Goal: Task Accomplishment & Management: Use online tool/utility

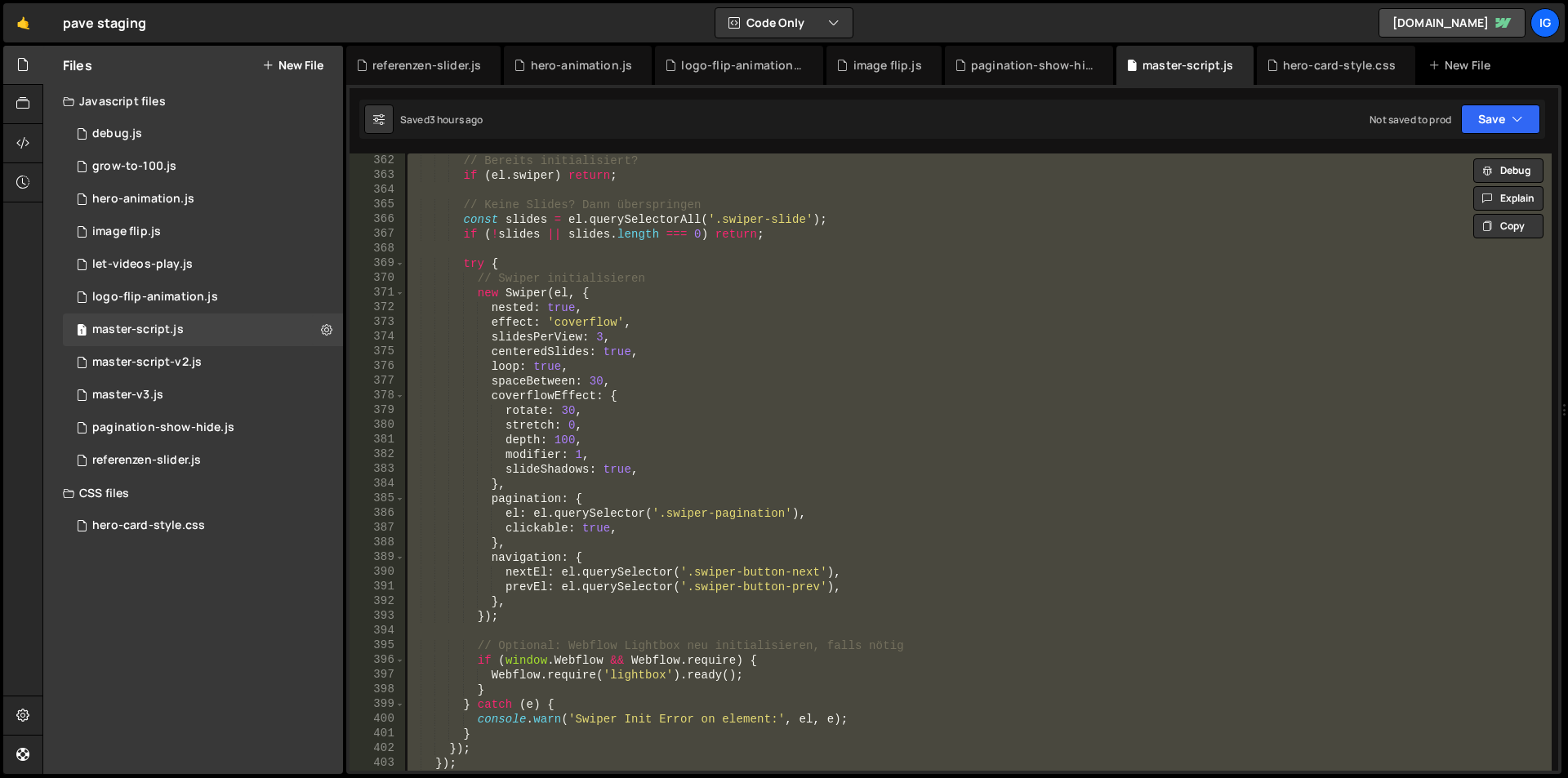
click at [522, 274] on div "// Bereits initialisiert? if ( el . swiper ) return ; // Keine Slides? Dann übe…" at bounding box center [978, 462] width 1147 height 617
type textarea "// Swiper initialisieren"
click at [522, 274] on div "// Bereits initialisiert? if ( el . swiper ) return ; // Keine Slides? Dann übe…" at bounding box center [978, 477] width 1147 height 647
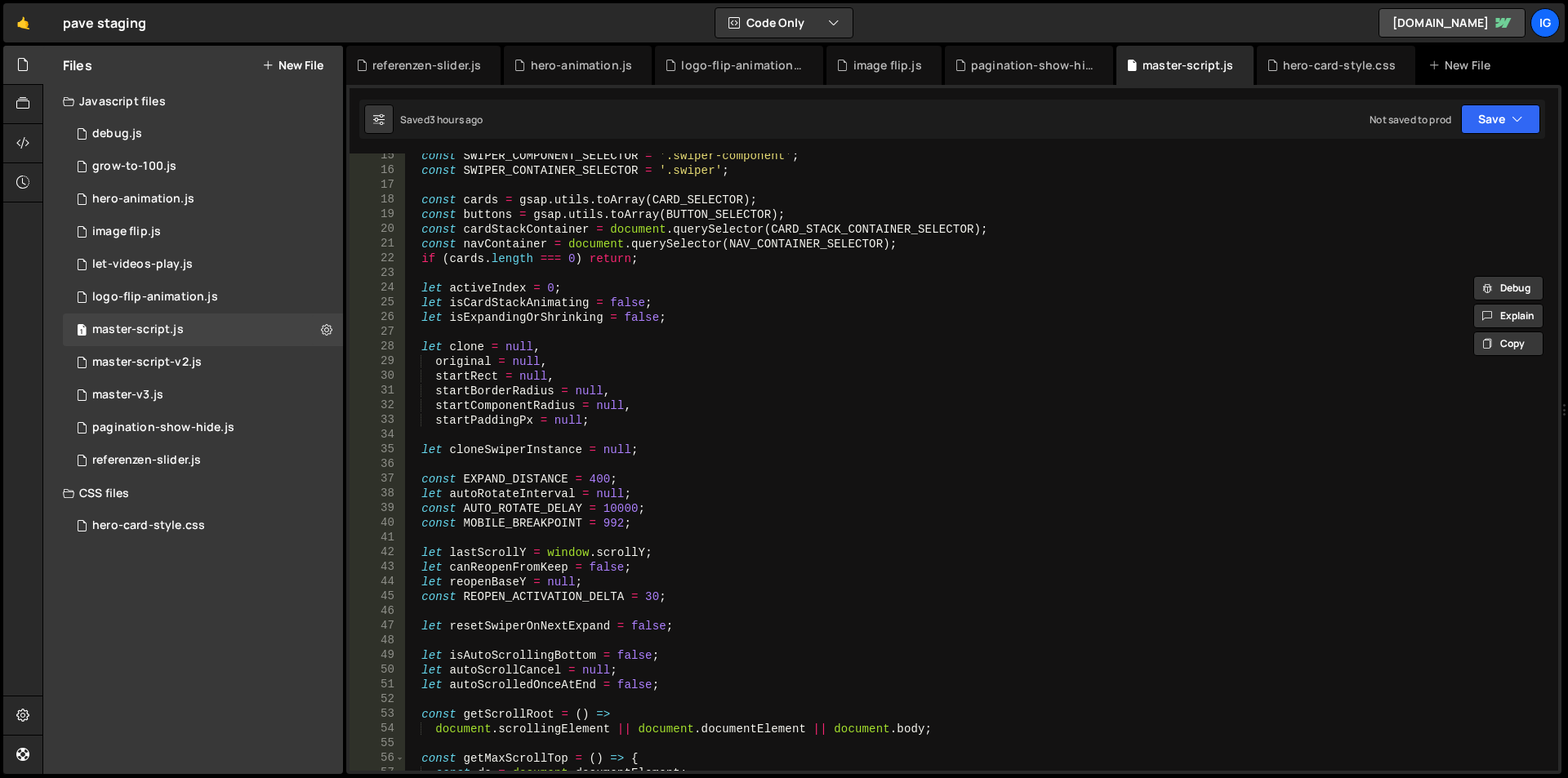
scroll to position [0, 0]
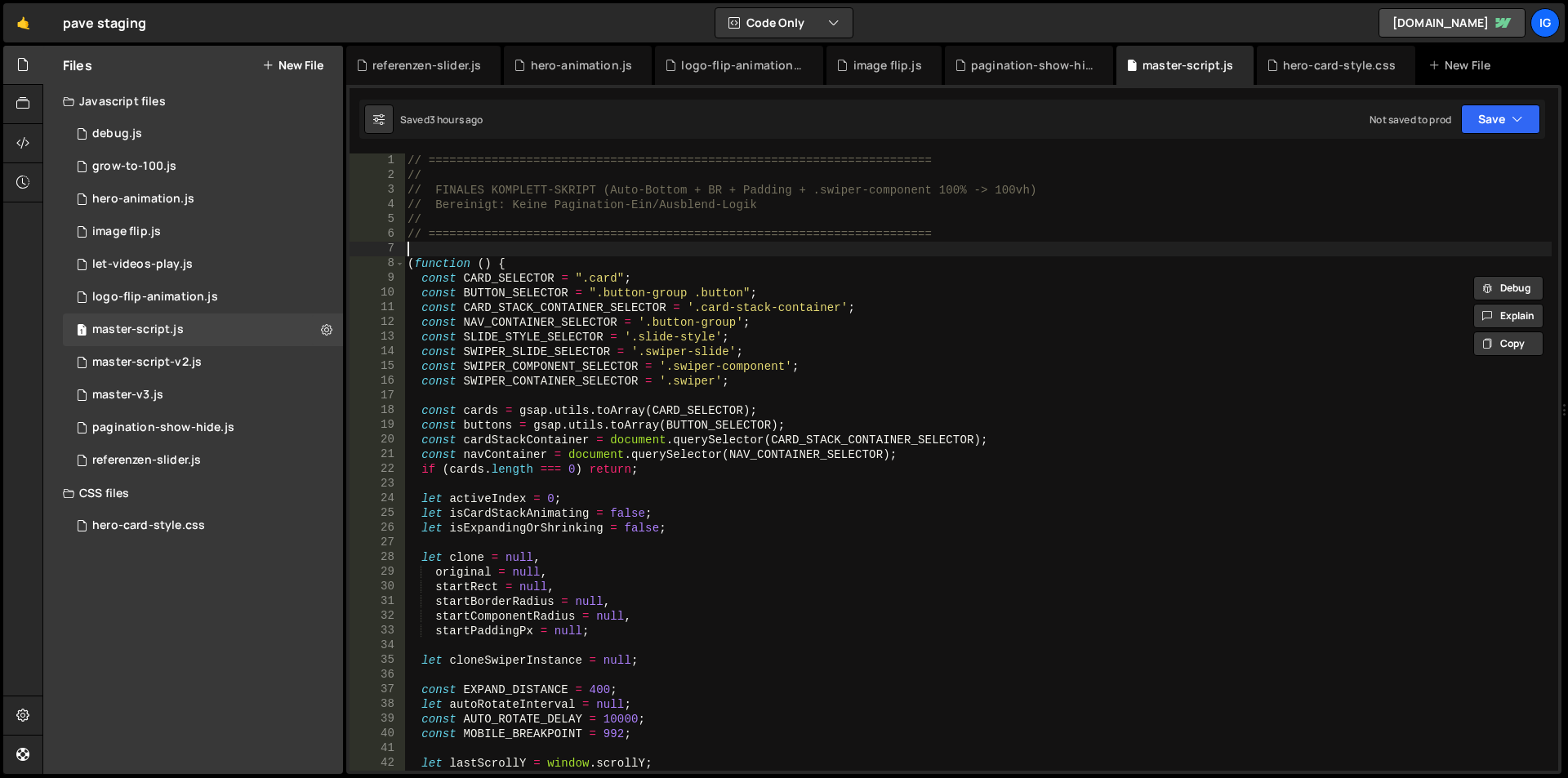
click at [606, 242] on div "// ======================================================================== // …" at bounding box center [978, 477] width 1147 height 647
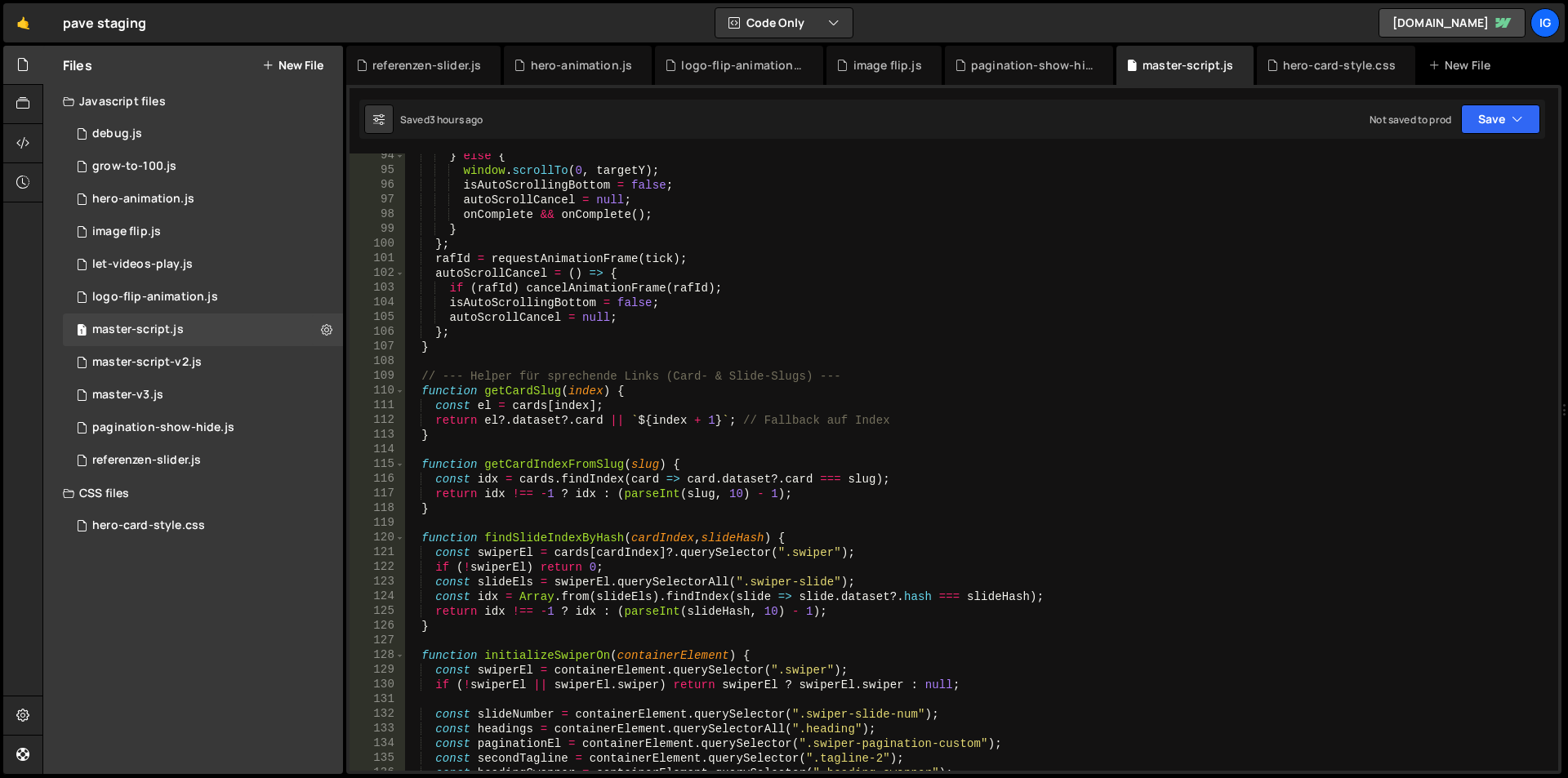
scroll to position [1666, 0]
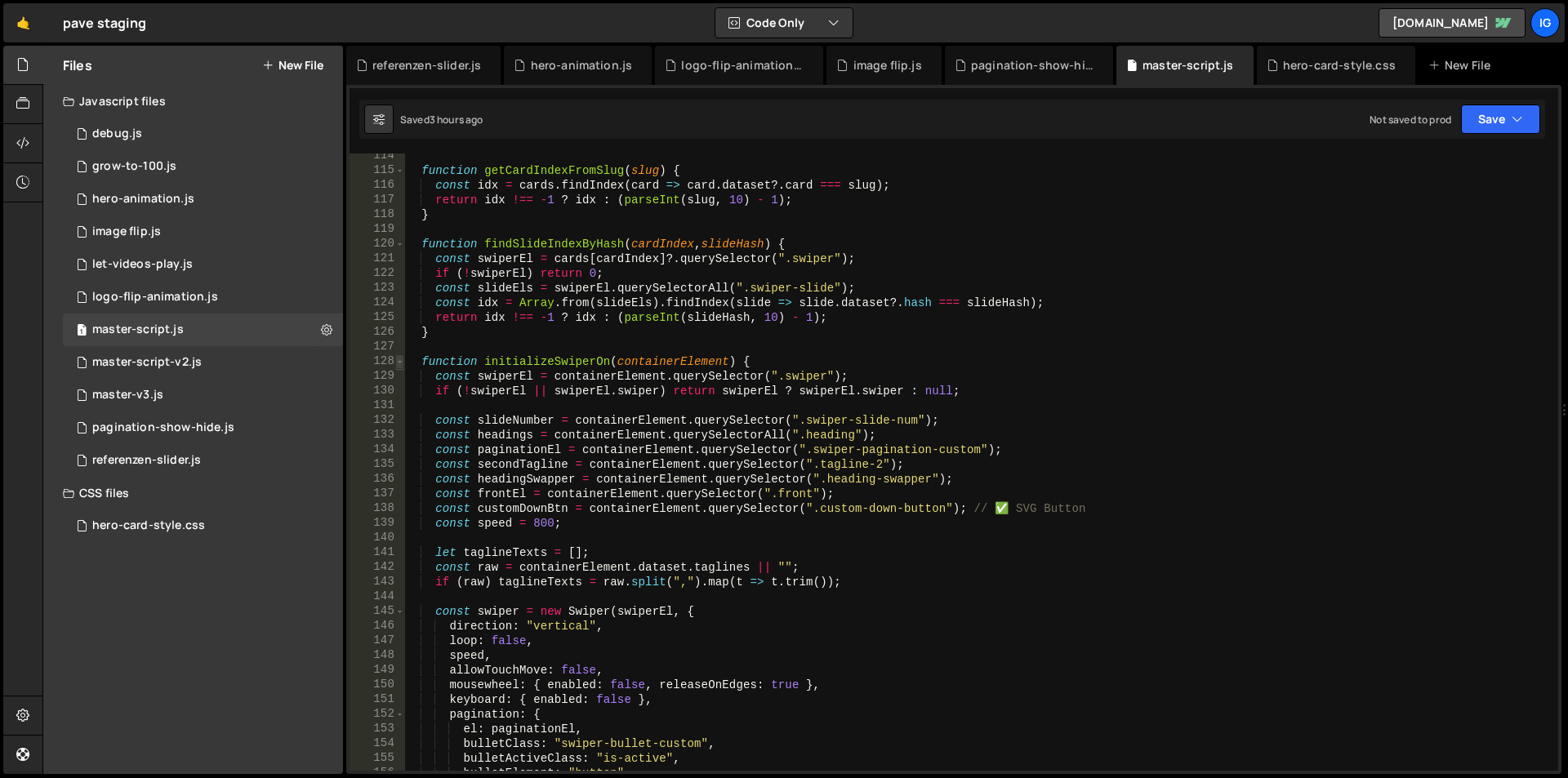
click at [402, 360] on span at bounding box center [399, 361] width 9 height 15
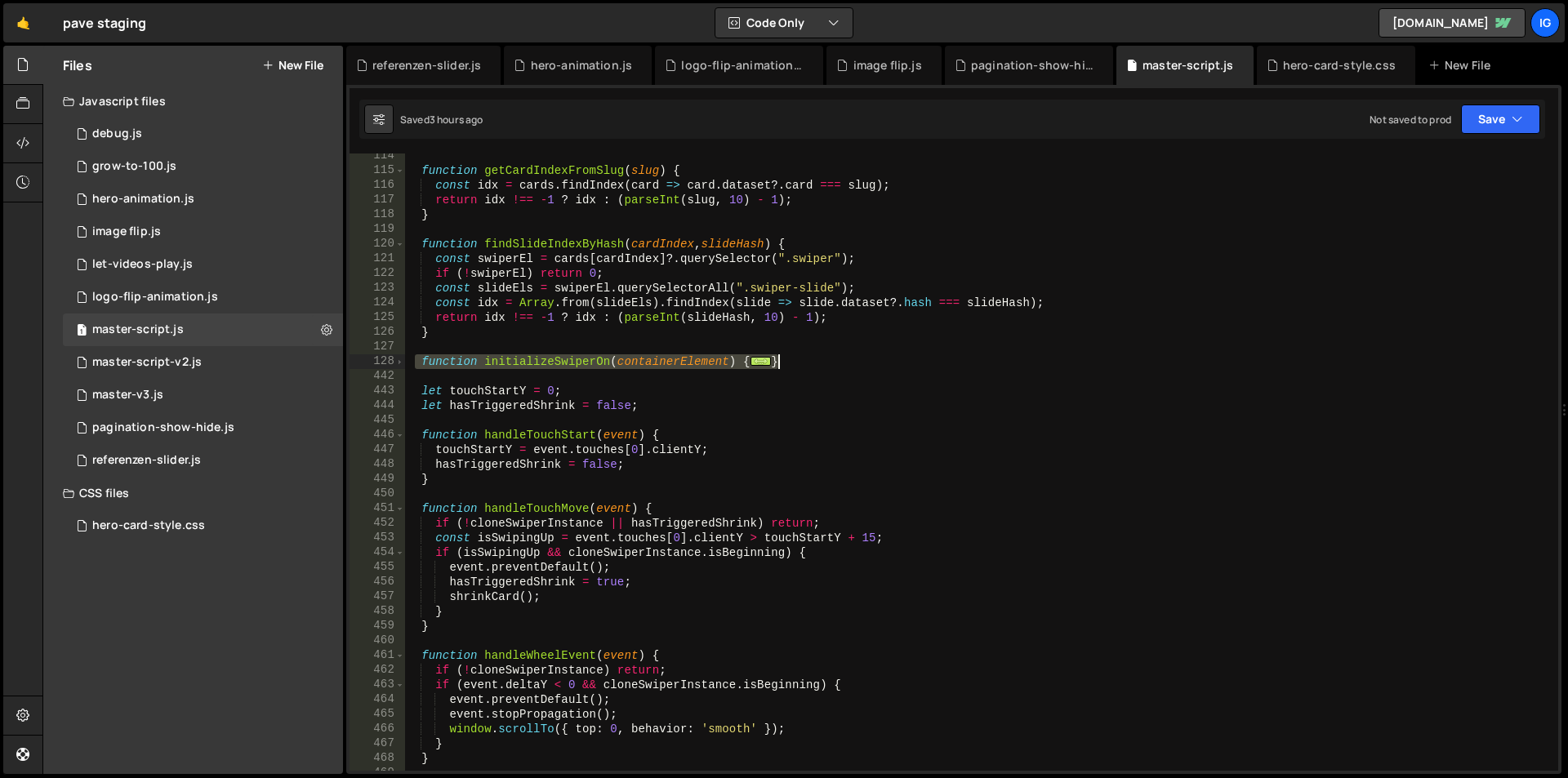
drag, startPoint x: 416, startPoint y: 364, endPoint x: 814, endPoint y: 363, distance: 398.0
click at [814, 363] on div "function getCardIndexFromSlug ( slug ) { const idx = cards . findIndex ( card =…" at bounding box center [978, 472] width 1147 height 647
type textarea "return swiper; }"
click at [805, 420] on div "function getCardIndexFromSlug ( slug ) { const idx = cards . findIndex ( card =…" at bounding box center [978, 472] width 1147 height 647
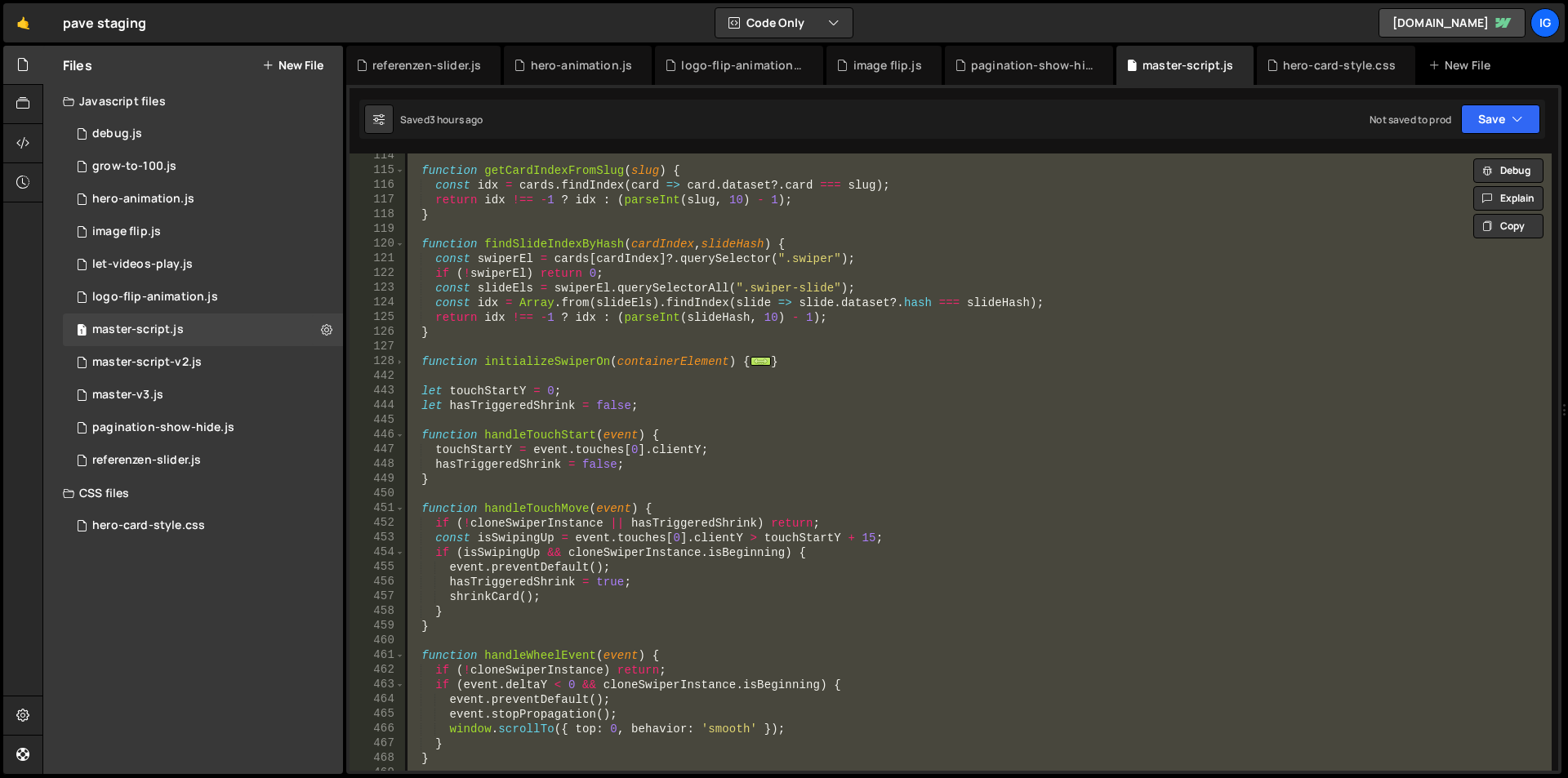
click at [537, 328] on div "function getCardIndexFromSlug ( slug ) { const idx = cards . findIndex ( card =…" at bounding box center [978, 462] width 1147 height 617
click at [432, 362] on div "function getCardIndexFromSlug ( slug ) { const idx = cards . findIndex ( card =…" at bounding box center [978, 462] width 1147 height 617
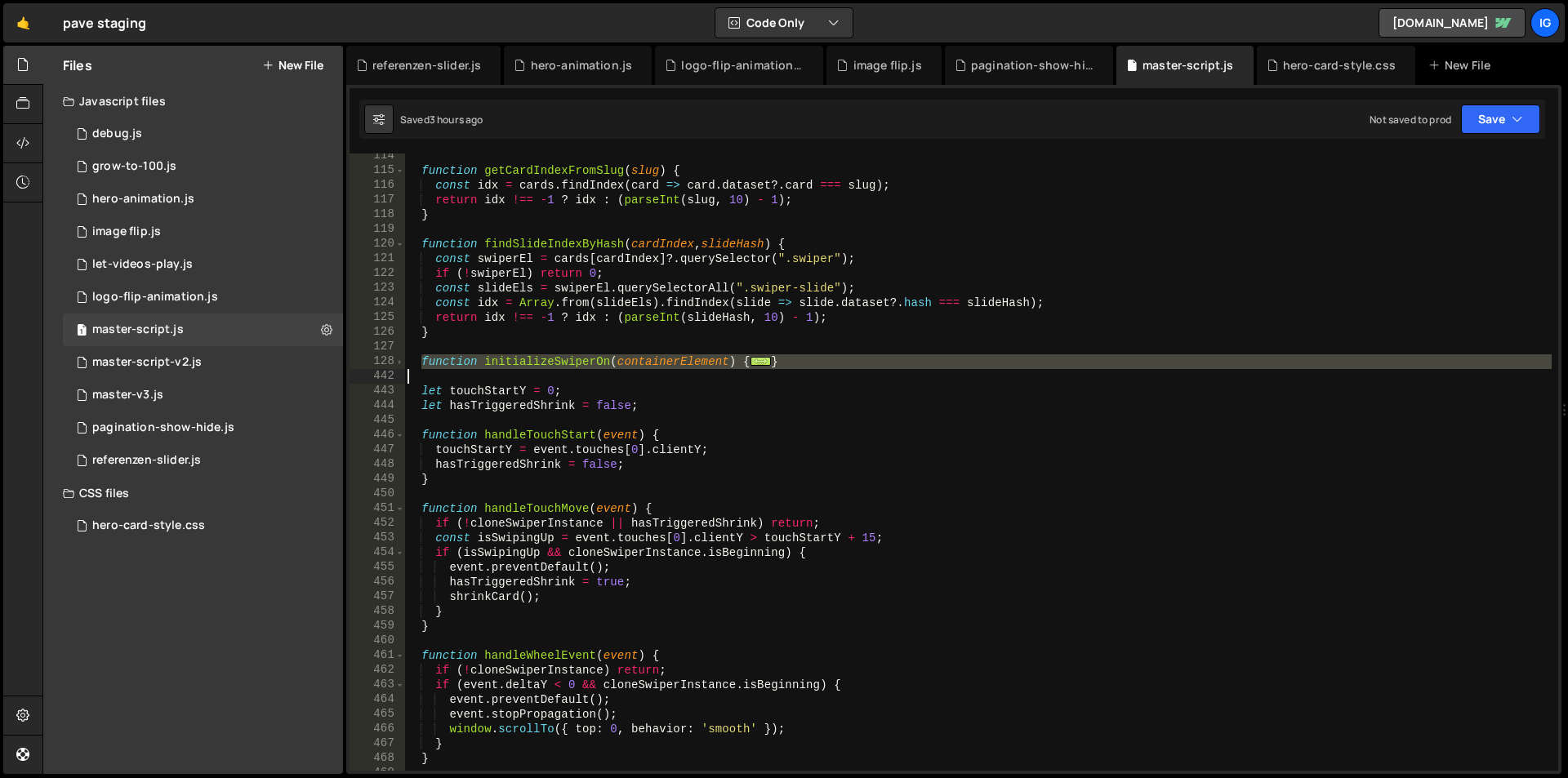
drag, startPoint x: 422, startPoint y: 362, endPoint x: 868, endPoint y: 370, distance: 446.1
click at [868, 370] on div "function getCardIndexFromSlug ( slug ) { const idx = cards . findIndex ( card =…" at bounding box center [978, 472] width 1147 height 647
click at [808, 363] on div "function getCardIndexFromSlug ( slug ) { const idx = cards . findIndex ( card =…" at bounding box center [978, 472] width 1147 height 647
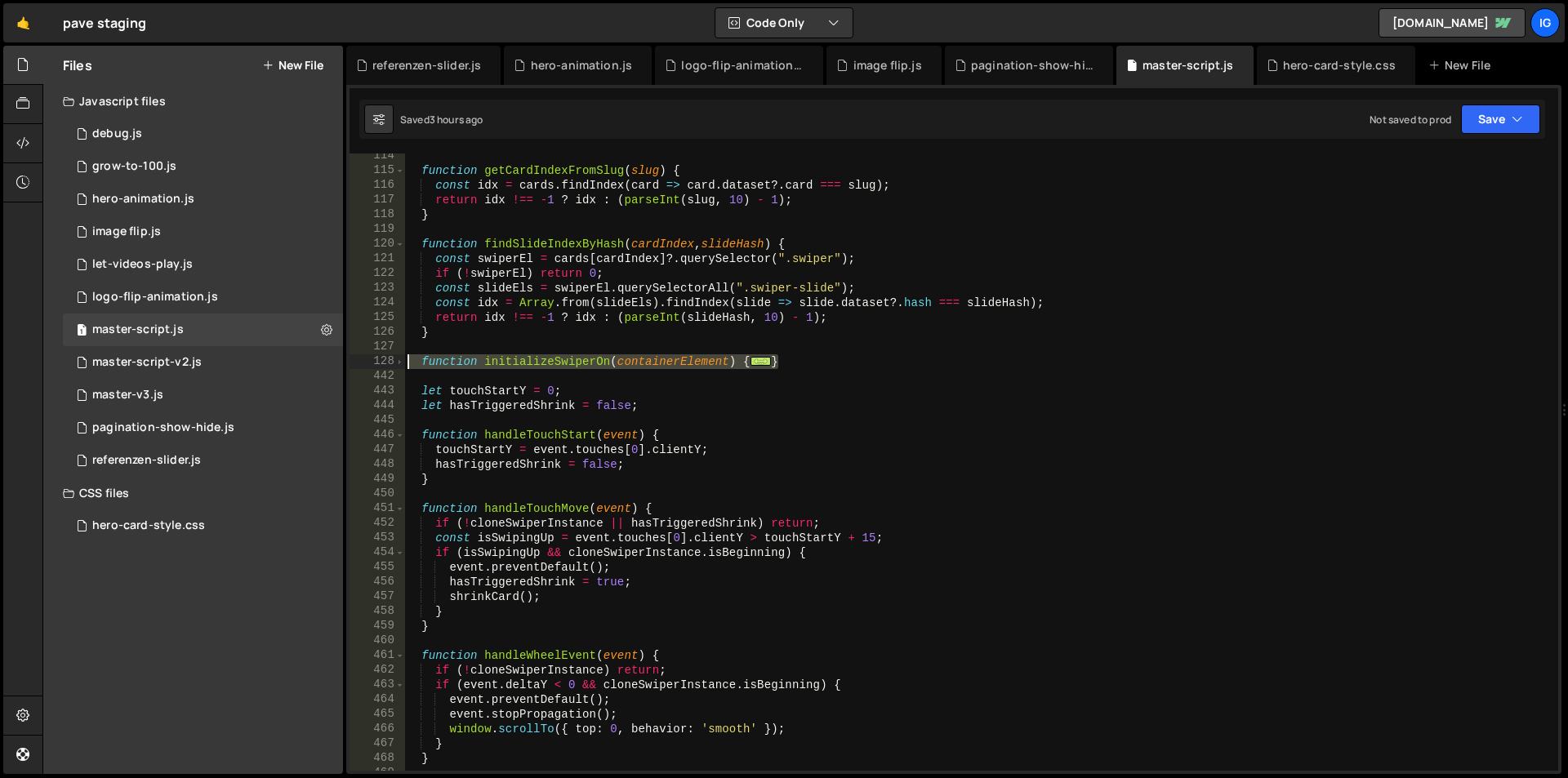
drag, startPoint x: 744, startPoint y: 357, endPoint x: 362, endPoint y: 361, distance: 382.0
click at [362, 361] on div "} 114 115 116 117 118 119 120 121 122 123 124 125 126 127 128 442 443 444 445 4…" at bounding box center [954, 462] width 1209 height 617
type textarea "function initializeSwiperOn(containerElement) { const swiperEl = containerEleme…"
paste textarea
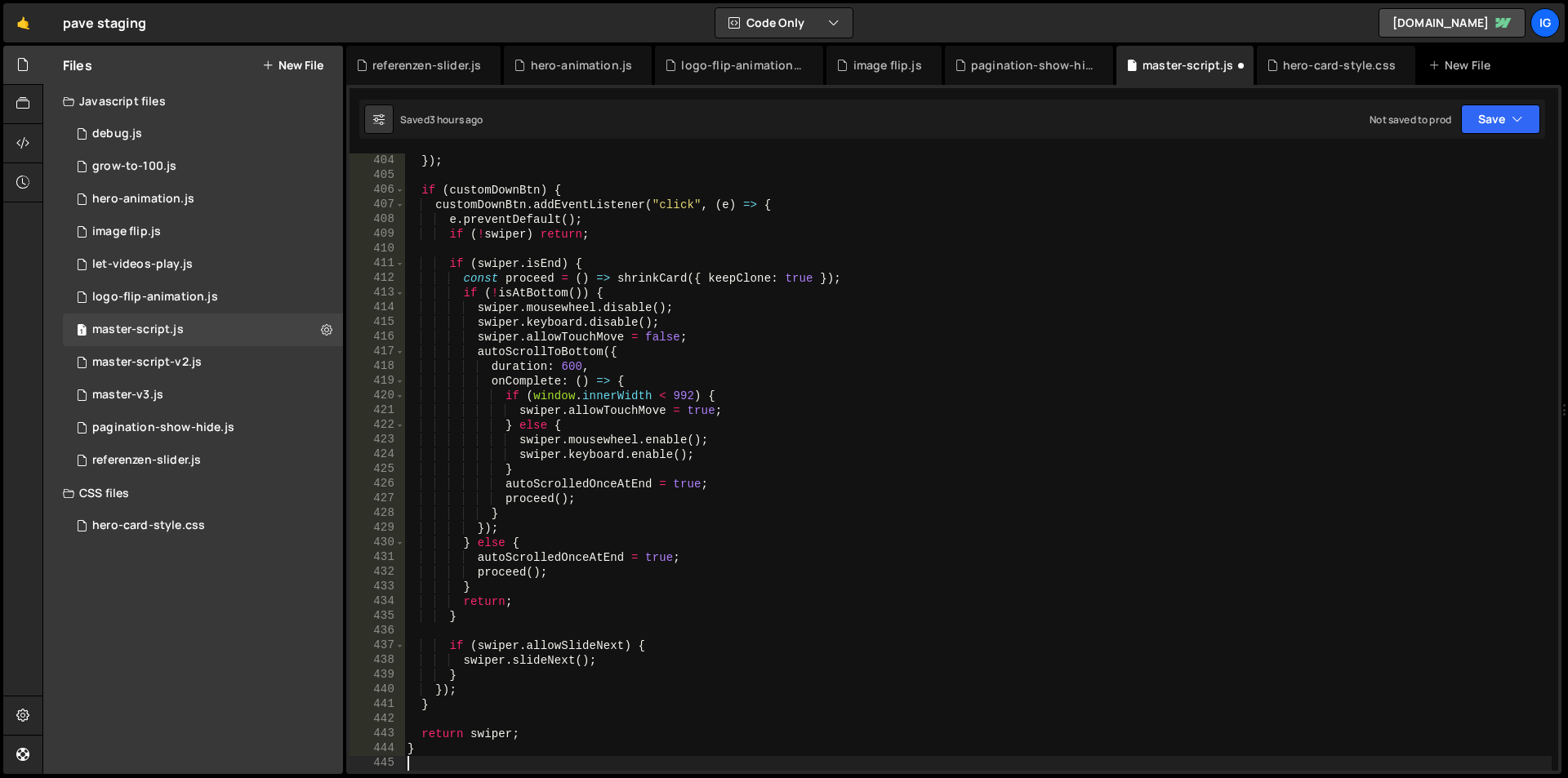
scroll to position [5924, 0]
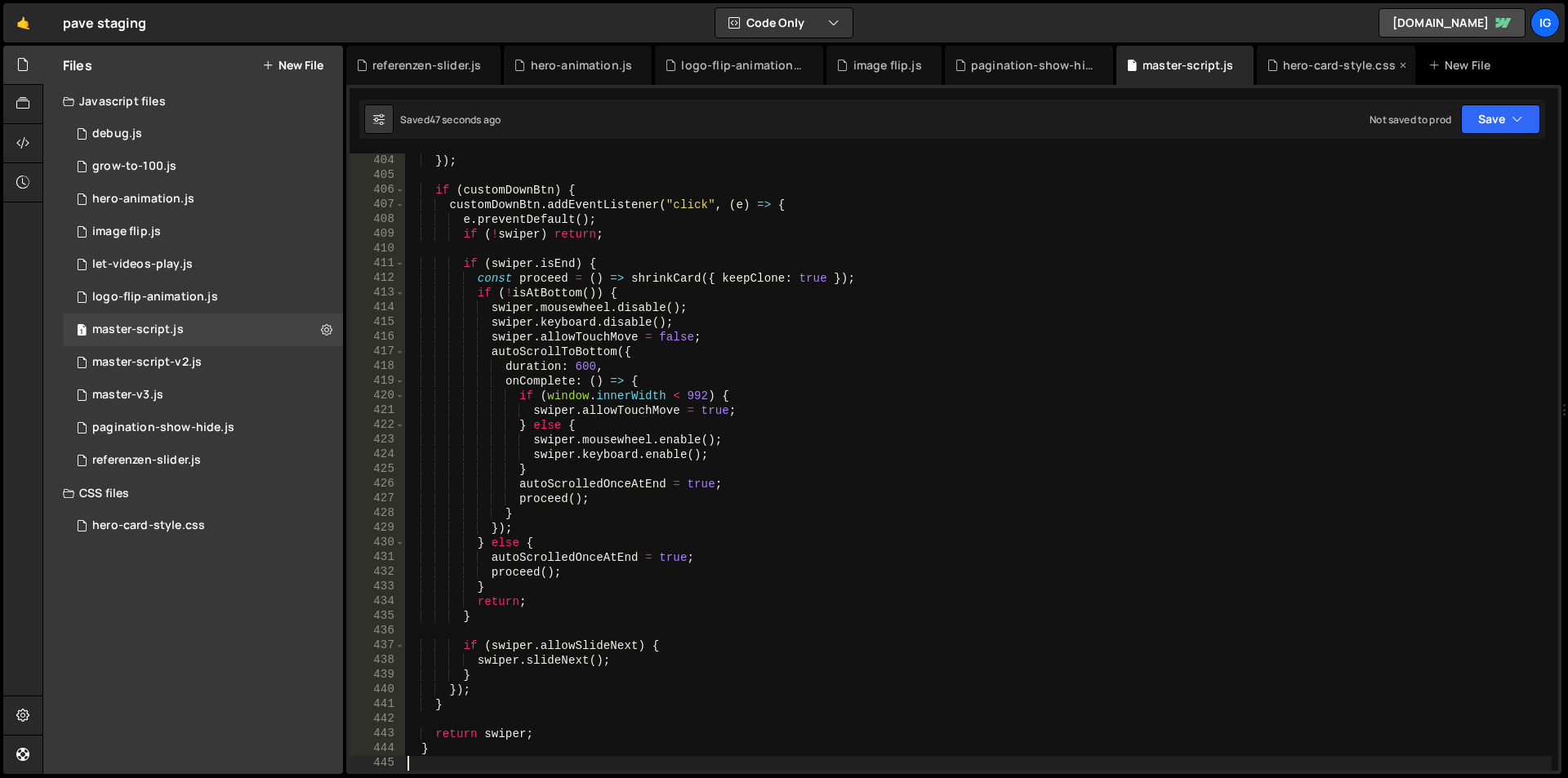
click at [1329, 76] on div "hero-card-style.css" at bounding box center [1337, 65] width 159 height 40
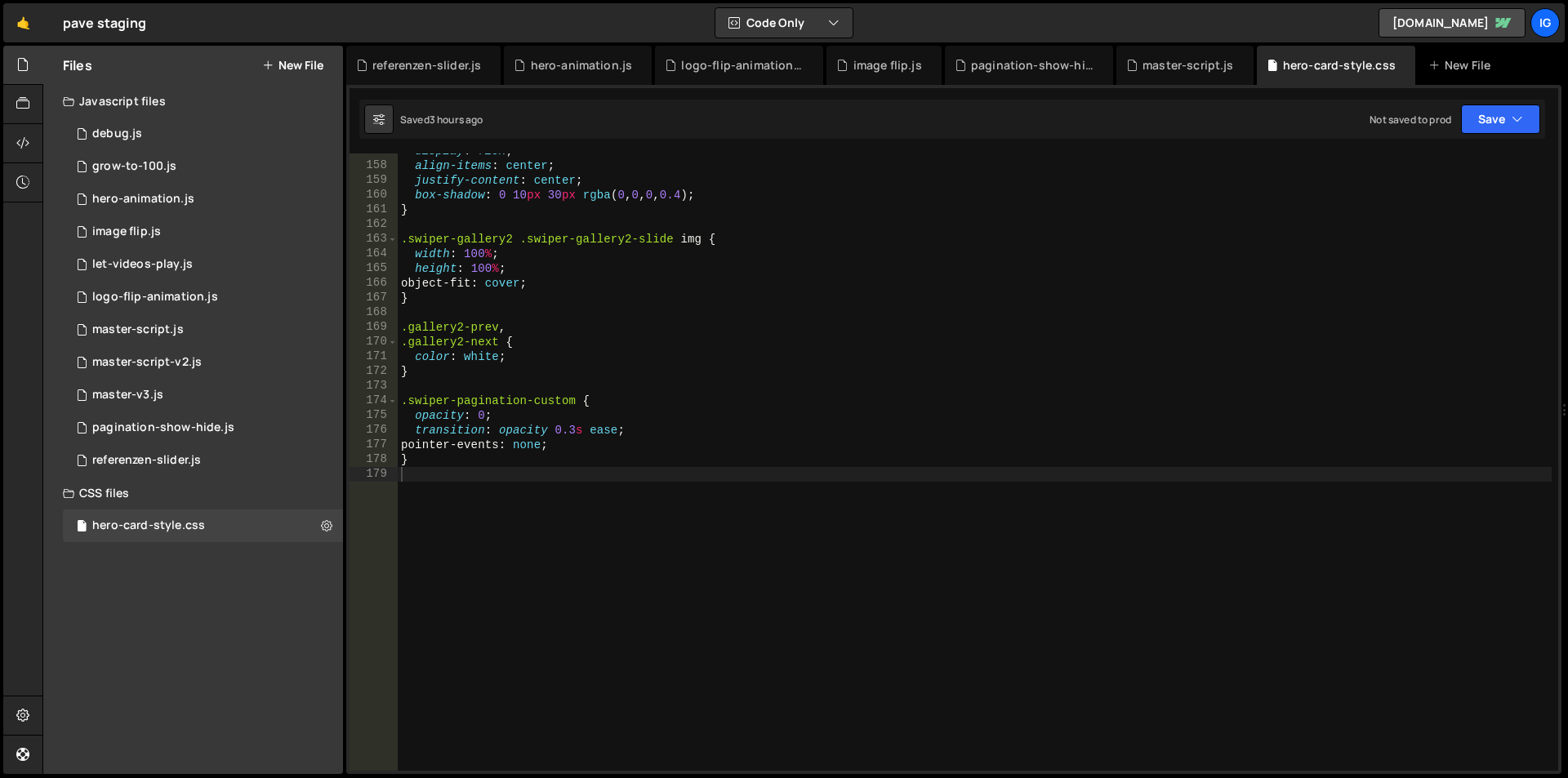
click at [565, 483] on div "display : flex ; align-items : center ; justify-content : center ; box-shadow :…" at bounding box center [975, 467] width 1154 height 647
click at [1147, 66] on div "master-script.js" at bounding box center [1188, 65] width 91 height 16
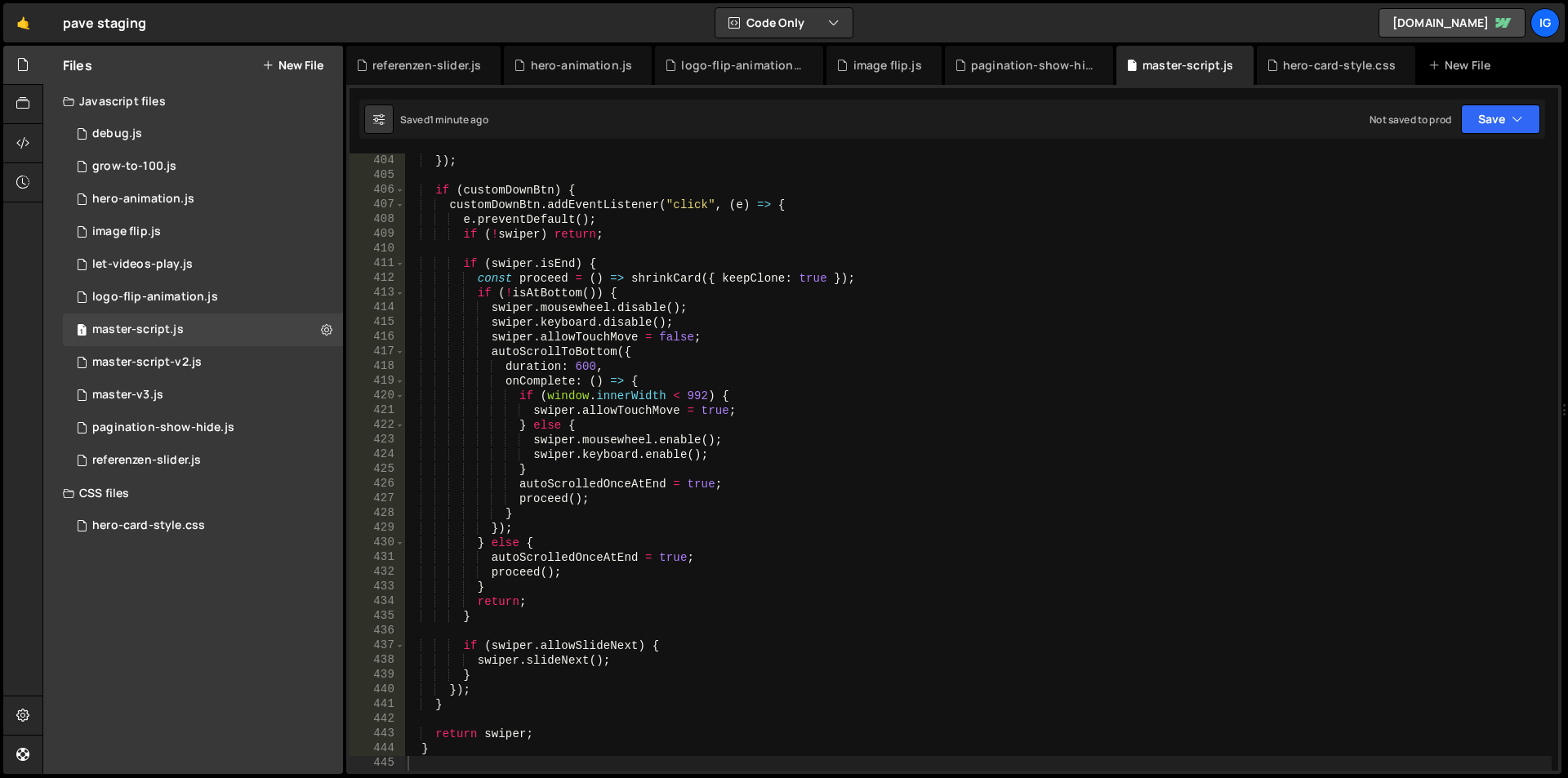
type textarea "swiper.allowTouchMove = false;"
click at [991, 334] on div "}) ; if ( customDownBtn ) { customDownBtn . addEventListener ( "click" , ( e ) …" at bounding box center [978, 477] width 1147 height 647
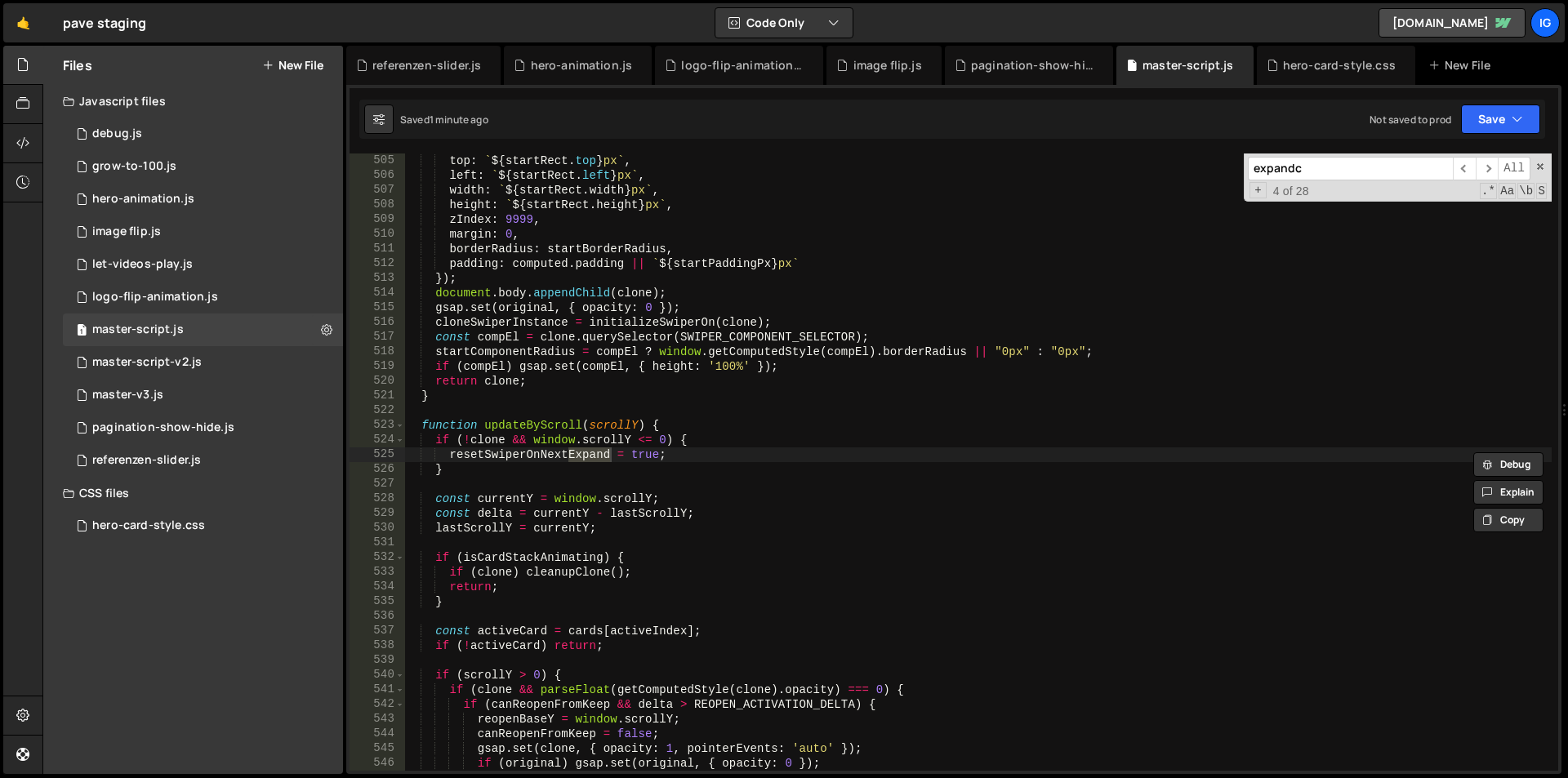
scroll to position [10378, 0]
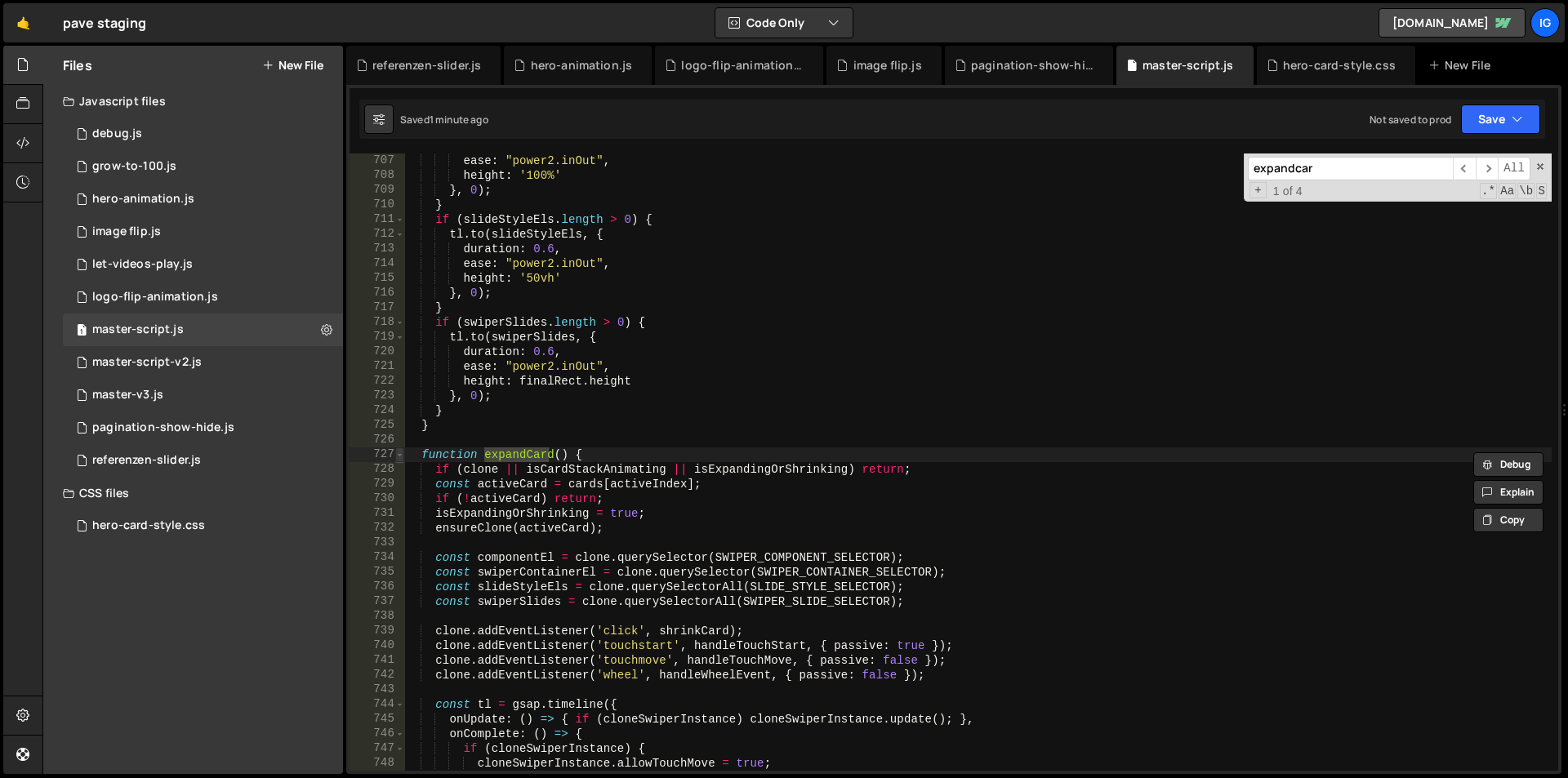
type input "expandcar"
click at [399, 458] on span at bounding box center [399, 454] width 9 height 15
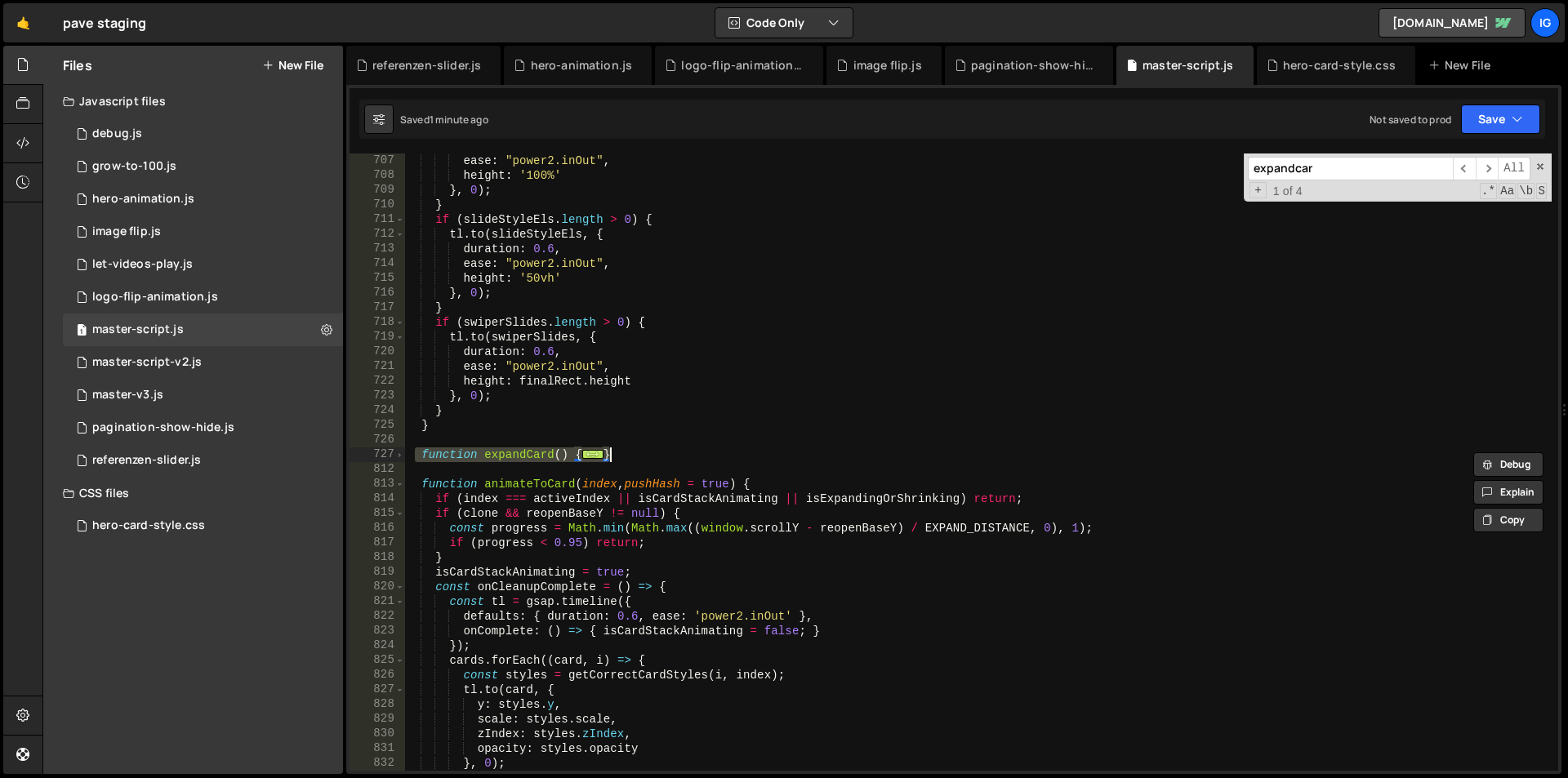
drag, startPoint x: 416, startPoint y: 456, endPoint x: 649, endPoint y: 454, distance: 233.0
click at [649, 454] on div "ease : "power2.inOut" , height : '100%' } , 0 ) ; } if ( slideStyleEls . length…" at bounding box center [978, 477] width 1147 height 647
click at [637, 458] on div "ease : "power2.inOut" , height : '100%' } , 0 ) ; } if ( slideStyleEls . length…" at bounding box center [978, 462] width 1147 height 617
drag, startPoint x: 647, startPoint y: 454, endPoint x: 390, endPoint y: 453, distance: 257.0
click at [390, 453] on div "} 707 708 709 710 711 712 713 714 715 716 717 718 719 720 721 722 723 724 725 7…" at bounding box center [954, 462] width 1209 height 617
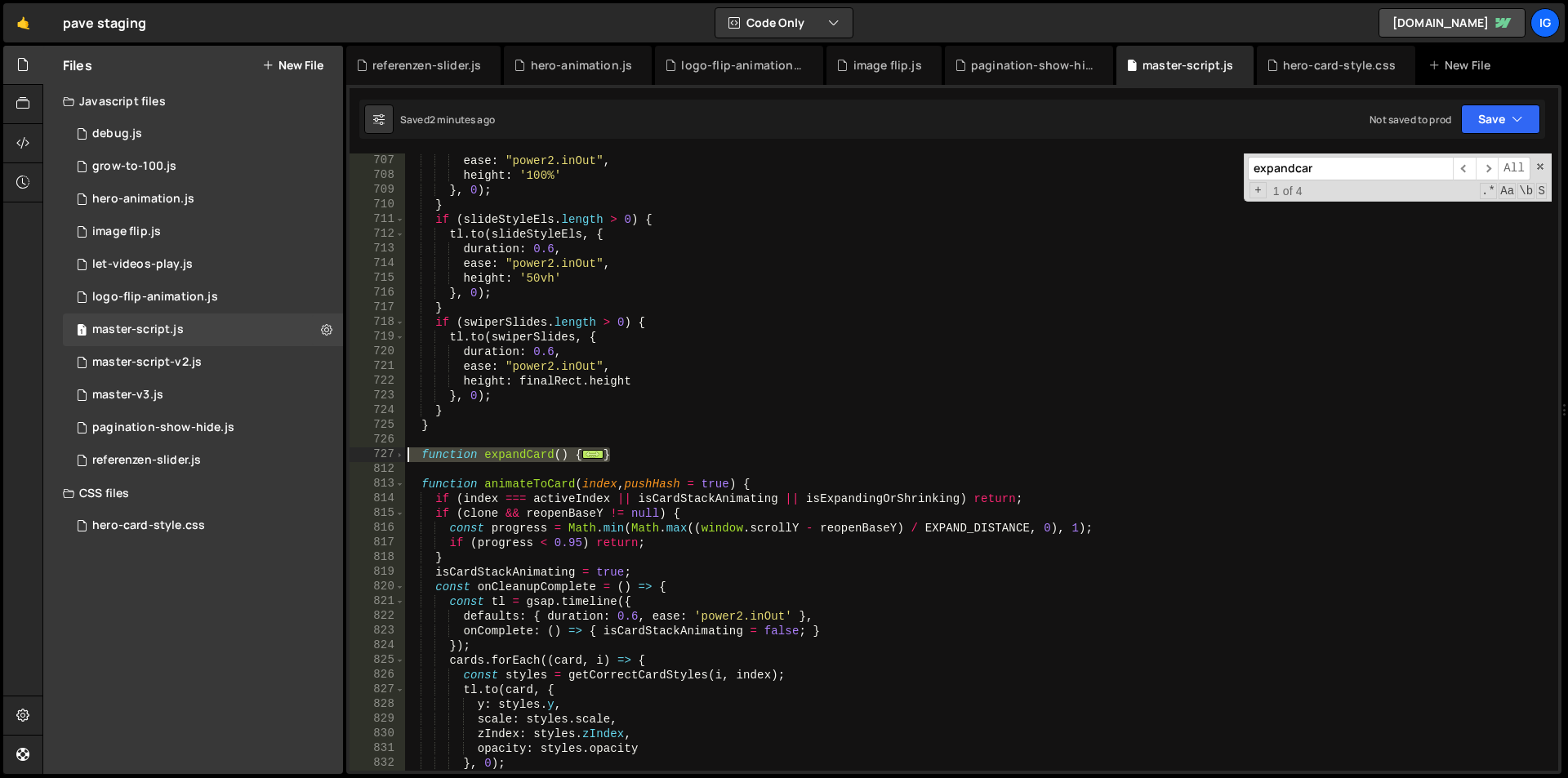
type textarea "function expandCard() { if (clone || isCardStackAnimating || isExpandingOrShrin…"
paste textarea
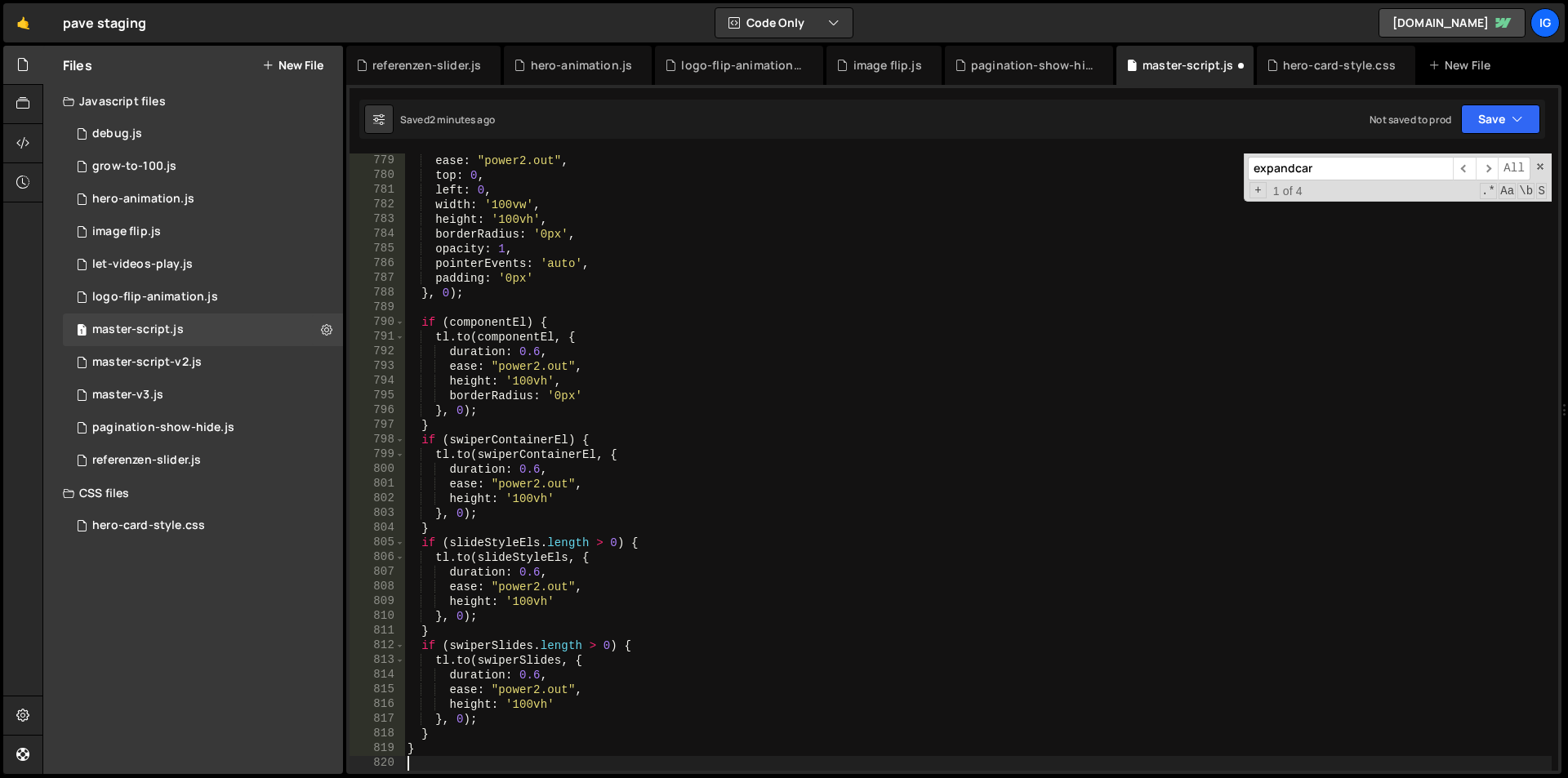
scroll to position [11437, 0]
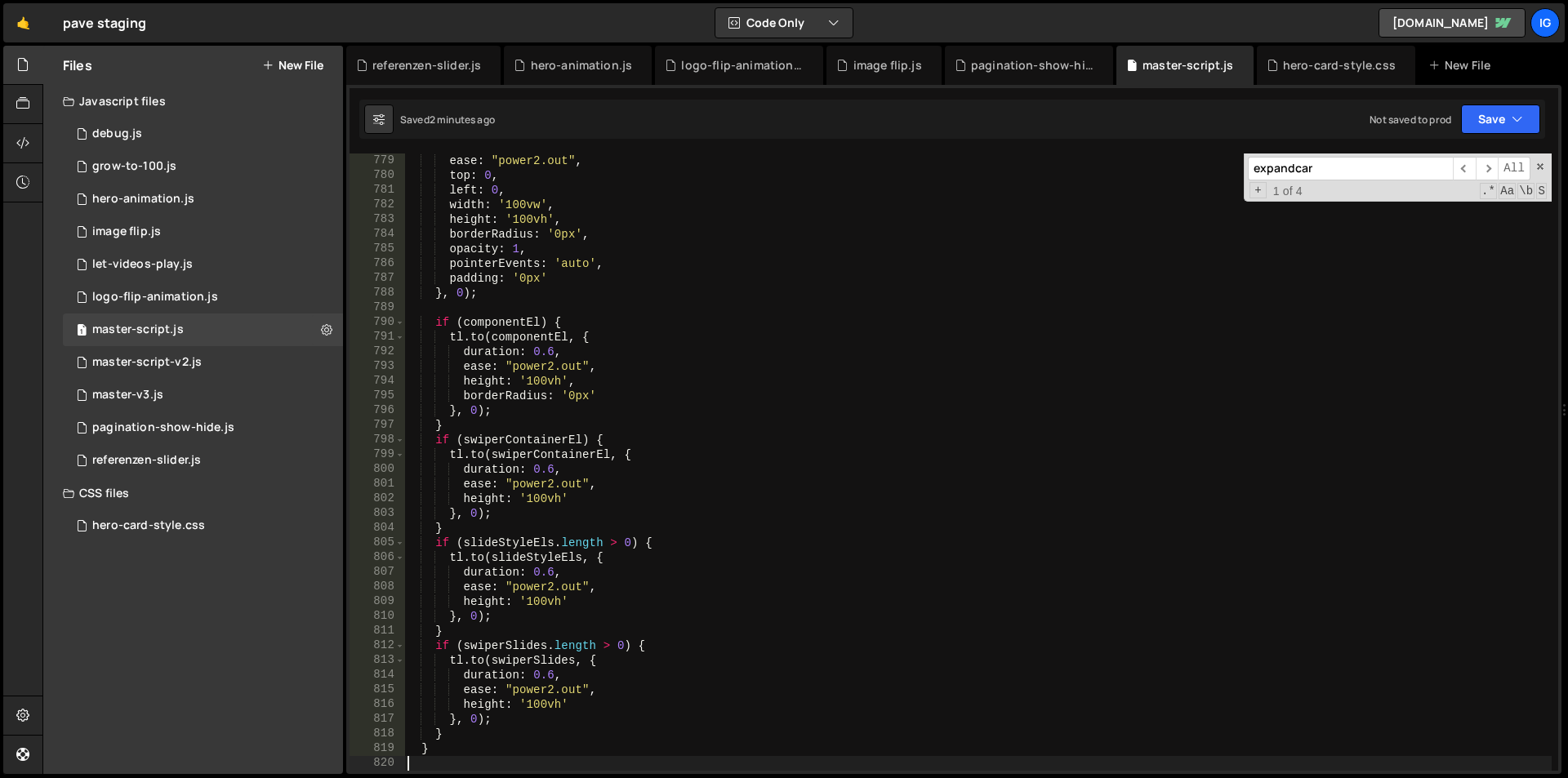
click at [621, 343] on div "ease : "power2.out" , top : 0 , left : 0 , width : '100vw' , height : '100vh' ,…" at bounding box center [978, 477] width 1147 height 647
type textarea "[DOMAIN_NAME](componentEl, {"
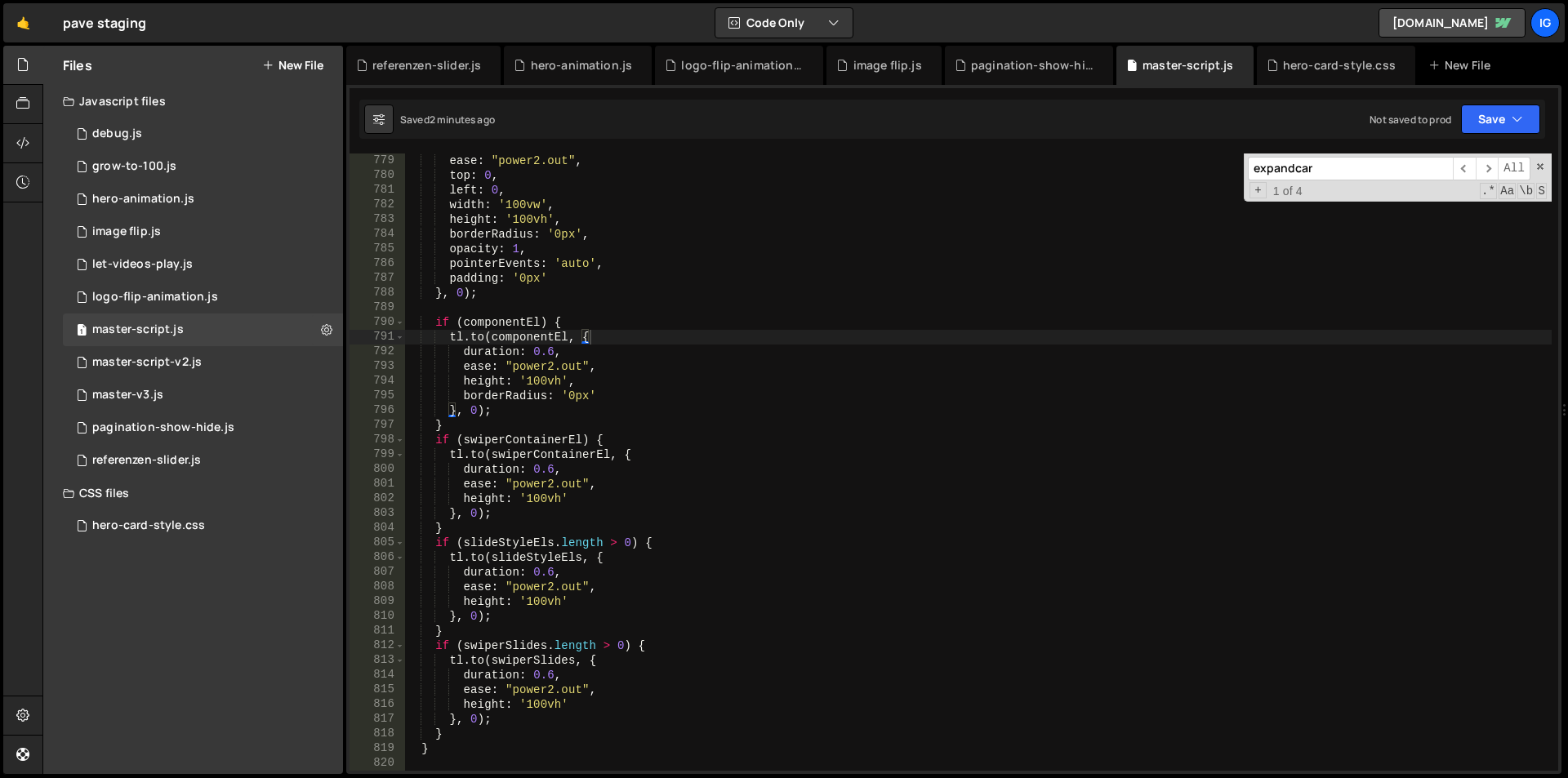
click at [1350, 163] on input "expandcar" at bounding box center [1350, 169] width 205 height 24
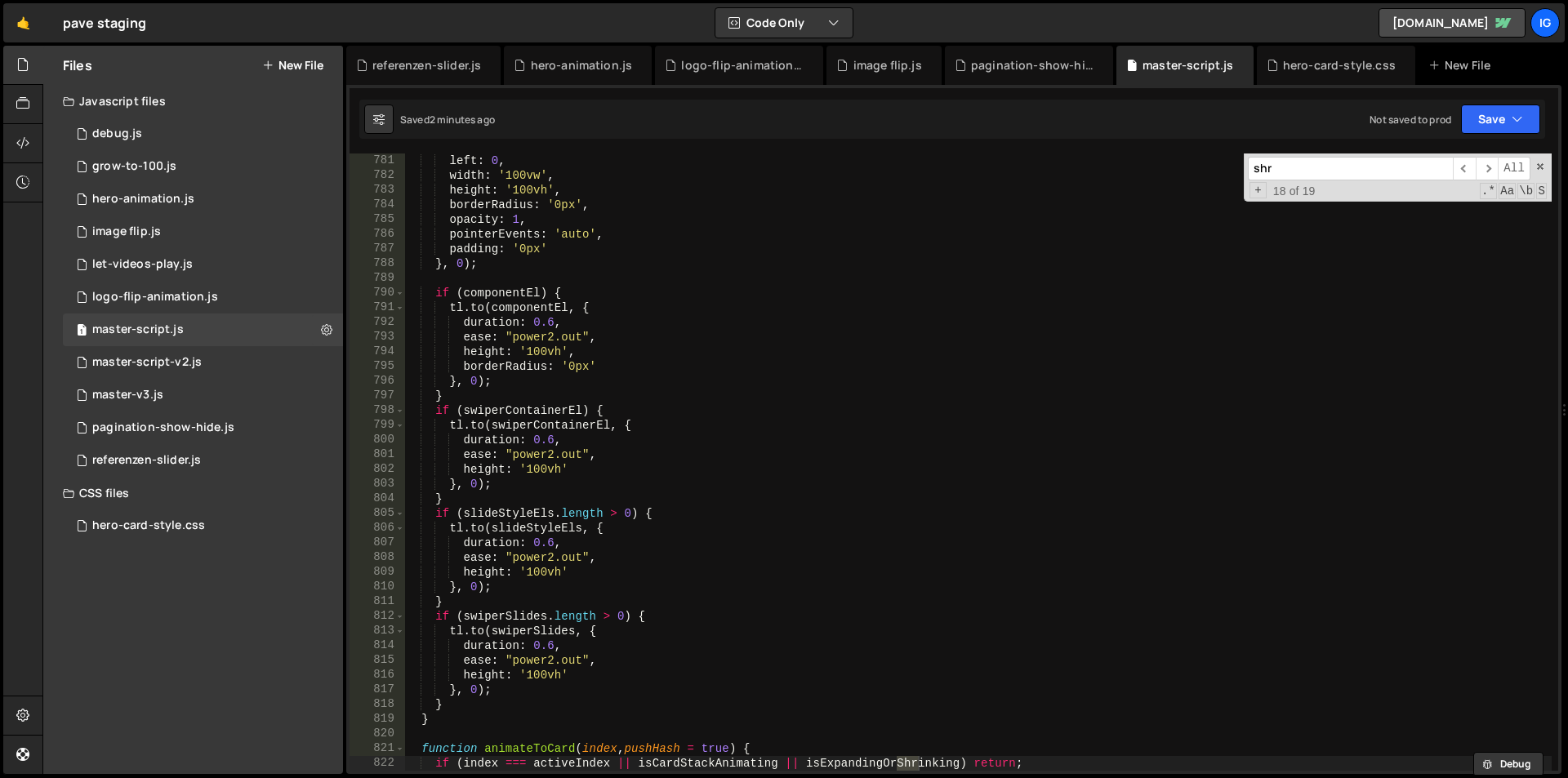
scroll to position [11466, 0]
type input "shrink"
click at [1484, 175] on span "​" at bounding box center [1487, 169] width 23 height 24
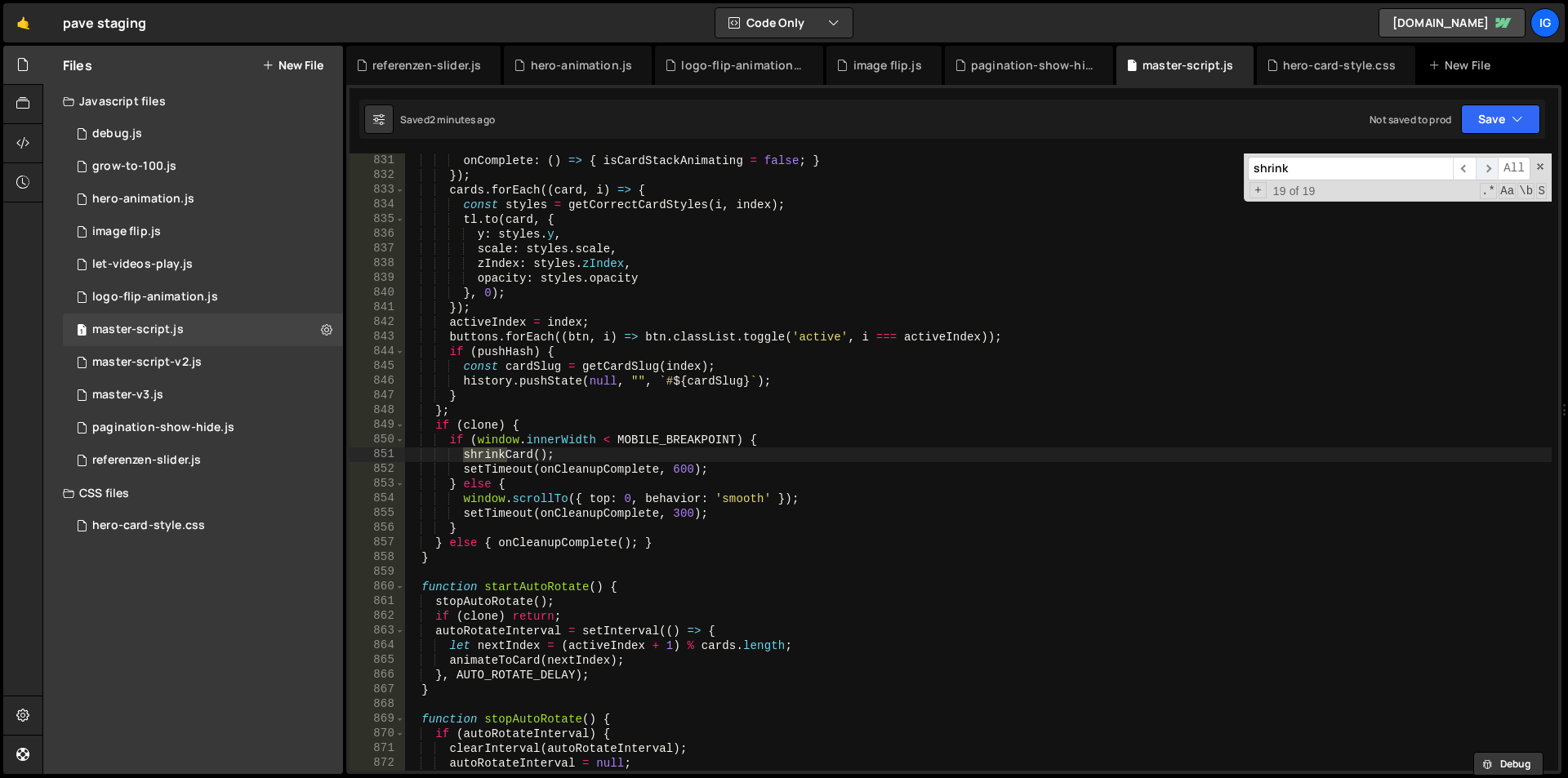
click at [1484, 175] on span "​" at bounding box center [1487, 169] width 23 height 24
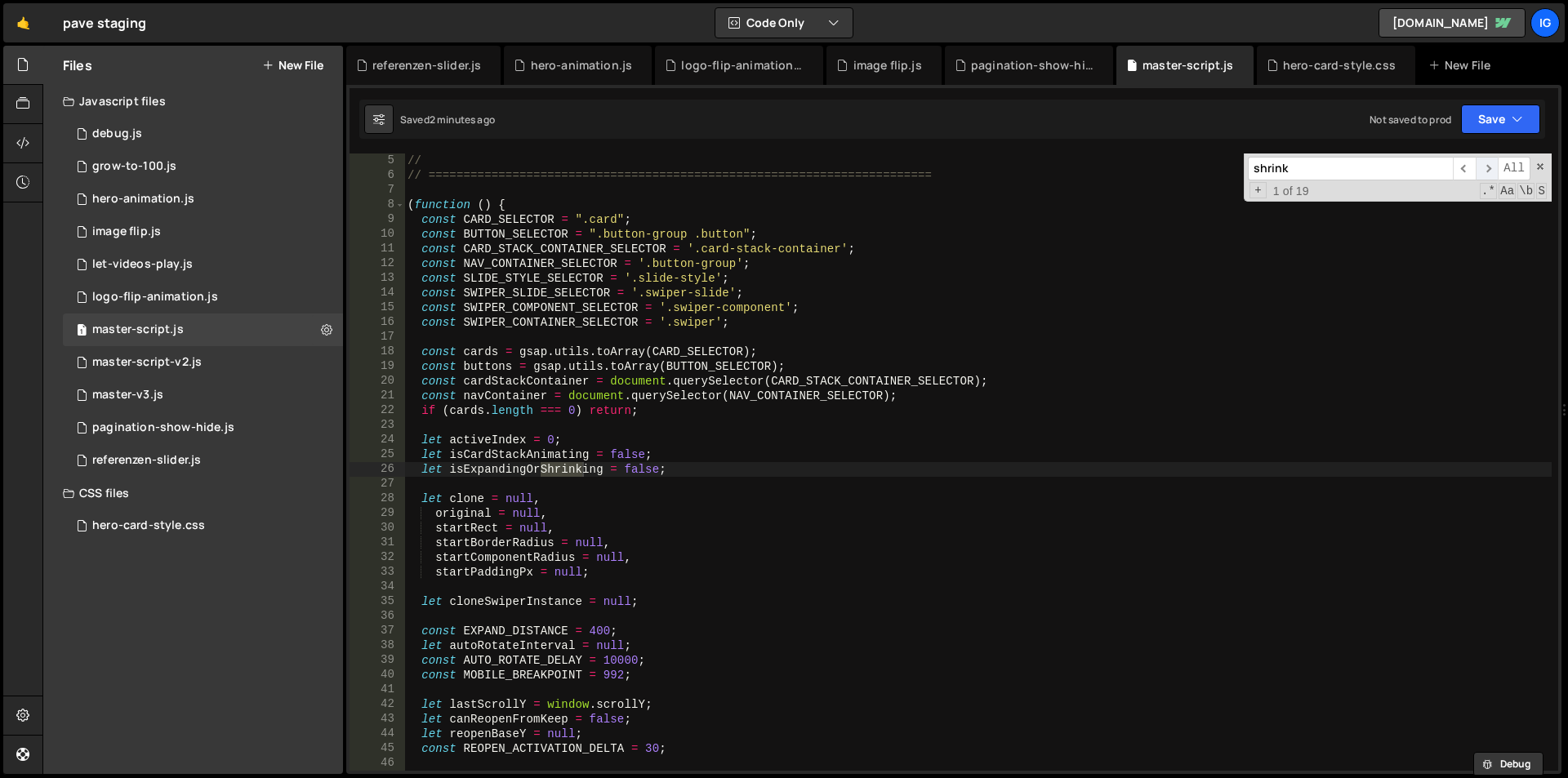
scroll to position [59, 0]
click at [1479, 175] on span "​" at bounding box center [1487, 169] width 23 height 24
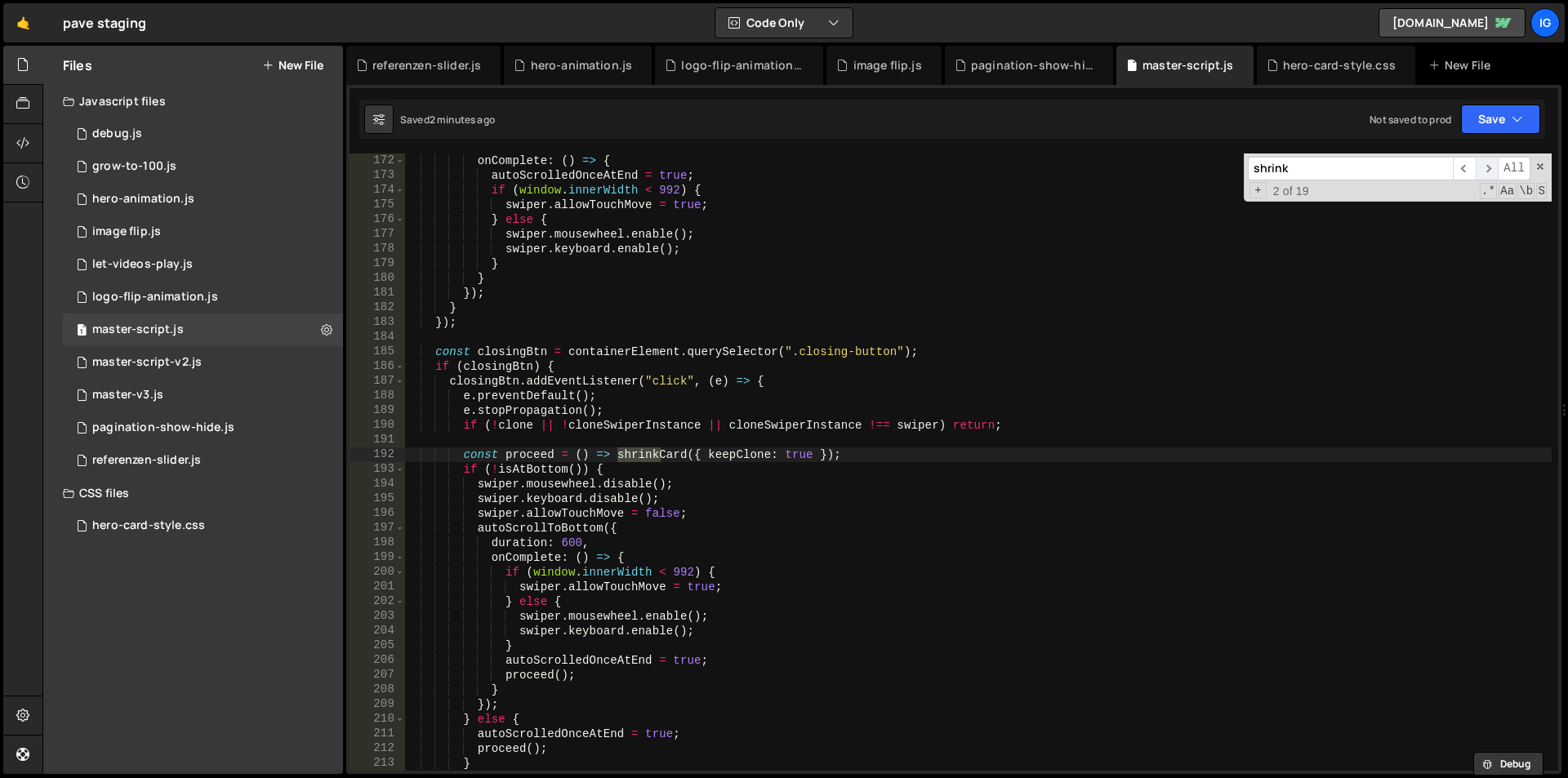
click at [1479, 175] on span "​" at bounding box center [1487, 169] width 23 height 24
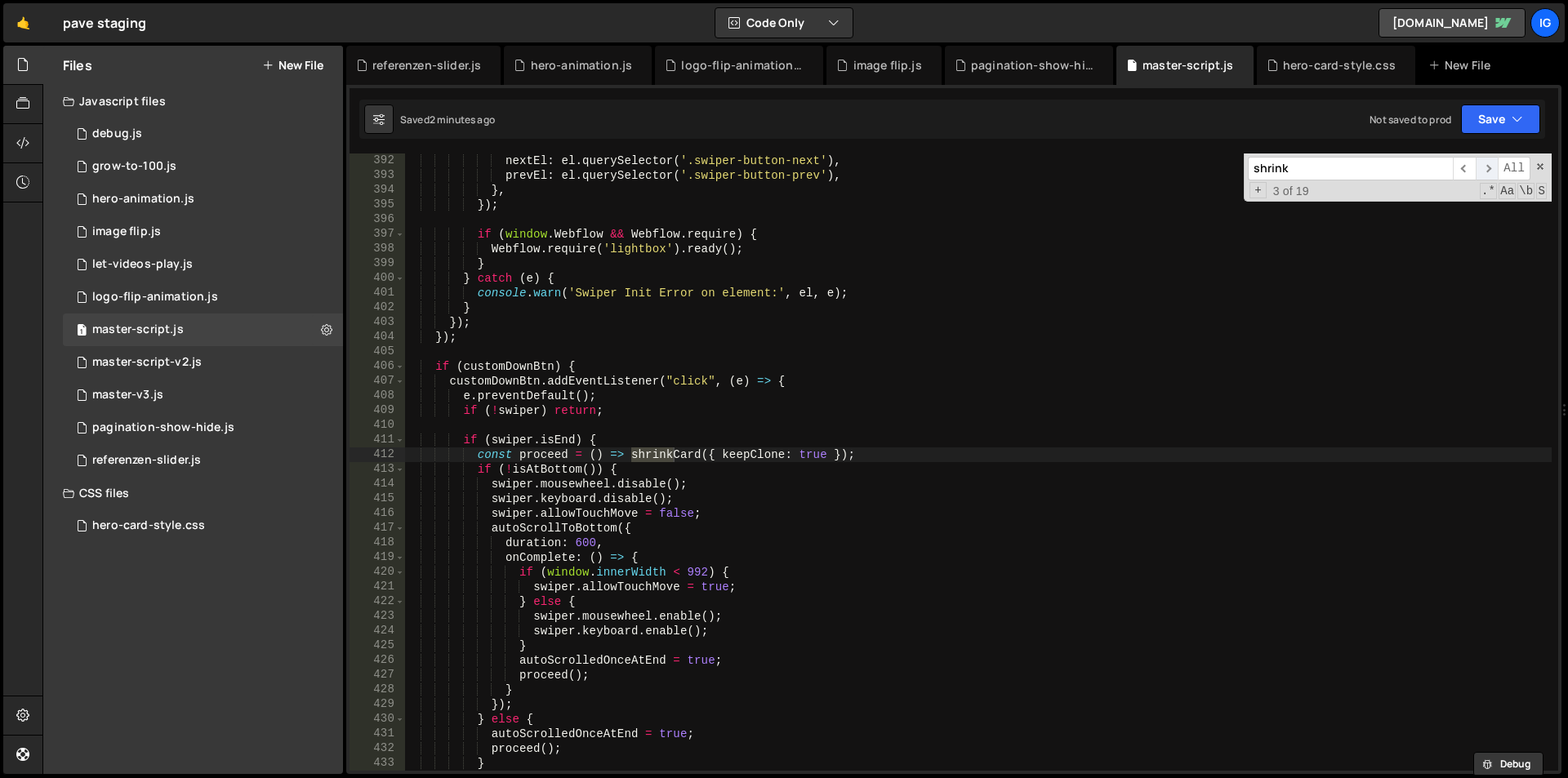
click at [1479, 175] on span "​" at bounding box center [1487, 169] width 23 height 24
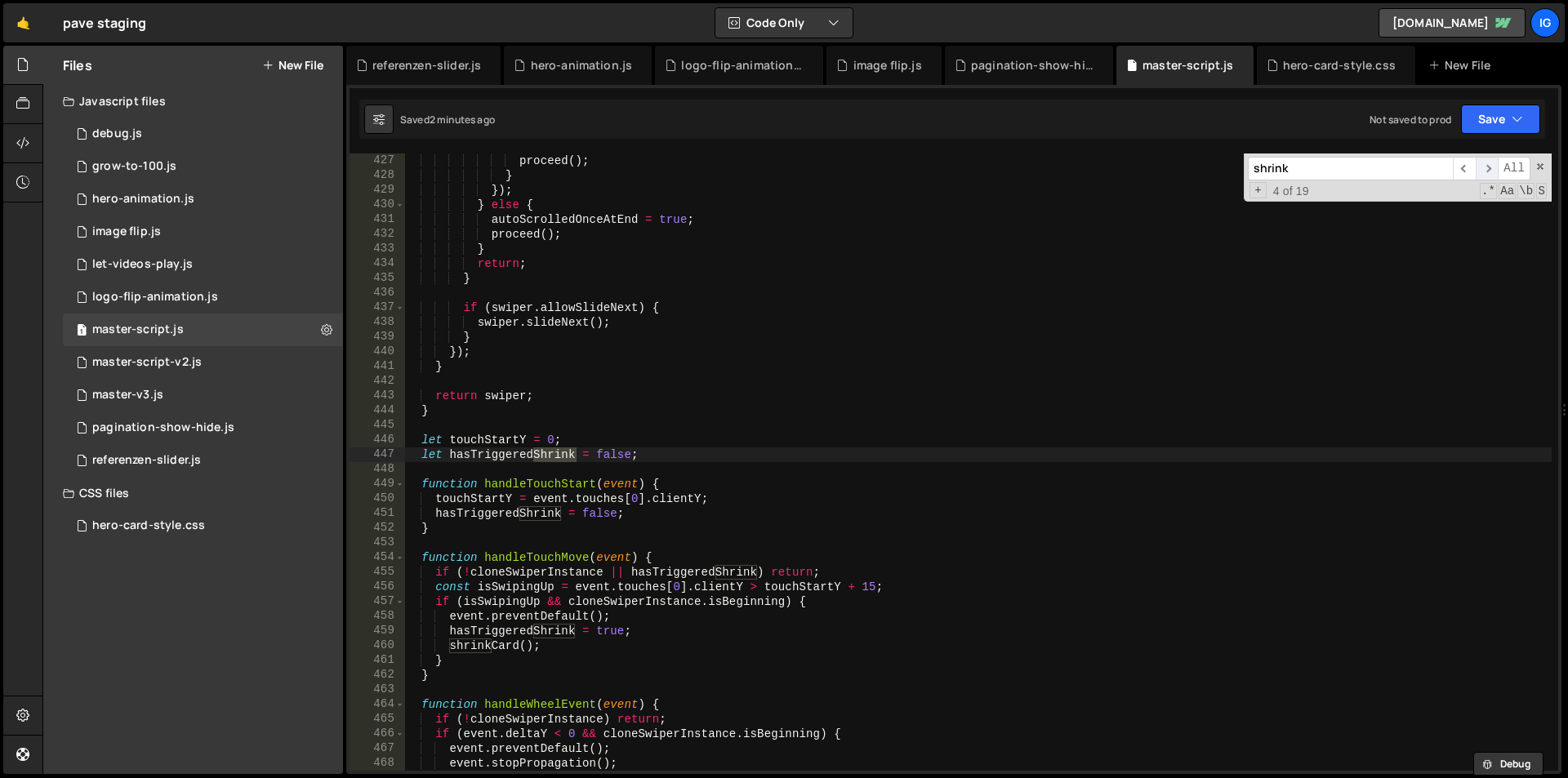
scroll to position [6262, 0]
click at [1479, 175] on span "​" at bounding box center [1487, 169] width 23 height 24
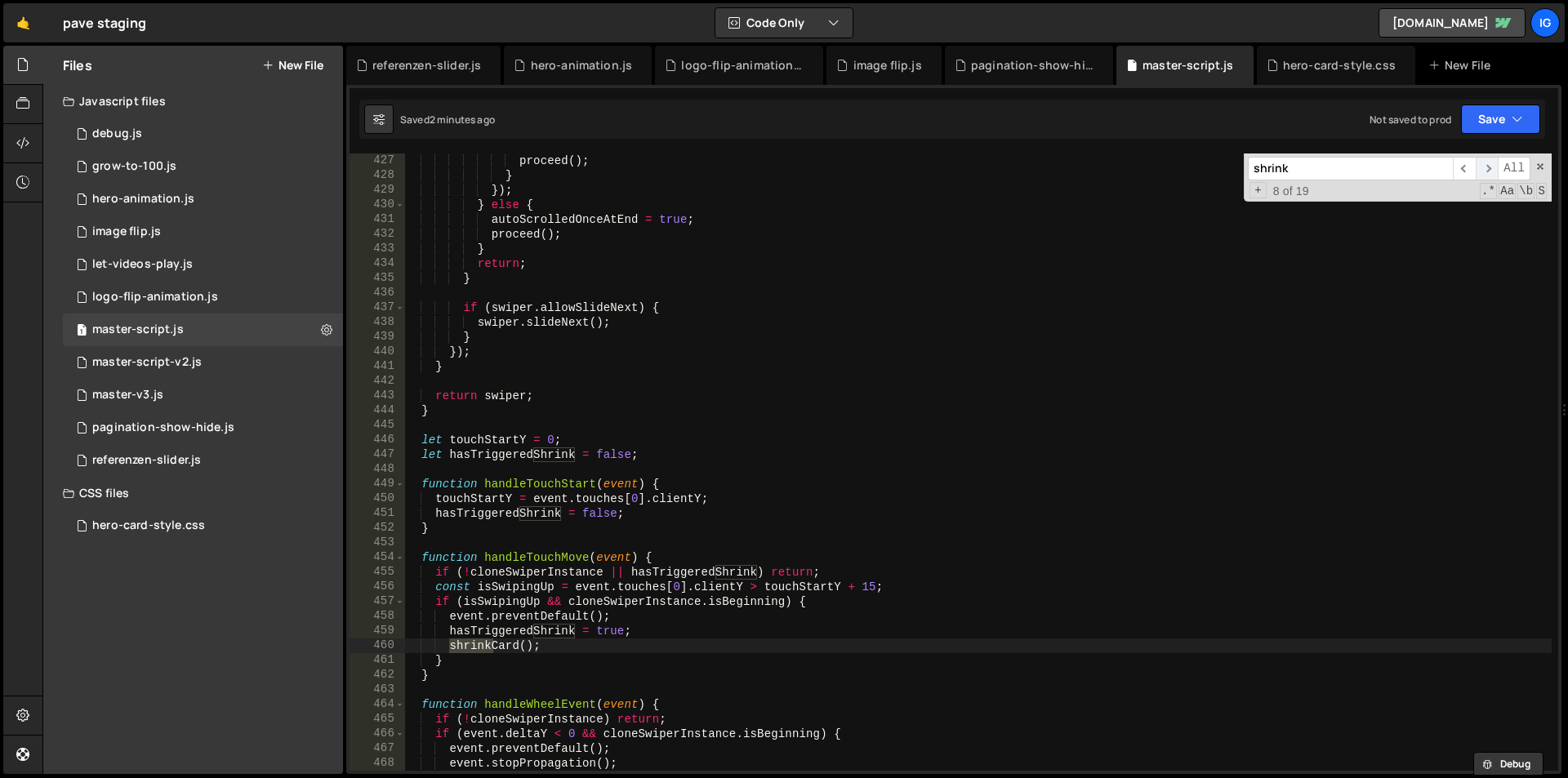
click at [1479, 175] on span "​" at bounding box center [1487, 169] width 23 height 24
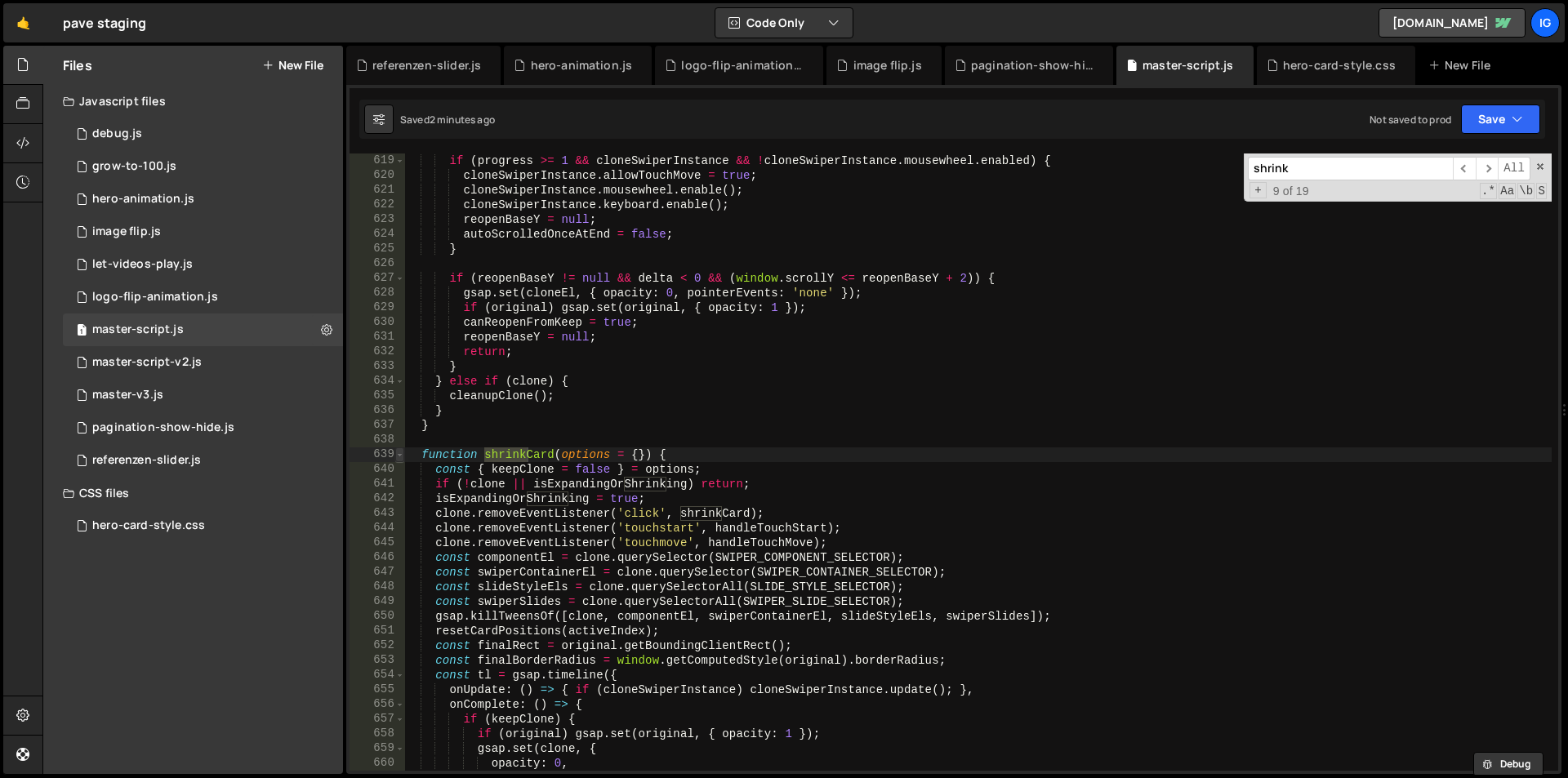
click at [399, 458] on span at bounding box center [399, 454] width 9 height 15
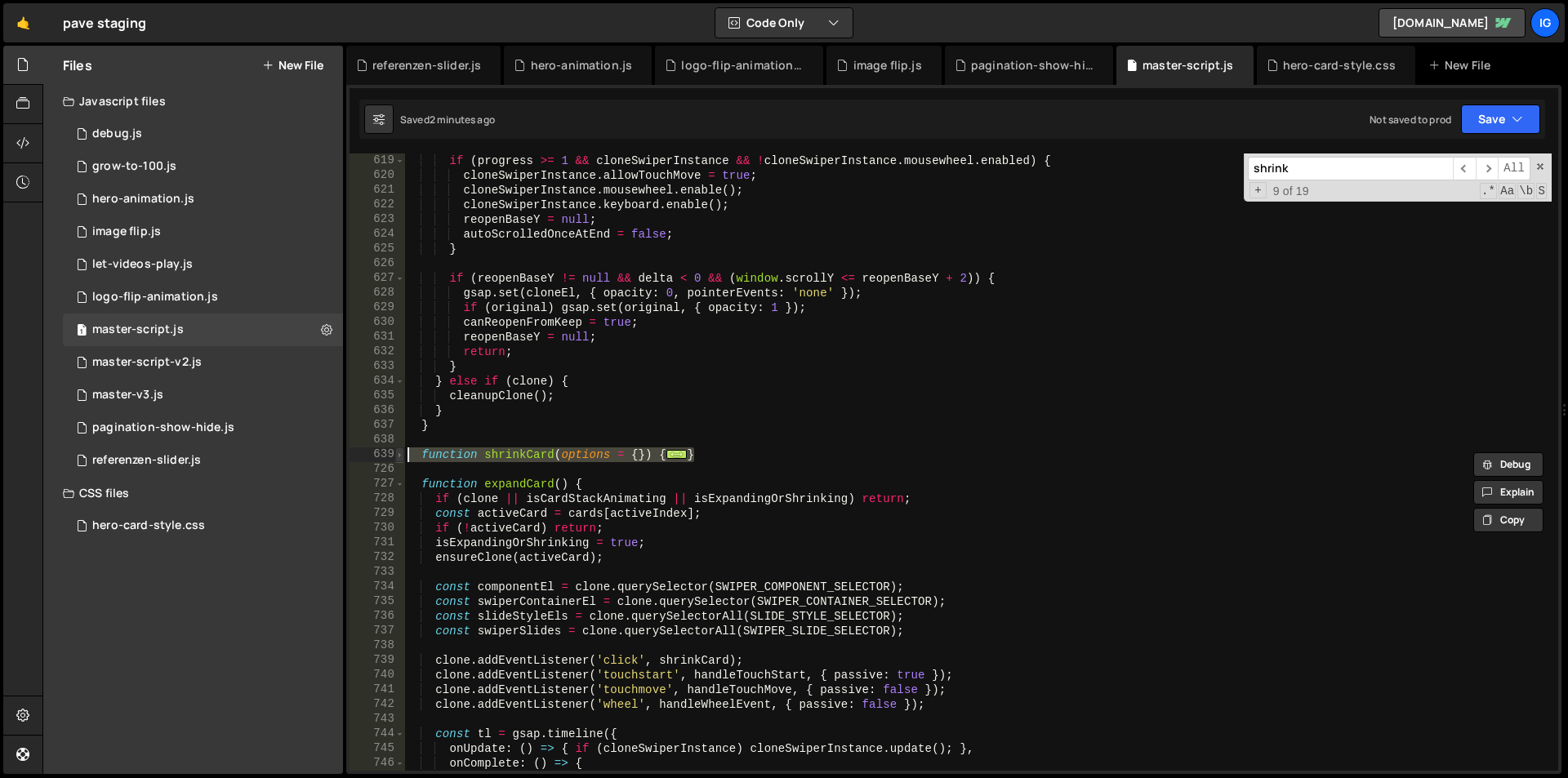
drag, startPoint x: 704, startPoint y: 450, endPoint x: 400, endPoint y: 460, distance: 304.2
click at [400, 460] on div "function shrinkCard(options = {}) { 619 620 621 622 623 624 625 626 627 628 629…" at bounding box center [954, 462] width 1209 height 617
type textarea "function shrinkCard(options = {}) { const { keepClone = false } = options;"
click at [735, 462] on div "if ( progress >= 1 && cloneSwiperInstance && ! cloneSwiperInstance . mousewheel…" at bounding box center [978, 477] width 1147 height 647
drag, startPoint x: 735, startPoint y: 454, endPoint x: 380, endPoint y: 458, distance: 355.0
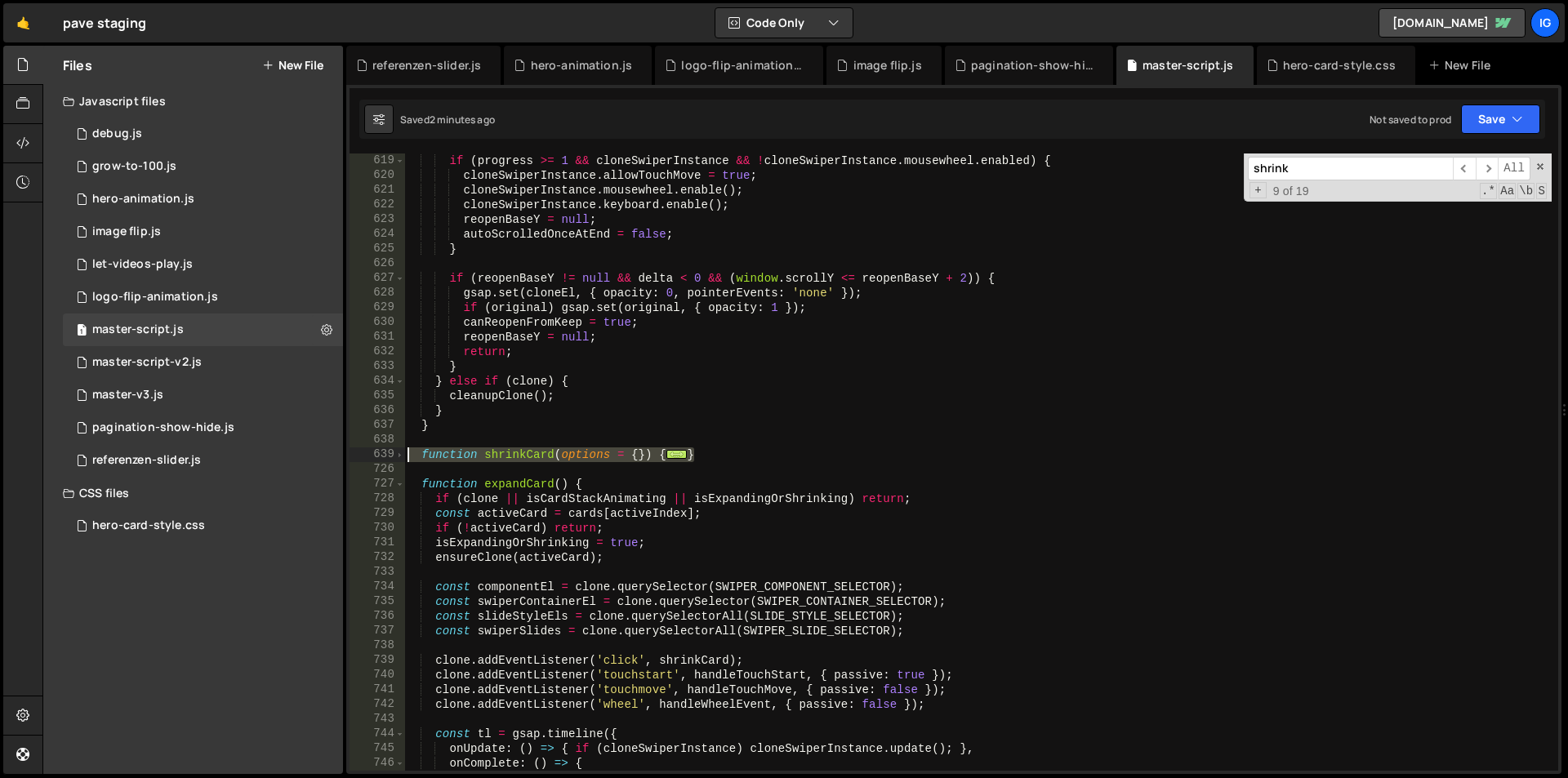
click at [380, 458] on div "619 620 621 622 623 624 625 626 627 628 629 630 631 632 633 634 635 636 637 638…" at bounding box center [954, 462] width 1209 height 617
type textarea "function shrinkCard(options = {}) { const { keepClone = false } = options;"
paste textarea
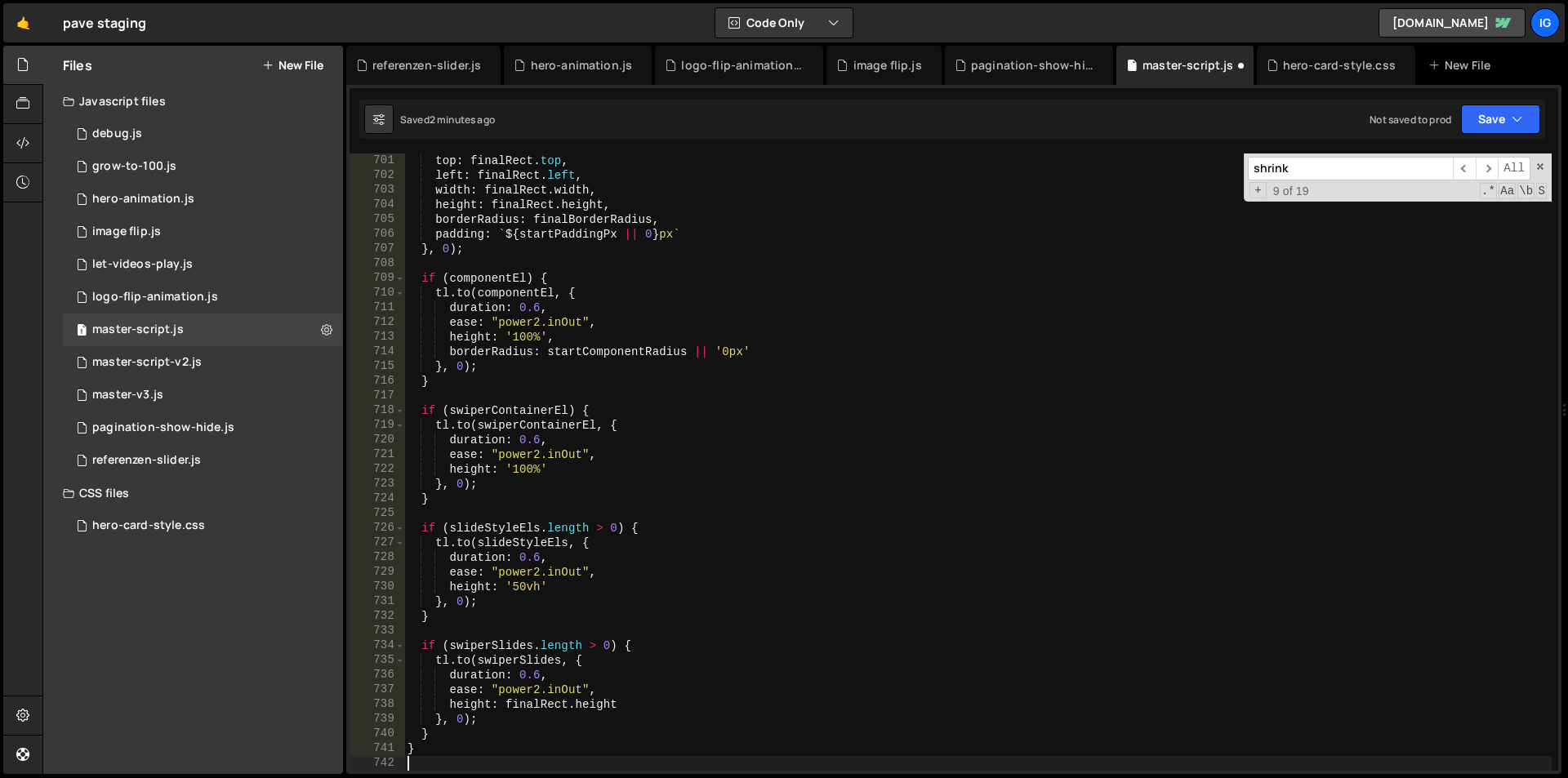
scroll to position [10290, 0]
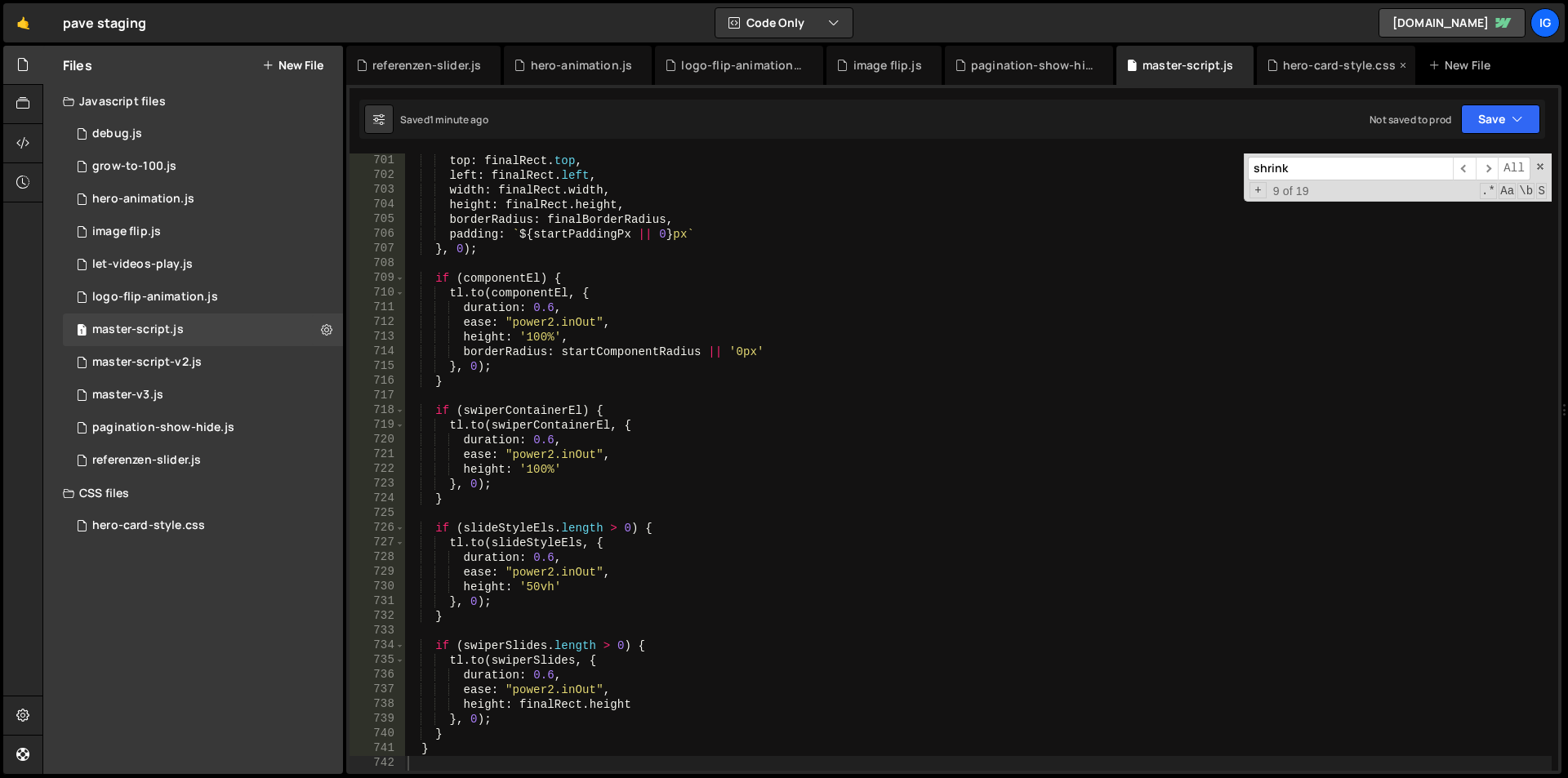
click at [1315, 58] on div "hero-card-style.css" at bounding box center [1340, 65] width 113 height 16
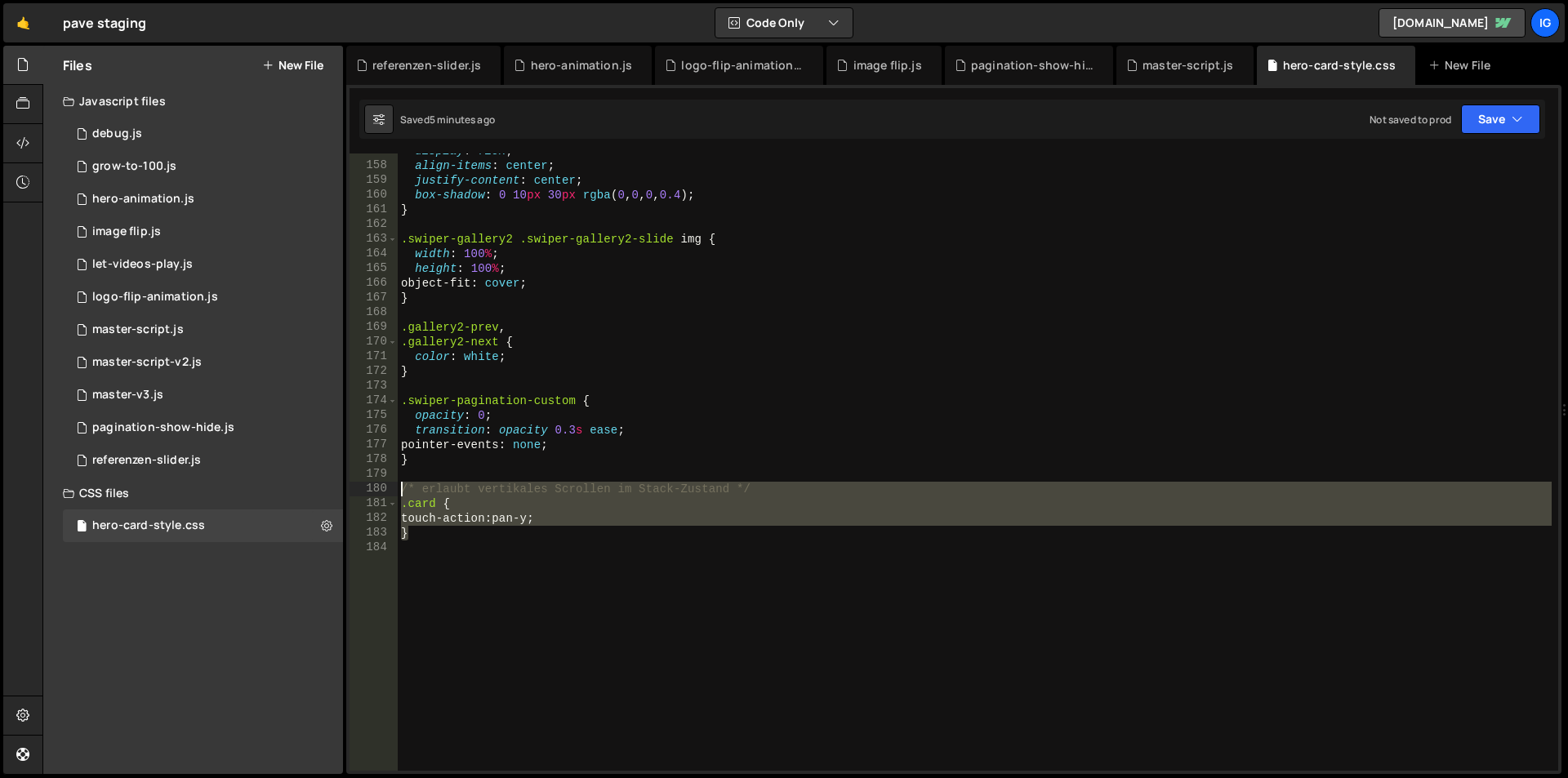
drag, startPoint x: 448, startPoint y: 530, endPoint x: 329, endPoint y: 490, distance: 125.5
click at [329, 490] on div "Files New File Javascript files 1 debug.js 0 1 grow-to-100.js 0 1 hero-animatio…" at bounding box center [805, 410] width 1525 height 729
type textarea "/* erlaubt vertikales Scrollen im Stack-Zustand */ .card {"
paste textarea
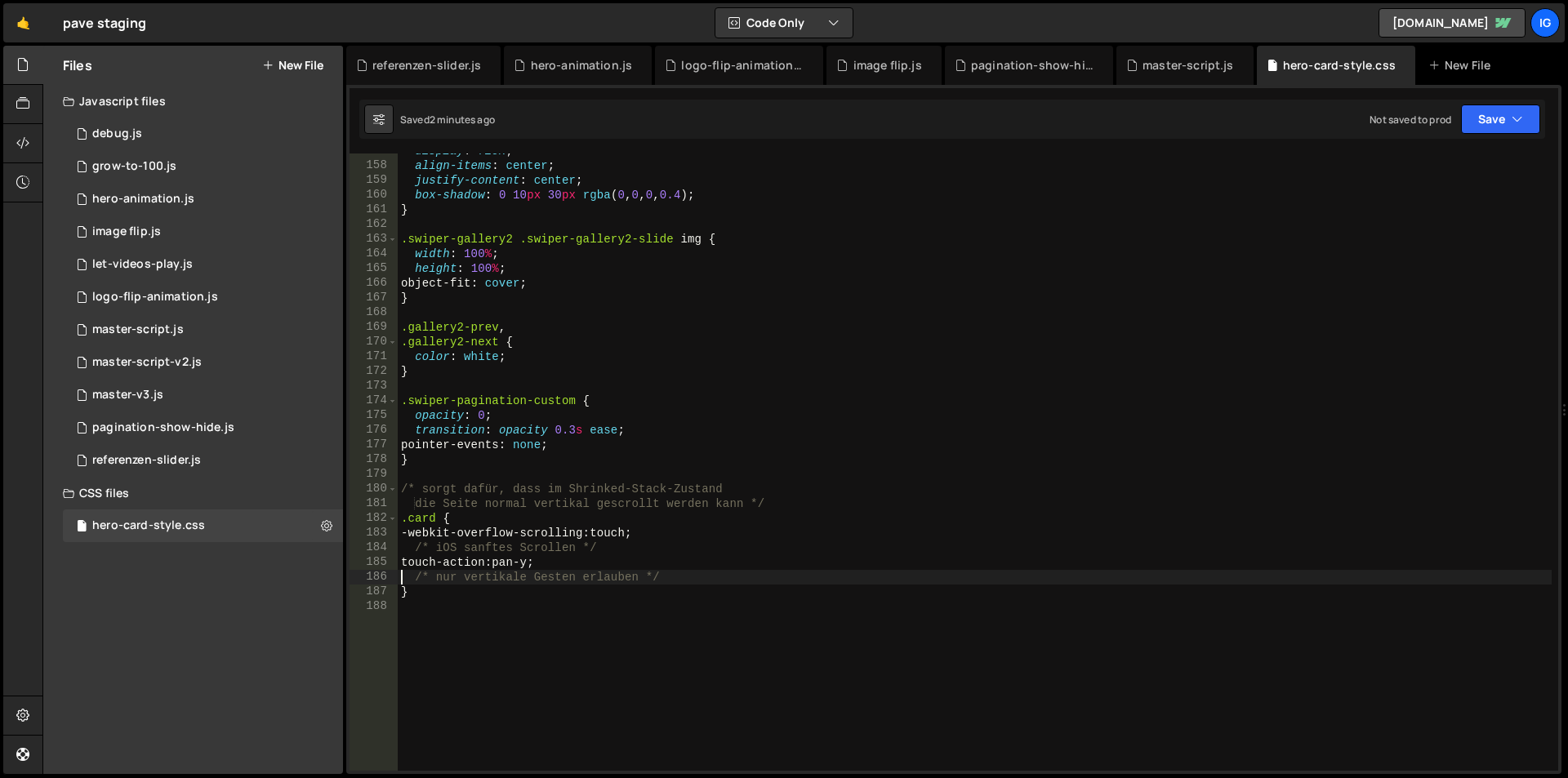
click at [549, 565] on div "display : flex ; align-items : center ; justify-content : center ; box-shadow :…" at bounding box center [975, 467] width 1154 height 647
click at [695, 570] on div "display : flex ; align-items : center ; justify-content : center ; box-shadow :…" at bounding box center [975, 467] width 1154 height 647
type textarea "touch-action: pan-y !important;"
click at [1177, 76] on div "master-script.js" at bounding box center [1185, 65] width 137 height 40
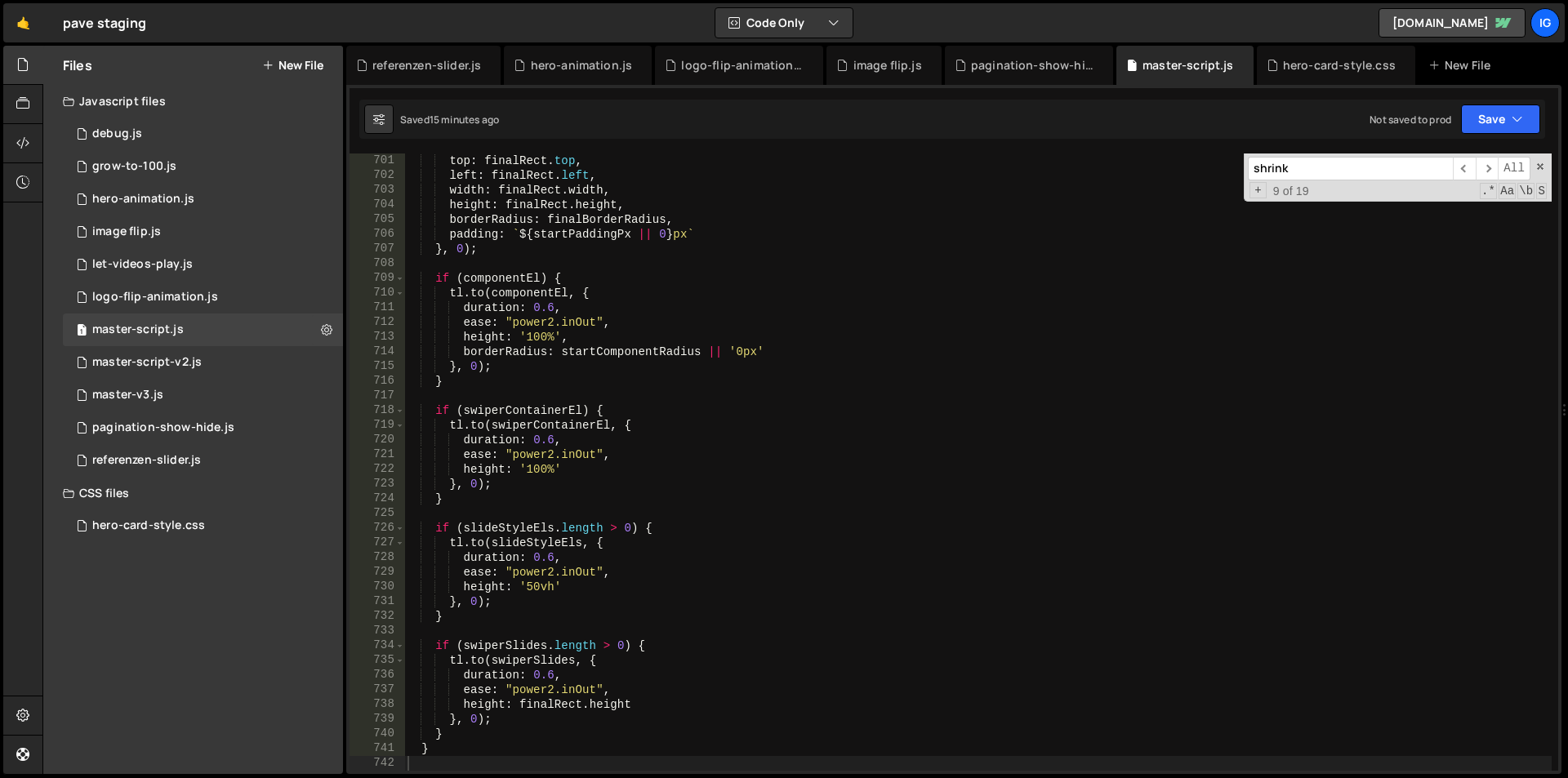
click at [875, 265] on div "top : finalRect . top , left : finalRect . left , width : finalRect . width , h…" at bounding box center [978, 477] width 1147 height 647
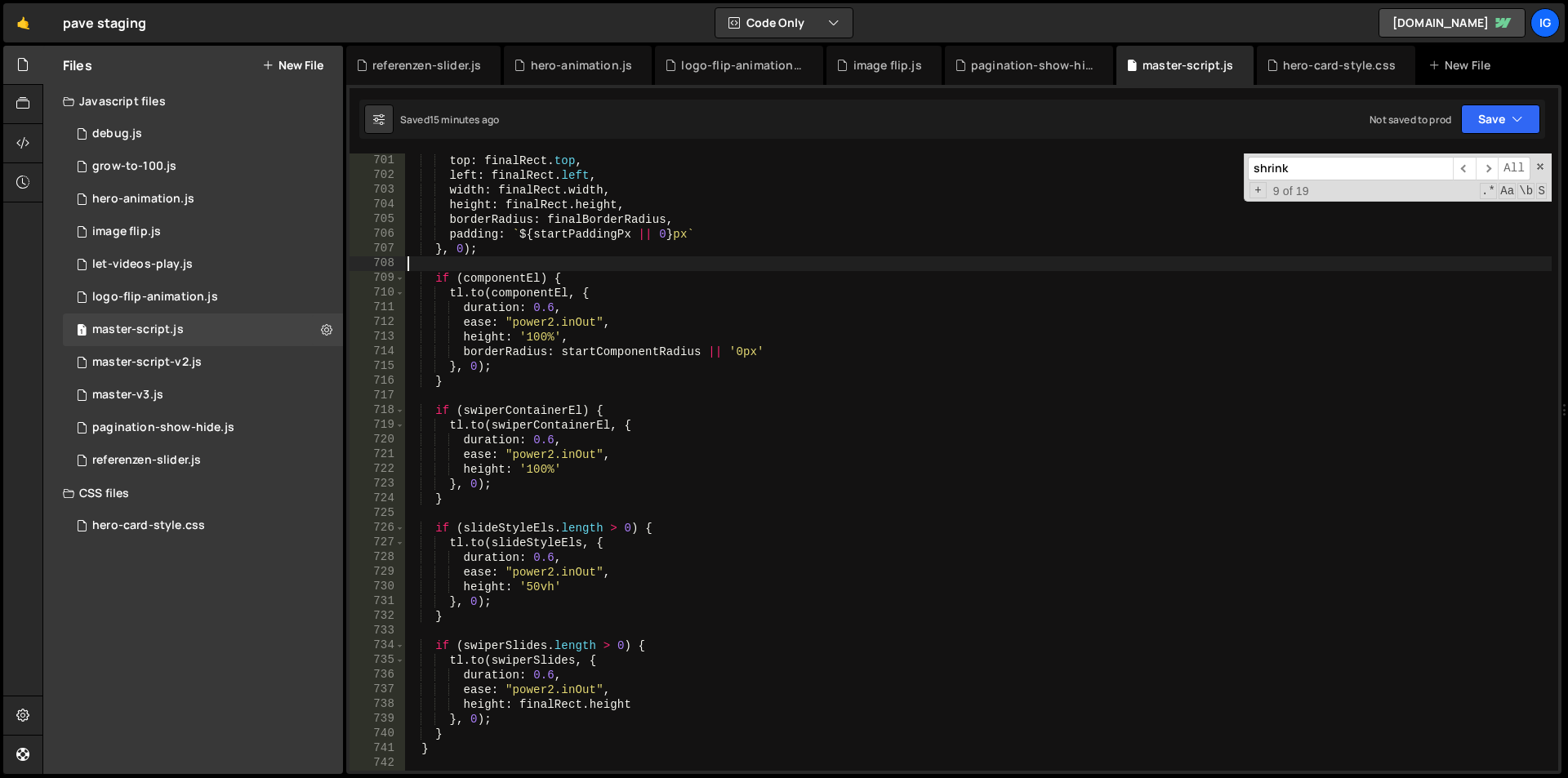
type textarea "})();"
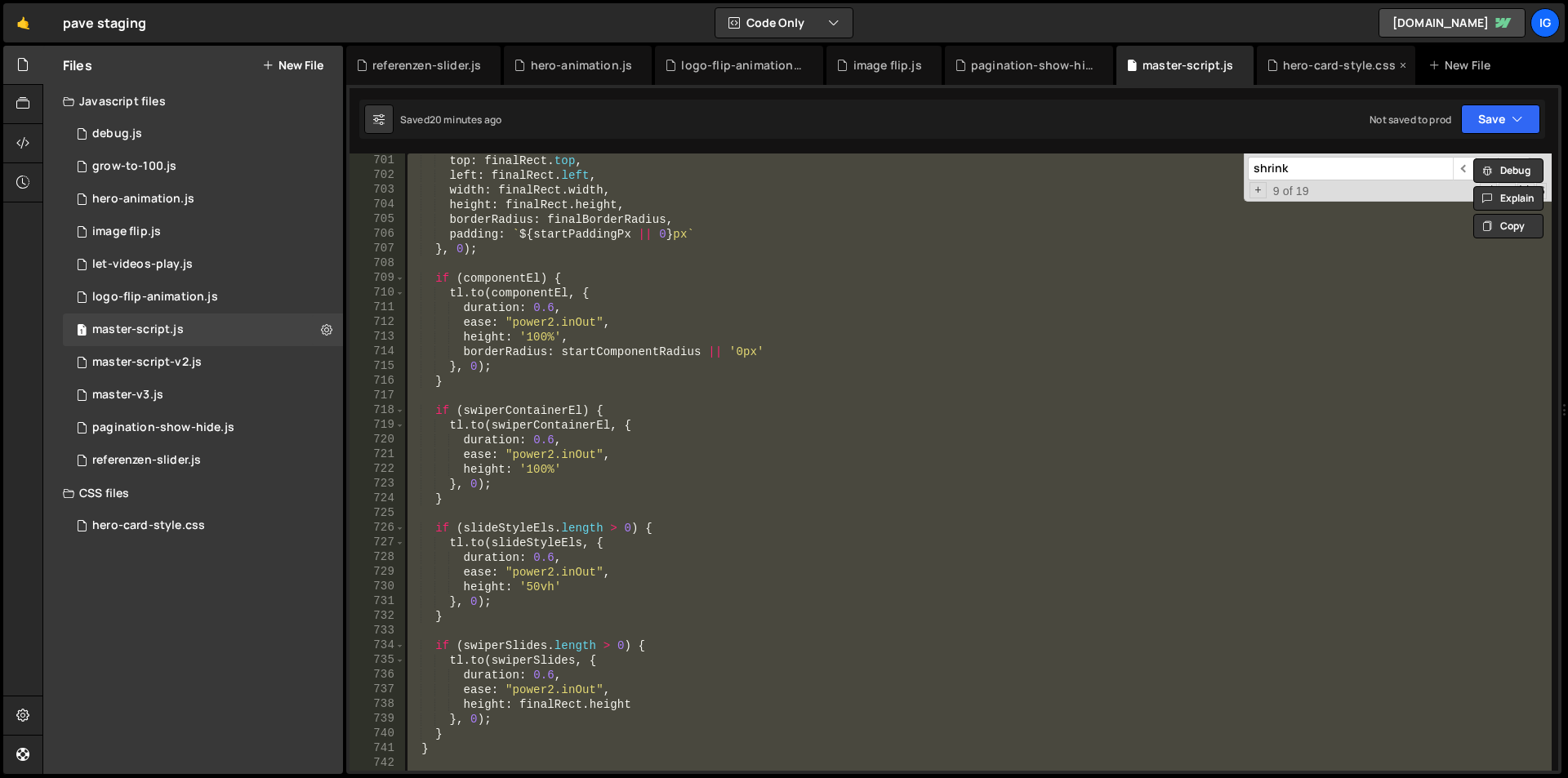
click at [1305, 65] on div "hero-card-style.css" at bounding box center [1340, 65] width 113 height 16
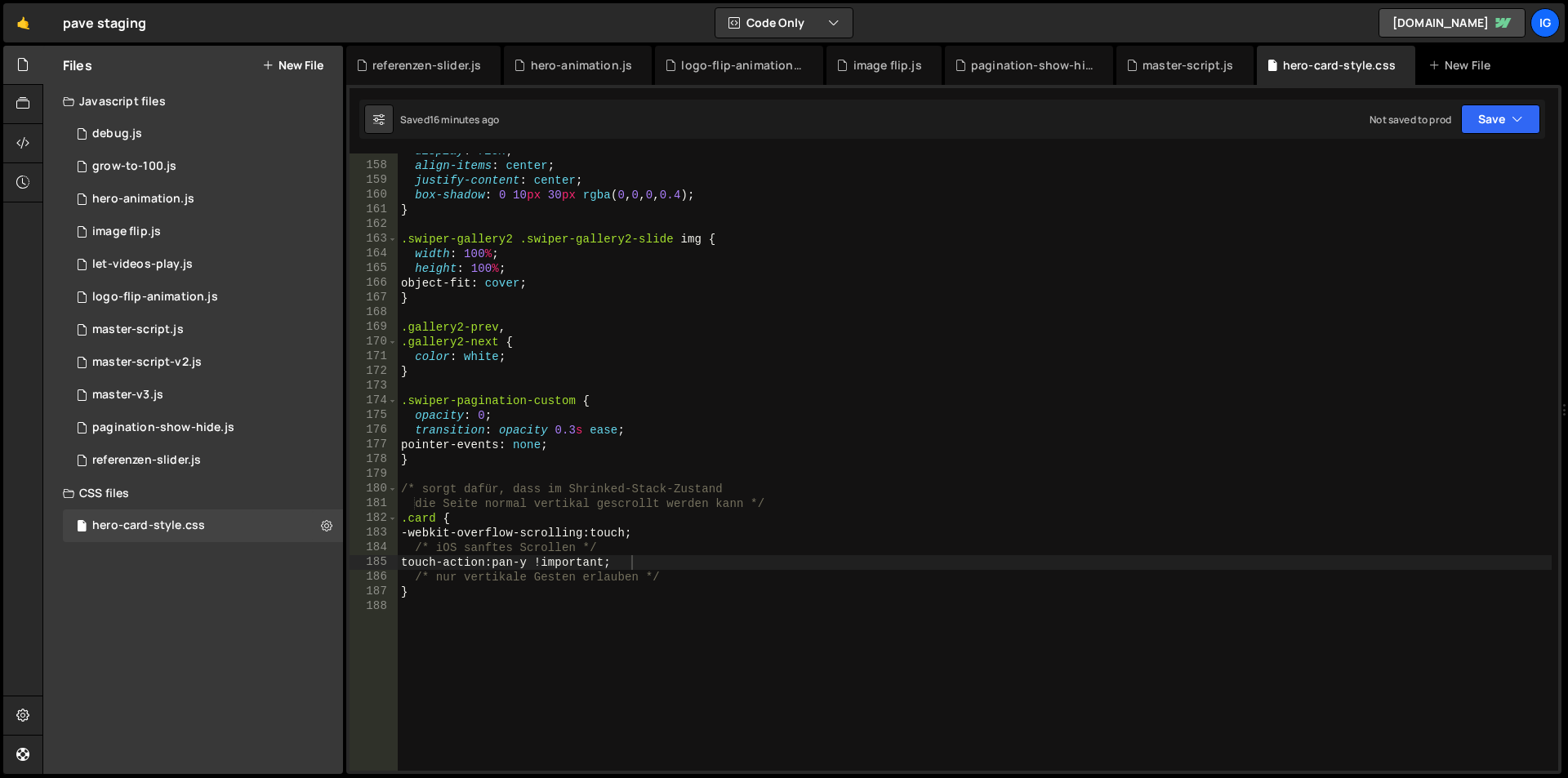
scroll to position [0, 0]
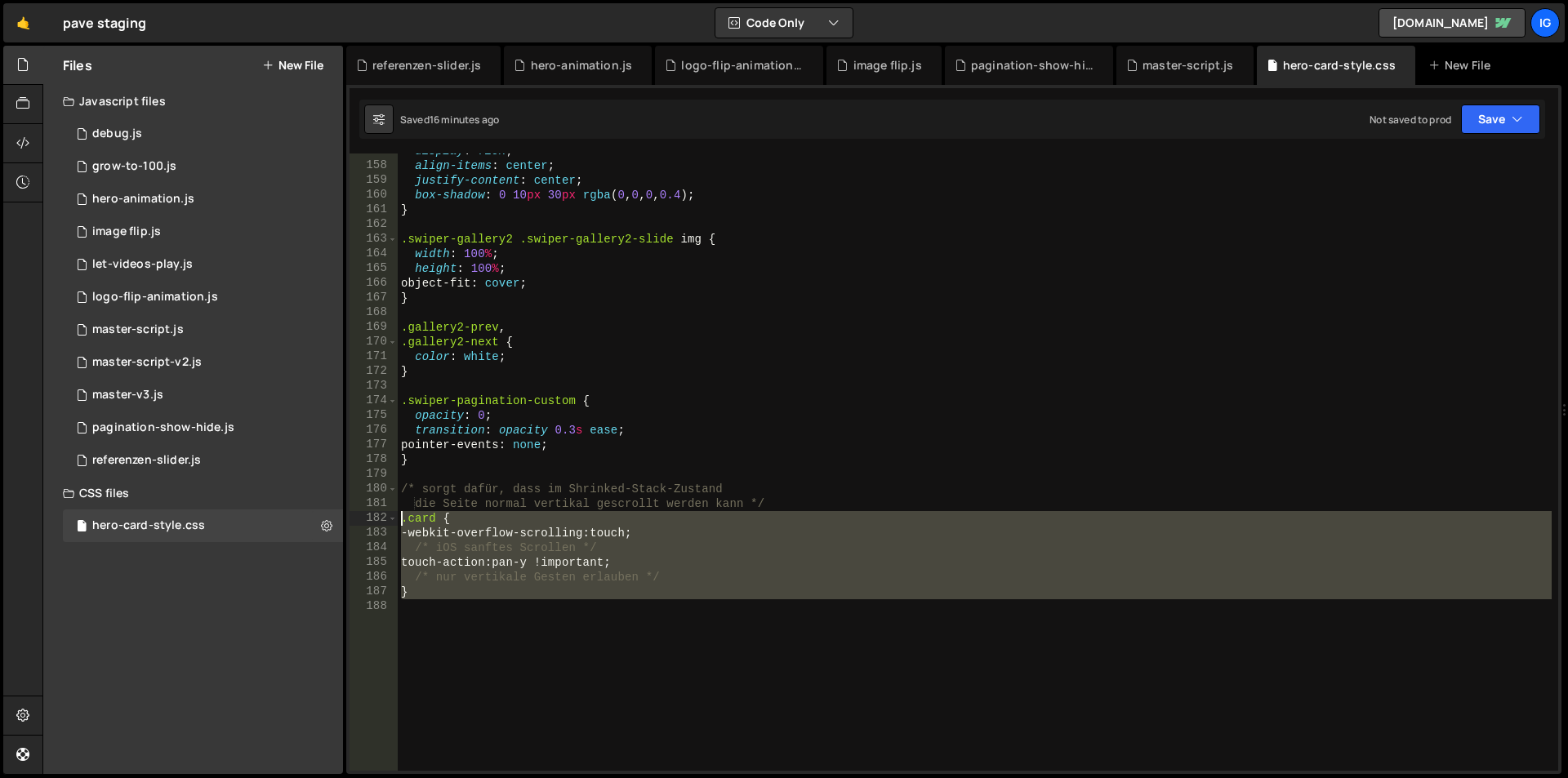
drag, startPoint x: 462, startPoint y: 606, endPoint x: 357, endPoint y: 525, distance: 132.6
click at [357, 525] on div "157 158 159 160 161 162 163 164 165 166 167 168 169 170 171 172 173 174 175 176…" at bounding box center [954, 462] width 1209 height 617
type textarea ".card { -webkit-overflow-scrolling: touch;"
click at [1023, 77] on div "pagination-show-hide.js" at bounding box center [1029, 65] width 169 height 40
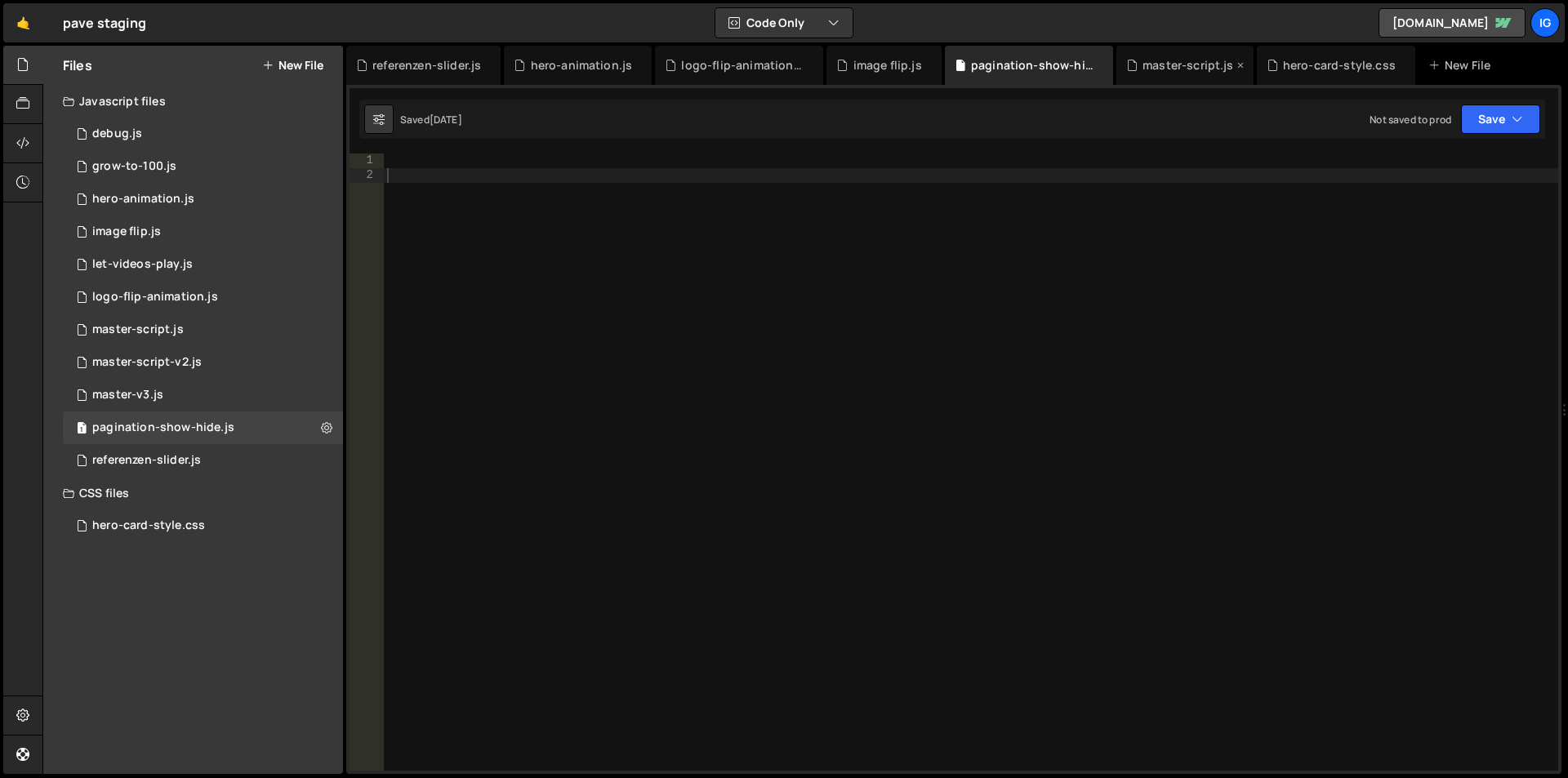
click at [1142, 66] on div "master-script.js" at bounding box center [1188, 65] width 91 height 16
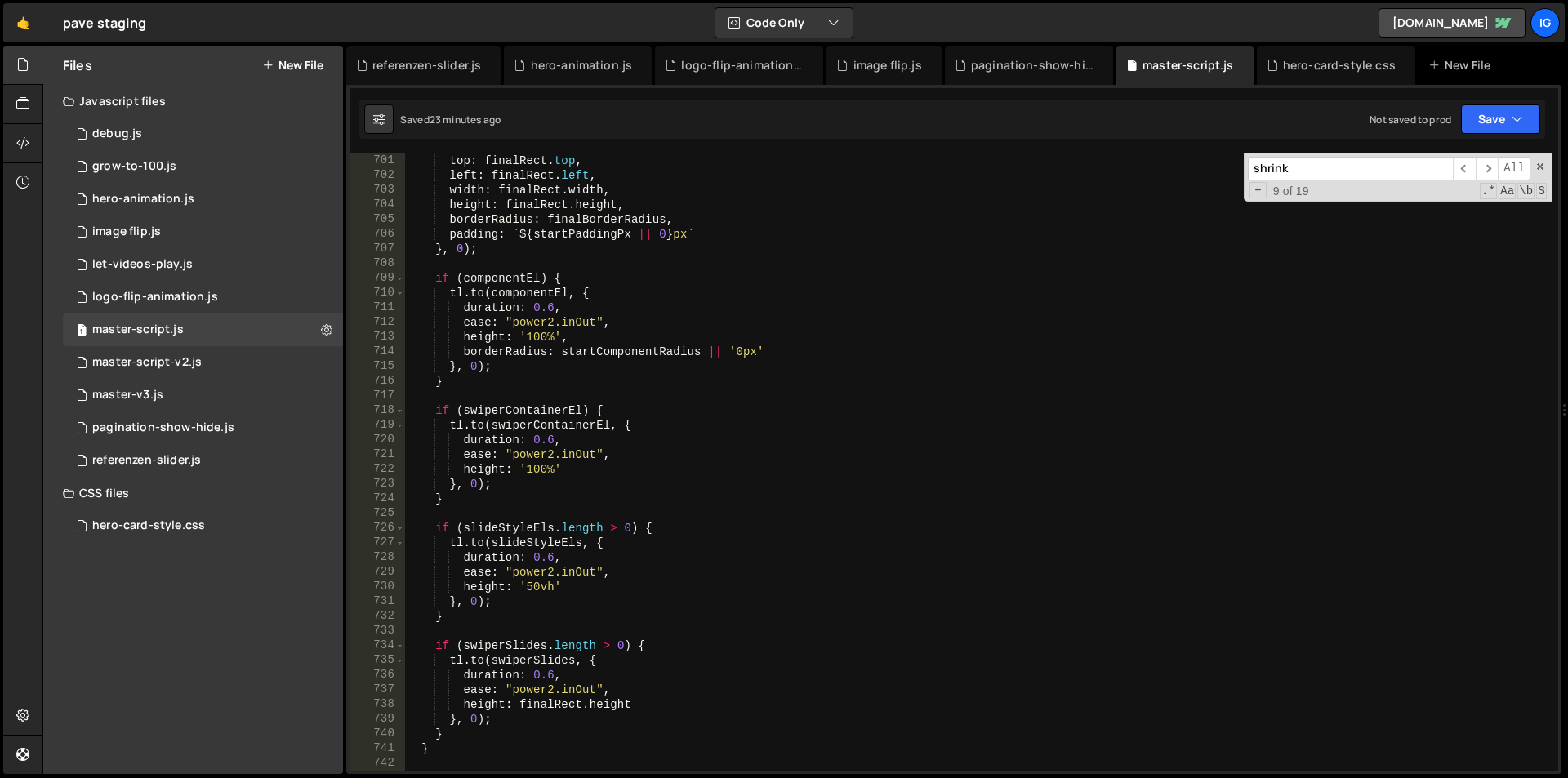
click at [978, 326] on div "top : finalRect . top , left : finalRect . left , width : finalRect . width , h…" at bounding box center [978, 477] width 1147 height 647
type textarea "})();"
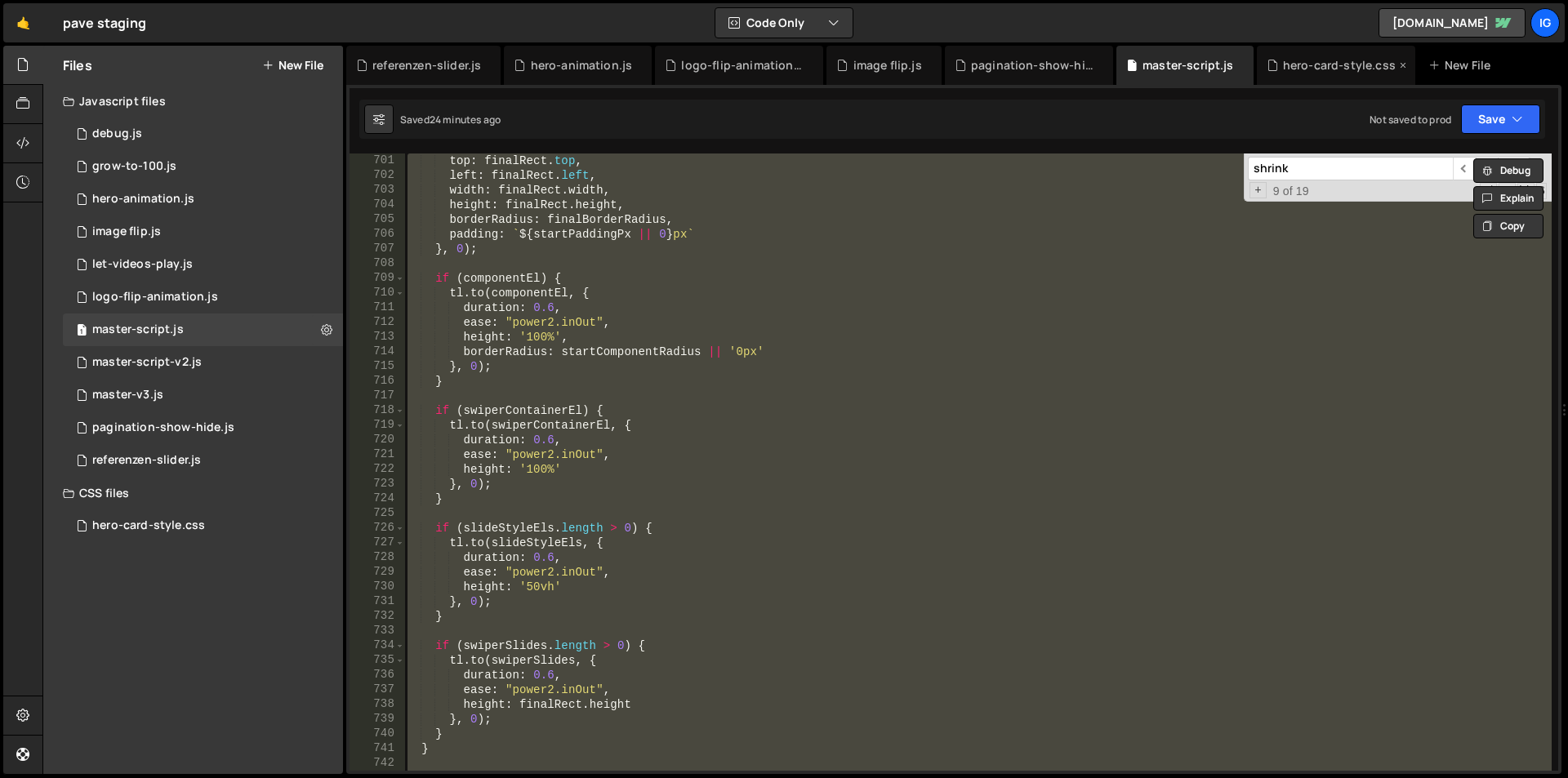
click at [1285, 69] on div "hero-card-style.css" at bounding box center [1340, 65] width 113 height 16
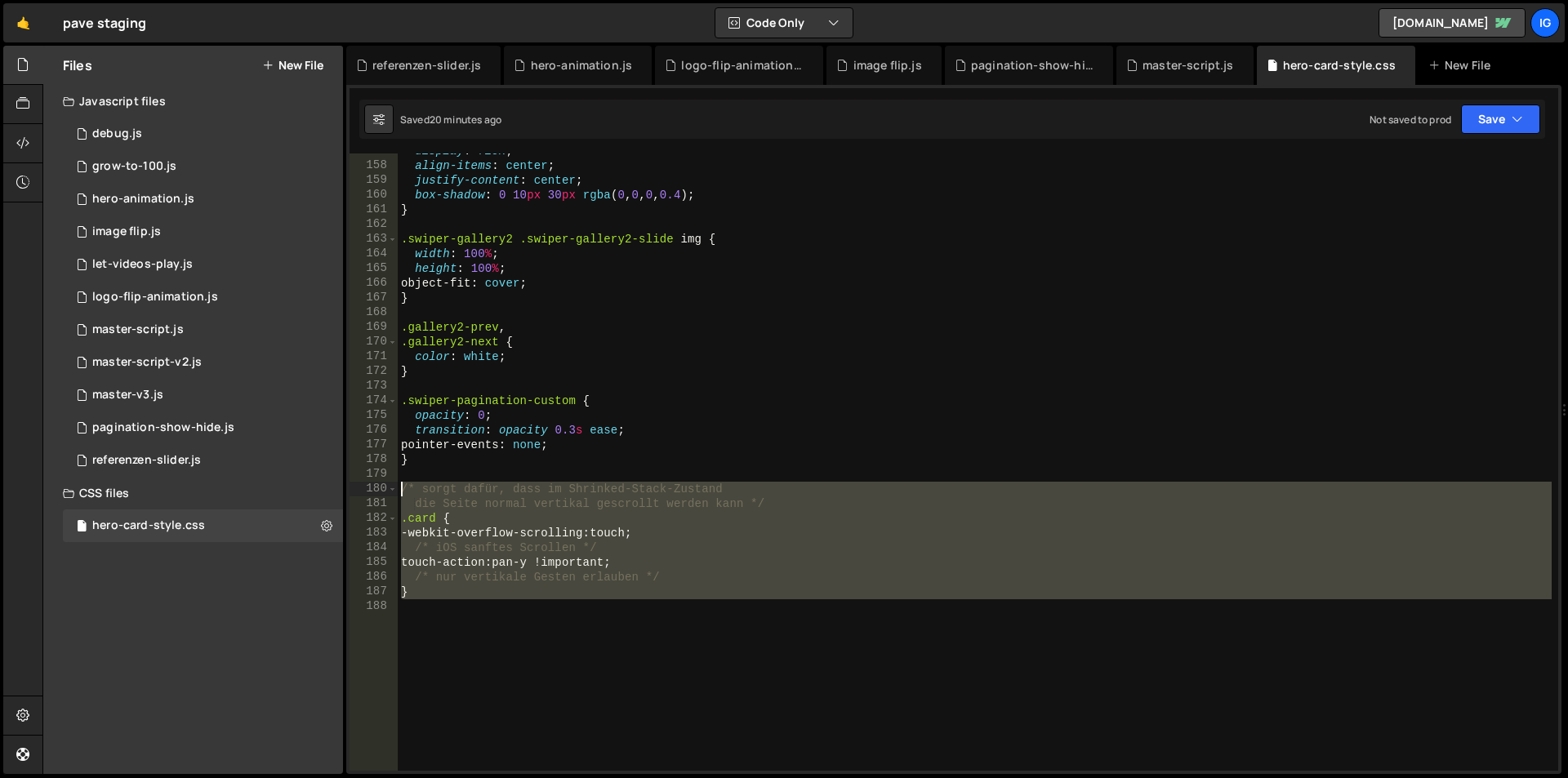
drag, startPoint x: 421, startPoint y: 599, endPoint x: 356, endPoint y: 491, distance: 126.1
click at [356, 491] on div "157 158 159 160 161 162 163 164 165 166 167 168 169 170 171 172 173 174 175 176…" at bounding box center [954, 462] width 1209 height 617
type textarea "/* sorgt dafür, dass im Shrinked-Stack-Zustand die Seite normal vertikal gescro…"
click at [487, 603] on div "display : flex ; align-items : center ; justify-content : center ; box-shadow :…" at bounding box center [975, 462] width 1154 height 617
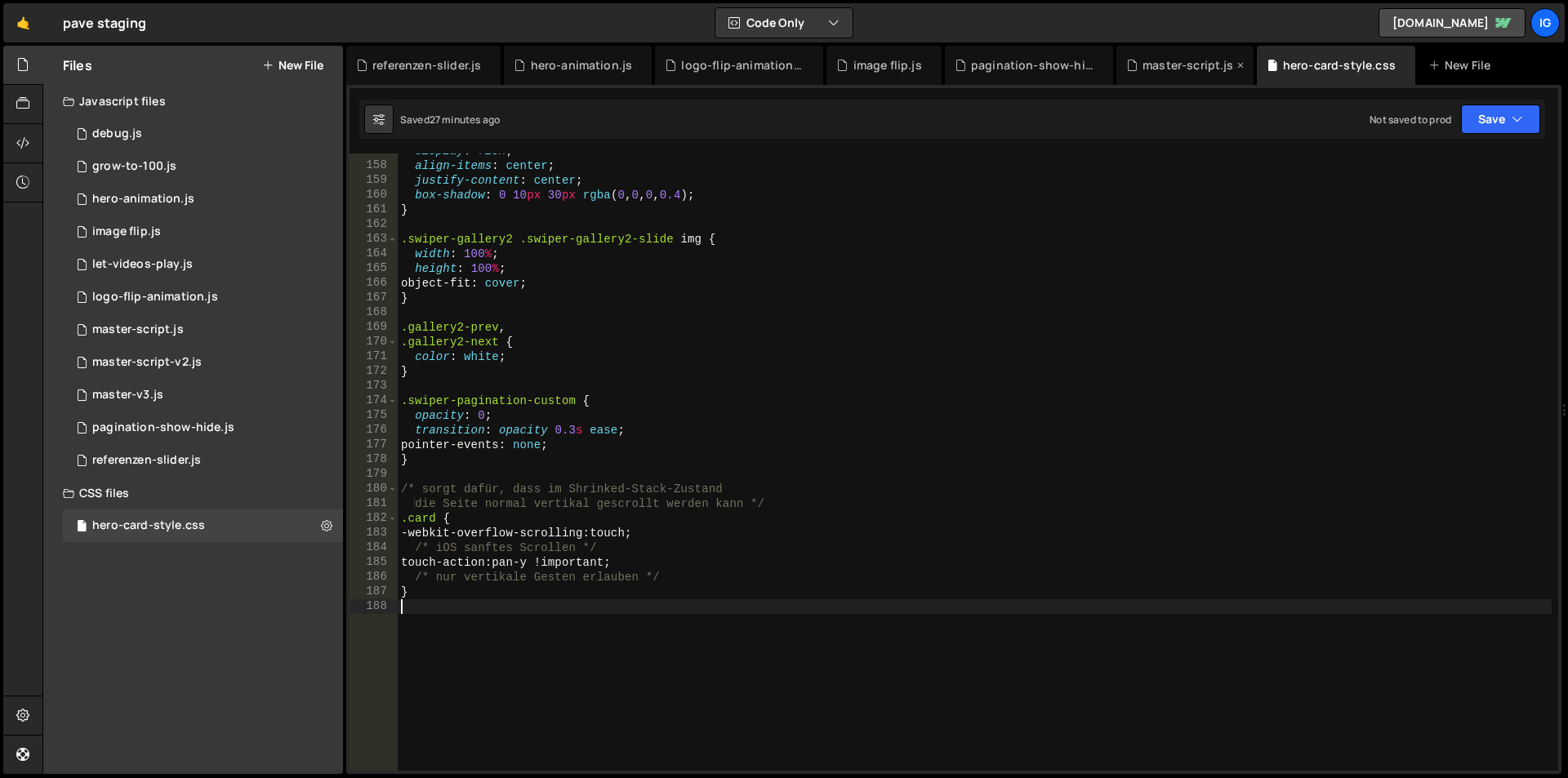
click at [1160, 72] on div "master-script.js" at bounding box center [1188, 65] width 91 height 16
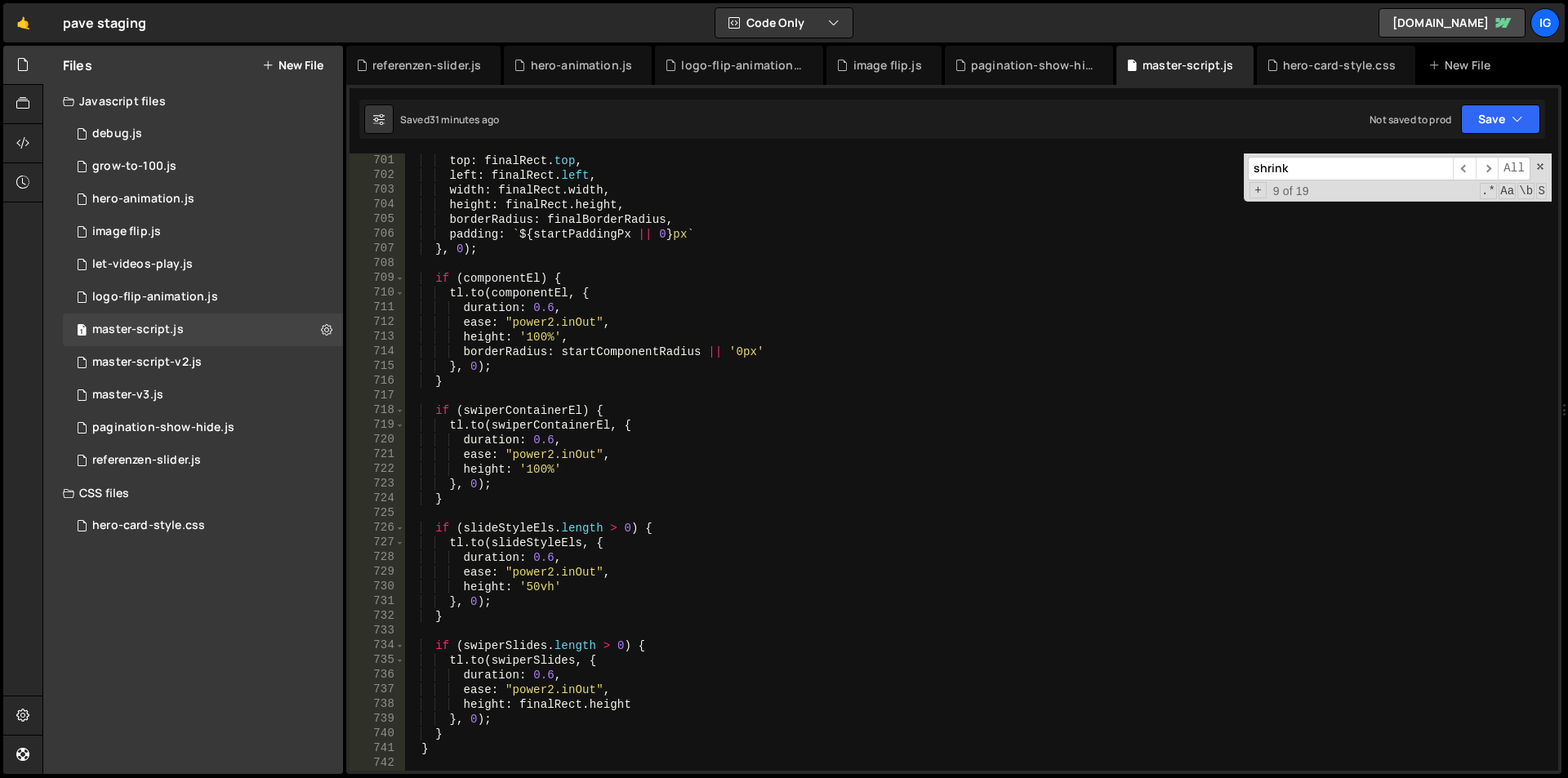
click at [925, 357] on div "top : finalRect . top , left : finalRect . left , width : finalRect . width , h…" at bounding box center [978, 477] width 1147 height 647
type textarea "})();"
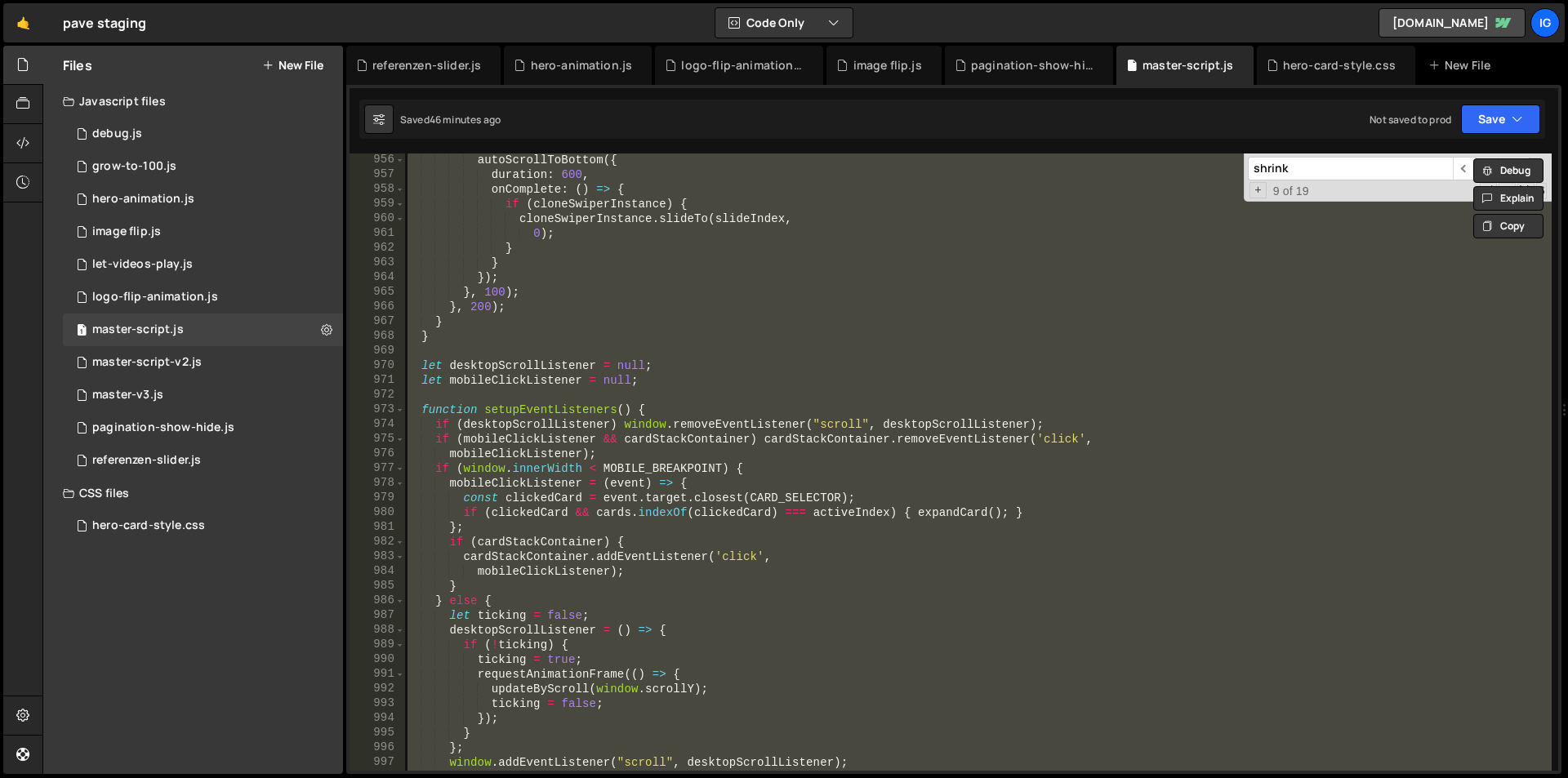
scroll to position [14729, 0]
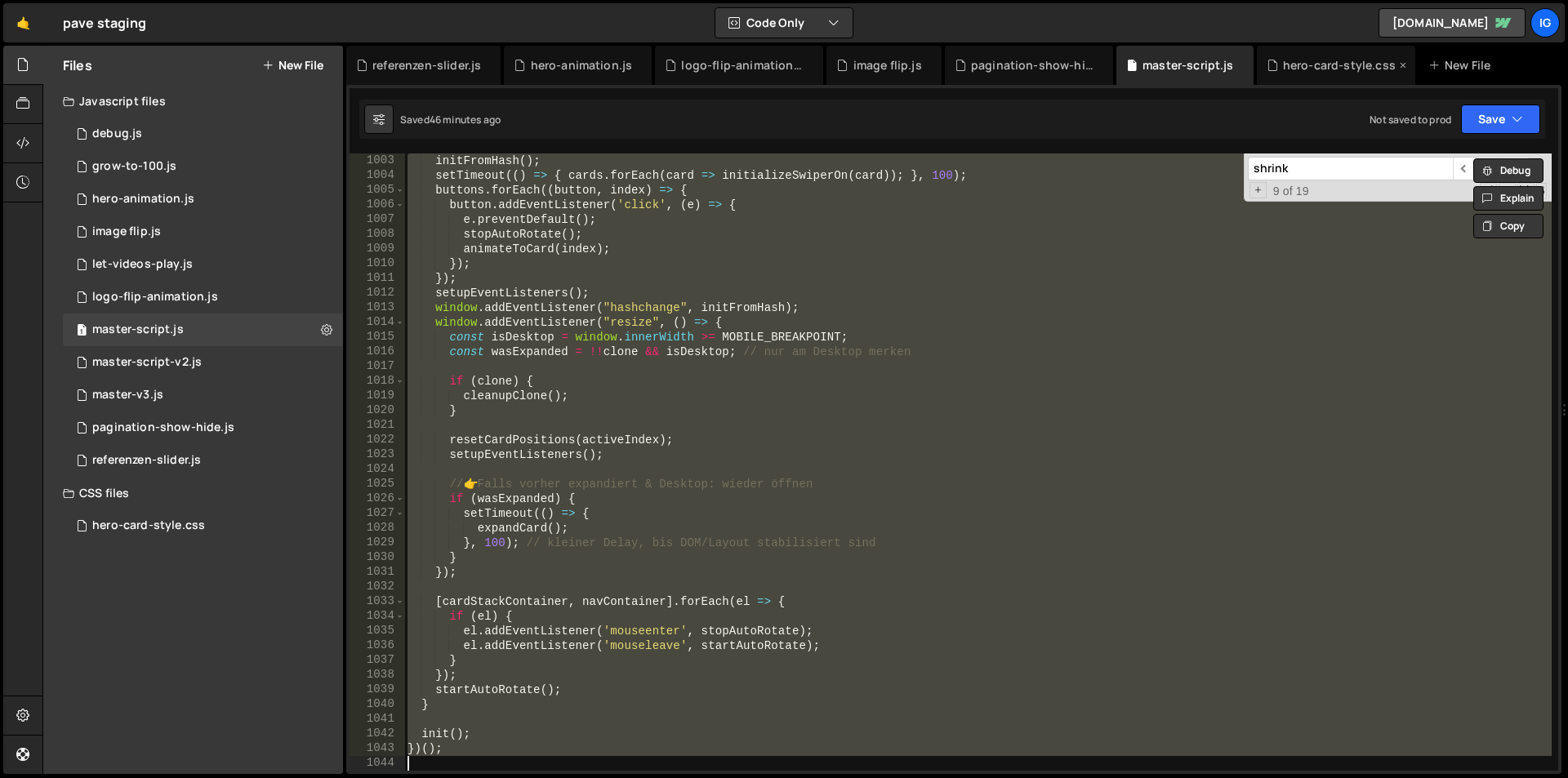
click at [1310, 71] on div "hero-card-style.css" at bounding box center [1340, 65] width 113 height 16
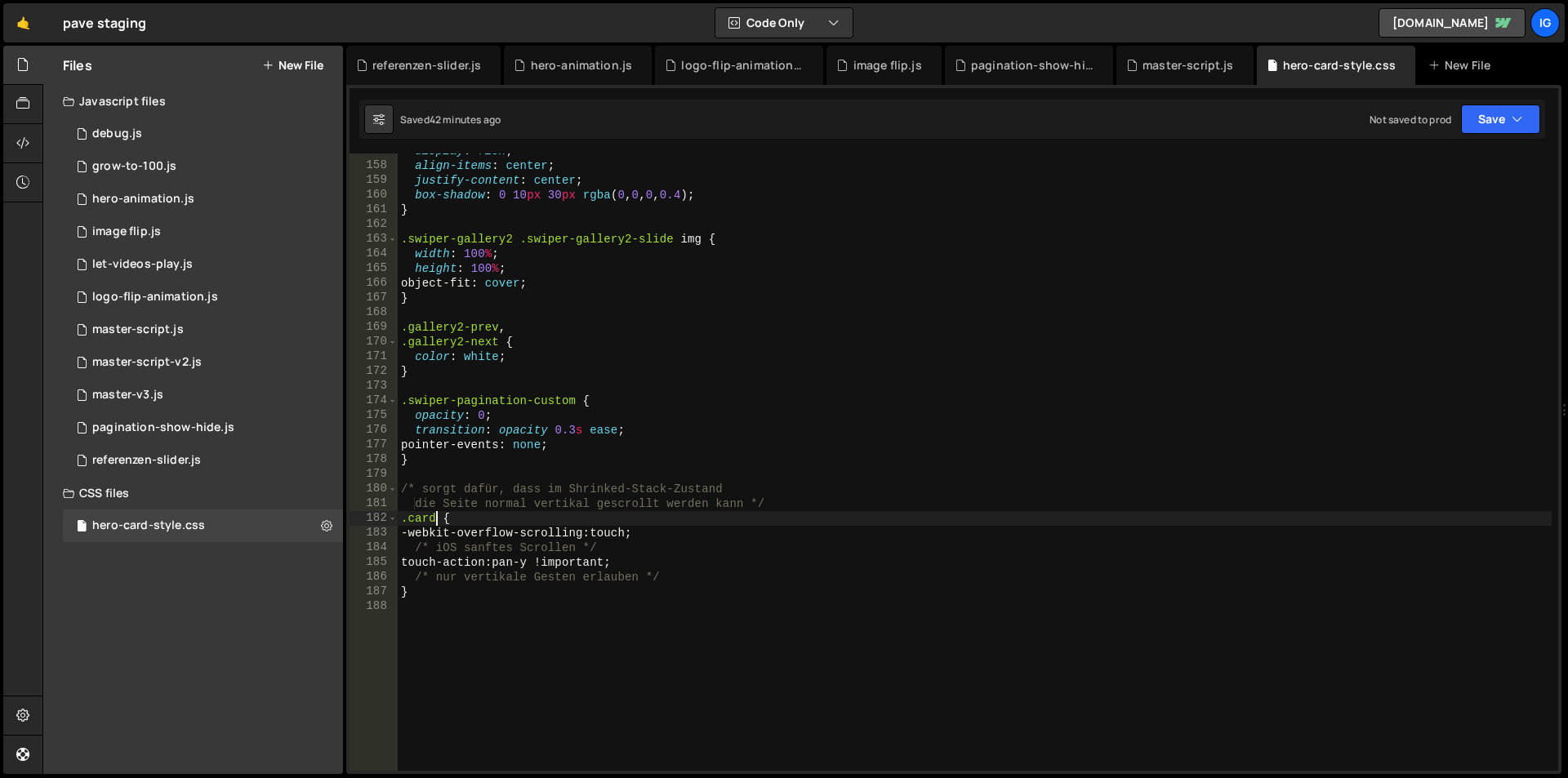
click at [436, 517] on div "display : flex ; align-items : center ; justify-content : center ; box-shadow :…" at bounding box center [975, 467] width 1154 height 647
paste textarea "body > div > main > header > div > div > div > div > div.card-stack-container.z…"
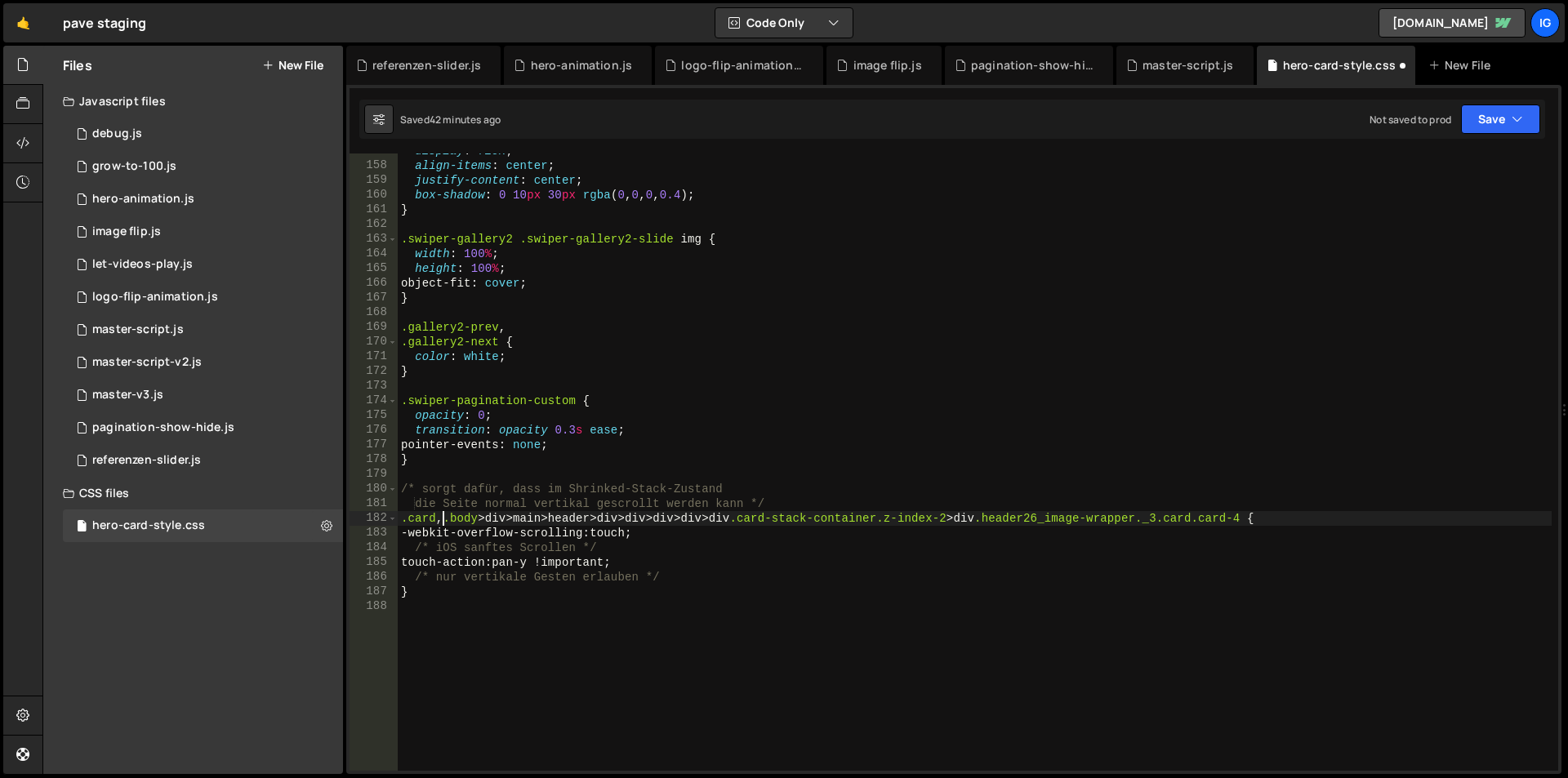
click at [446, 521] on div "display : flex ; align-items : center ; justify-content : center ; box-shadow :…" at bounding box center [975, 467] width 1154 height 647
drag, startPoint x: 847, startPoint y: 519, endPoint x: 448, endPoint y: 525, distance: 399.0
click at [448, 525] on div "display : flex ; align-items : center ; justify-content : center ; box-shadow :…" at bounding box center [975, 467] width 1154 height 647
drag, startPoint x: 708, startPoint y: 519, endPoint x: 450, endPoint y: 516, distance: 258.0
click at [450, 516] on div "display : flex ; align-items : center ; justify-content : center ; box-shadow :…" at bounding box center [975, 467] width 1154 height 647
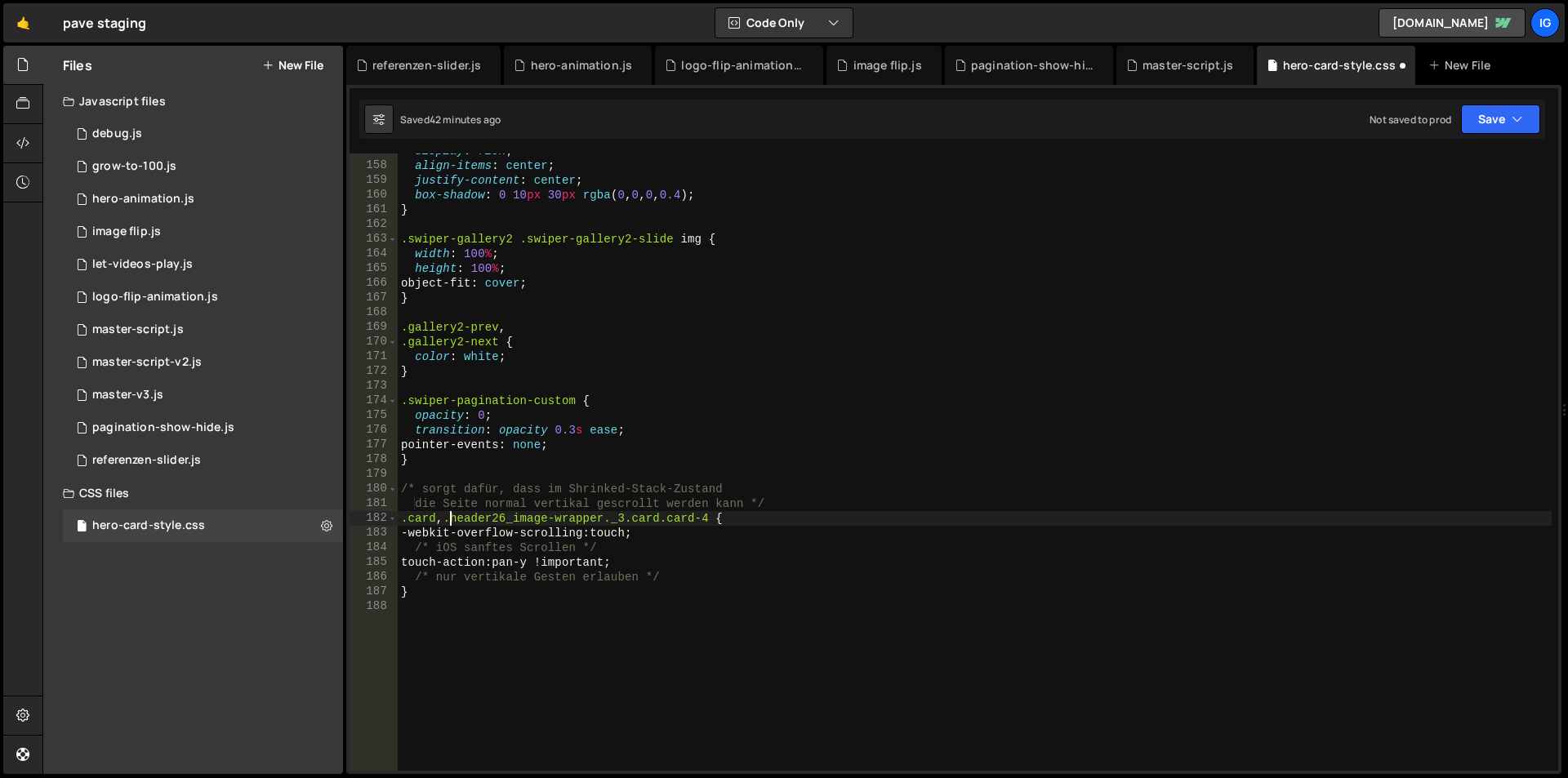
scroll to position [0, 17]
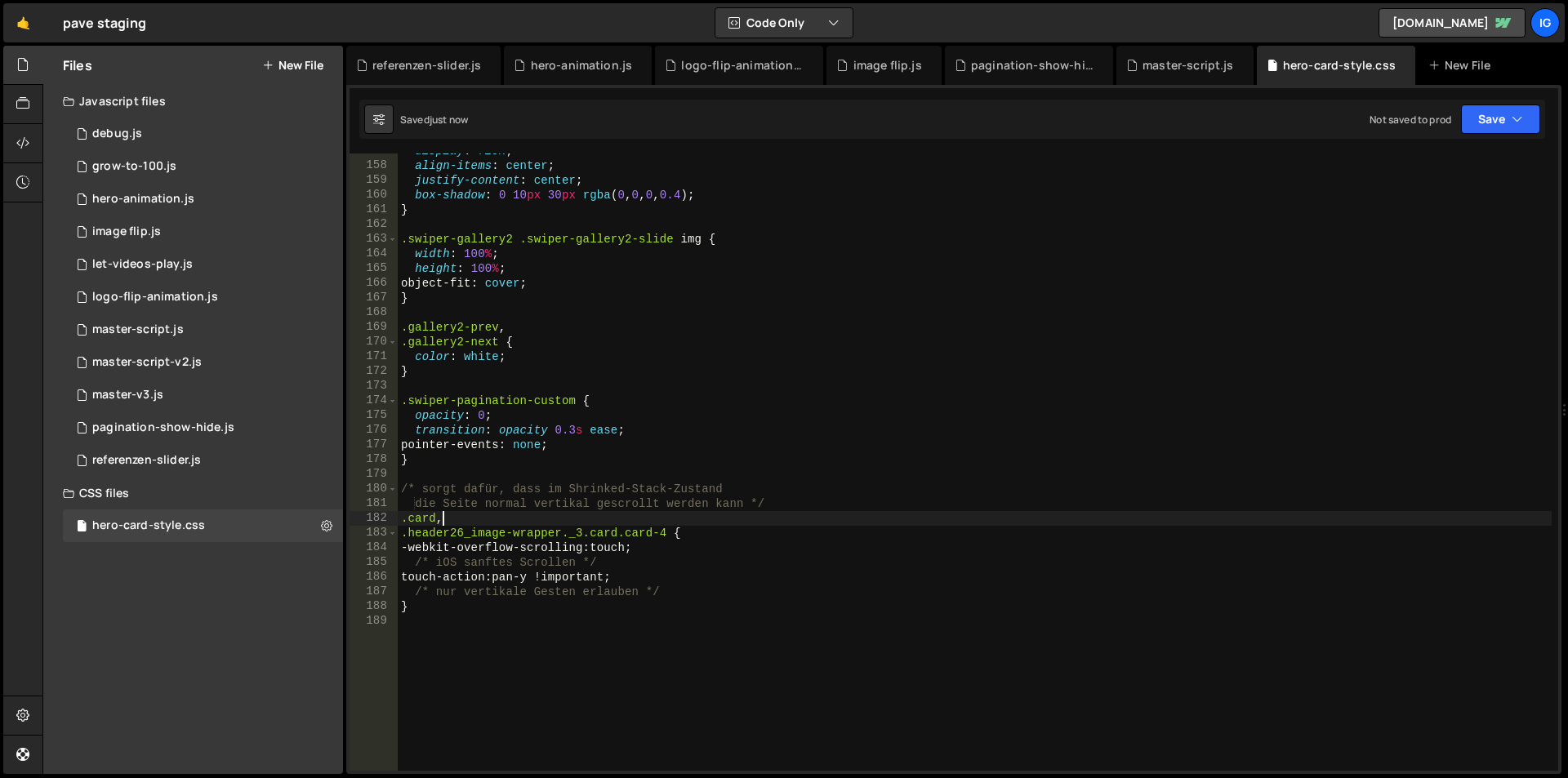
type textarea ".card,"
drag, startPoint x: 435, startPoint y: 520, endPoint x: 390, endPoint y: 516, distance: 45.2
click at [390, 516] on div ".card, 157 158 159 160 161 162 163 164 165 166 167 168 169 170 171 172 173 174 …" at bounding box center [954, 462] width 1209 height 617
drag, startPoint x: 450, startPoint y: 519, endPoint x: 366, endPoint y: 512, distance: 84.3
click at [366, 512] on div ".card, 157 158 159 160 161 162 163 164 165 166 167 168 169 170 171 172 173 174 …" at bounding box center [954, 462] width 1209 height 617
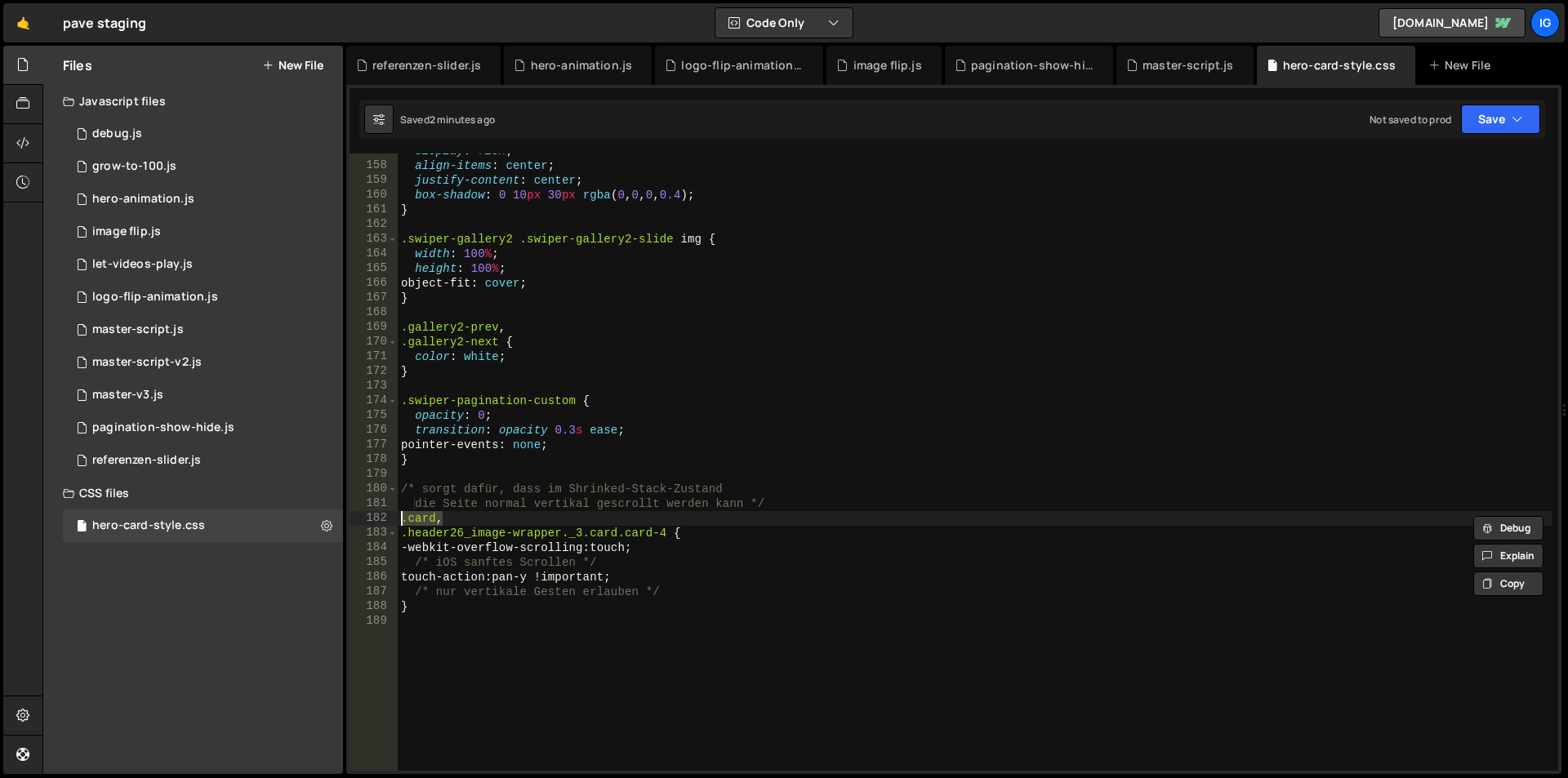
scroll to position [0, 0]
click at [1165, 76] on div "master-script.js" at bounding box center [1185, 65] width 137 height 40
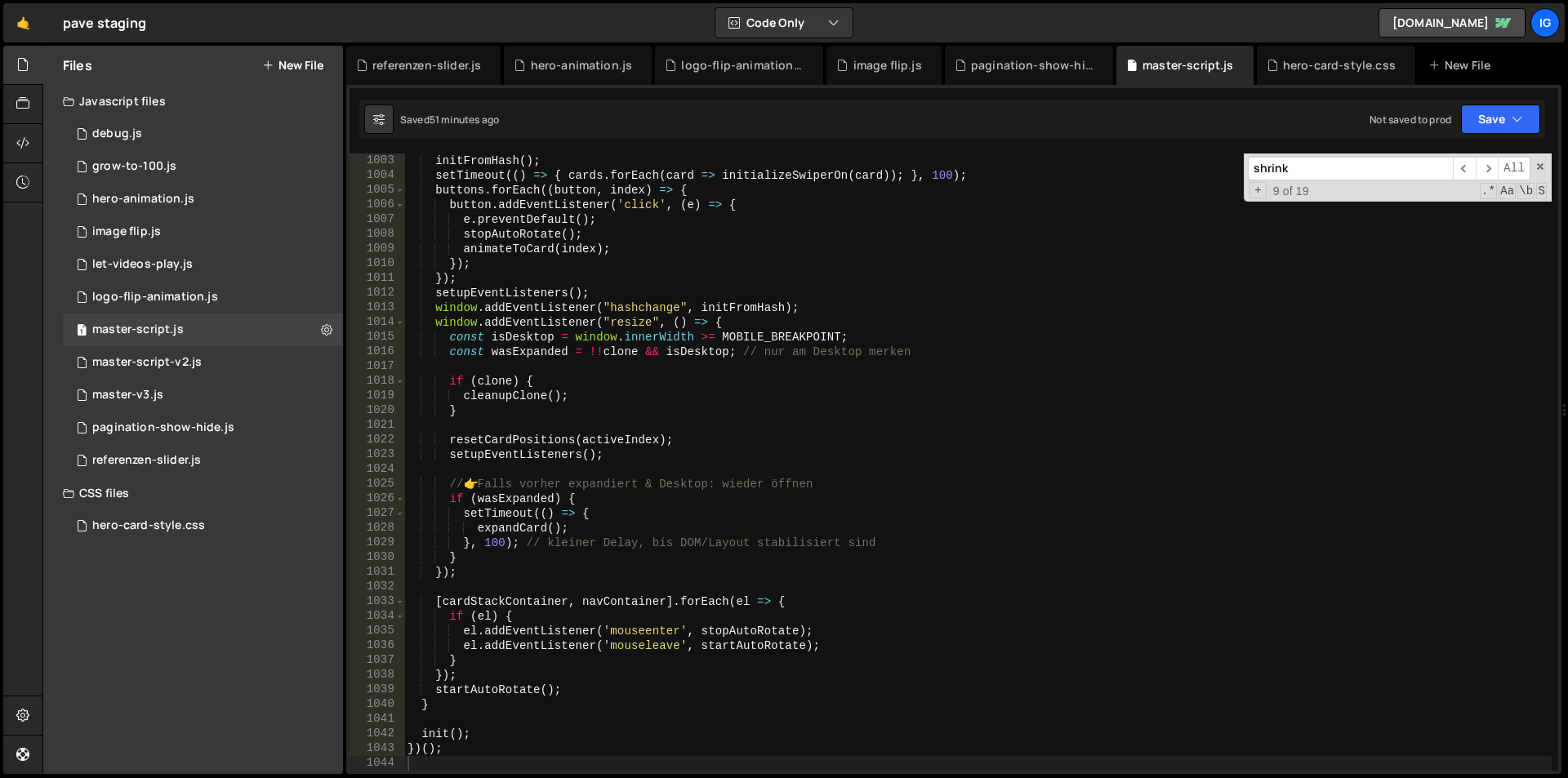
click at [994, 338] on div "initFromHash ( ) ; setTimeout (( ) => { cards . forEach ( card => initializeSwi…" at bounding box center [978, 477] width 1147 height 647
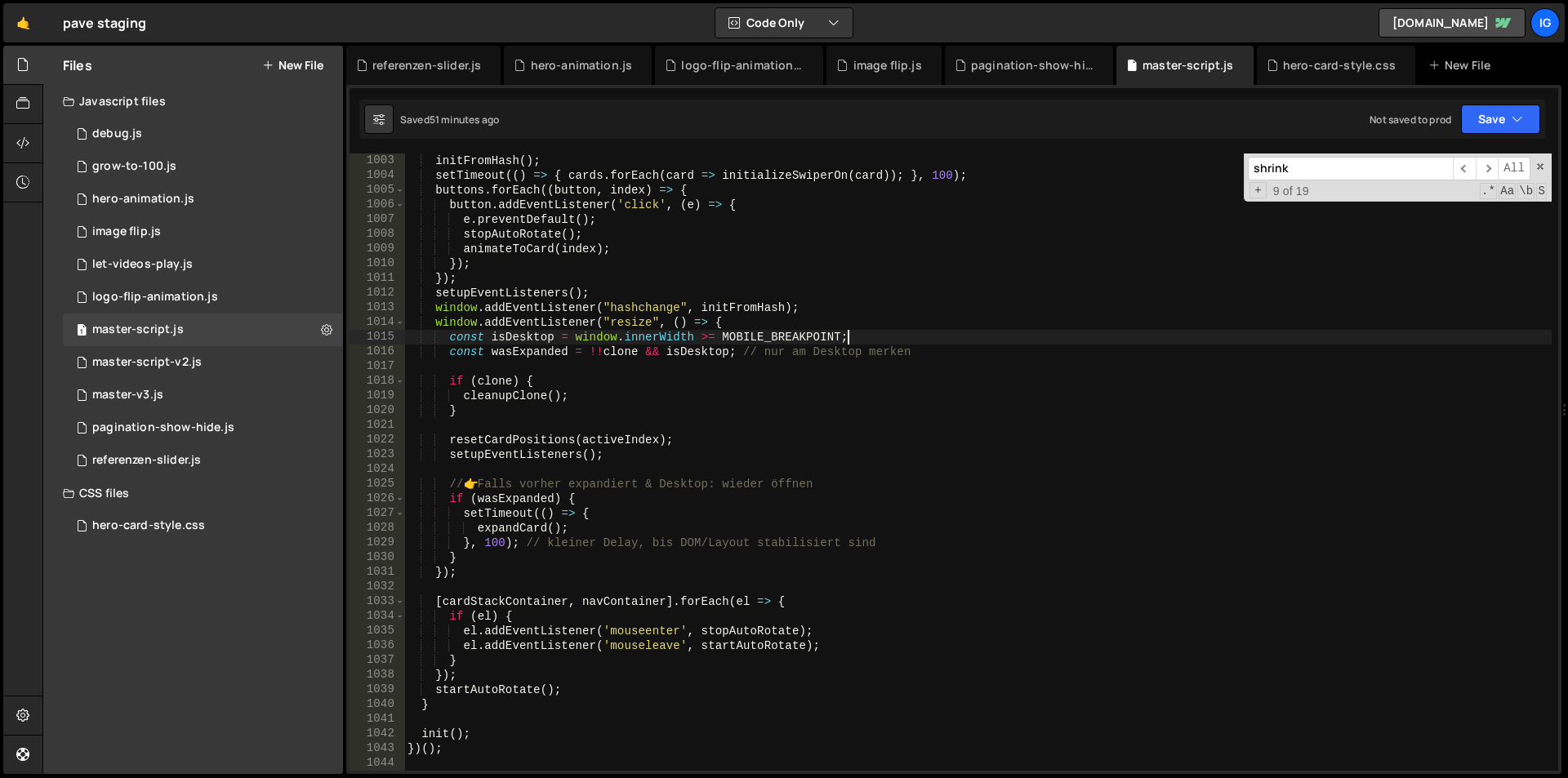
type textarea "})();"
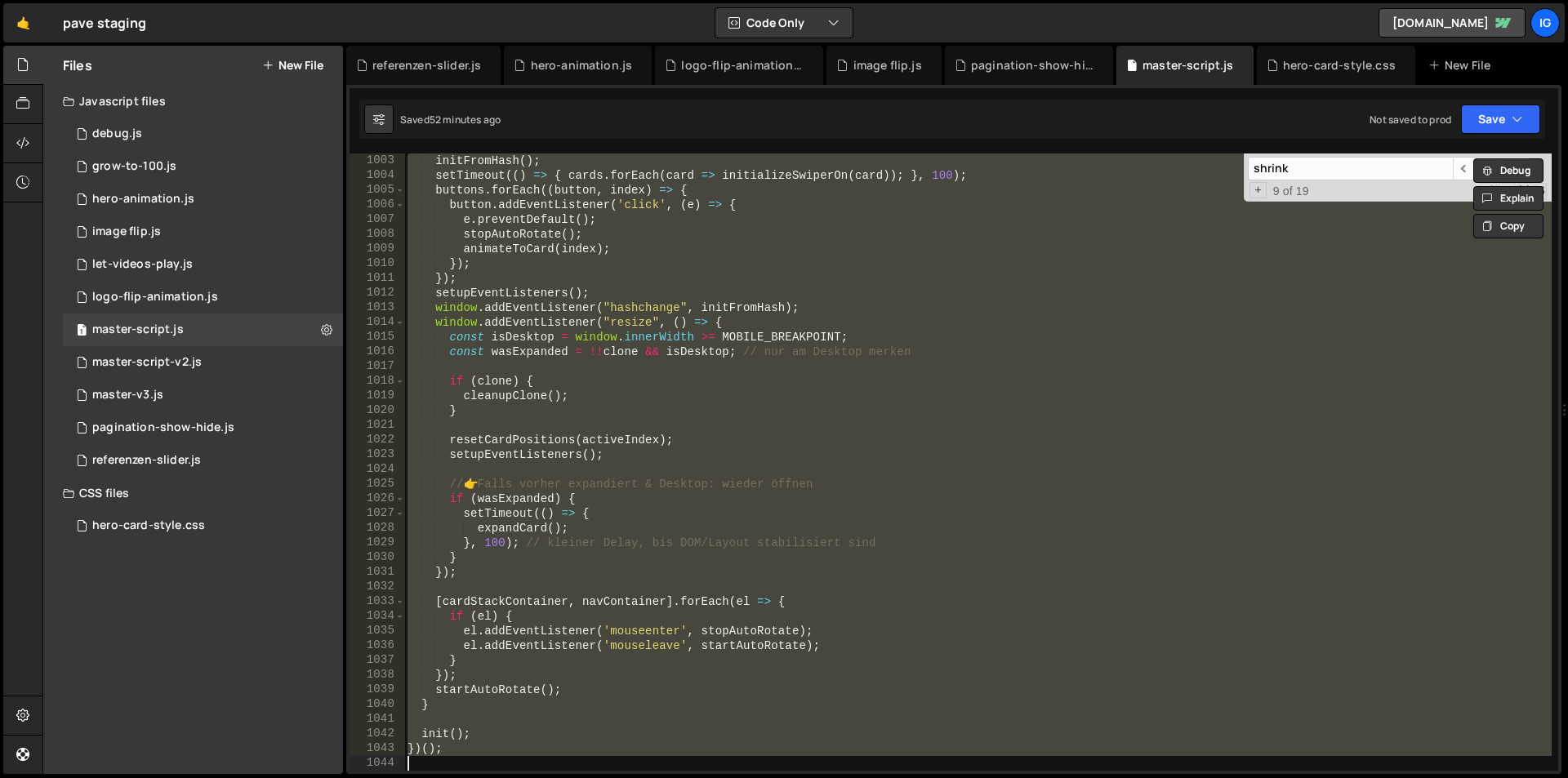
click at [493, 717] on div "initFromHash ( ) ; setTimeout (( ) => { cards . forEach ( card => initializeSwi…" at bounding box center [978, 462] width 1147 height 617
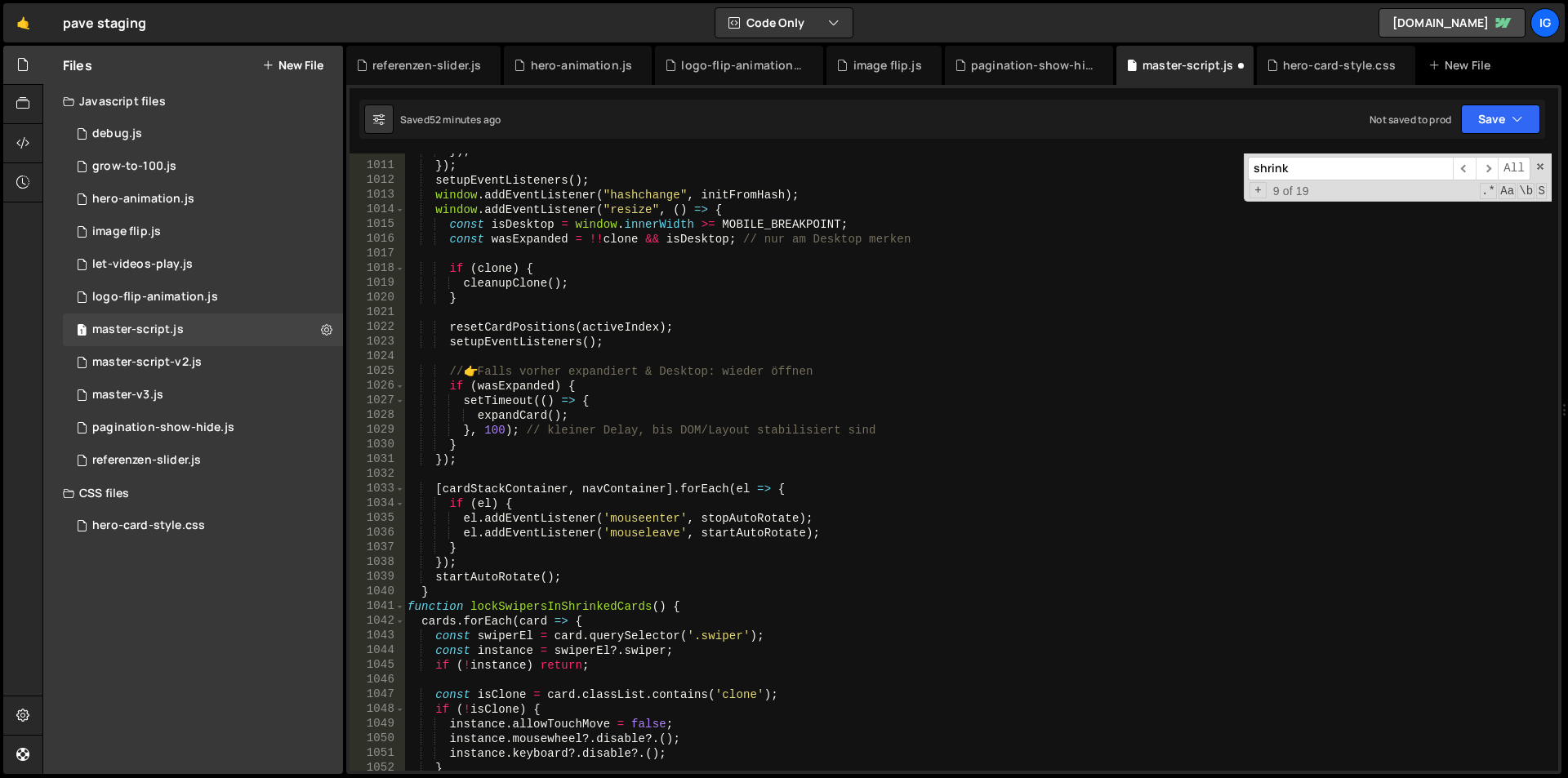
scroll to position [14940, 0]
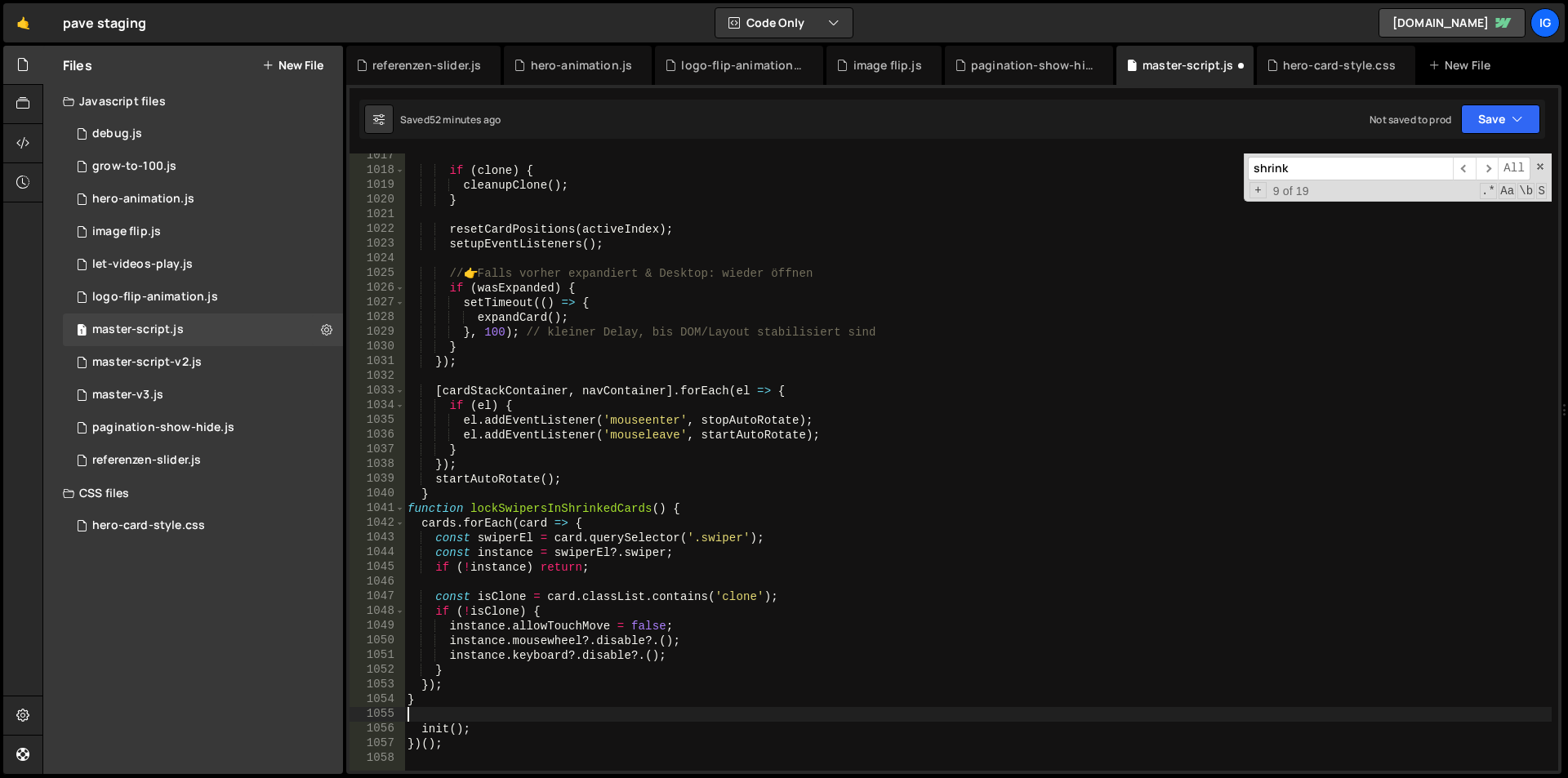
type textarea "}"
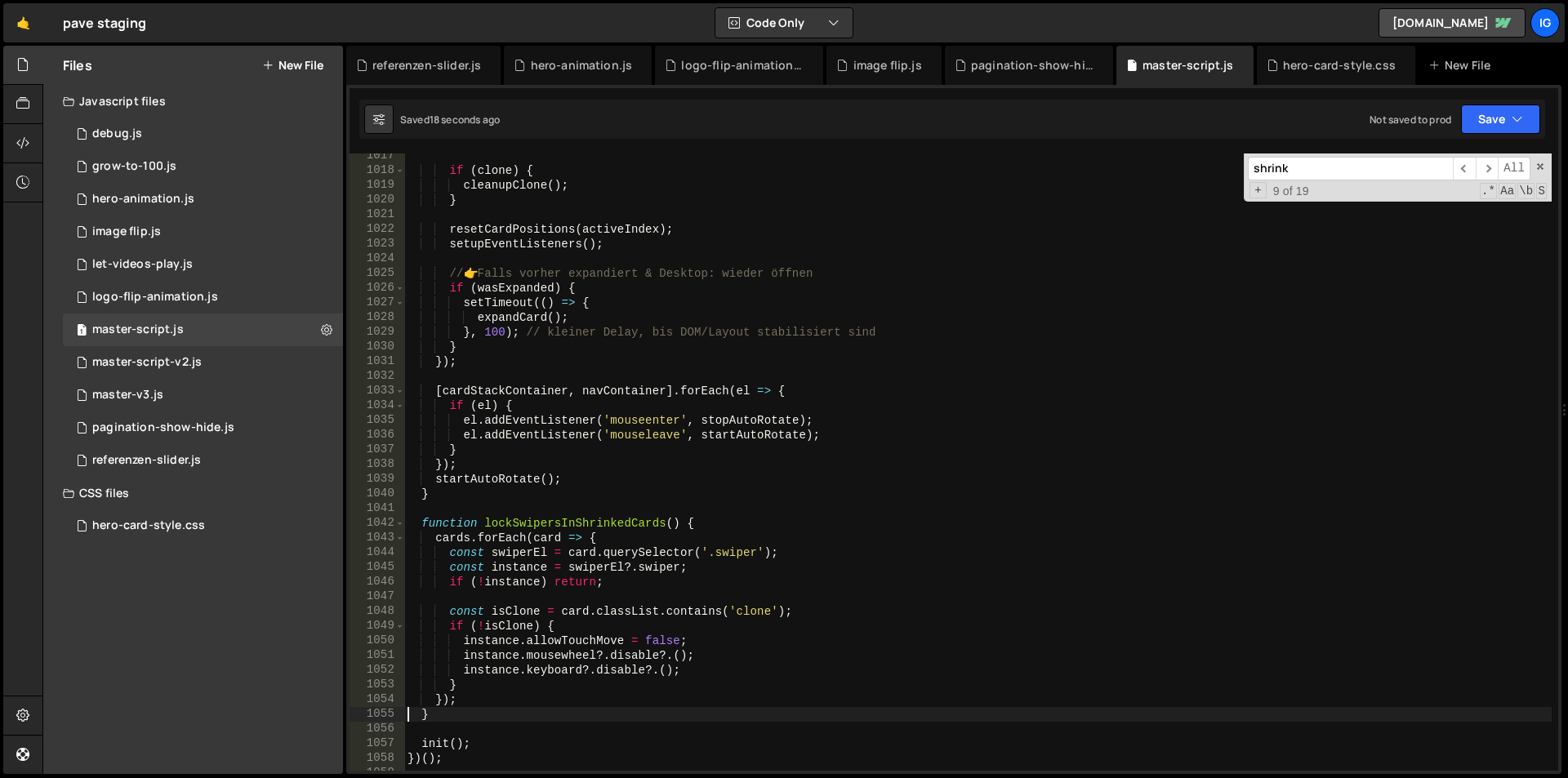
click at [1280, 161] on input "shrink" at bounding box center [1350, 169] width 205 height 24
paste input "etTimeout(() => { cards.forEach(card => initializeSwiperOn(card)); }, 100)"
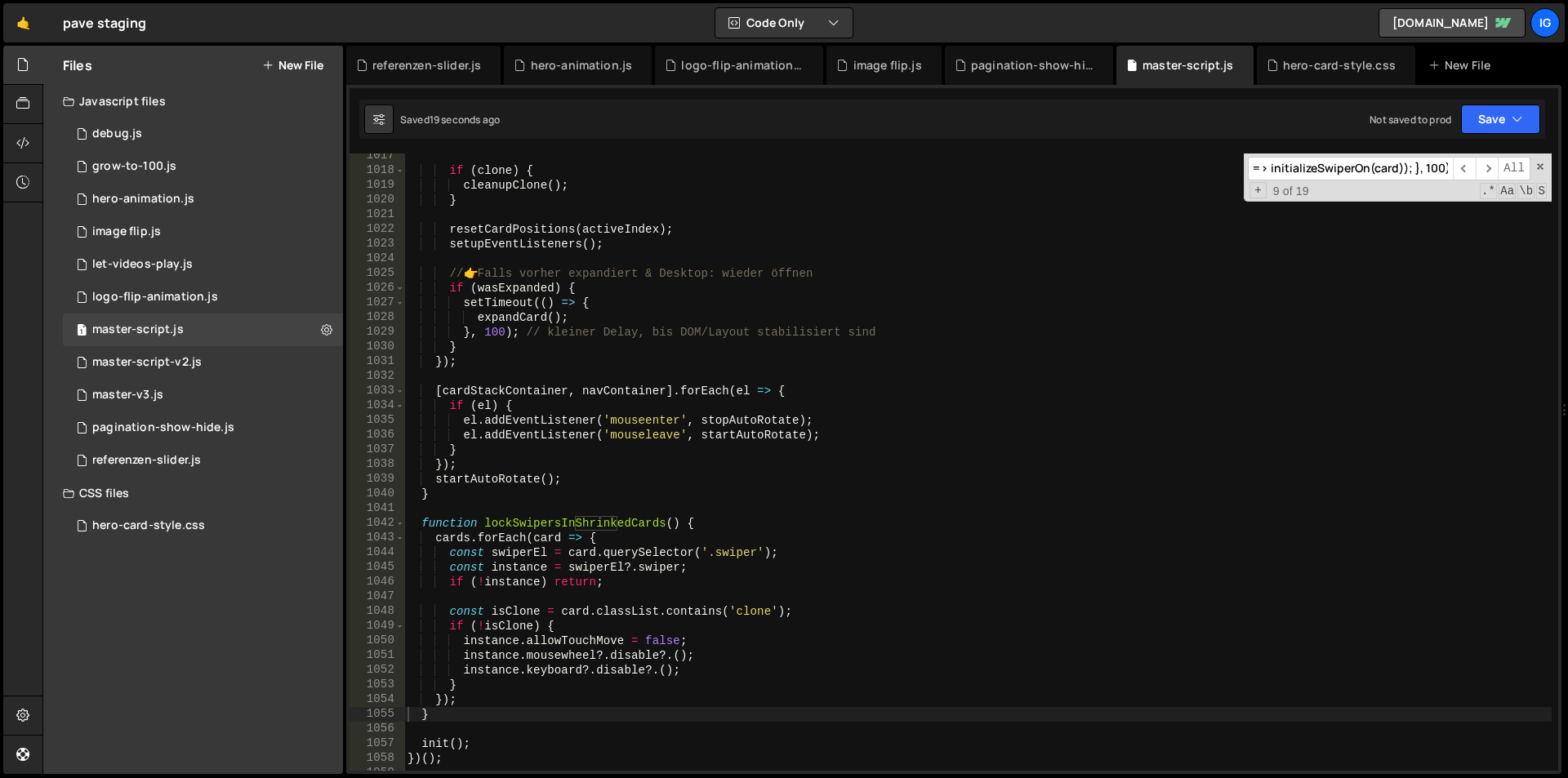
scroll to position [14436, 0]
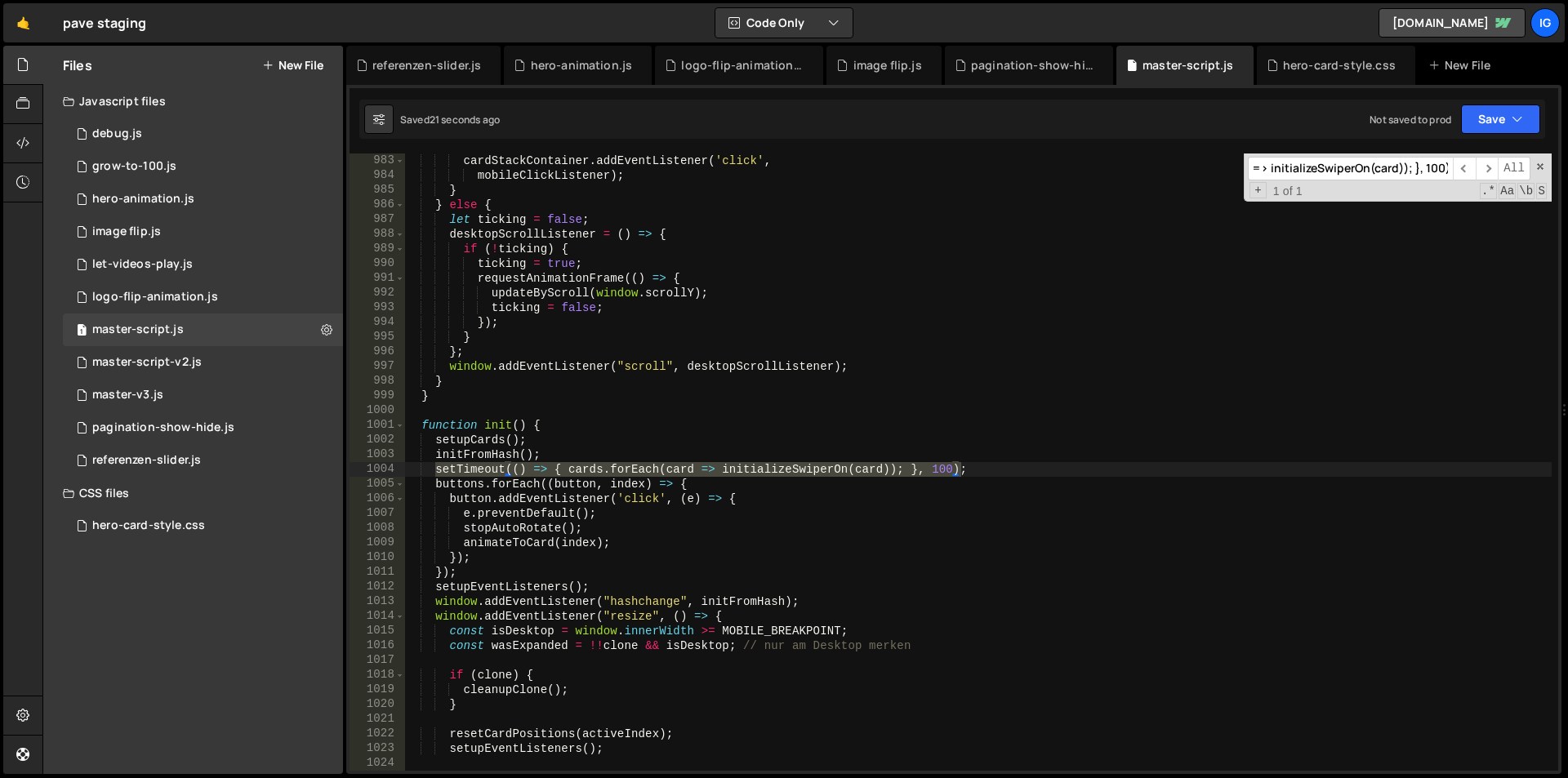
type input "setTimeout(() => { cards.forEach(card => initializeSwiperOn(card)); }, 100)"
type textarea "setTimeout(() => { cards.forEach(card => initializeSwiperOn(card)); }, 100);"
click at [976, 463] on div "cardStackContainer . addEventListener ( 'click' , mobileClickListener ) ; } } e…" at bounding box center [978, 477] width 1147 height 647
click at [419, 470] on div "cardStackContainer . addEventListener ( 'click' , mobileClickListener ) ; } } e…" at bounding box center [978, 477] width 1147 height 647
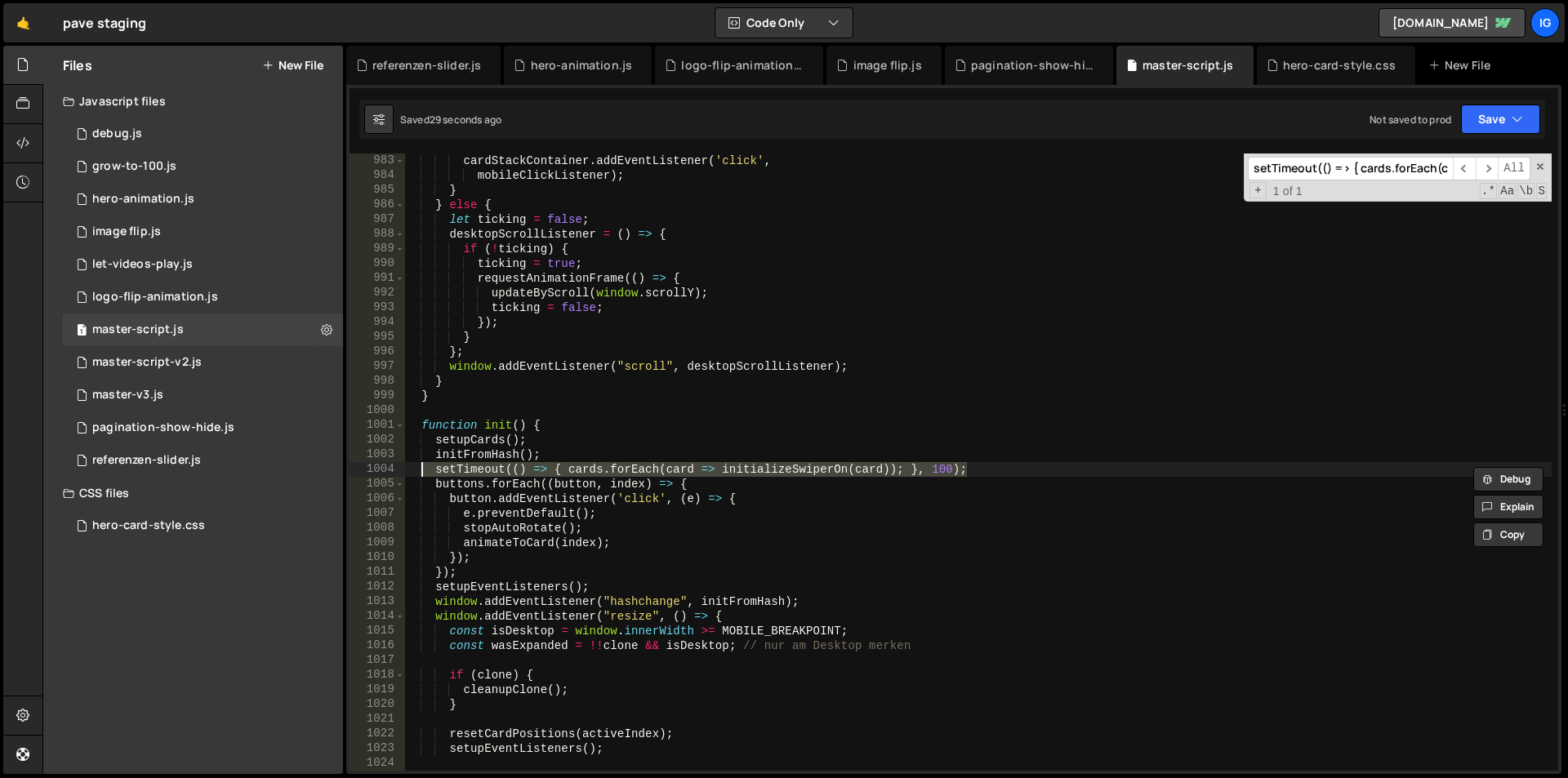
paste textarea
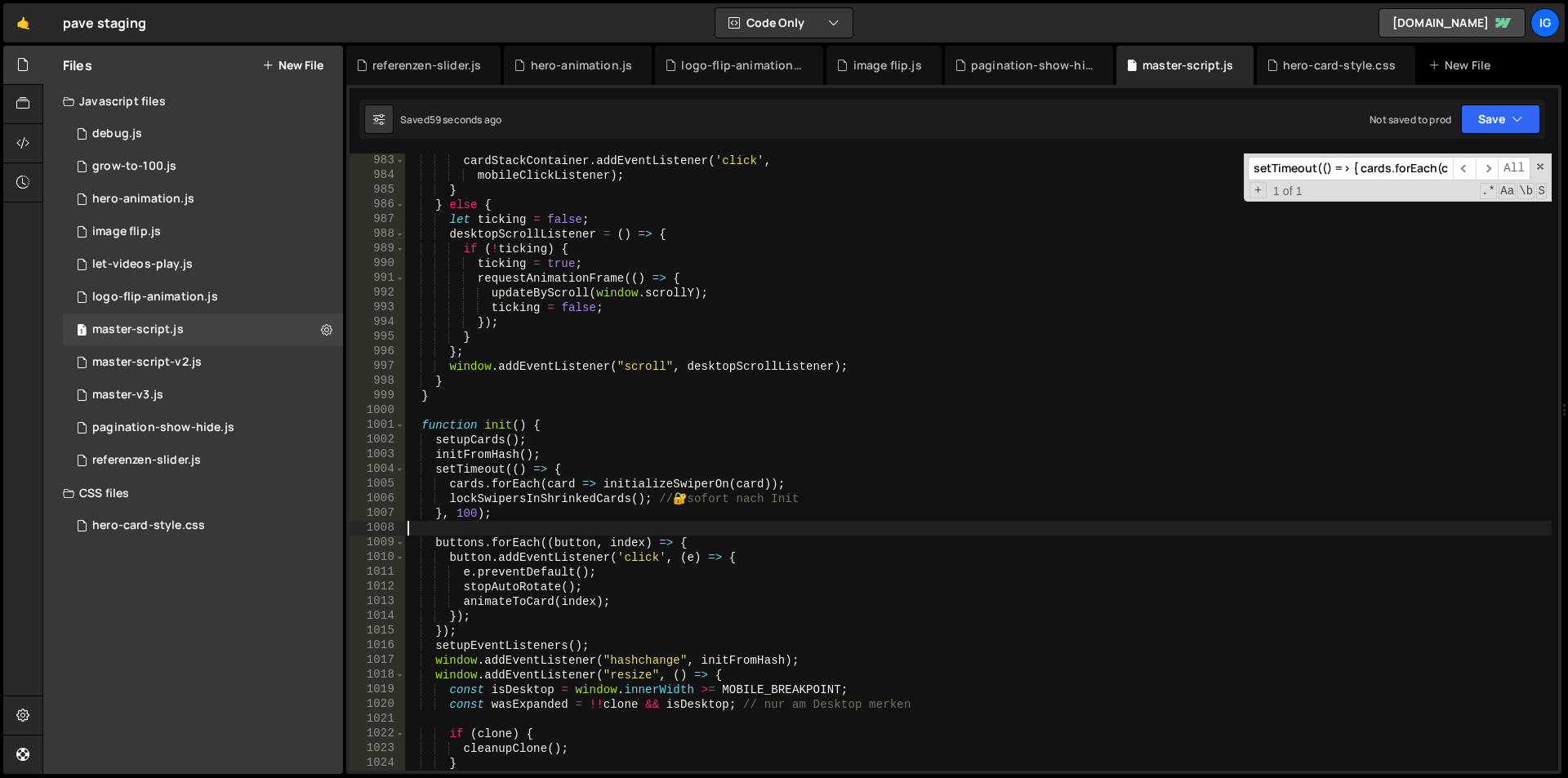
click at [1318, 169] on input "setTimeout(() => { cards.forEach(card => initializeSwiperOn(card)); }, 100)" at bounding box center [1350, 169] width 205 height 24
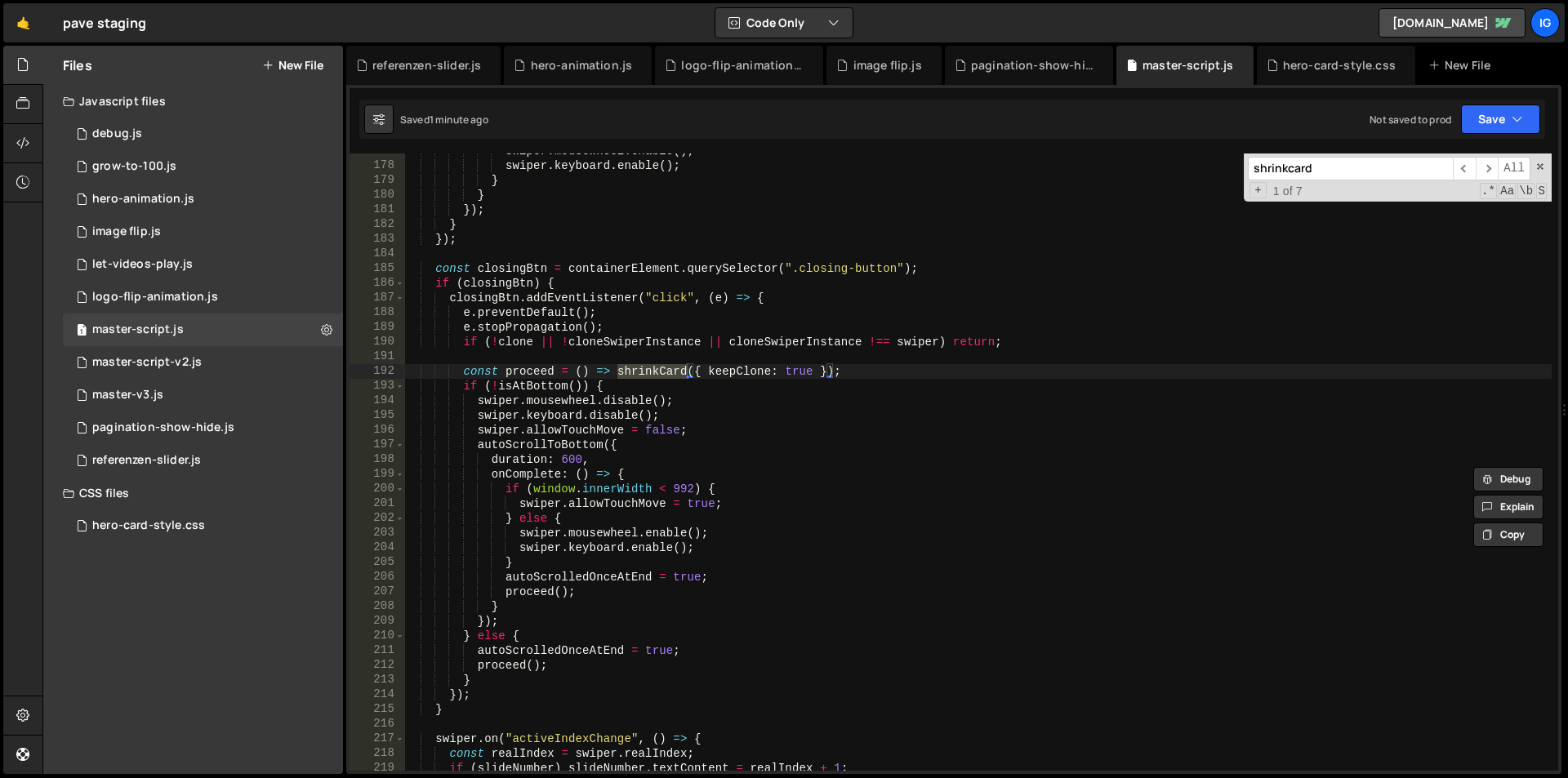
scroll to position [2548, 0]
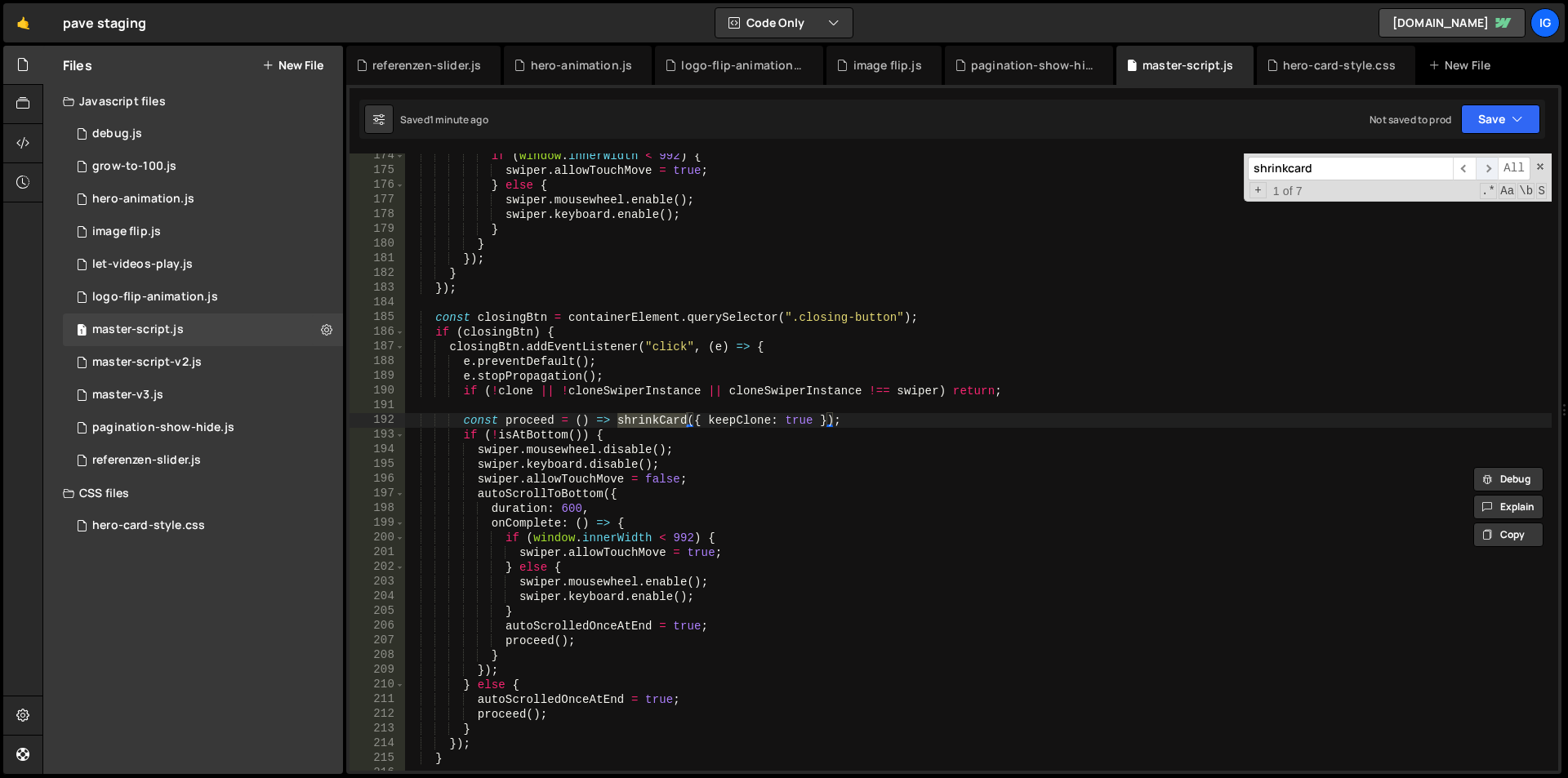
type input "shrinkcard"
click at [1486, 172] on span "​" at bounding box center [1487, 169] width 23 height 24
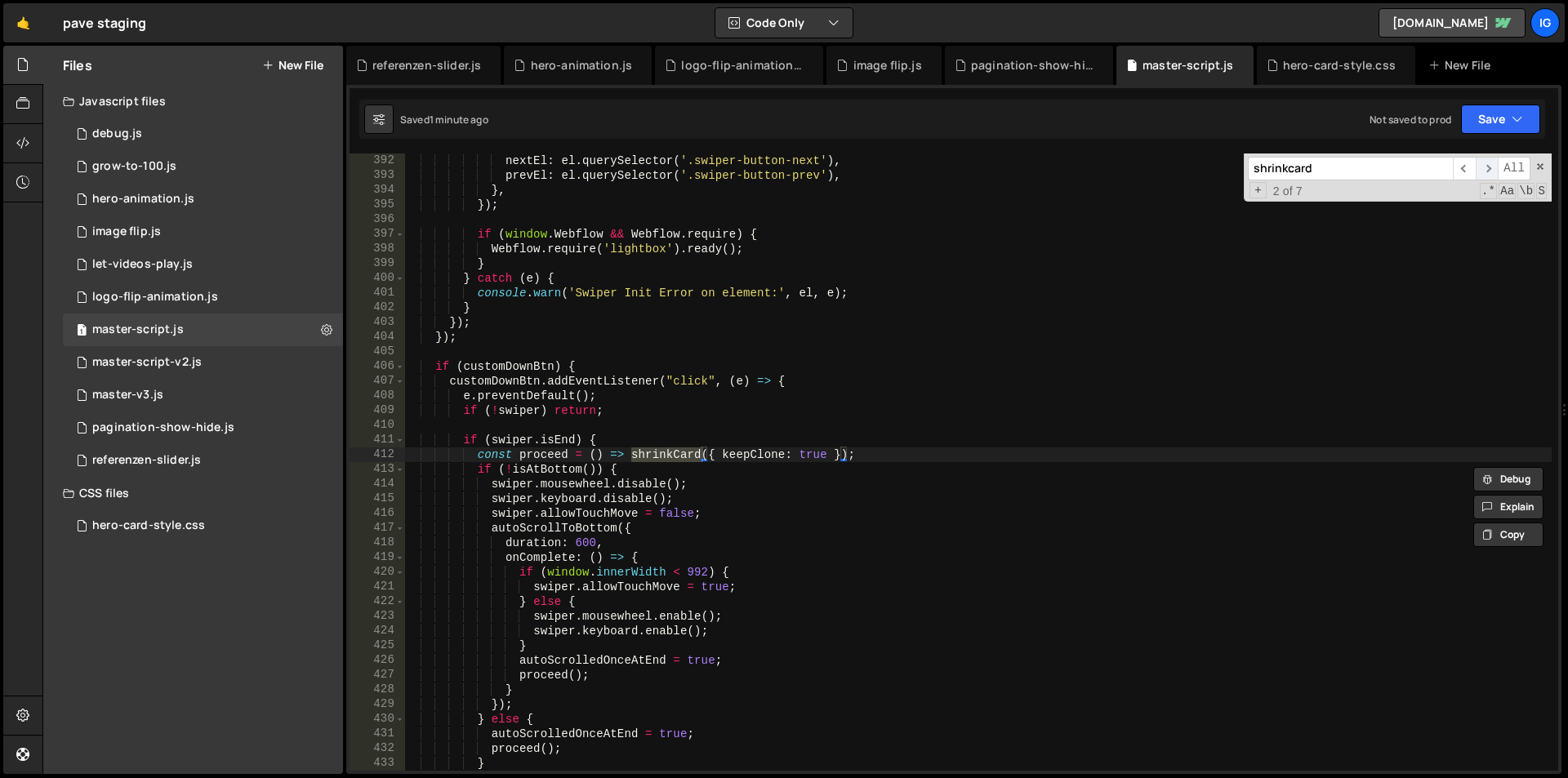
click at [1486, 172] on span "​" at bounding box center [1487, 169] width 23 height 24
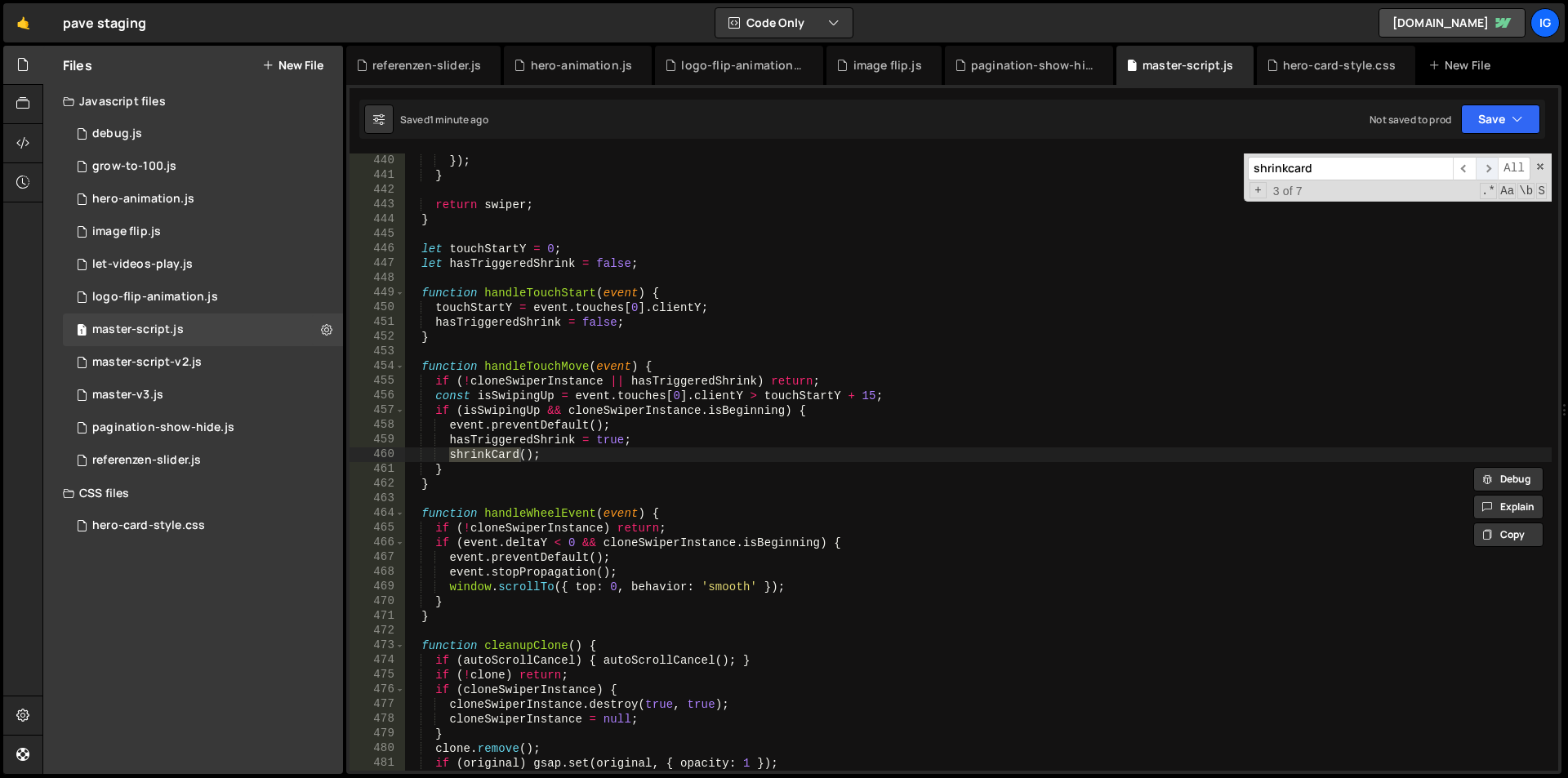
scroll to position [6453, 0]
click at [1465, 173] on span "​" at bounding box center [1464, 169] width 23 height 24
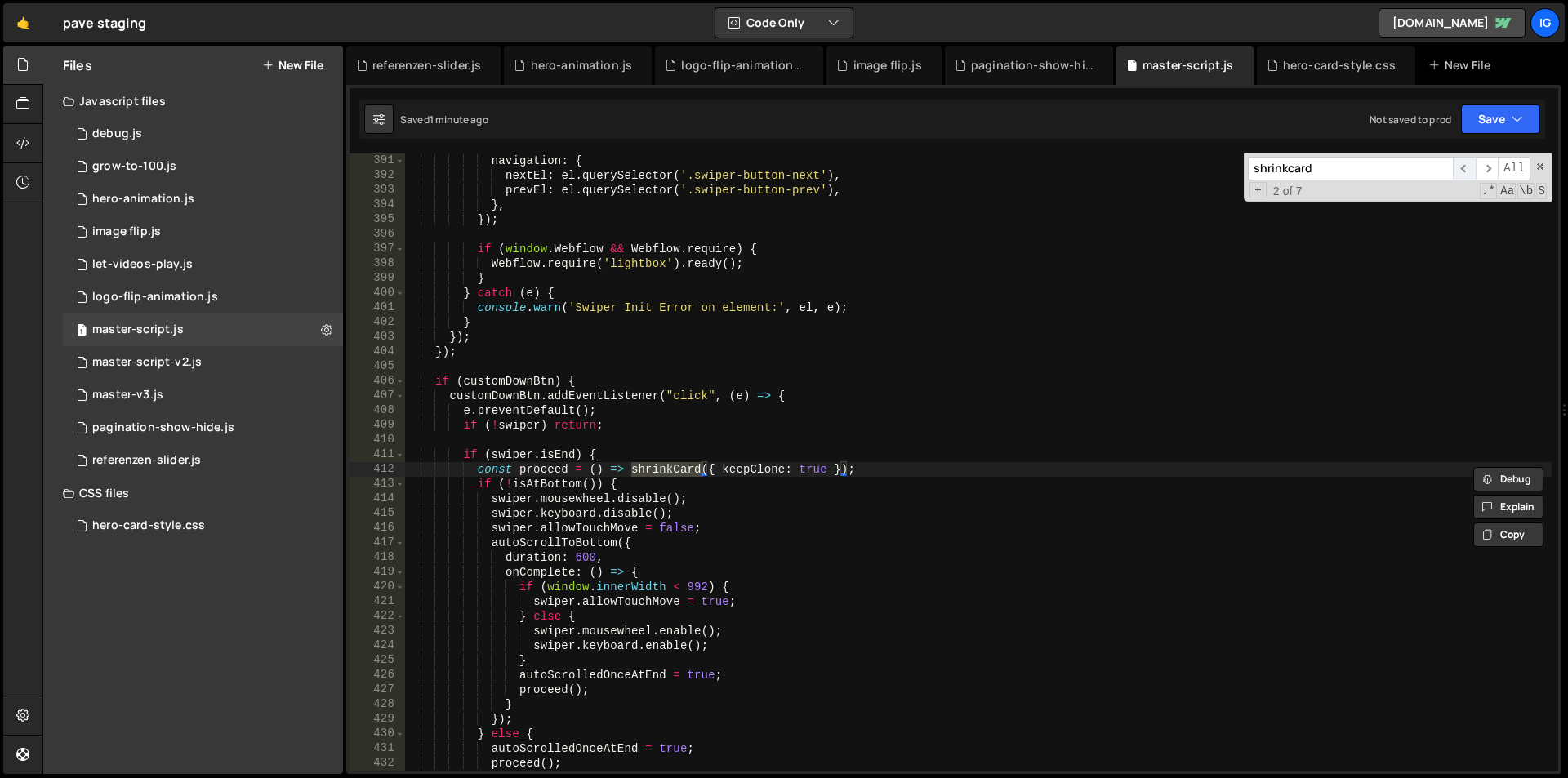
click at [1465, 173] on span "​" at bounding box center [1464, 169] width 23 height 24
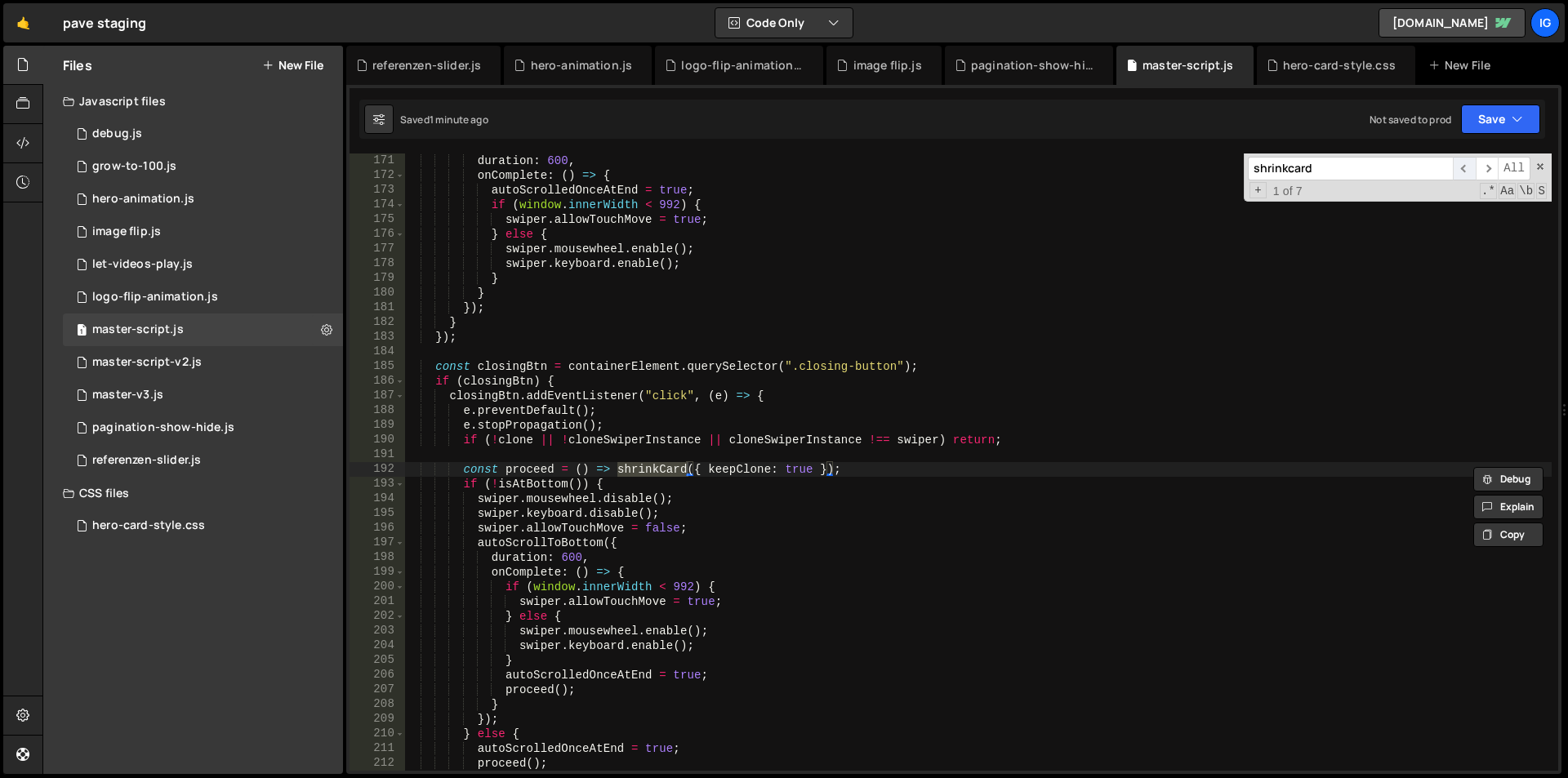
click at [1465, 173] on span "​" at bounding box center [1464, 169] width 23 height 24
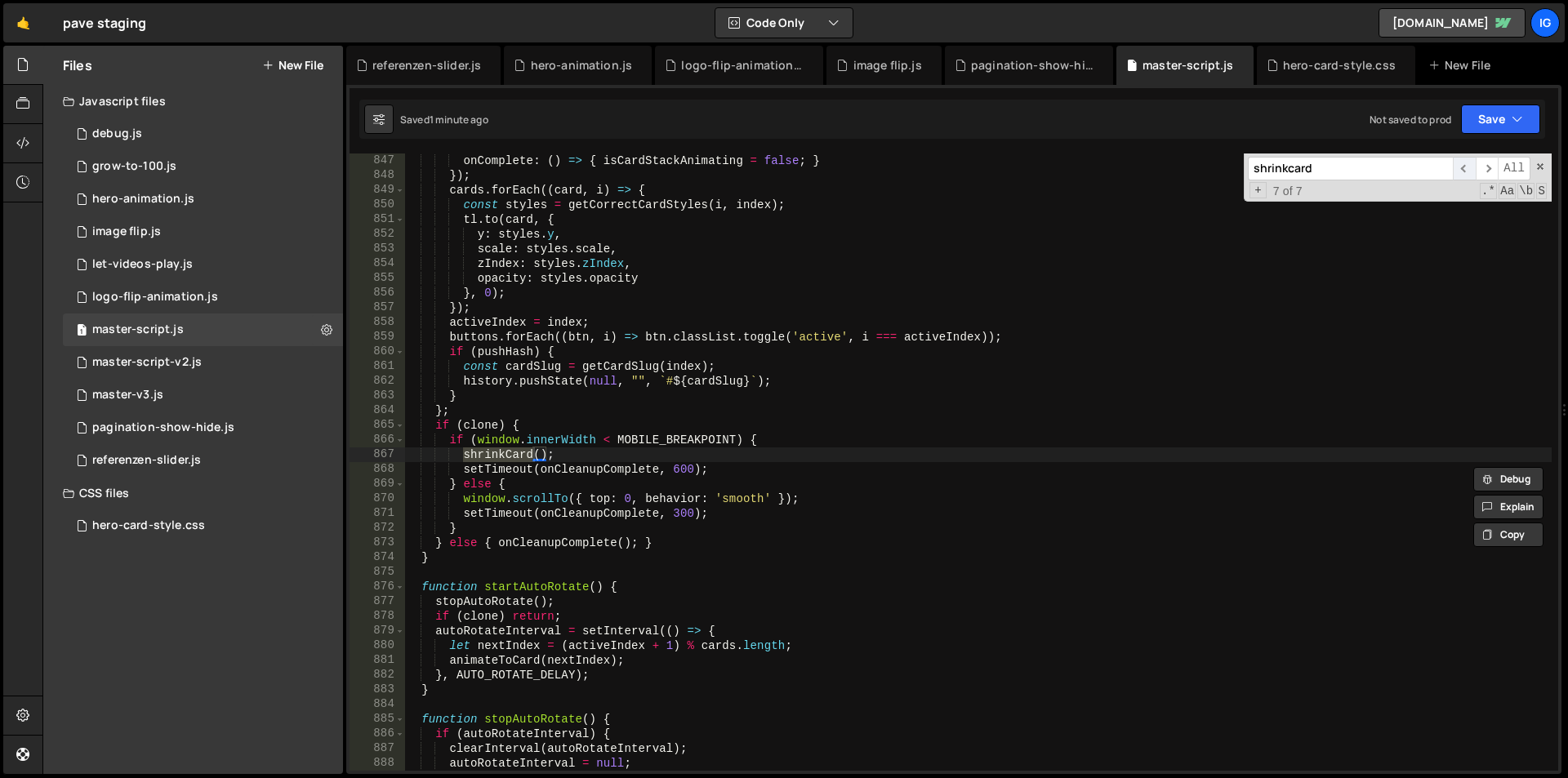
click at [1465, 173] on span "​" at bounding box center [1464, 169] width 23 height 24
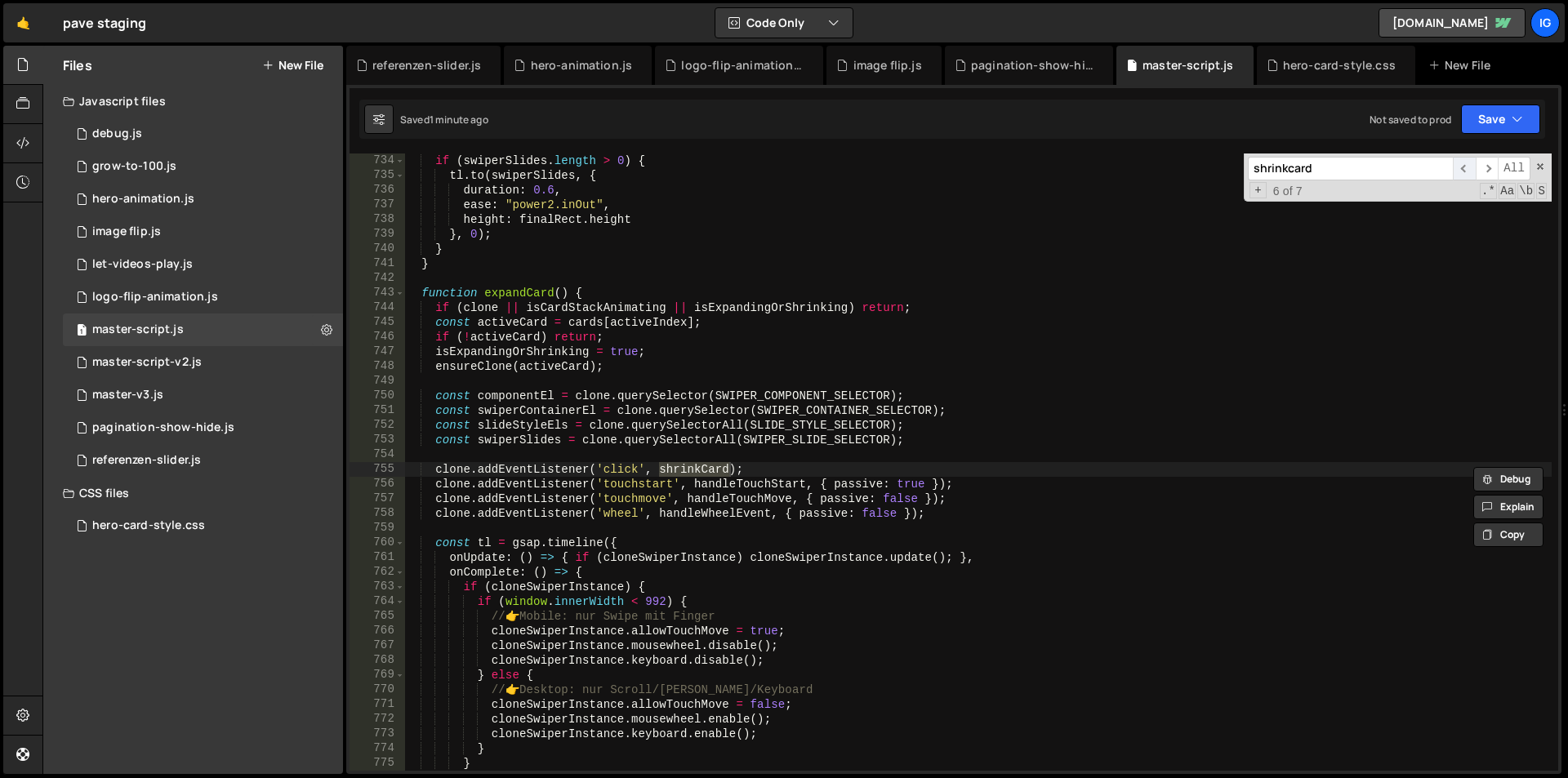
scroll to position [10775, 0]
click at [1465, 173] on span "​" at bounding box center [1464, 169] width 23 height 24
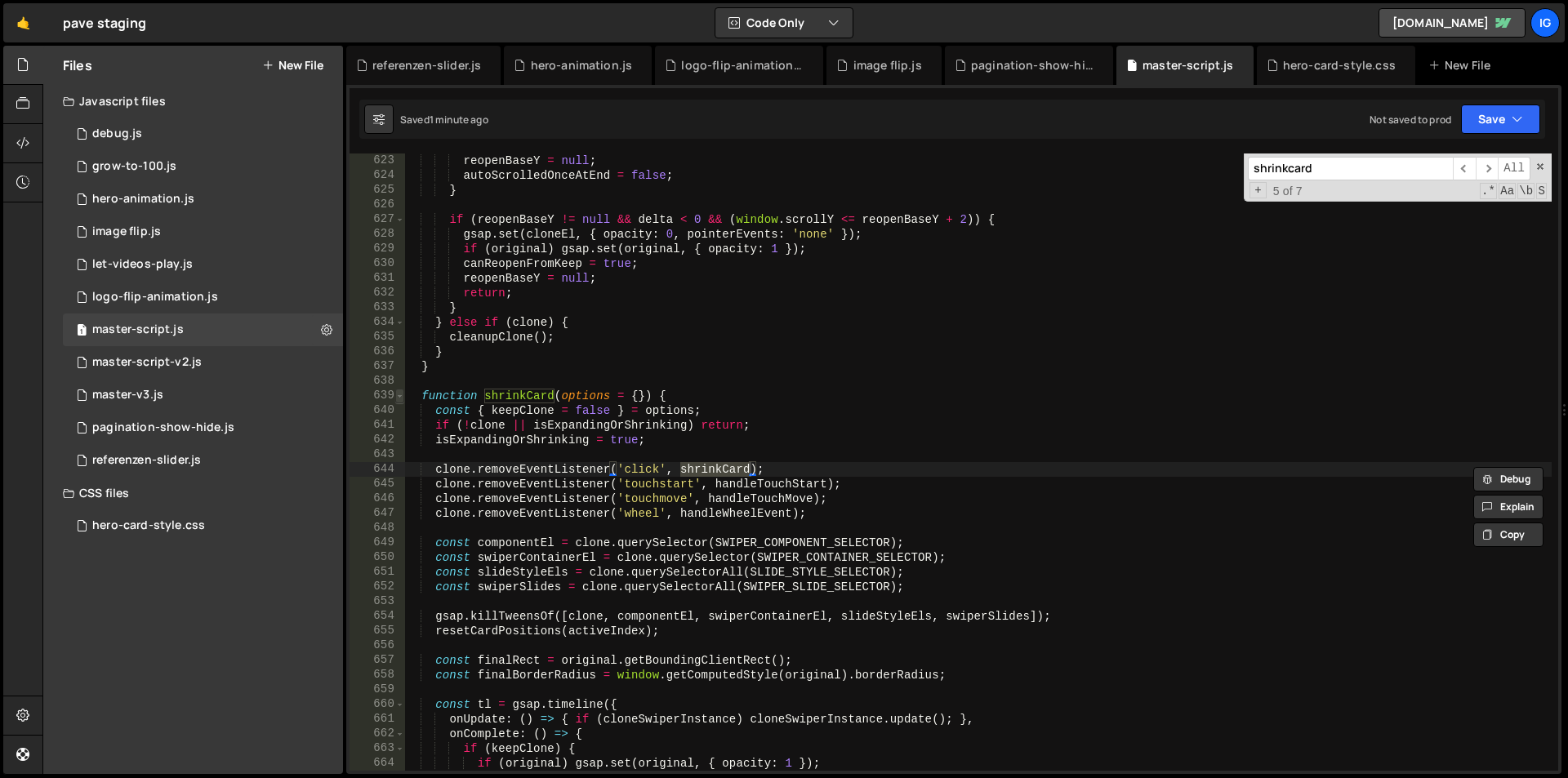
click at [397, 400] on span at bounding box center [399, 396] width 9 height 15
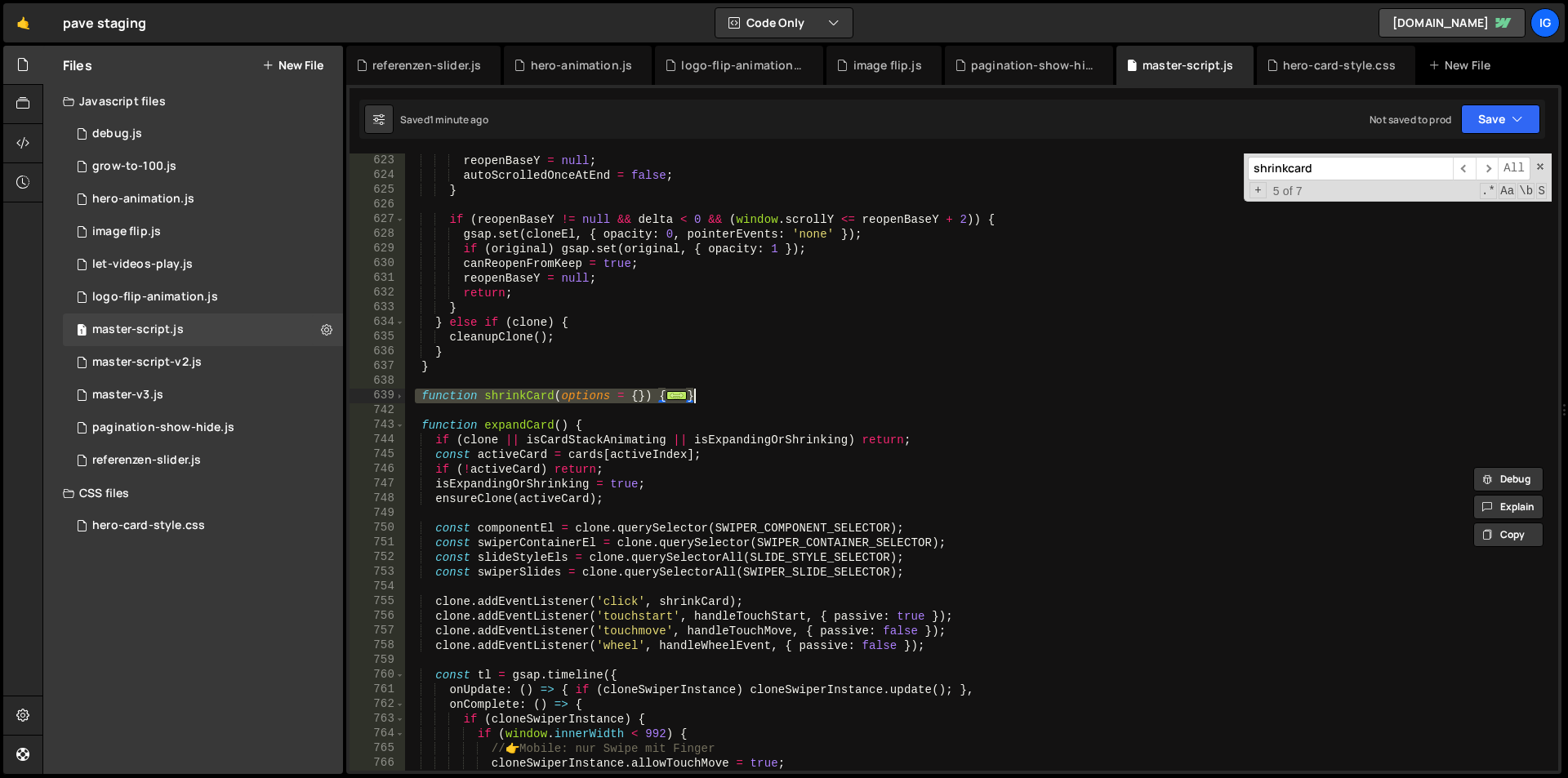
drag, startPoint x: 416, startPoint y: 400, endPoint x: 764, endPoint y: 394, distance: 348.1
click at [764, 394] on div "reopenBaseY = null ; autoScrolledOnceAtEnd = false ; } if ( reopenBaseY != null…" at bounding box center [978, 477] width 1147 height 647
click at [403, 399] on span at bounding box center [399, 396] width 9 height 15
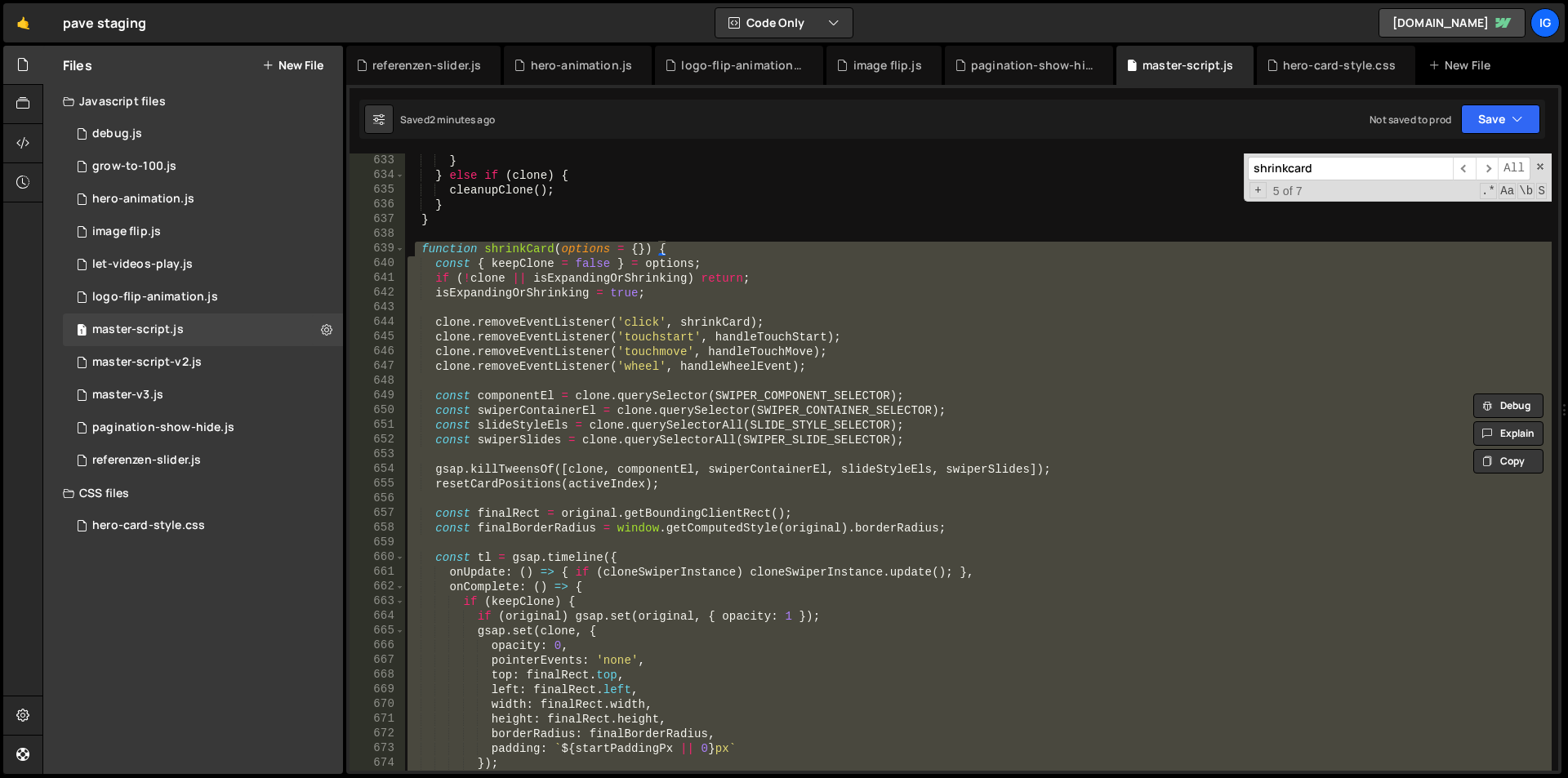
scroll to position [9045, 0]
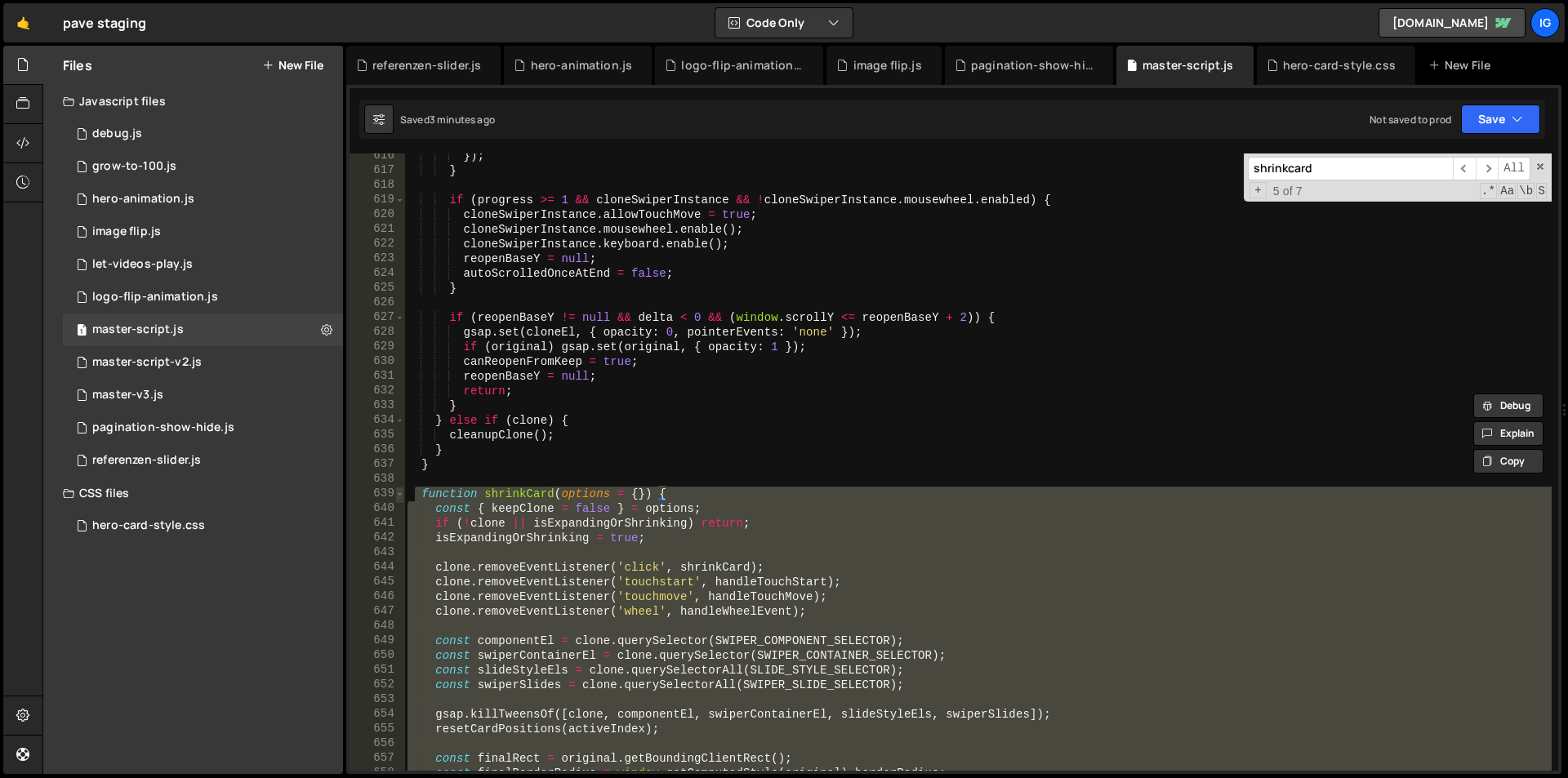
click at [397, 493] on span at bounding box center [399, 493] width 9 height 15
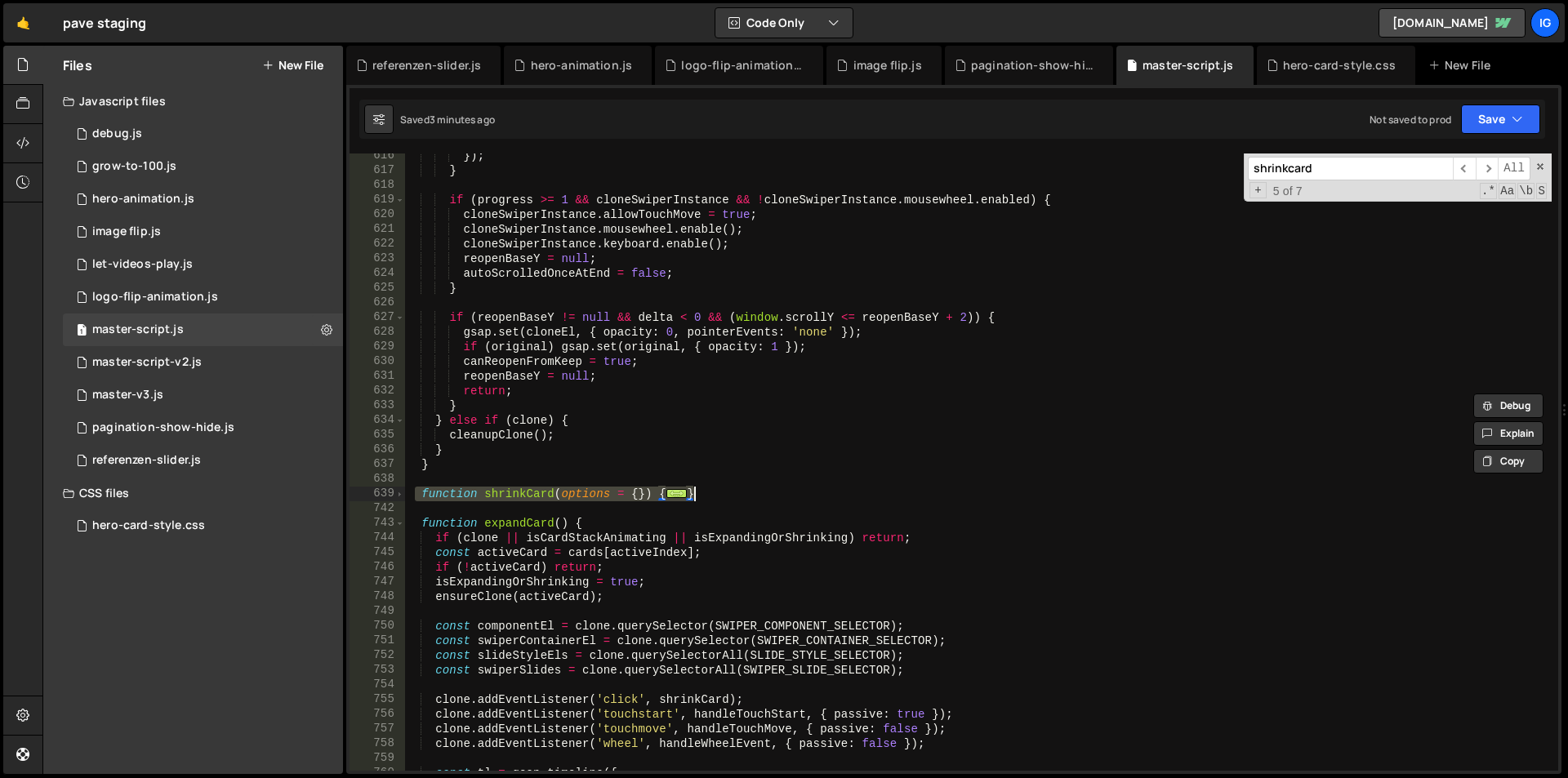
click at [726, 495] on div "}) ; } if ( progress >= 1 && cloneSwiperInstance && ! cloneSwiperInstance . mou…" at bounding box center [978, 462] width 1147 height 617
drag, startPoint x: 670, startPoint y: 499, endPoint x: 371, endPoint y: 489, distance: 299.2
click at [371, 489] on div "} 616 617 618 619 620 621 622 623 624 625 626 627 628 629 630 631 632 633 634 6…" at bounding box center [954, 462] width 1209 height 617
type textarea "function shrinkCard(options = {}) { const { keepClone = false } = options;"
paste textarea
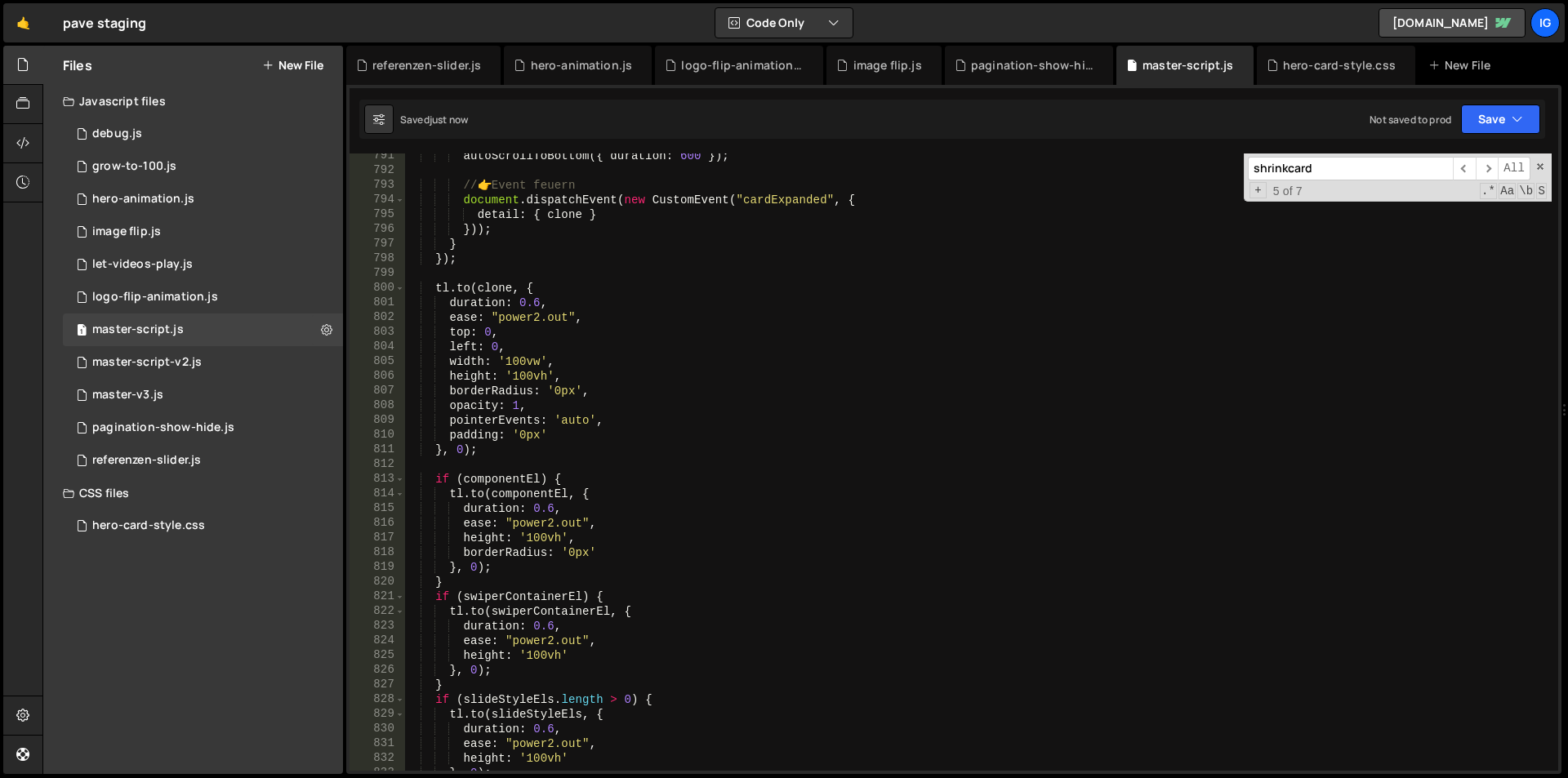
scroll to position [11716, 0]
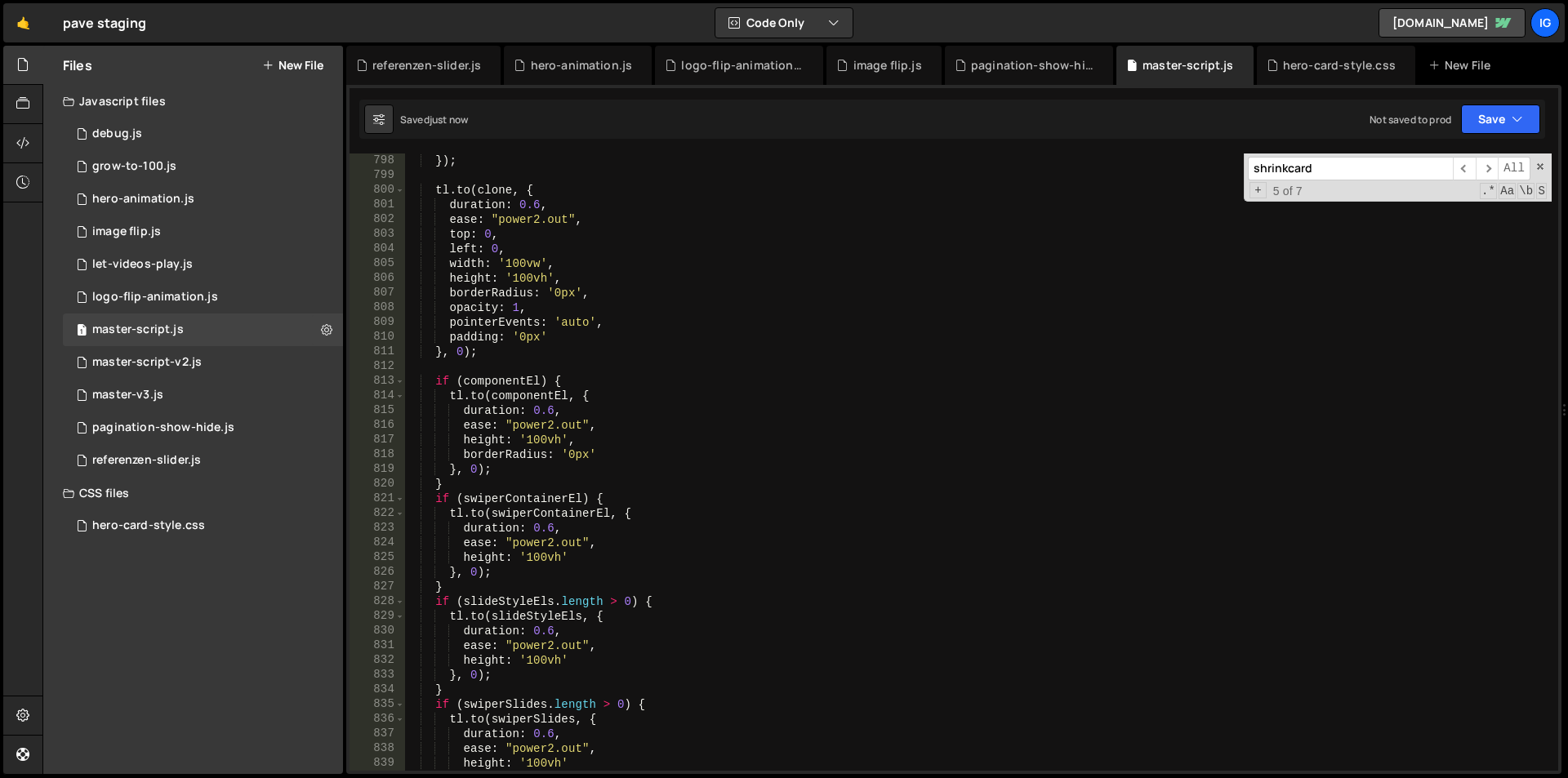
click at [707, 406] on div "}) ; tl . to ( clone , { duration : 0.6 , ease : "power2.out" , top : 0 , left …" at bounding box center [978, 477] width 1147 height 647
type textarea "})();"
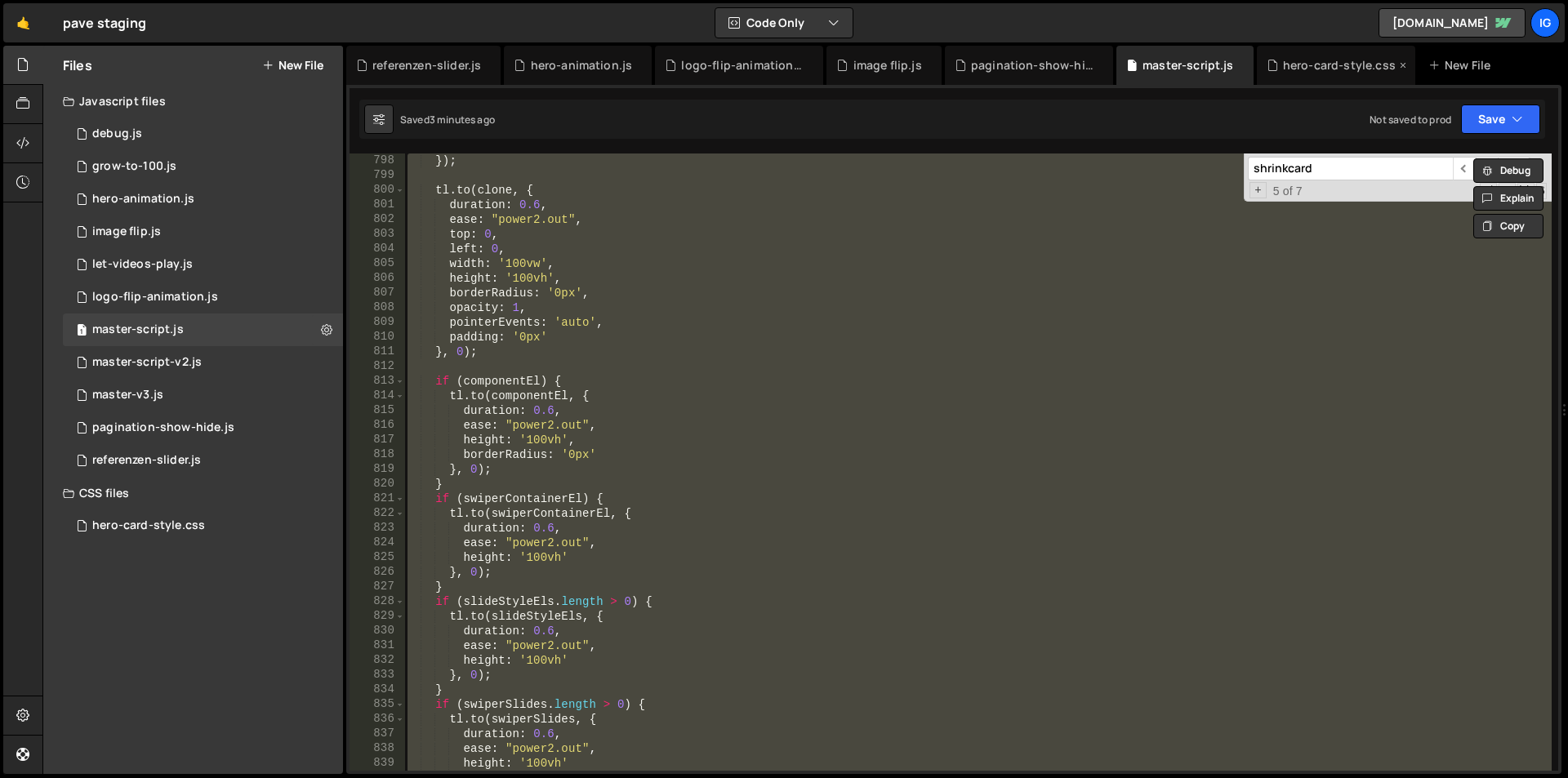
click at [1300, 65] on div "hero-card-style.css" at bounding box center [1340, 65] width 113 height 16
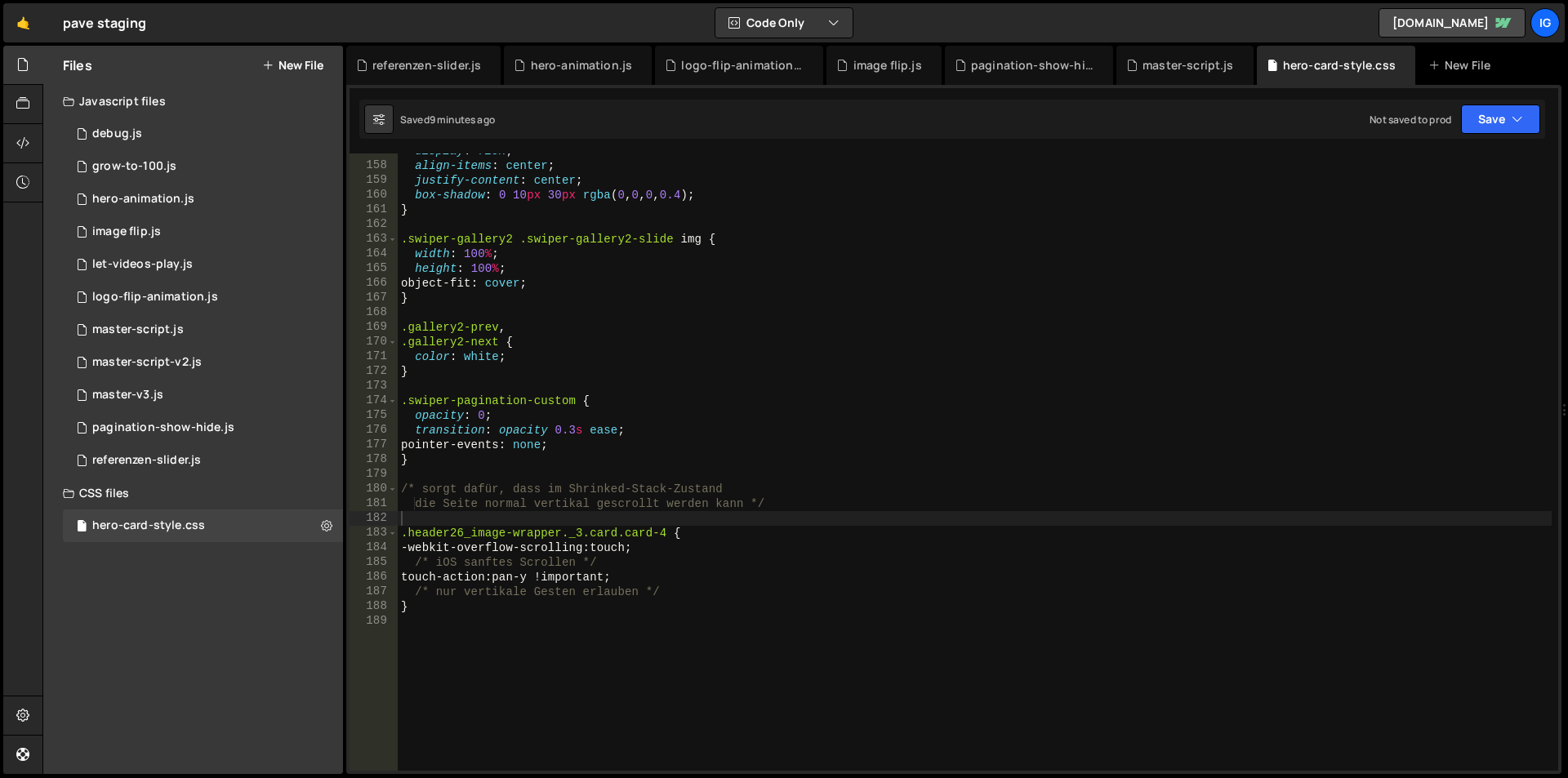
click at [460, 619] on div "display : flex ; align-items : center ; justify-content : center ; box-shadow :…" at bounding box center [975, 467] width 1154 height 647
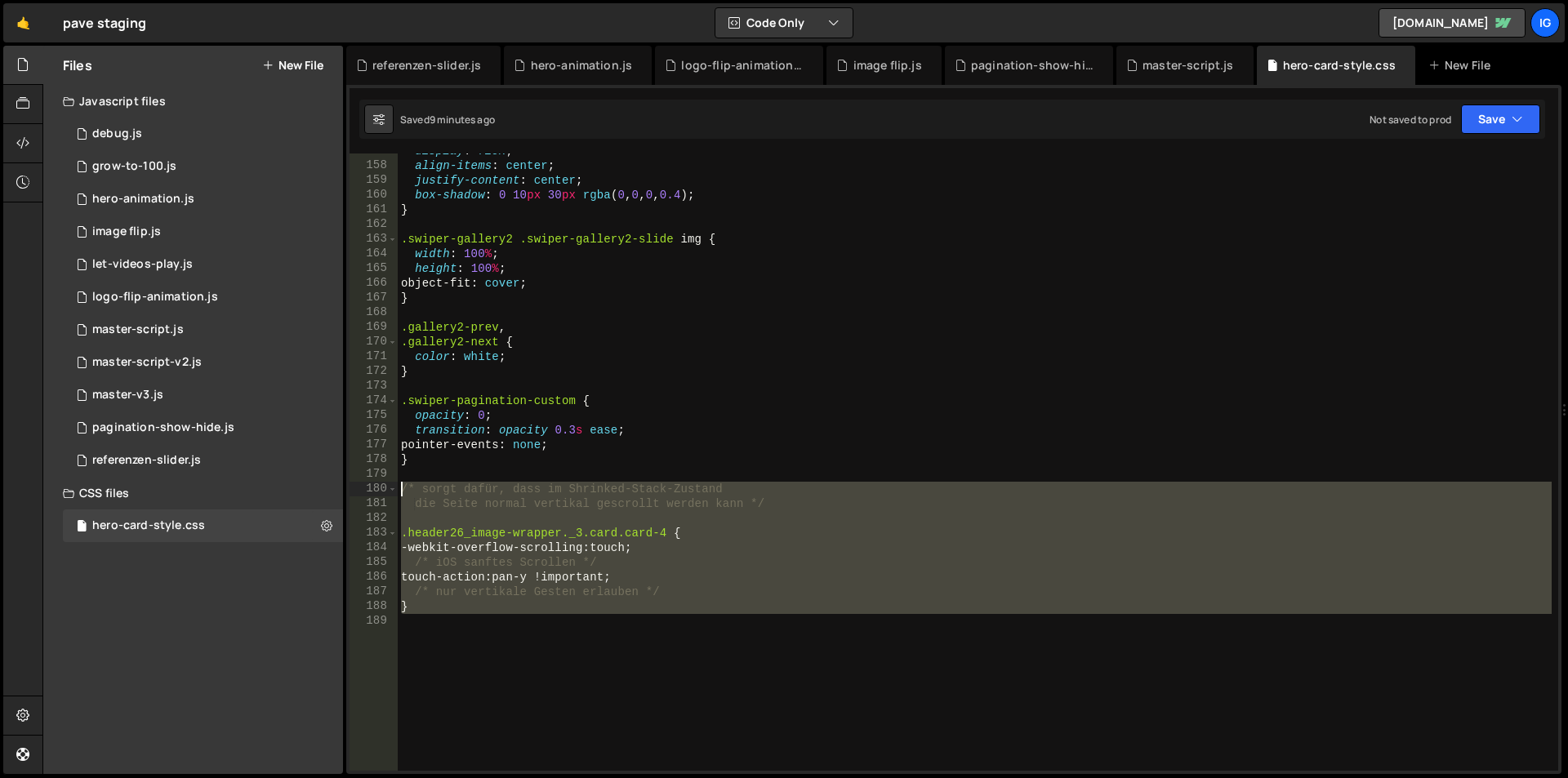
drag, startPoint x: 457, startPoint y: 621, endPoint x: 349, endPoint y: 490, distance: 169.8
click at [349, 490] on div "157 158 159 160 161 162 163 164 165 166 167 168 169 170 171 172 173 174 175 176…" at bounding box center [954, 462] width 1209 height 617
type textarea "/* sorgt dafür, dass im Shrinked-Stack-Zustand die Seite normal vertikal gescro…"
paste textarea
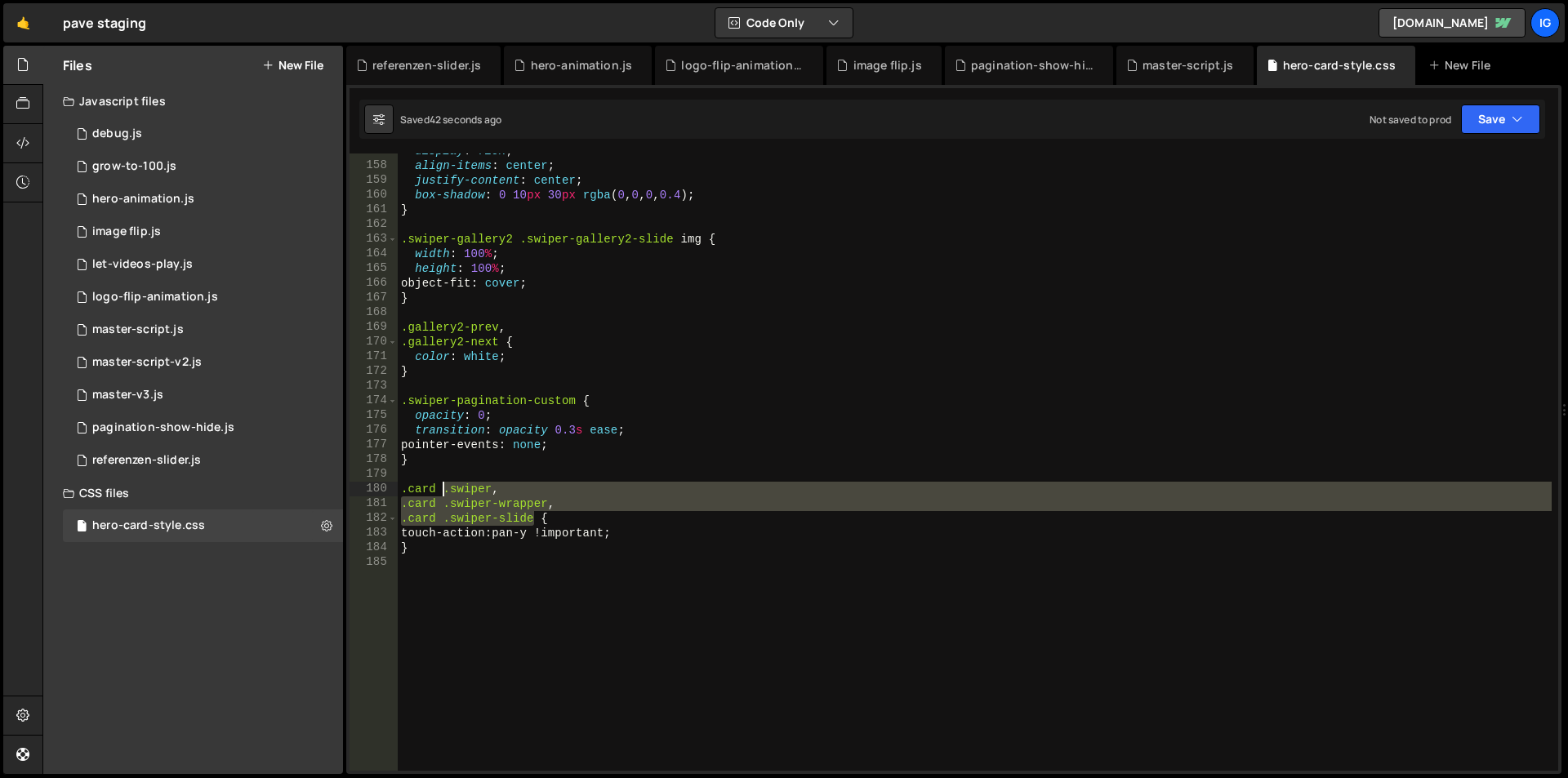
drag, startPoint x: 536, startPoint y: 515, endPoint x: 446, endPoint y: 494, distance: 92.4
click at [446, 494] on div "display : flex ; align-items : center ; justify-content : center ; box-shadow :…" at bounding box center [975, 467] width 1154 height 647
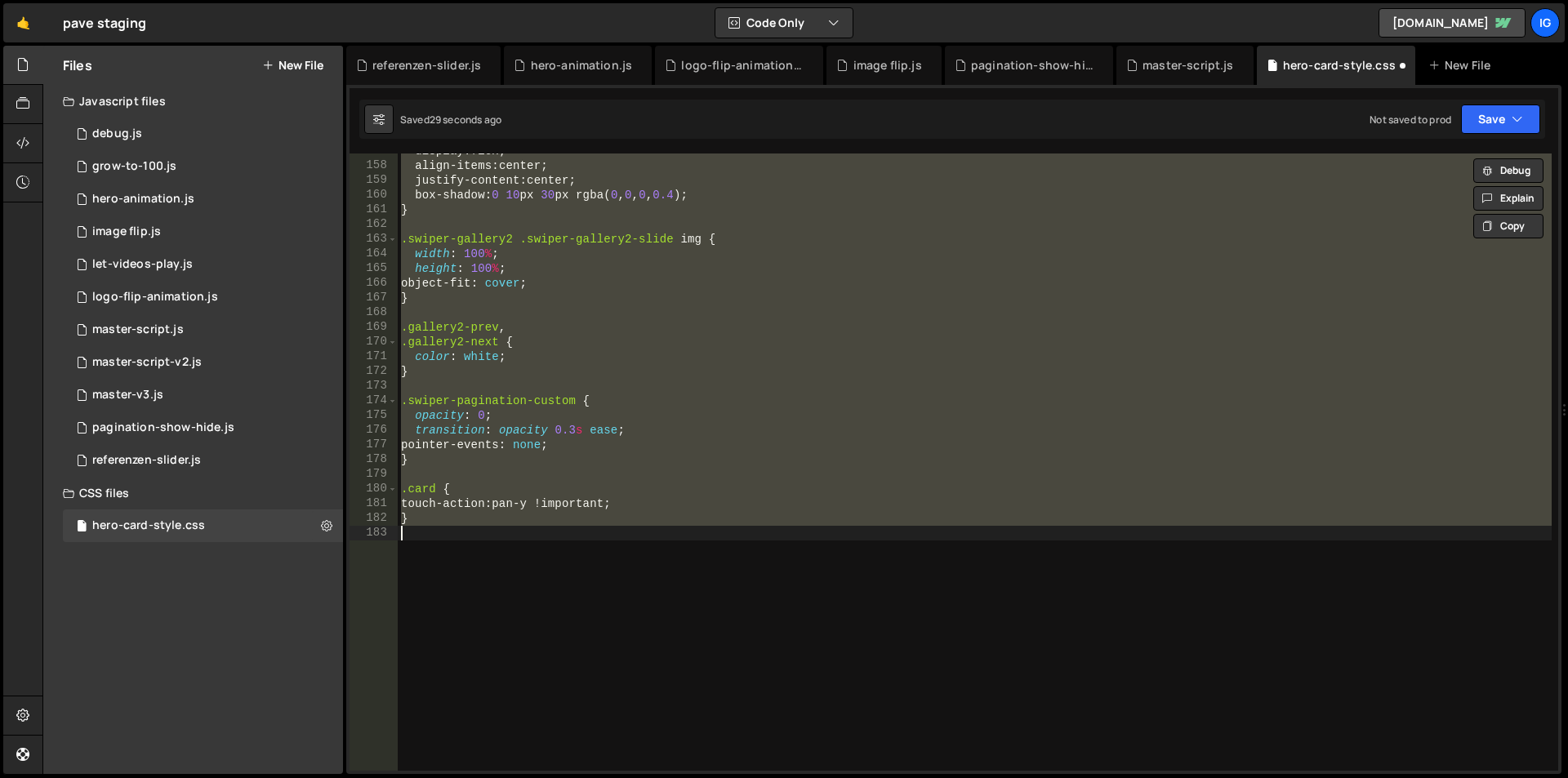
scroll to position [0, 2]
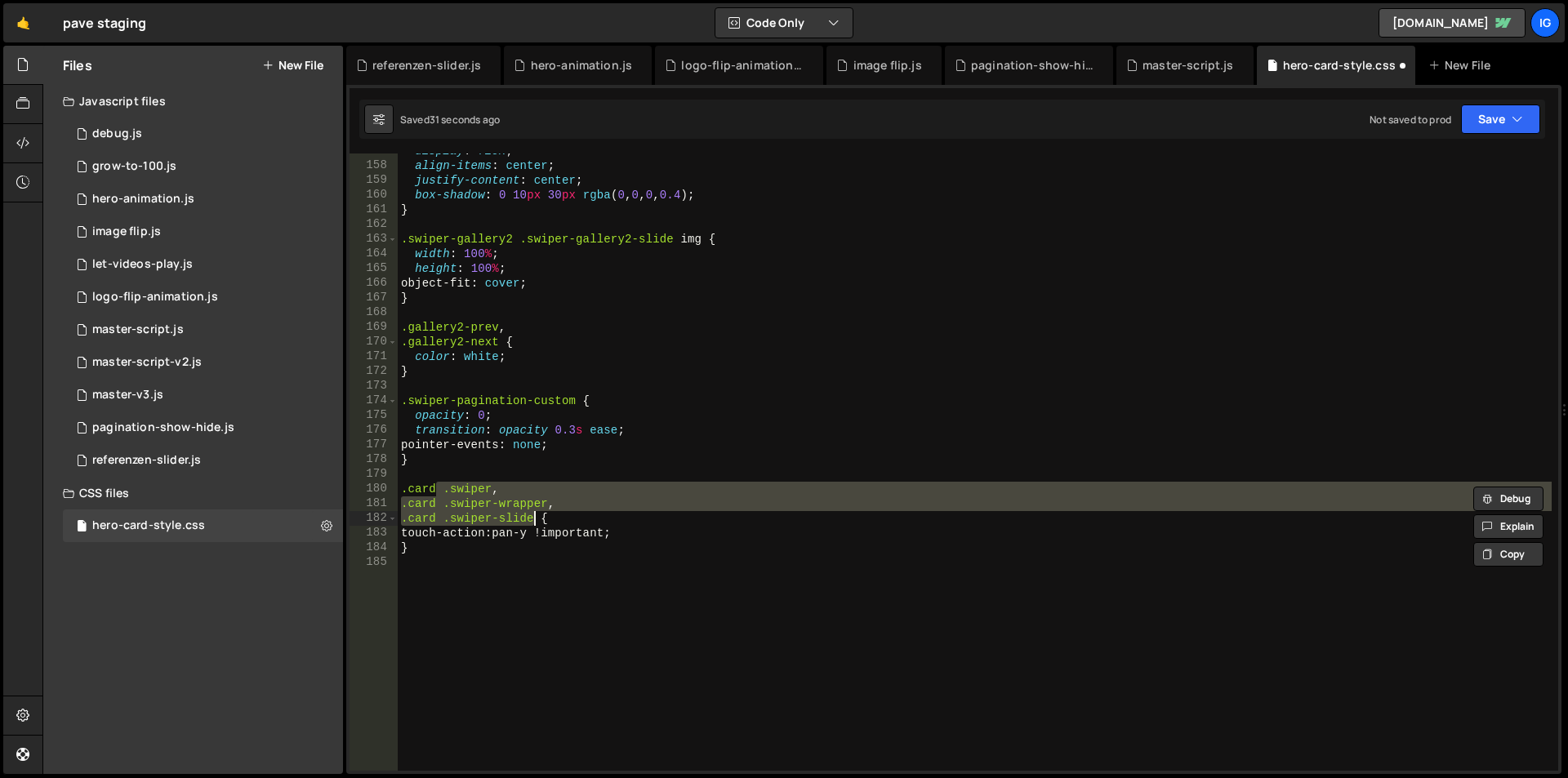
click at [454, 506] on div "display : flex ; align-items : center ; justify-content : center ; box-shadow :…" at bounding box center [975, 462] width 1154 height 617
drag, startPoint x: 532, startPoint y: 521, endPoint x: 494, endPoint y: 496, distance: 45.5
click at [494, 496] on div "display : flex ; align-items : center ; justify-content : center ; box-shadow :…" at bounding box center [975, 467] width 1154 height 647
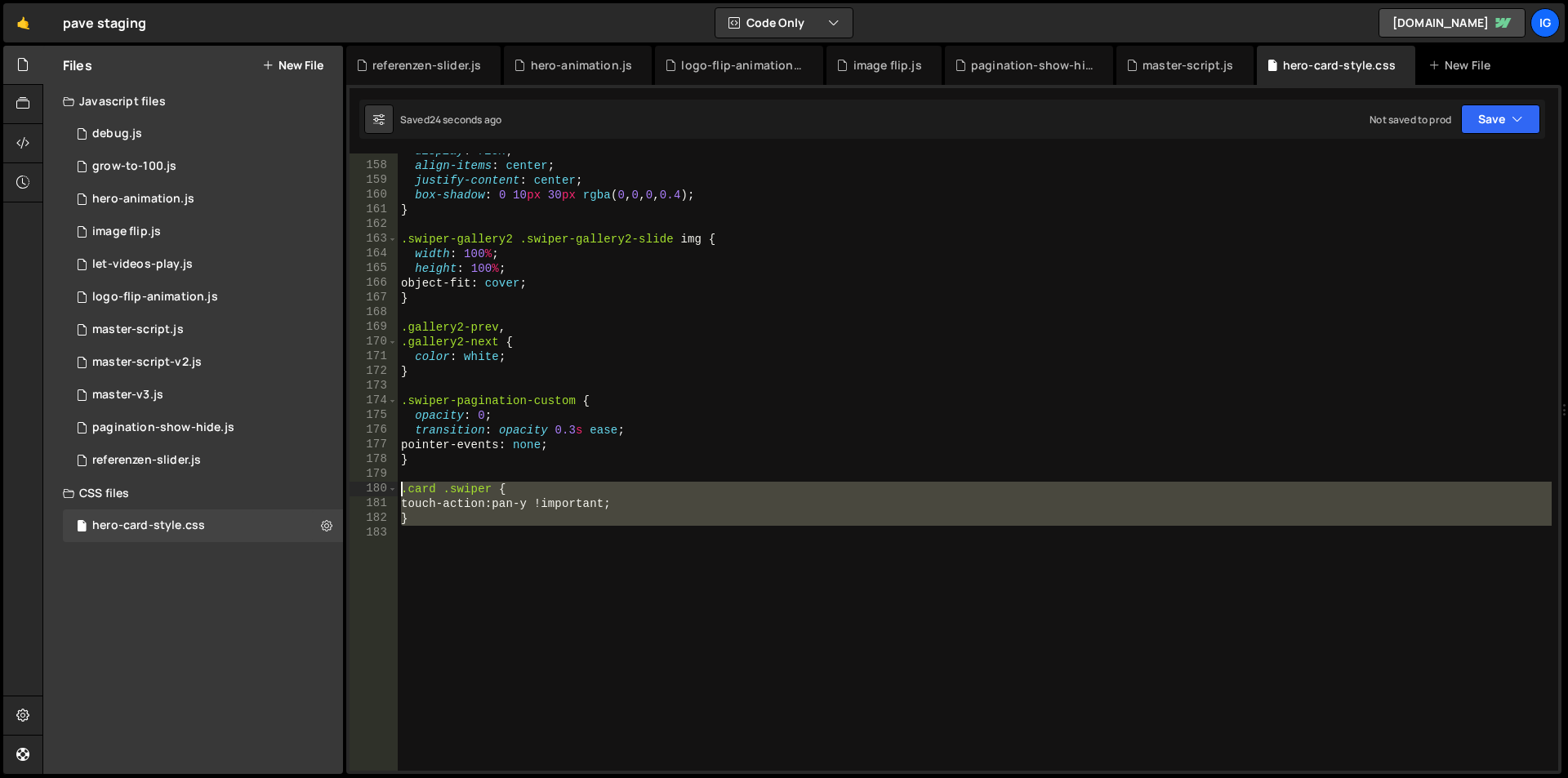
drag, startPoint x: 449, startPoint y: 533, endPoint x: 364, endPoint y: 494, distance: 93.5
click at [364, 494] on div ".card .swiper { 157 158 159 160 161 162 163 164 165 166 167 168 169 170 171 172…" at bounding box center [954, 462] width 1209 height 617
click at [485, 498] on div "display : flex ; align-items : center ; justify-content : center ; box-shadow :…" at bounding box center [975, 462] width 1154 height 617
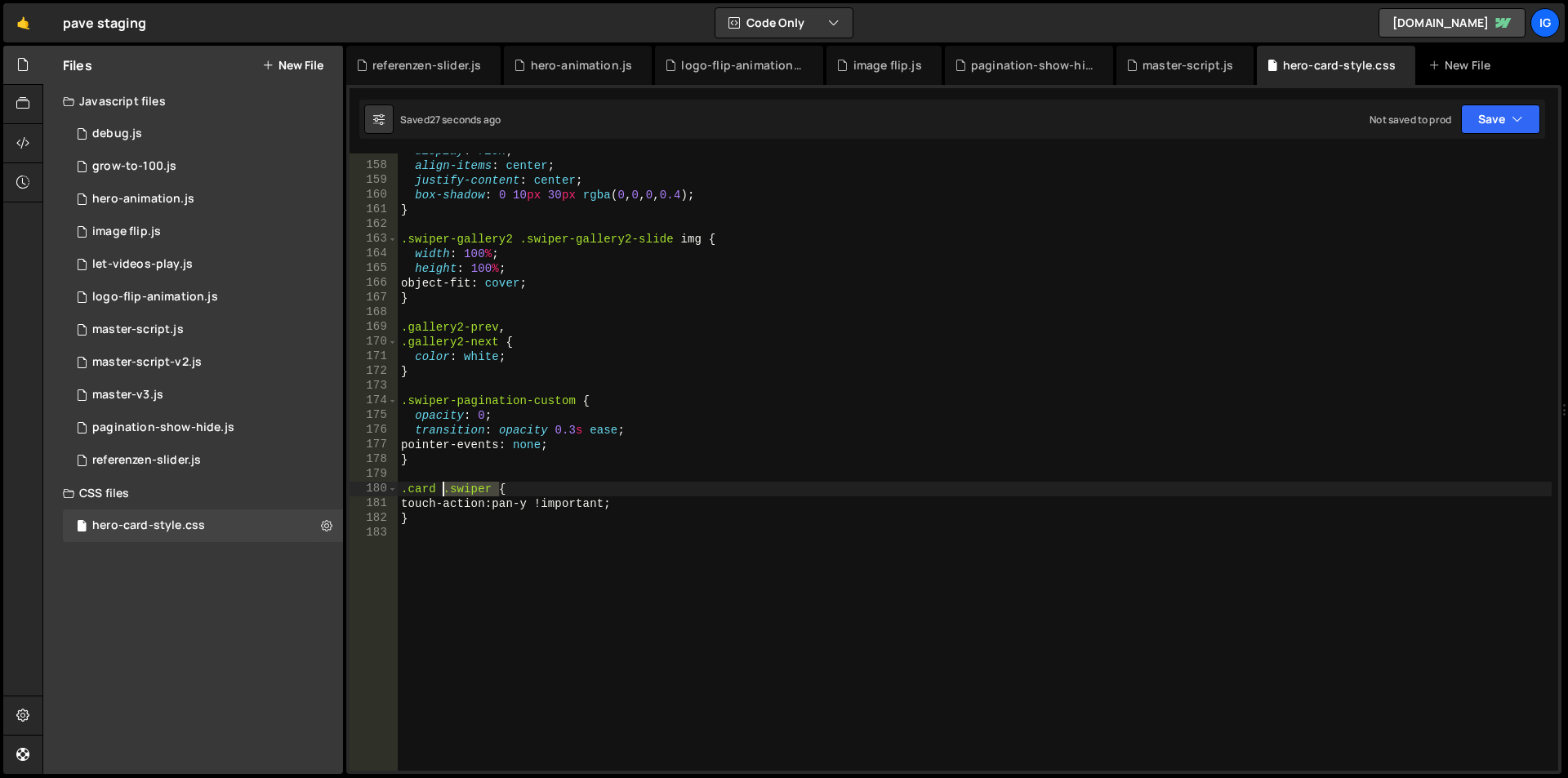
drag, startPoint x: 496, startPoint y: 491, endPoint x: 446, endPoint y: 490, distance: 50.0
click at [446, 490] on div "display : flex ; align-items : center ; justify-content : center ; box-shadow :…" at bounding box center [975, 467] width 1154 height 647
drag, startPoint x: 624, startPoint y: 504, endPoint x: 557, endPoint y: 508, distance: 67.1
click at [557, 508] on div "display : flex ; align-items : center ; justify-content : center ; box-shadow :…" at bounding box center [975, 467] width 1154 height 647
type textarea "touch-action: pan-y;"
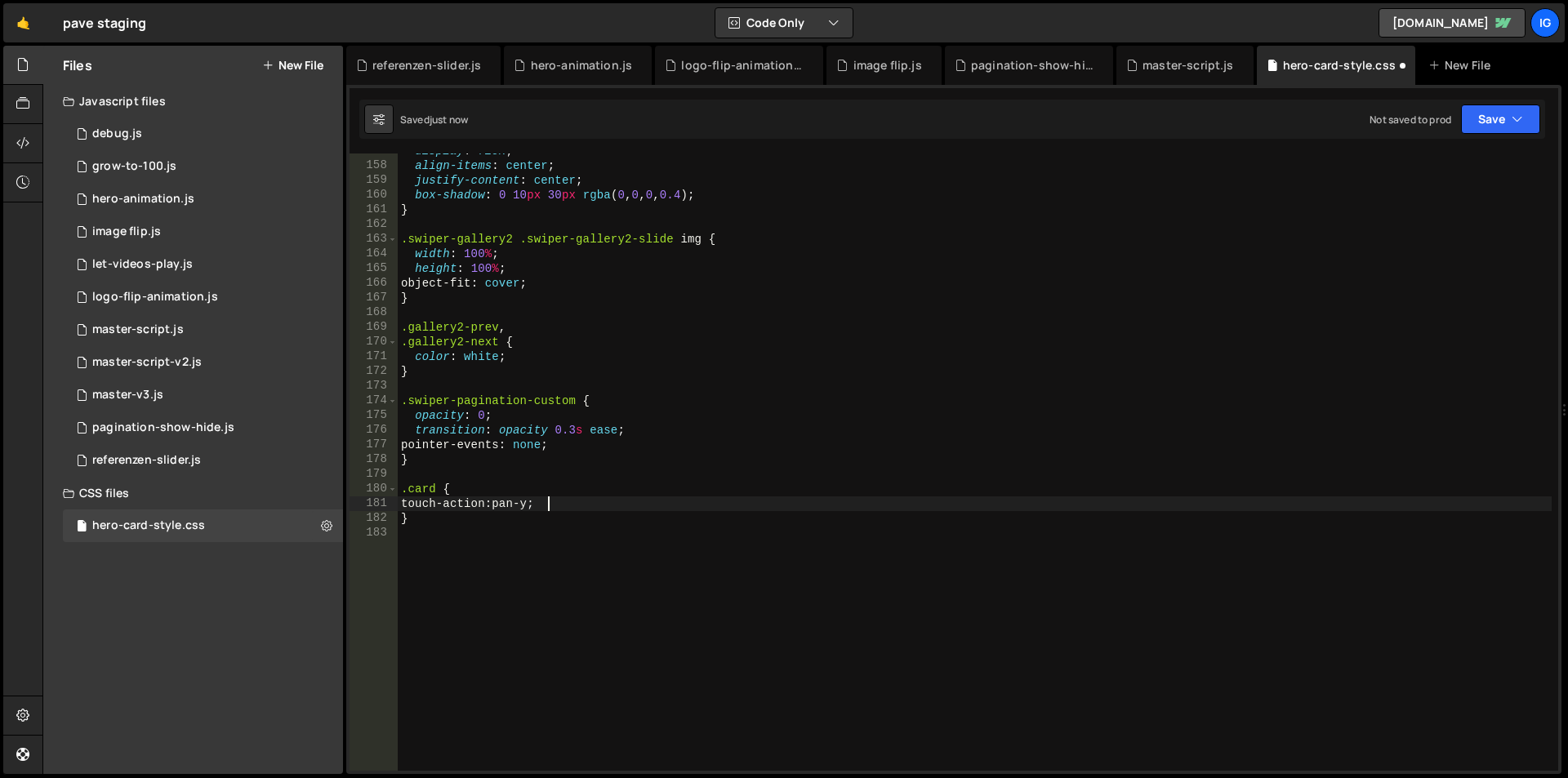
click at [527, 552] on div "display : flex ; align-items : center ; justify-content : center ; box-shadow :…" at bounding box center [975, 467] width 1154 height 647
click at [522, 542] on div "display : flex ; align-items : center ; justify-content : center ; box-shadow :…" at bounding box center [975, 467] width 1154 height 647
click at [439, 488] on div "display : flex ; align-items : center ; justify-content : center ; box-shadow :…" at bounding box center [975, 467] width 1154 height 647
click at [590, 505] on div "display : flex ; align-items : center ; justify-content : center ; box-shadow :…" at bounding box center [975, 467] width 1154 height 647
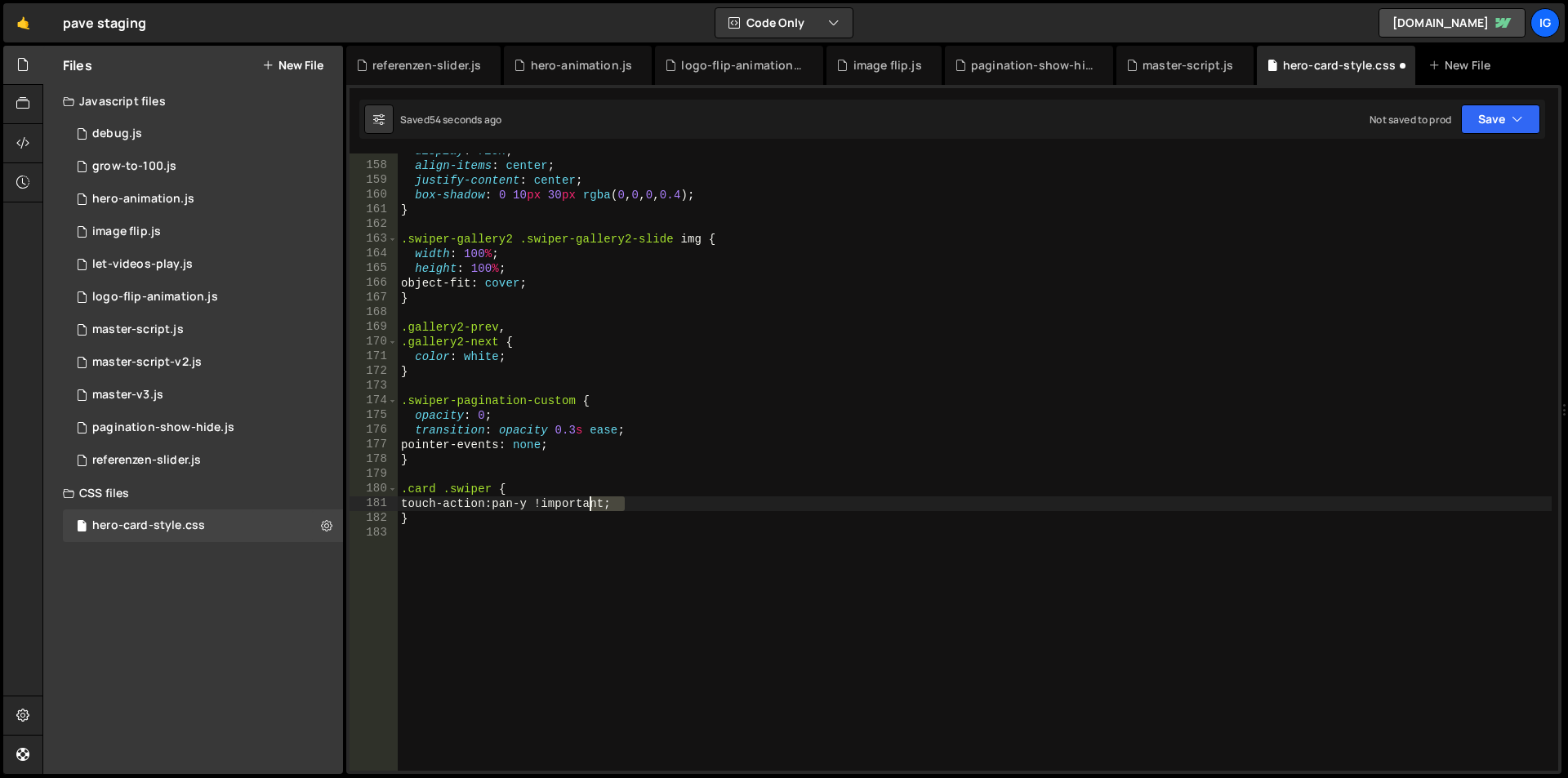
drag, startPoint x: 625, startPoint y: 505, endPoint x: 588, endPoint y: 507, distance: 37.1
click at [588, 507] on div "display : flex ; align-items : center ; justify-content : center ; box-shadow :…" at bounding box center [975, 467] width 1154 height 647
click at [489, 492] on div "display : flex ; align-items : center ; justify-content : center ; box-shadow :…" at bounding box center [975, 467] width 1154 height 647
drag, startPoint x: 491, startPoint y: 490, endPoint x: 443, endPoint y: 491, distance: 48.0
click at [443, 491] on div "display : flex ; align-items : center ; justify-content : center ; box-shadow :…" at bounding box center [975, 467] width 1154 height 647
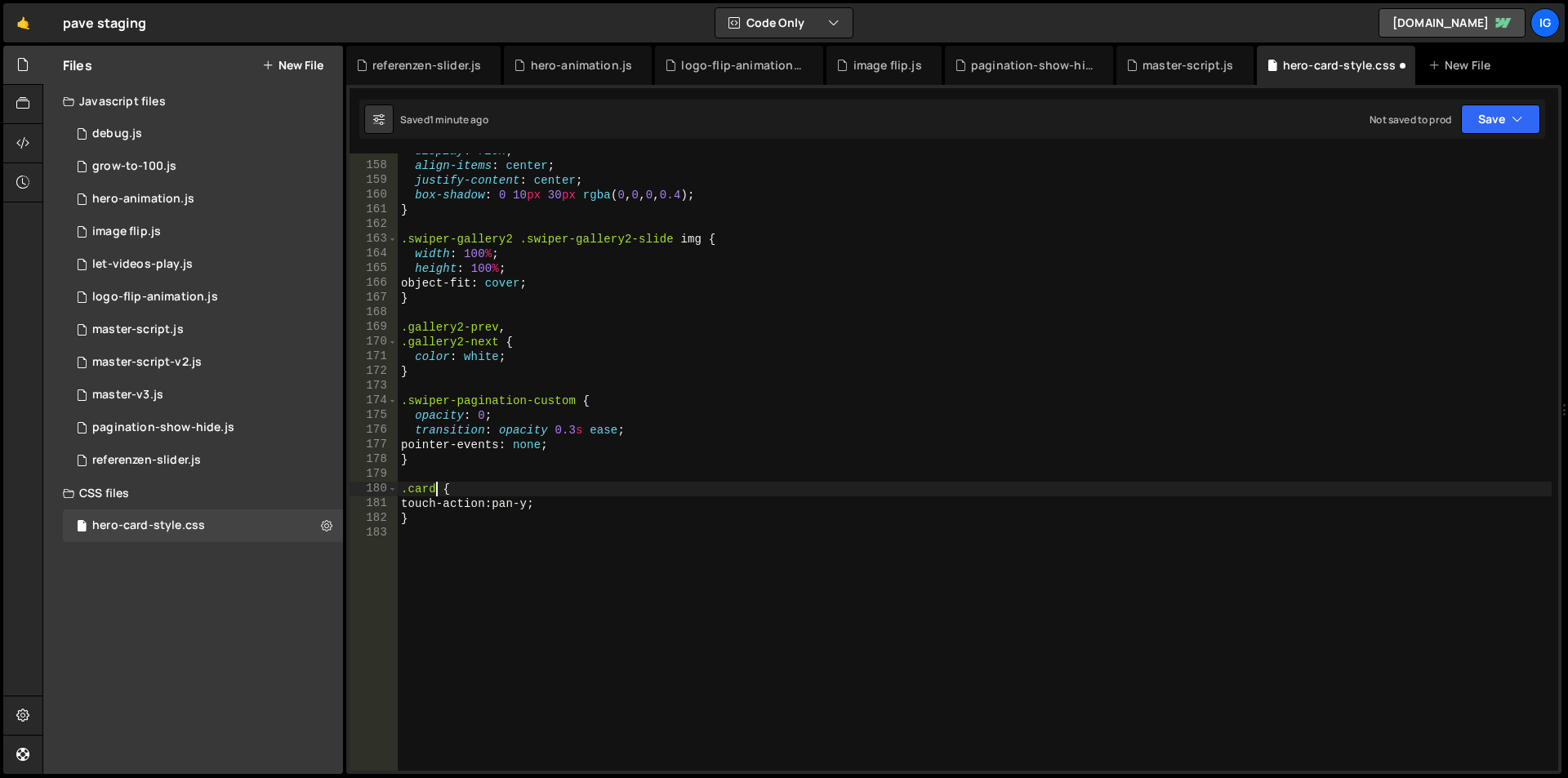
scroll to position [0, 17]
paste textarea ".header26_image-wrapper._3.card.card-4"
drag, startPoint x: 621, startPoint y: 503, endPoint x: 398, endPoint y: 506, distance: 223.0
click at [398, 506] on div "display : flex ; align-items : center ; justify-content : center ; box-shadow :…" at bounding box center [975, 467] width 1154 height 647
click at [620, 508] on div "display : flex ; align-items : center ; justify-content : center ; box-shadow :…" at bounding box center [975, 467] width 1154 height 647
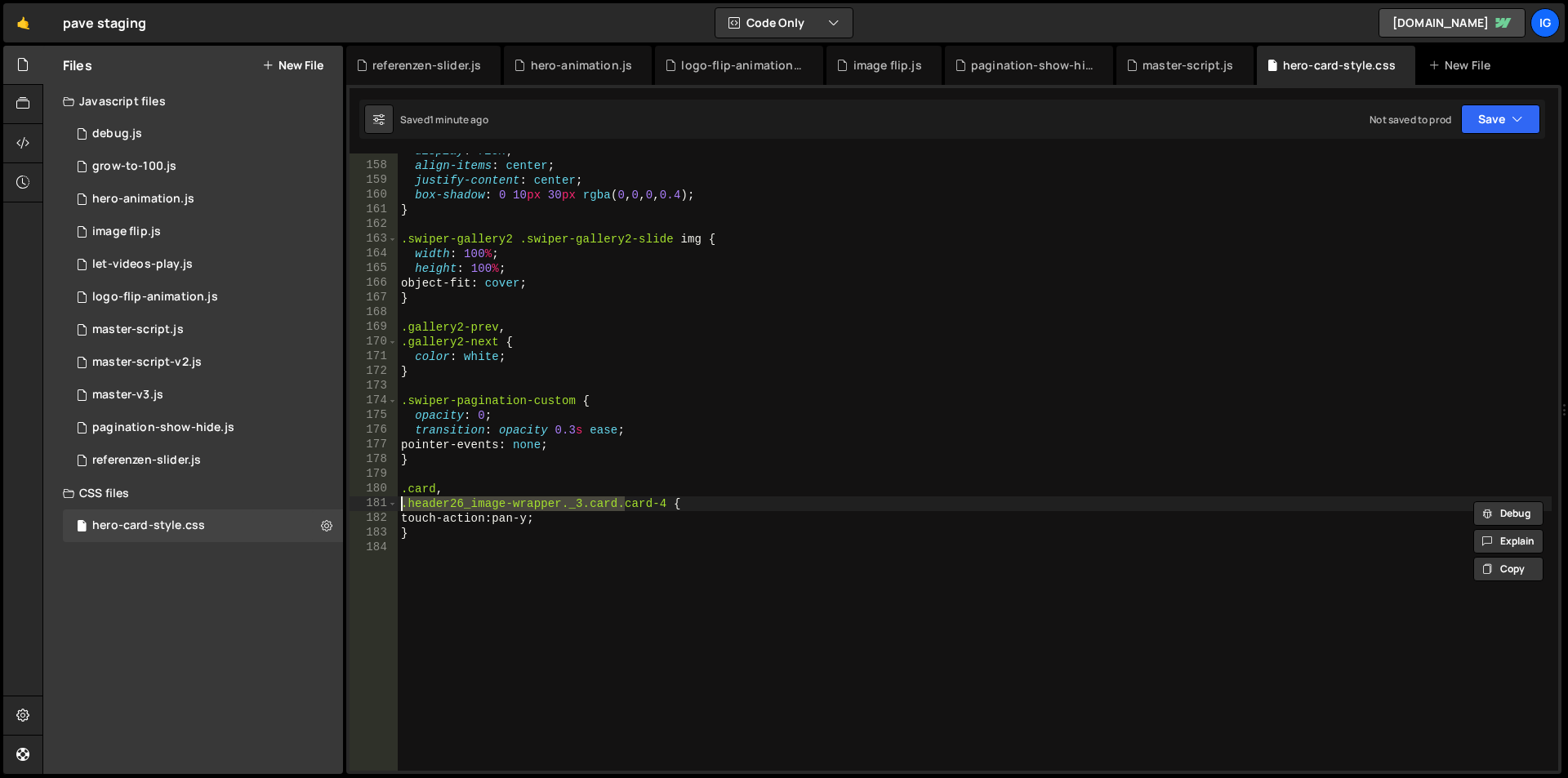
click at [620, 507] on div "display : flex ; align-items : center ; justify-content : center ; box-shadow :…" at bounding box center [975, 467] width 1154 height 647
click at [612, 513] on div "display : flex ; align-items : center ; justify-content : center ; box-shadow :…" at bounding box center [975, 467] width 1154 height 647
drag, startPoint x: 621, startPoint y: 506, endPoint x: 391, endPoint y: 502, distance: 230.0
click at [391, 502] on div "touch-action: pan-y; 157 158 159 160 161 162 163 164 165 166 167 168 169 170 17…" at bounding box center [954, 462] width 1209 height 617
click at [547, 520] on div "display : flex ; align-items : center ; justify-content : center ; box-shadow :…" at bounding box center [975, 467] width 1154 height 647
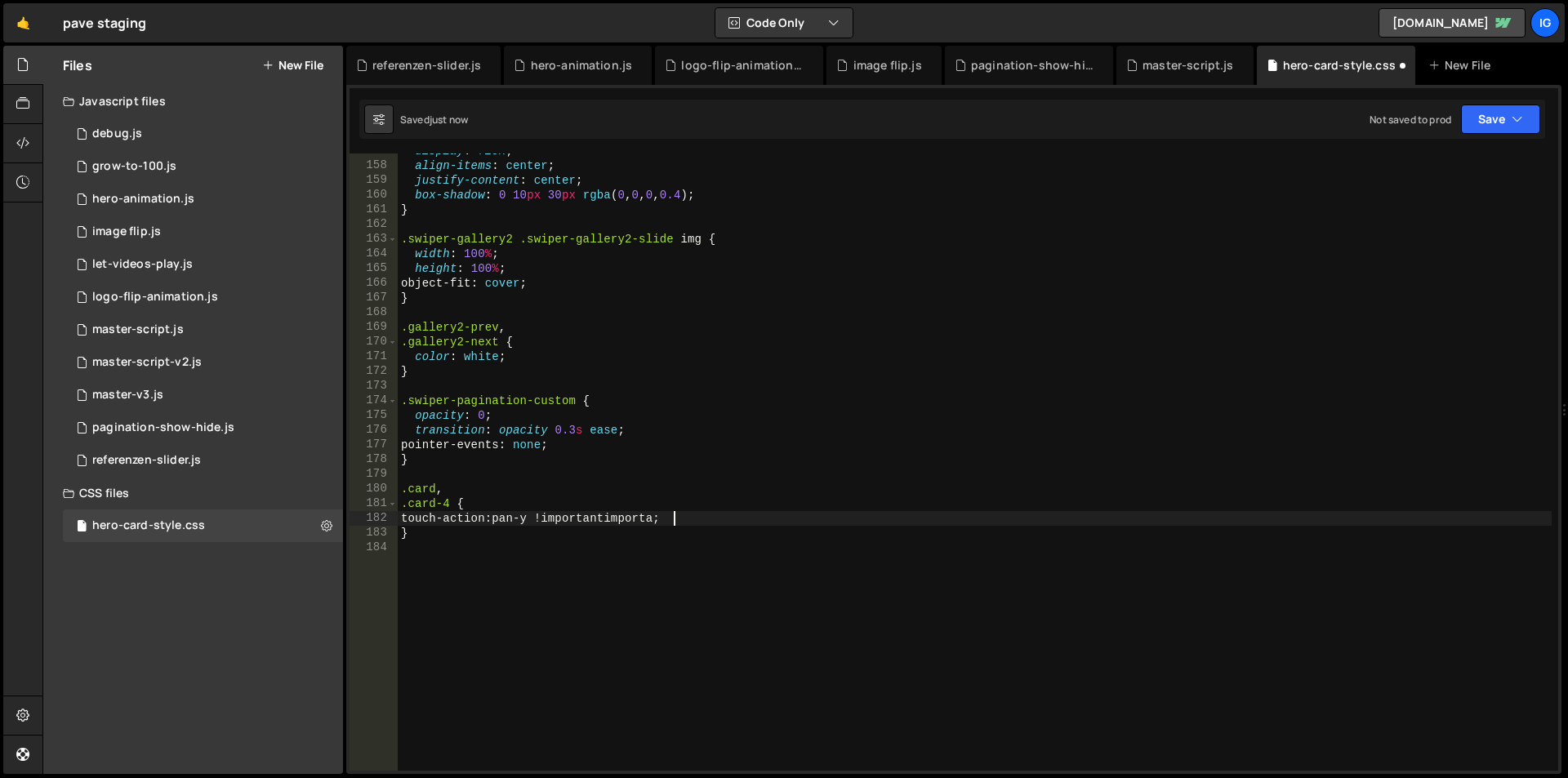
scroll to position [0, 94]
drag, startPoint x: 450, startPoint y: 500, endPoint x: 405, endPoint y: 501, distance: 45.0
click at [405, 501] on div "display : flex ; align-items : center ; justify-content : center ; box-shadow :…" at bounding box center [975, 467] width 1154 height 647
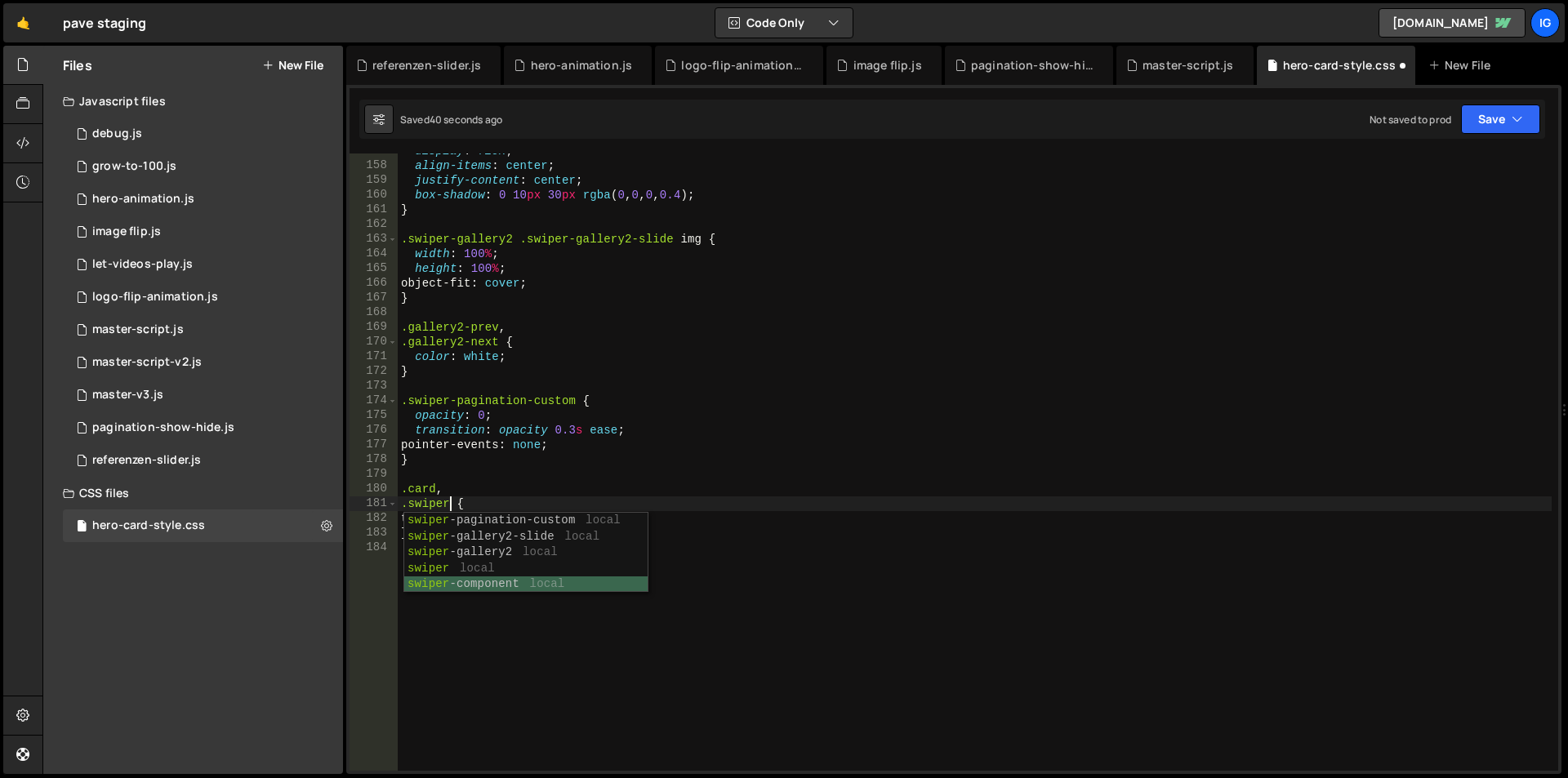
click at [514, 587] on div "swiper -pagination-custom local swiper -gallery2-slide local swiper -gallery2 l…" at bounding box center [525, 569] width 243 height 112
drag, startPoint x: 519, startPoint y: 504, endPoint x: 457, endPoint y: 506, distance: 62.0
click at [457, 506] on div "display : flex ; align-items : center ; justify-content : center ; box-shadow :…" at bounding box center [975, 467] width 1154 height 647
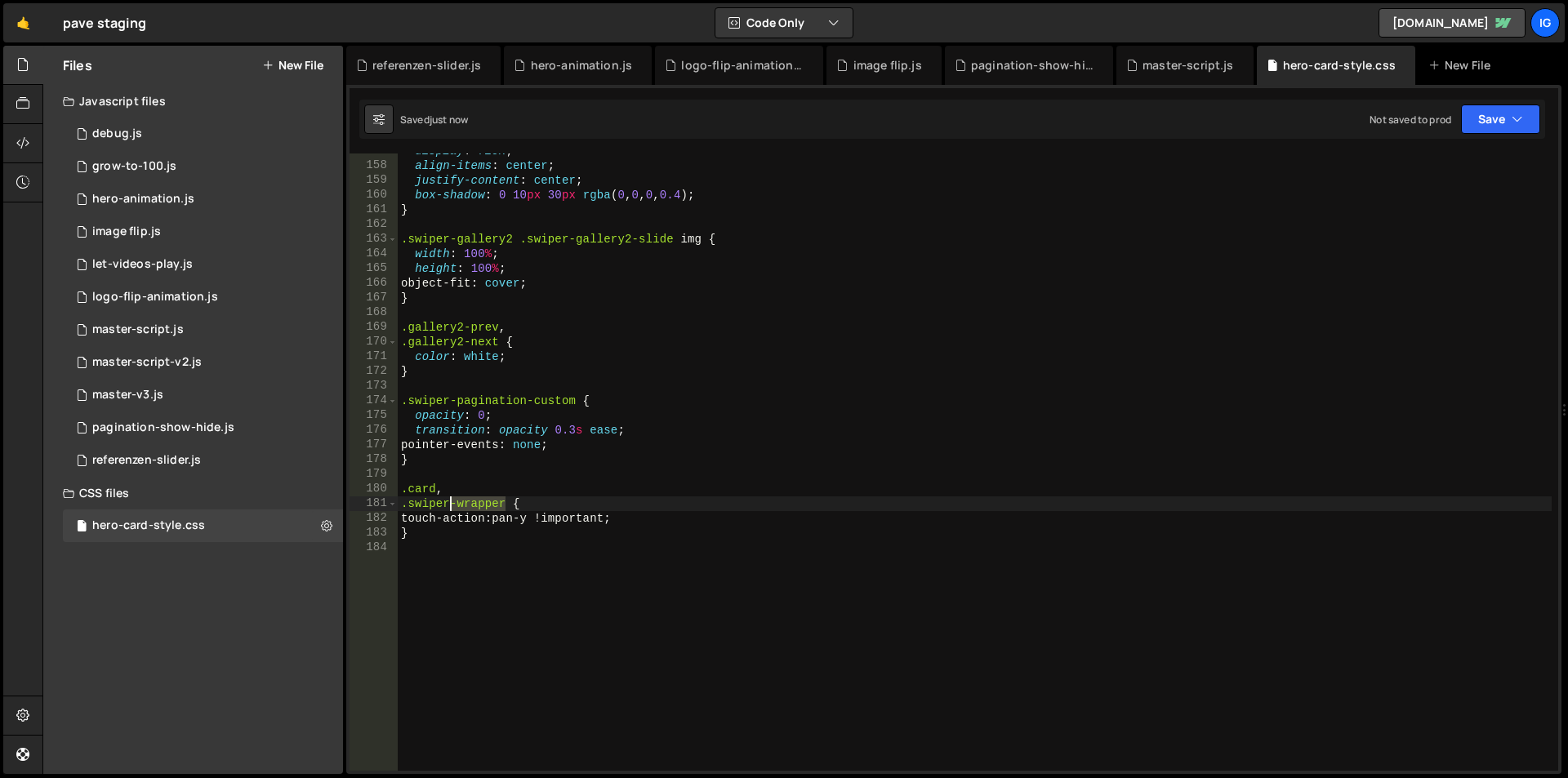
drag, startPoint x: 508, startPoint y: 504, endPoint x: 452, endPoint y: 502, distance: 56.0
click at [452, 502] on div "display : flex ; align-items : center ; justify-content : center ; box-shadow :…" at bounding box center [975, 467] width 1154 height 647
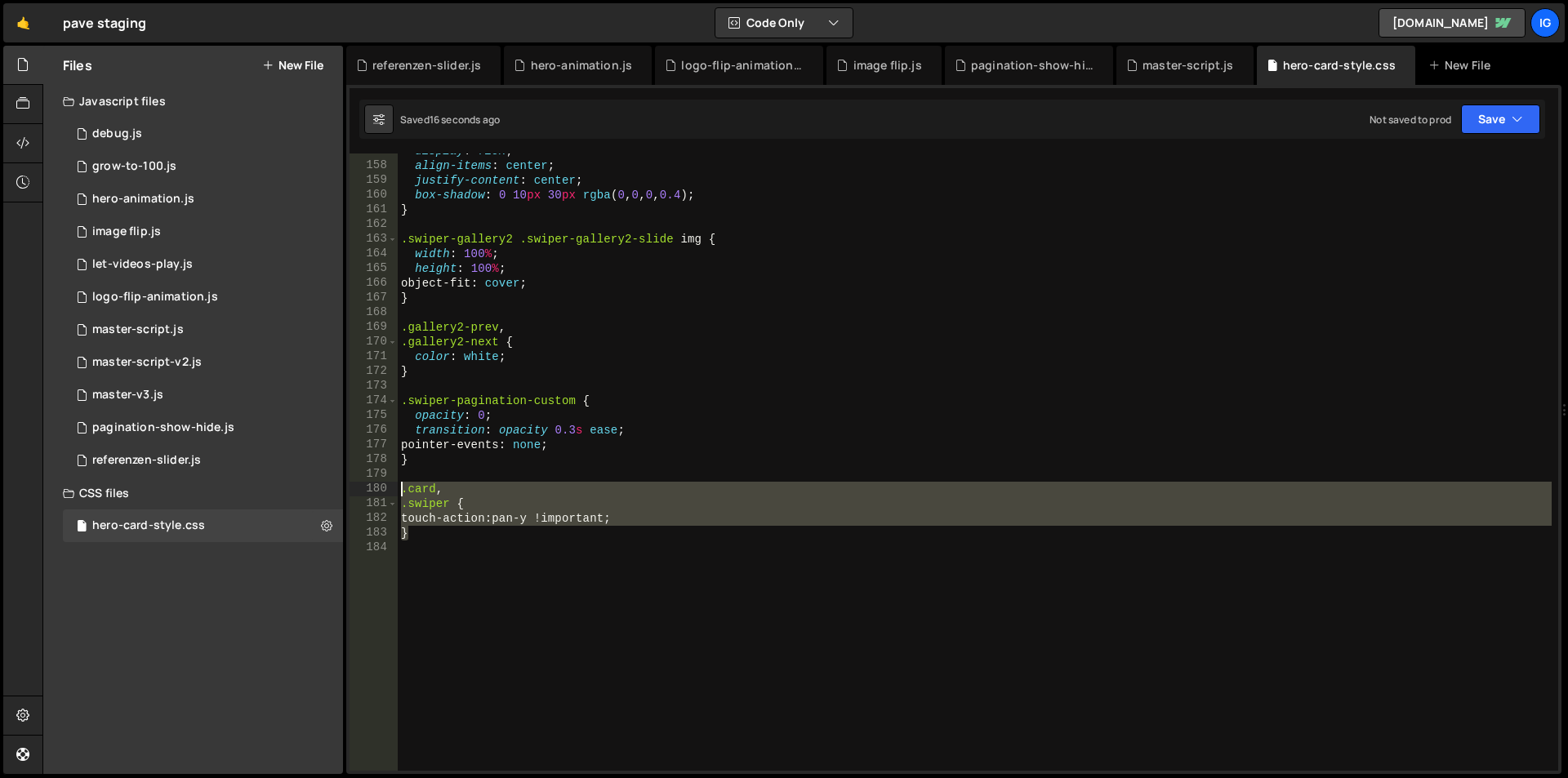
drag, startPoint x: 455, startPoint y: 532, endPoint x: 361, endPoint y: 489, distance: 103.4
click at [361, 489] on div ".swiper { 157 158 159 160 161 162 163 164 165 166 167 168 169 170 171 172 173 1…" at bounding box center [954, 462] width 1209 height 617
click at [590, 536] on div "display : flex ; align-items : center ; justify-content : center ; box-shadow :…" at bounding box center [975, 462] width 1154 height 617
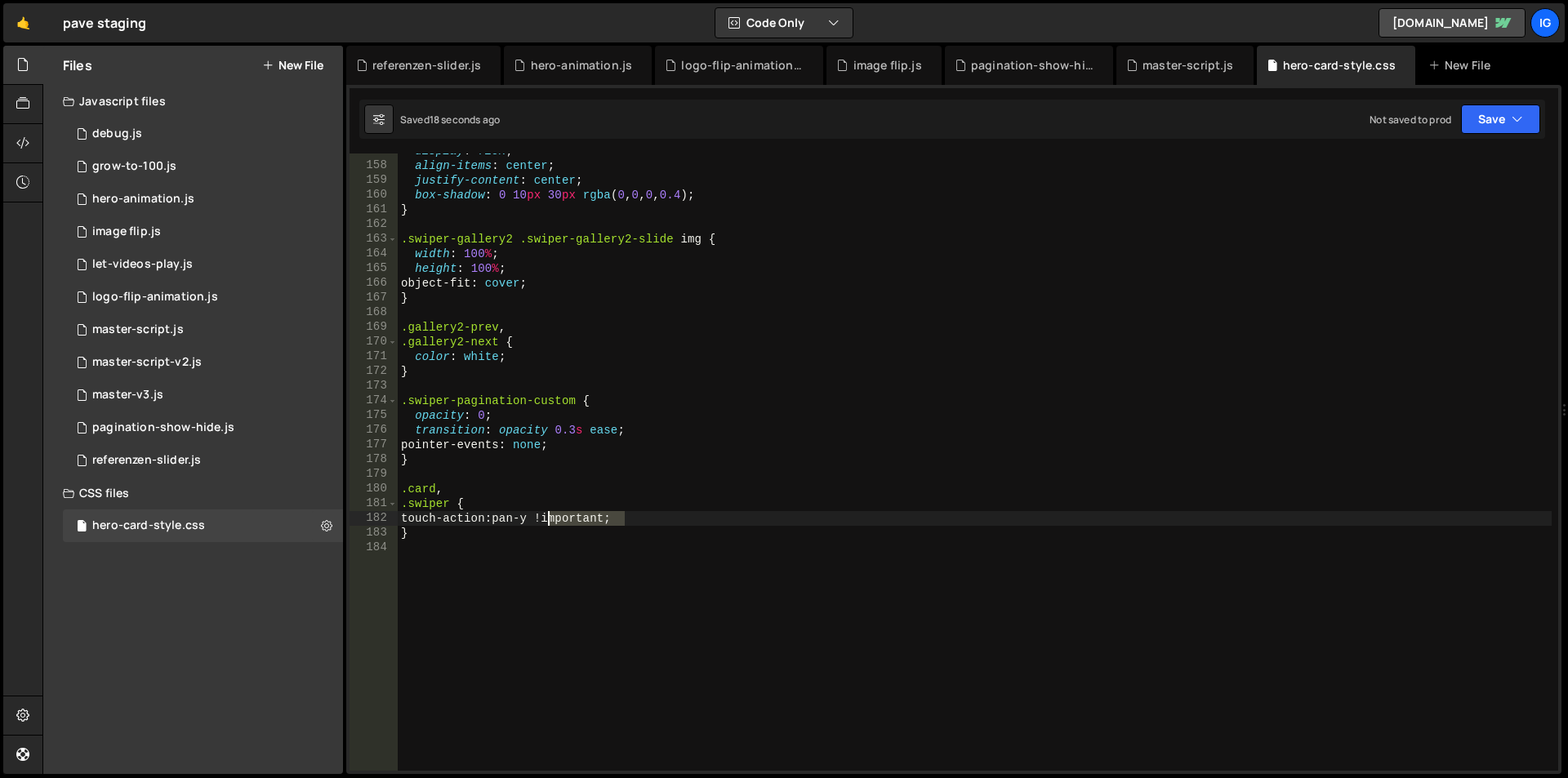
drag, startPoint x: 626, startPoint y: 519, endPoint x: 551, endPoint y: 520, distance: 75.0
click at [551, 520] on div "display : flex ; align-items : center ; justify-content : center ; box-shadow :…" at bounding box center [975, 467] width 1154 height 647
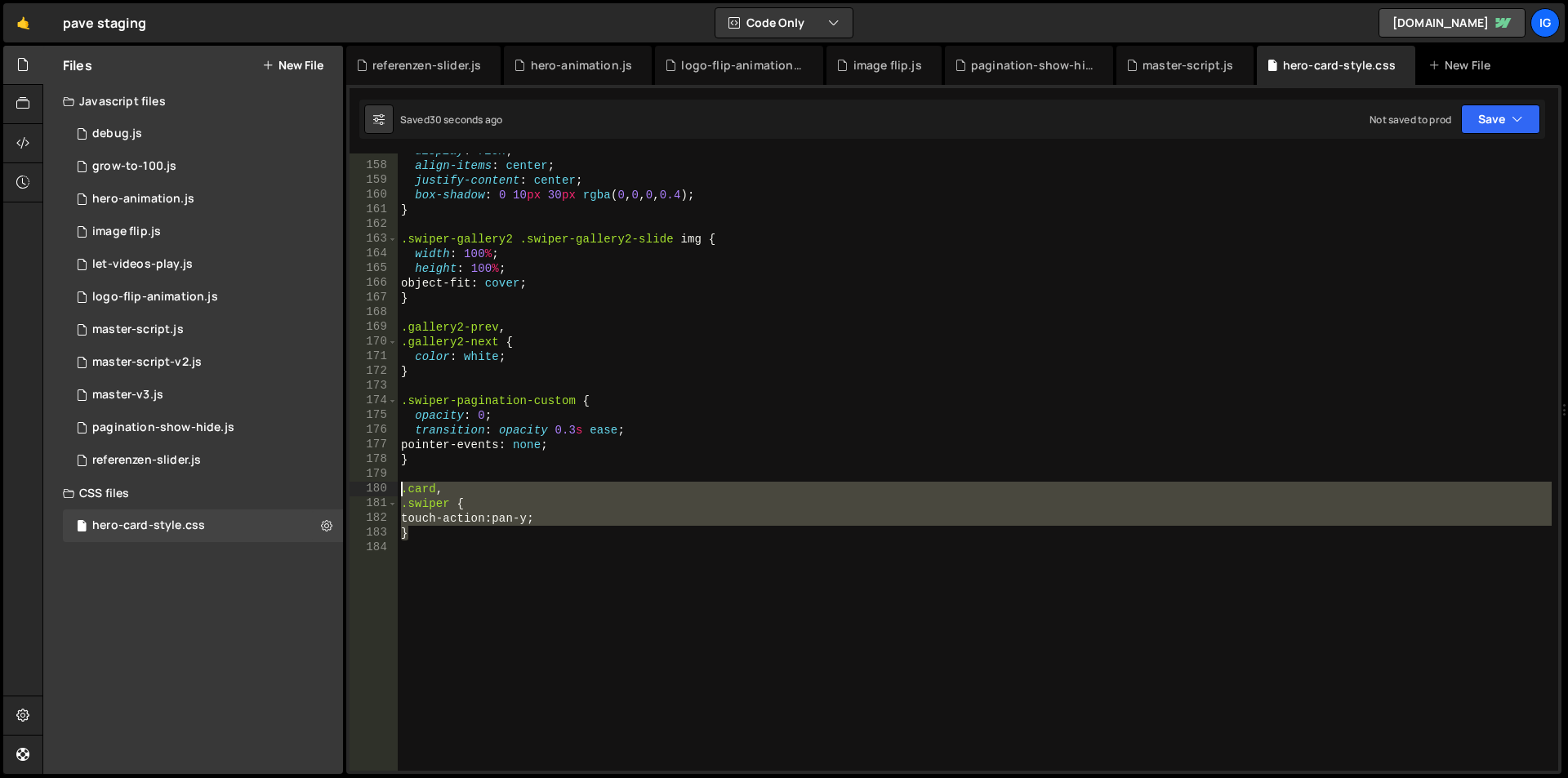
drag, startPoint x: 389, startPoint y: 507, endPoint x: 352, endPoint y: 490, distance: 40.7
click at [352, 490] on div "touch-action: pan-y; 157 158 159 160 161 162 163 164 165 166 167 168 169 170 17…" at bounding box center [954, 462] width 1209 height 617
type textarea ".card, .swiper {"
click at [1165, 67] on div "master-script.js" at bounding box center [1188, 65] width 91 height 16
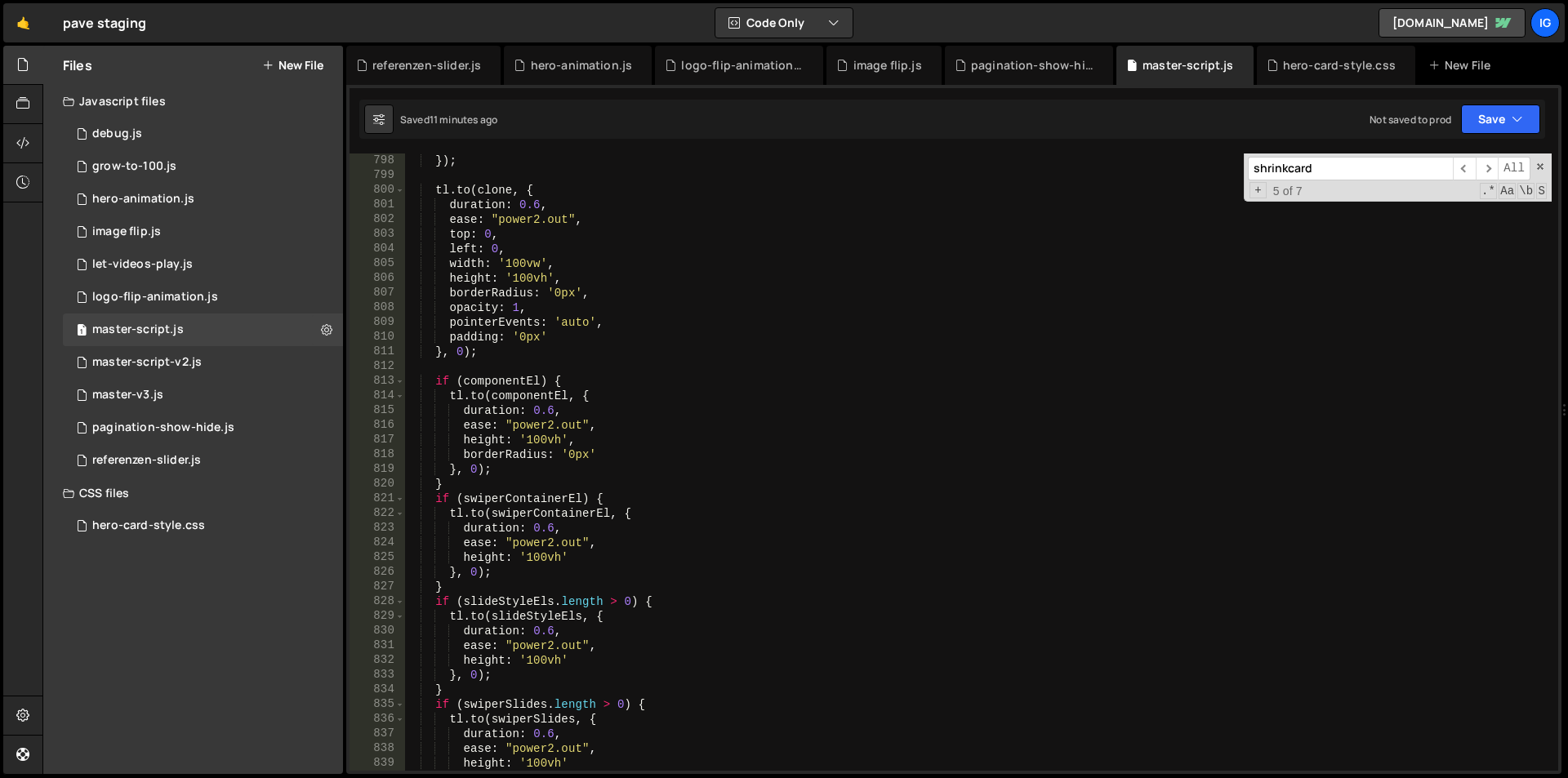
click at [1345, 164] on input "shrinkcard" at bounding box center [1350, 169] width 205 height 24
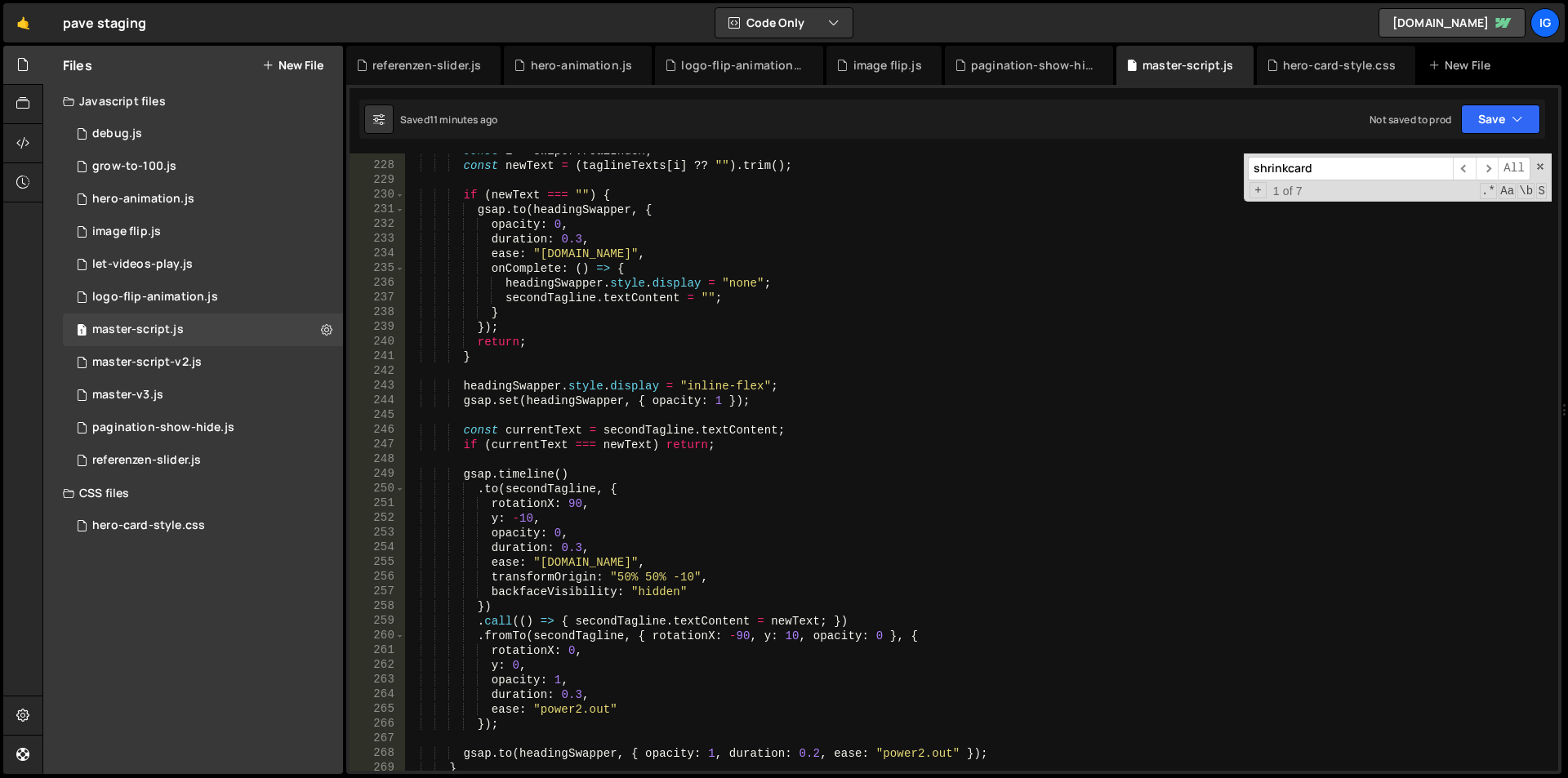
scroll to position [3724, 0]
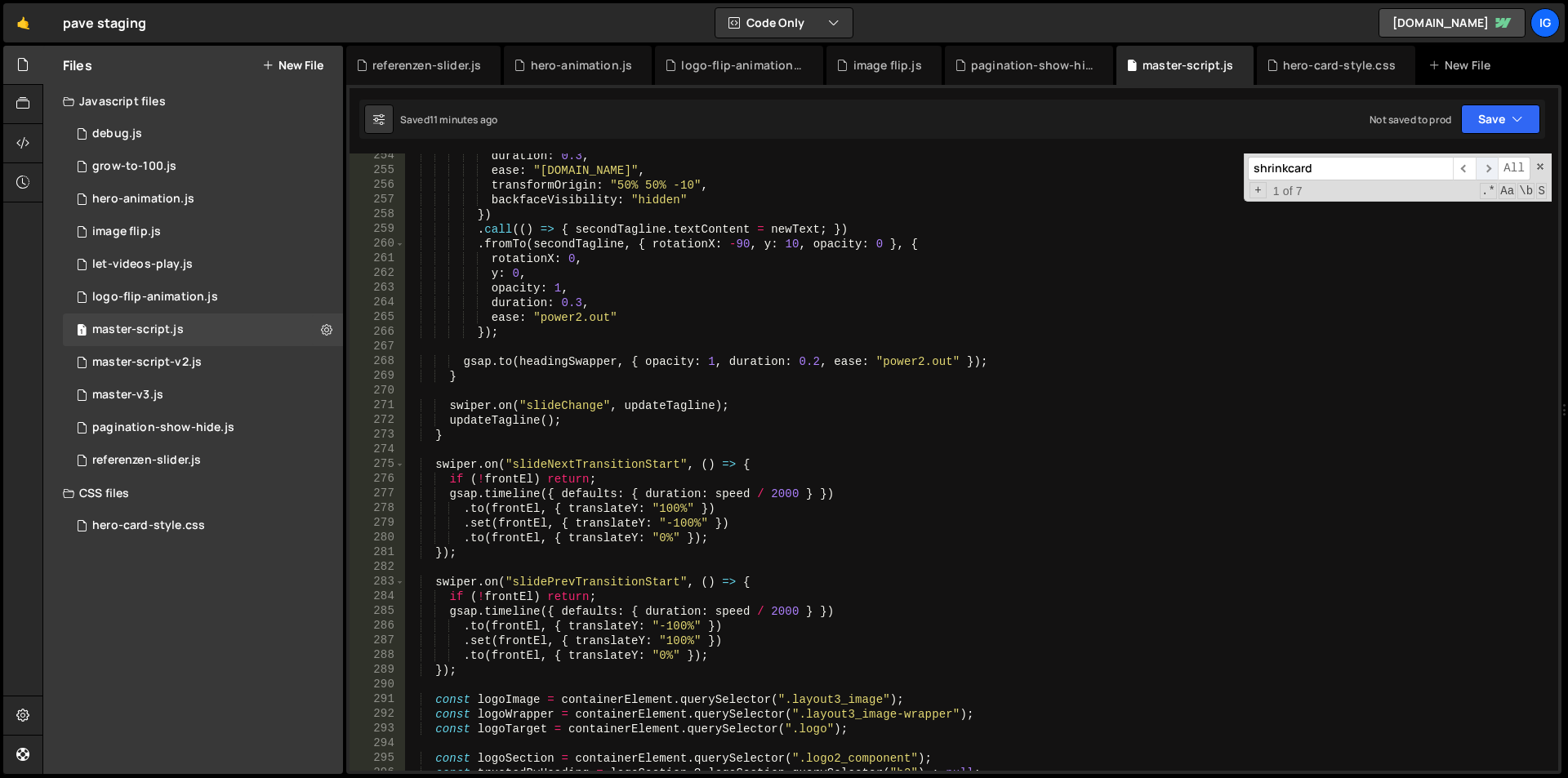
click at [1496, 167] on span "​" at bounding box center [1487, 169] width 23 height 24
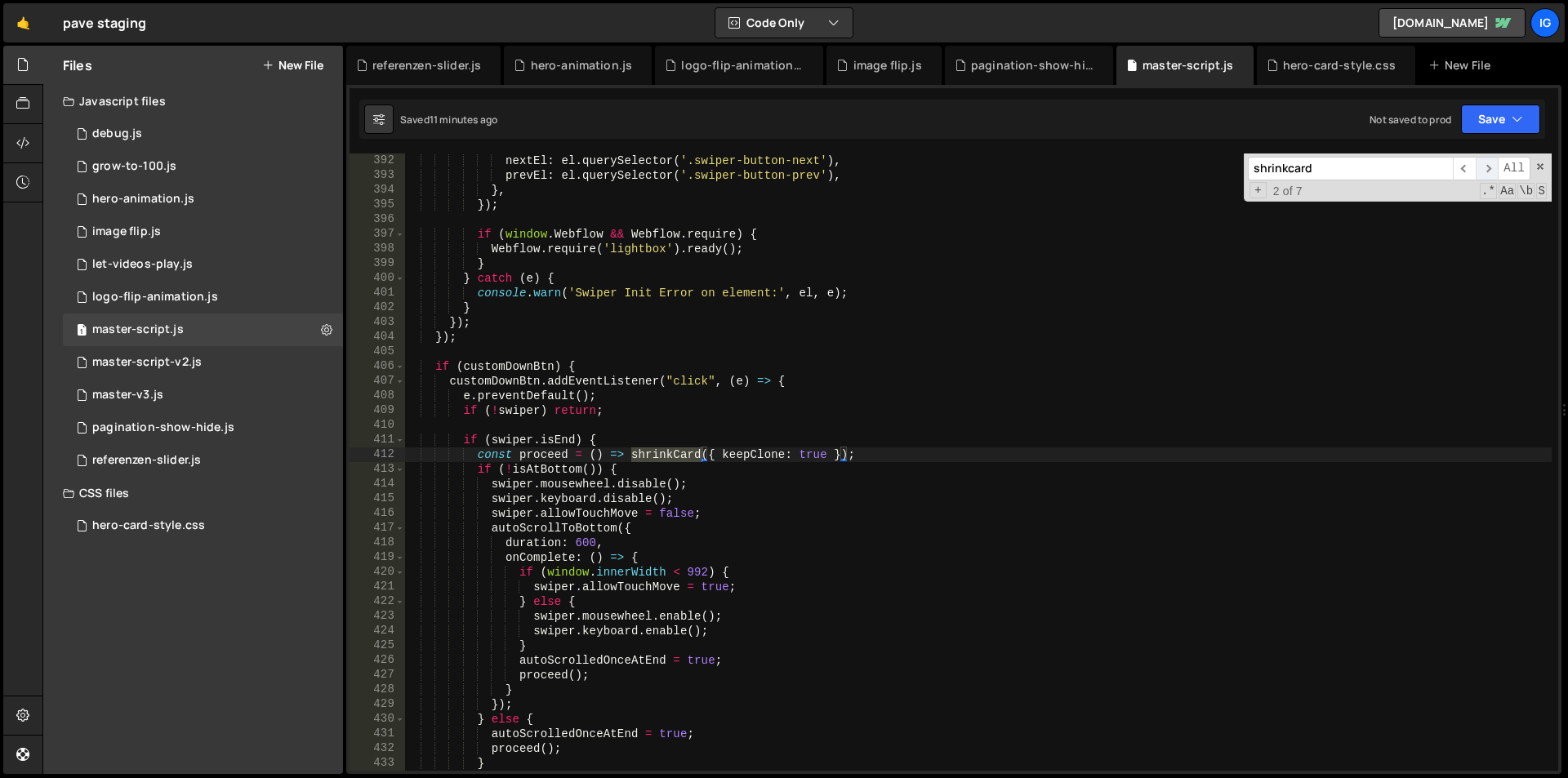
click at [1496, 167] on span "​" at bounding box center [1487, 169] width 23 height 24
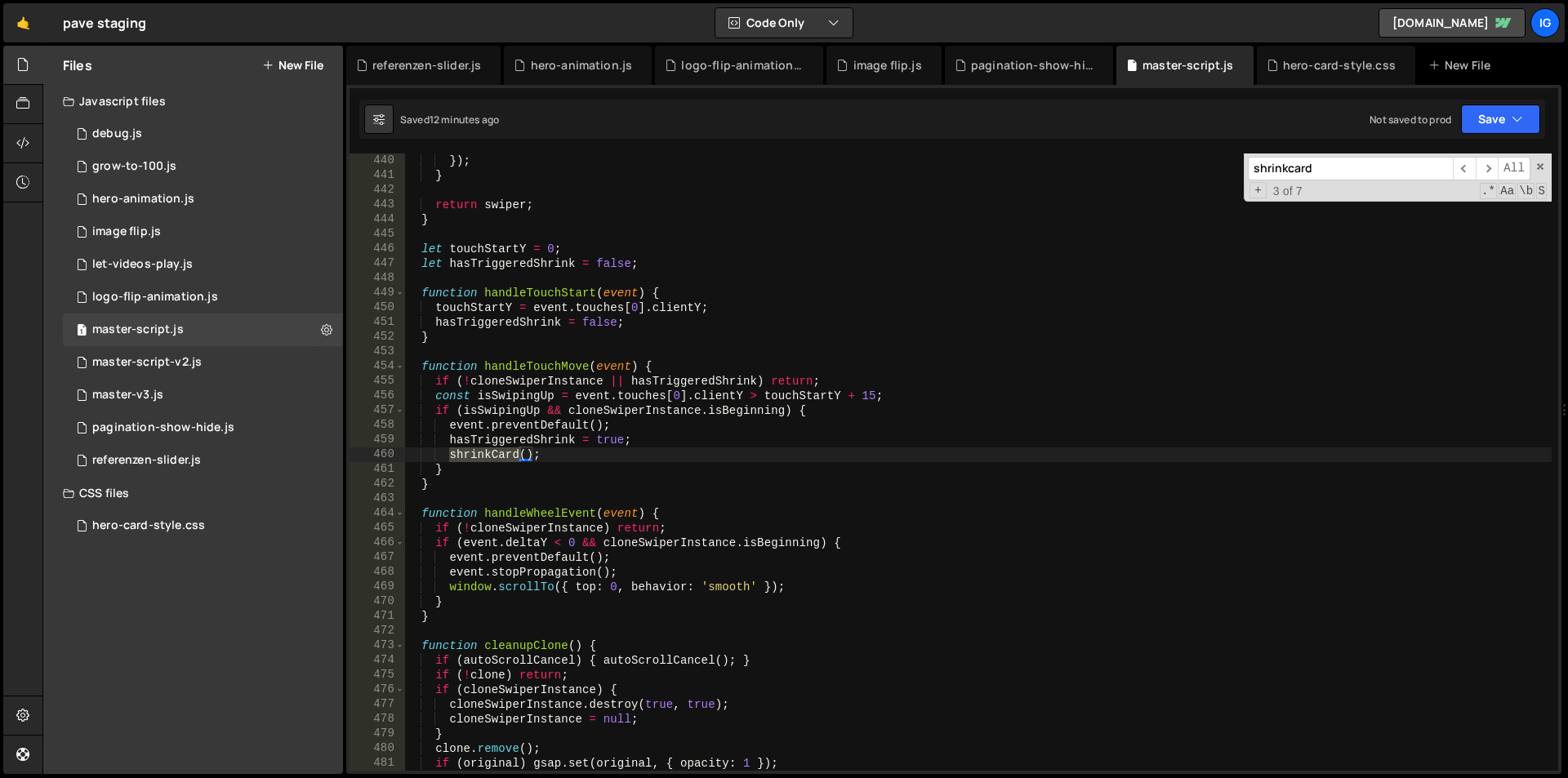
click at [1340, 169] on input "shrinkcard" at bounding box center [1350, 169] width 205 height 24
paste input "Card()"
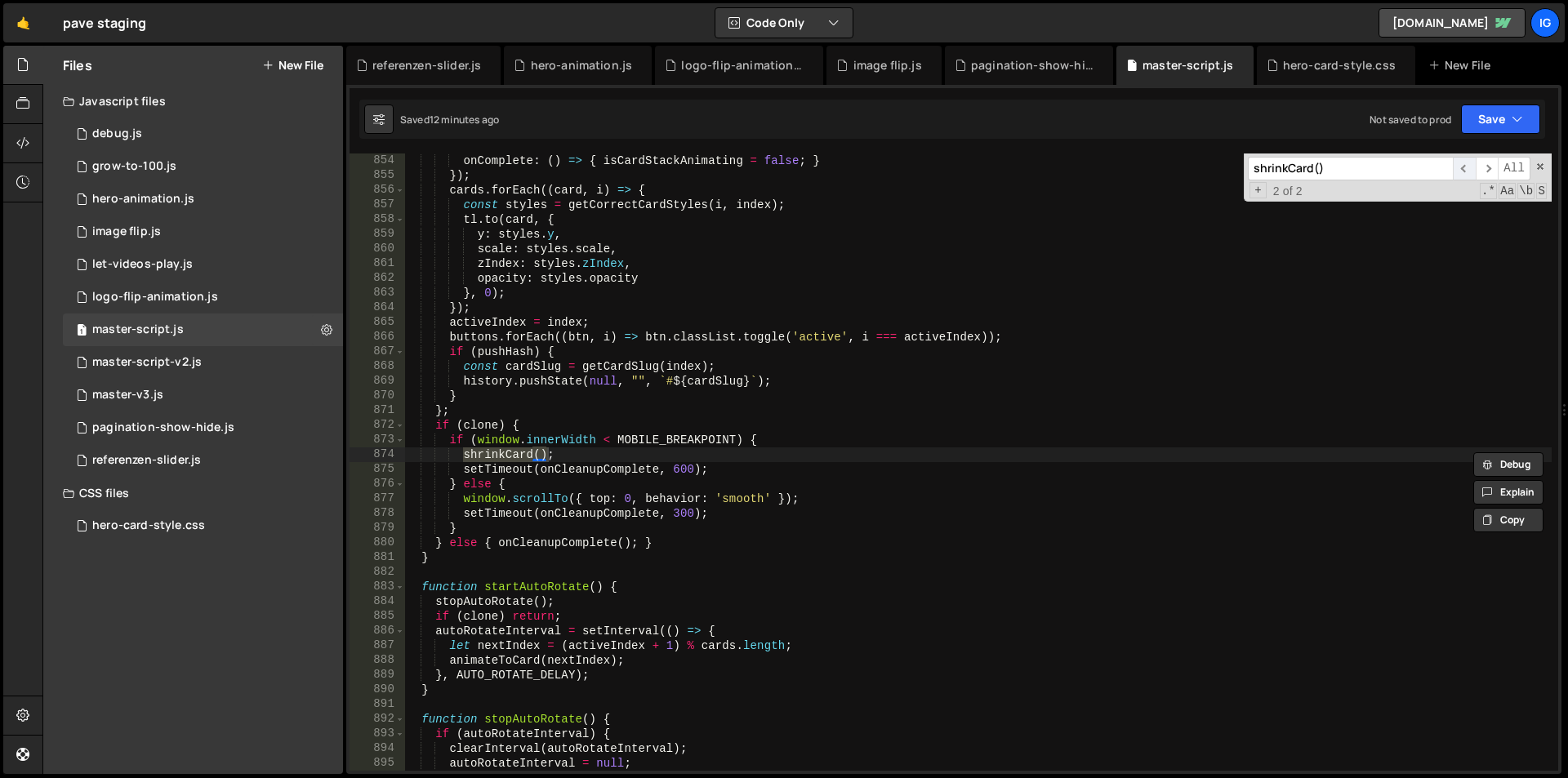
type input "shrinkCard()"
click at [1462, 172] on span "​" at bounding box center [1464, 169] width 23 height 24
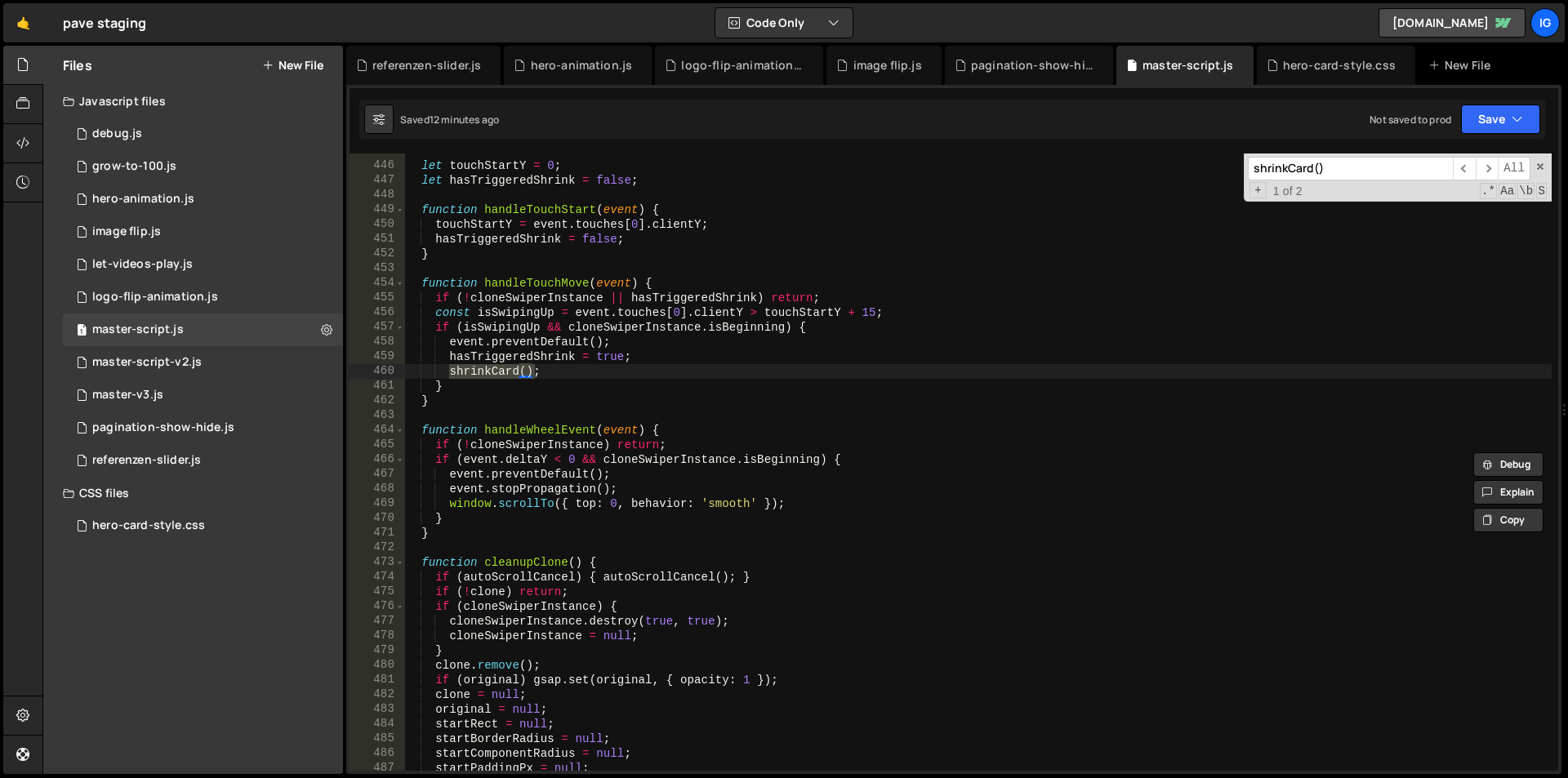
scroll to position [6830, 0]
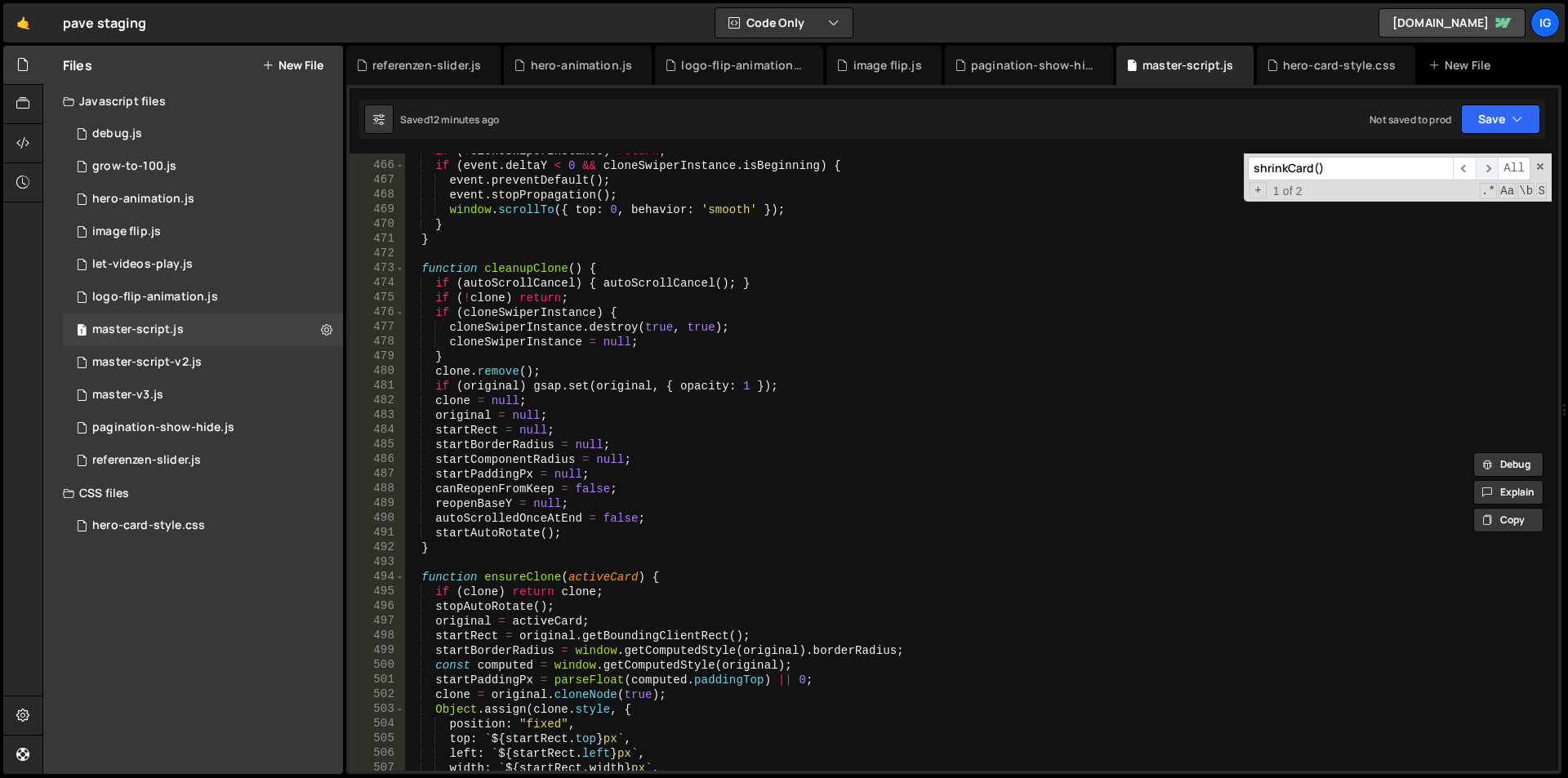
click at [1483, 173] on span "​" at bounding box center [1487, 169] width 23 height 24
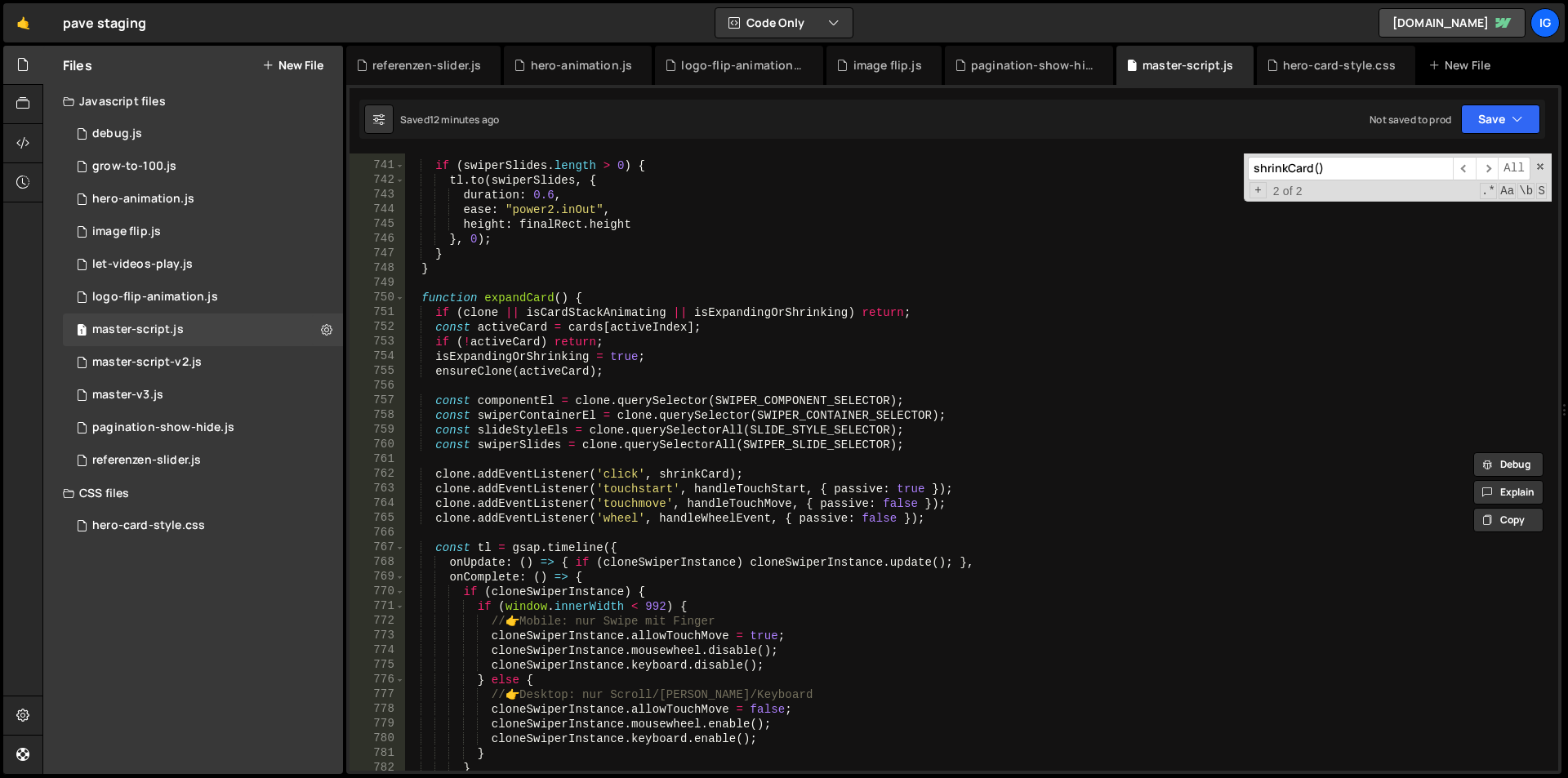
scroll to position [10873, 0]
type textarea "shrinkCard();"
click at [403, 298] on span at bounding box center [399, 298] width 9 height 15
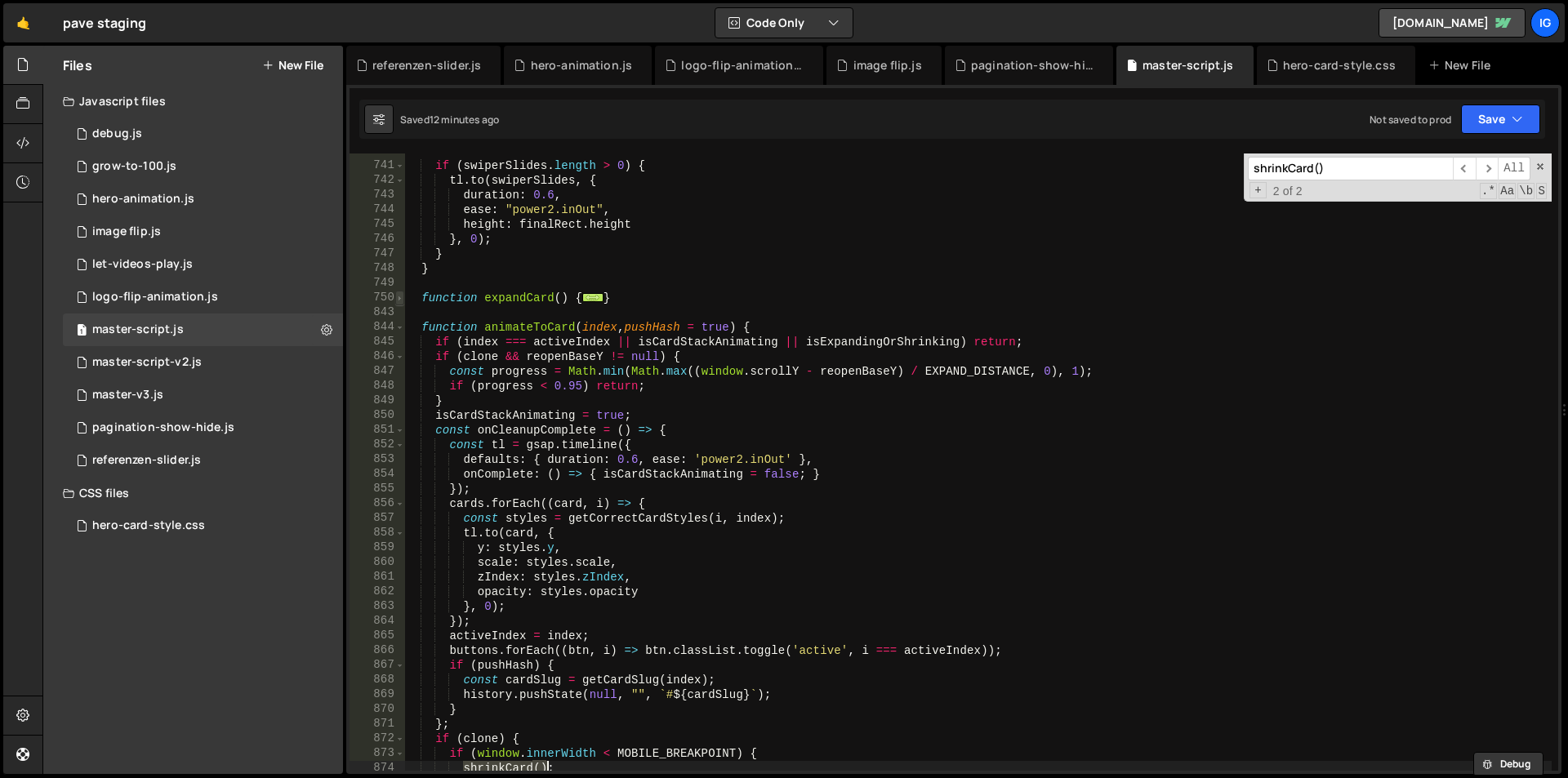
click at [399, 298] on span at bounding box center [399, 298] width 9 height 15
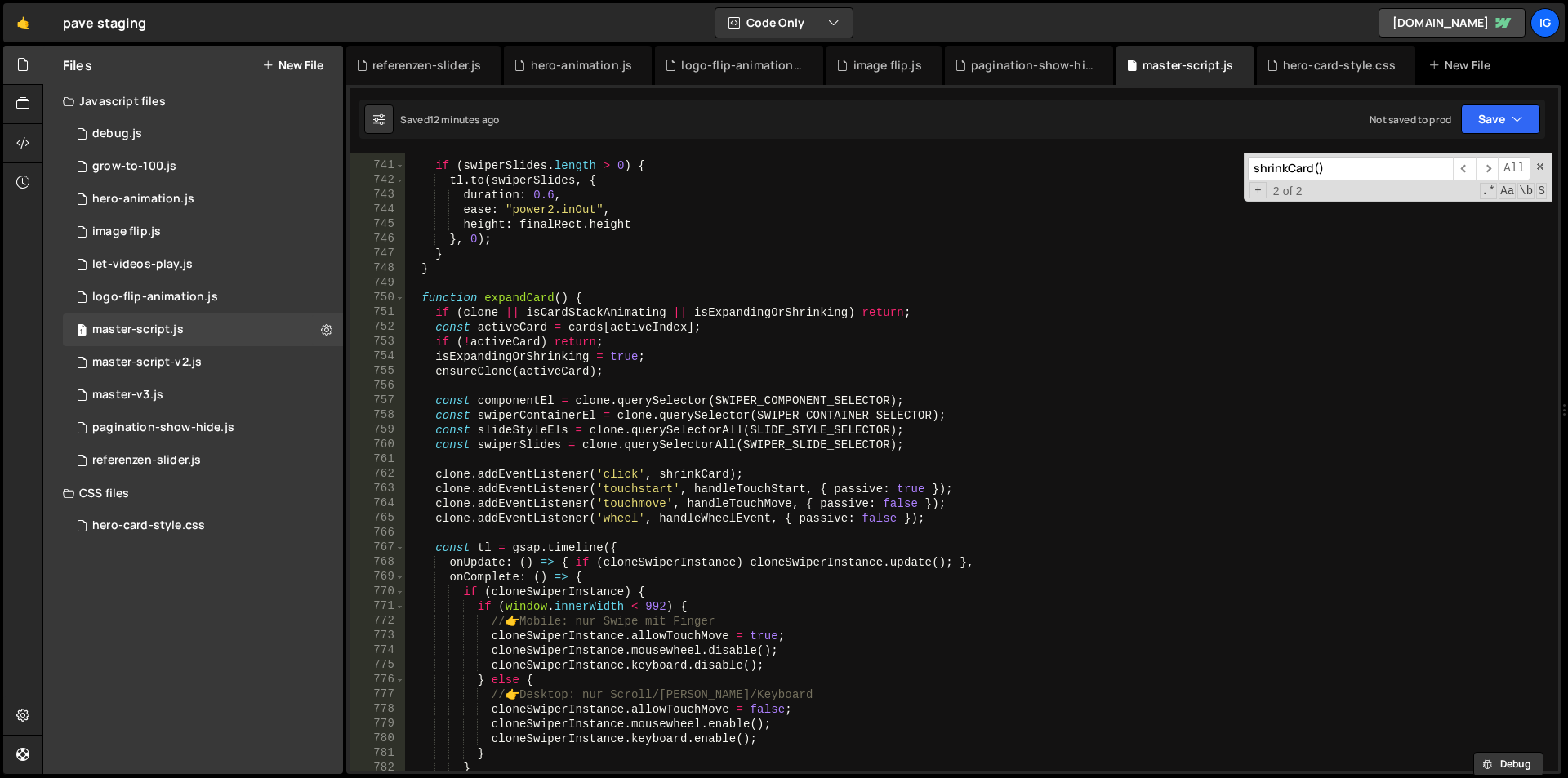
click at [1379, 169] on input "shrinkCard()" at bounding box center [1350, 169] width 205 height 24
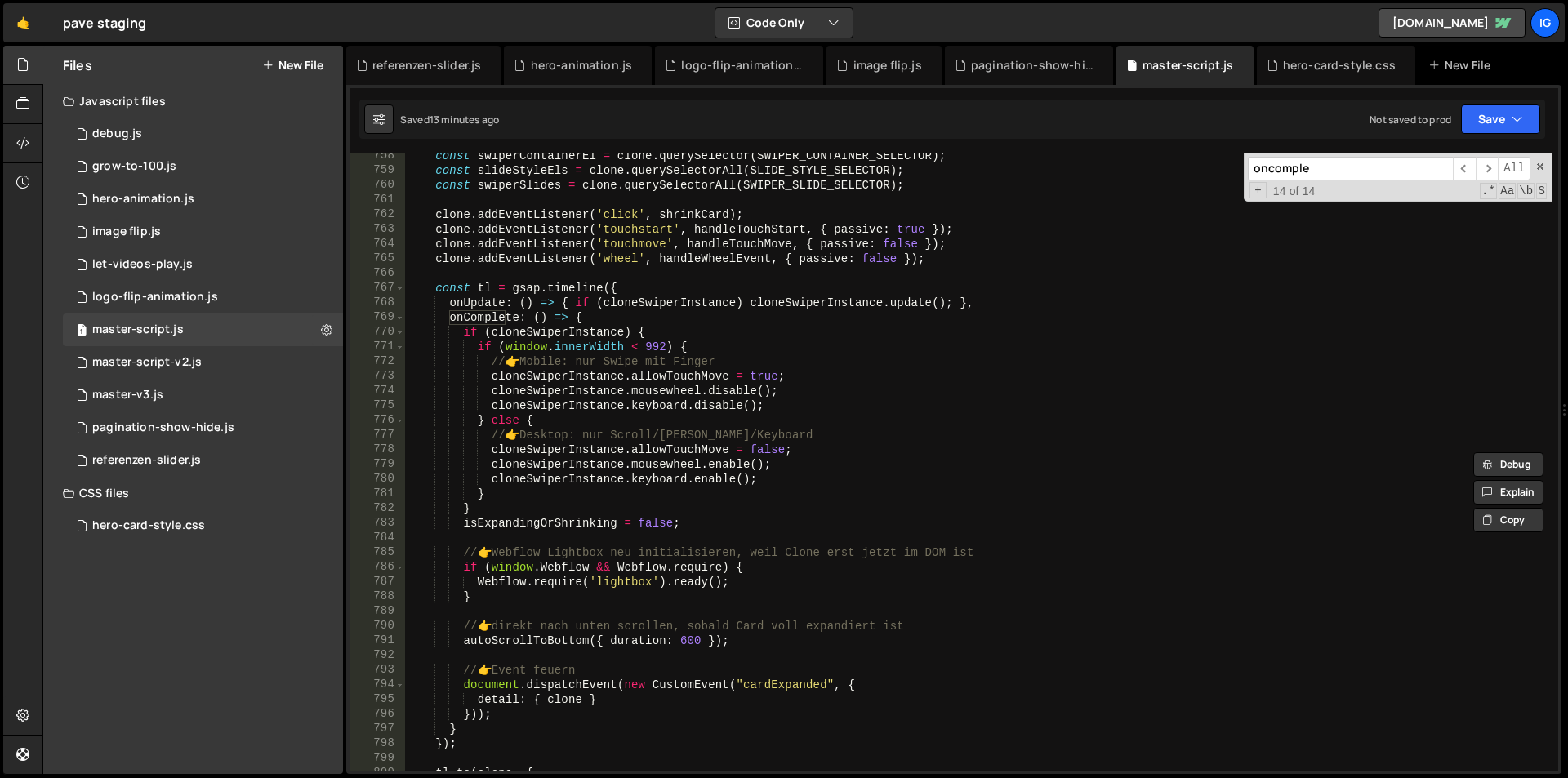
scroll to position [10838, 0]
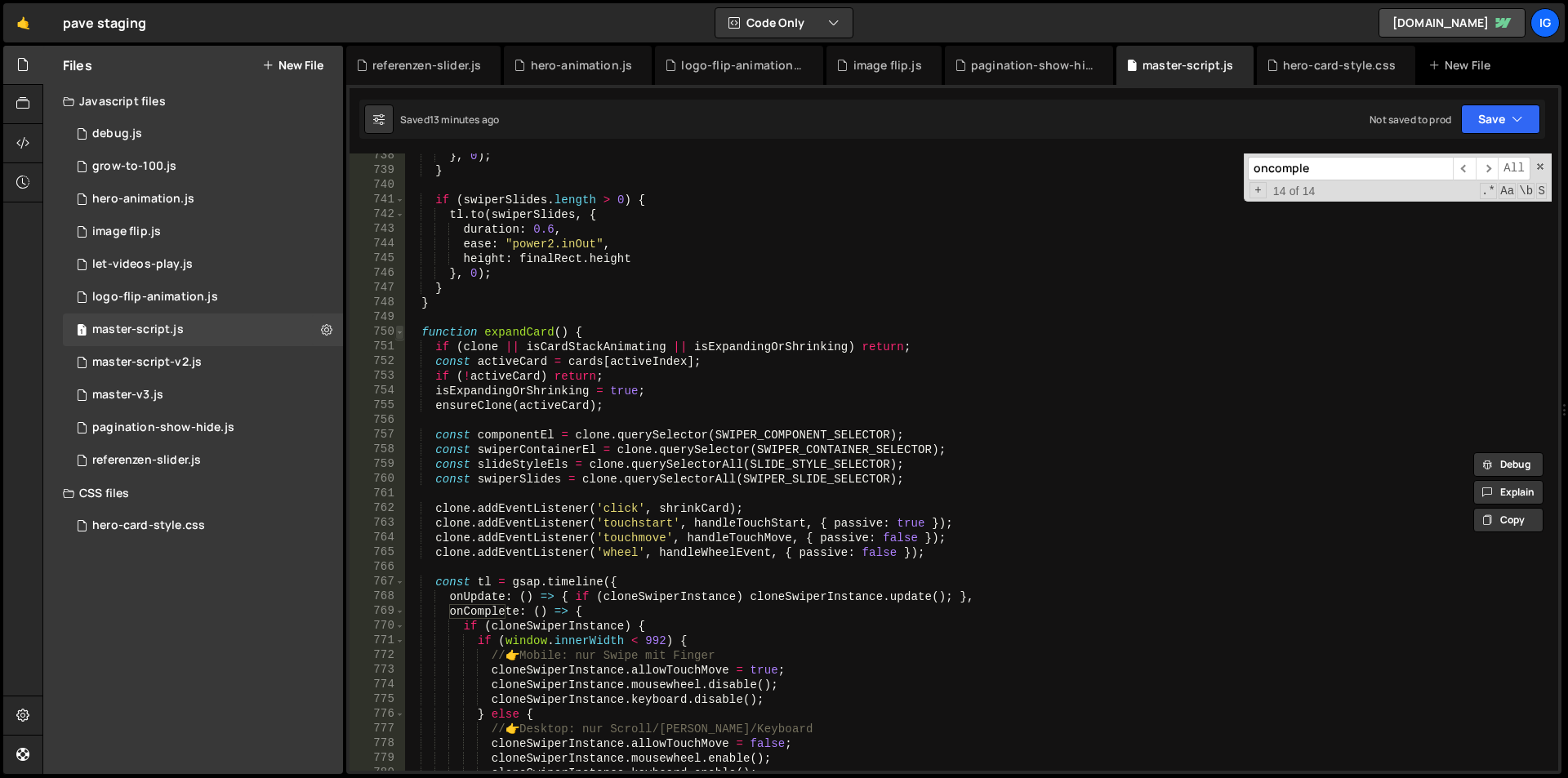
type input "oncomple"
click at [400, 334] on span at bounding box center [399, 332] width 9 height 15
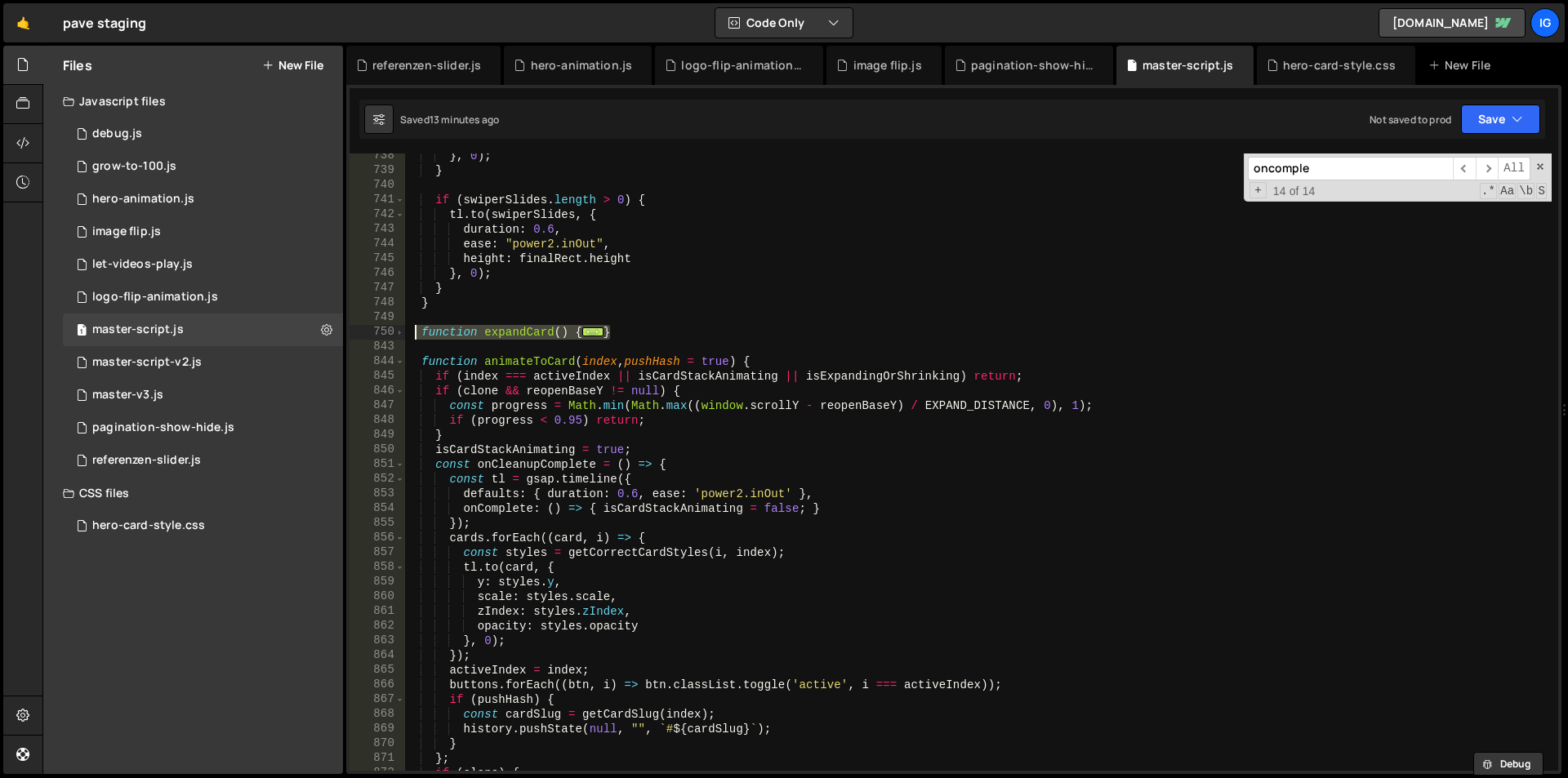
drag, startPoint x: 606, startPoint y: 327, endPoint x: 415, endPoint y: 339, distance: 191.4
click at [415, 339] on div "} , 0 ) ; } if ( swiperSlides . length > 0 ) { tl . to ( swiperSlides , { durat…" at bounding box center [978, 472] width 1147 height 647
click at [400, 329] on span at bounding box center [399, 332] width 9 height 15
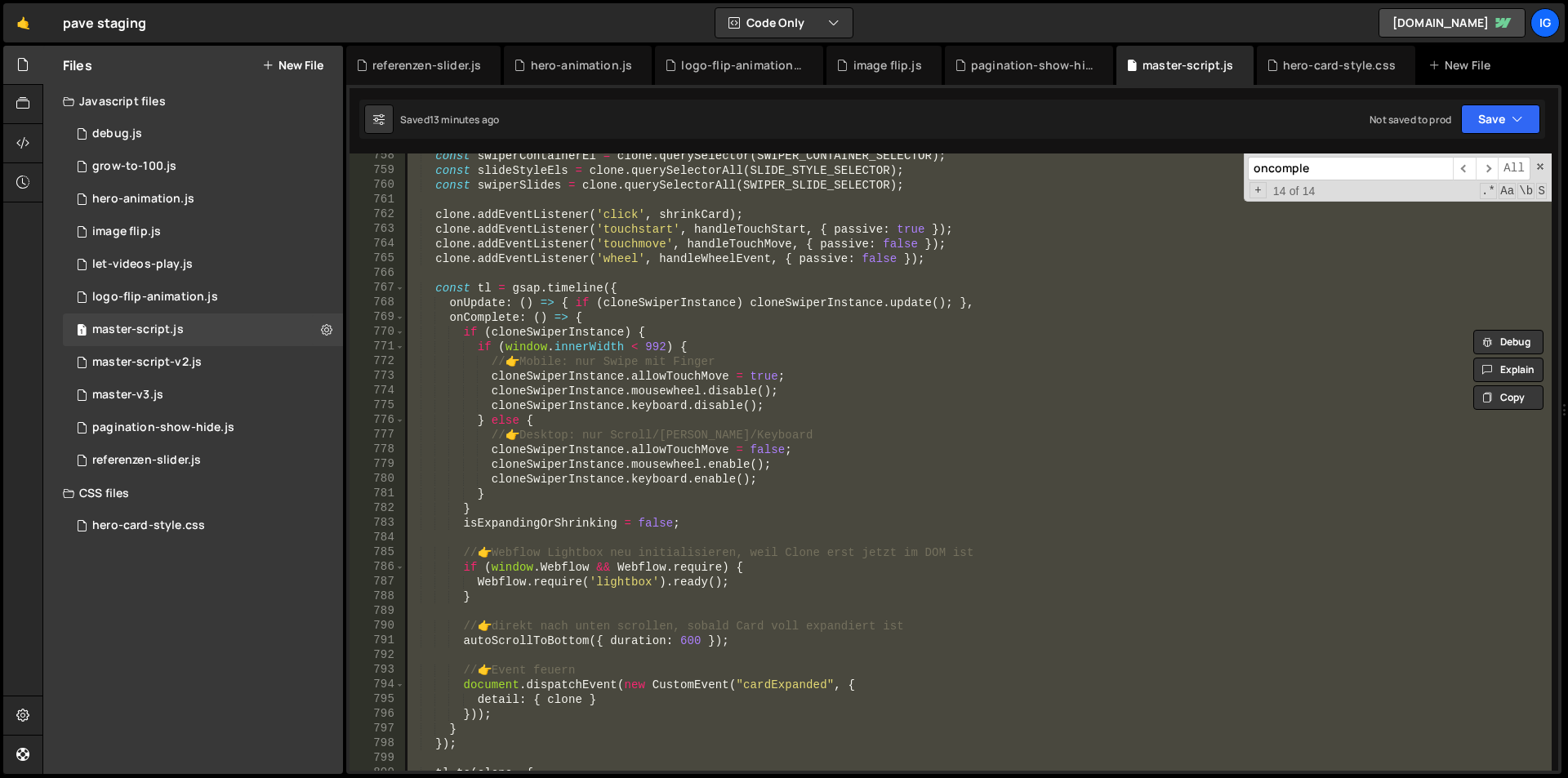
scroll to position [11133, 0]
click at [461, 362] on div "const swiperContainerEl = clone . querySelector ( SWIPER_CONTAINER_SELECTOR ) ;…" at bounding box center [978, 462] width 1147 height 617
click at [1336, 169] on input "oncomple" at bounding box center [1350, 169] width 205 height 24
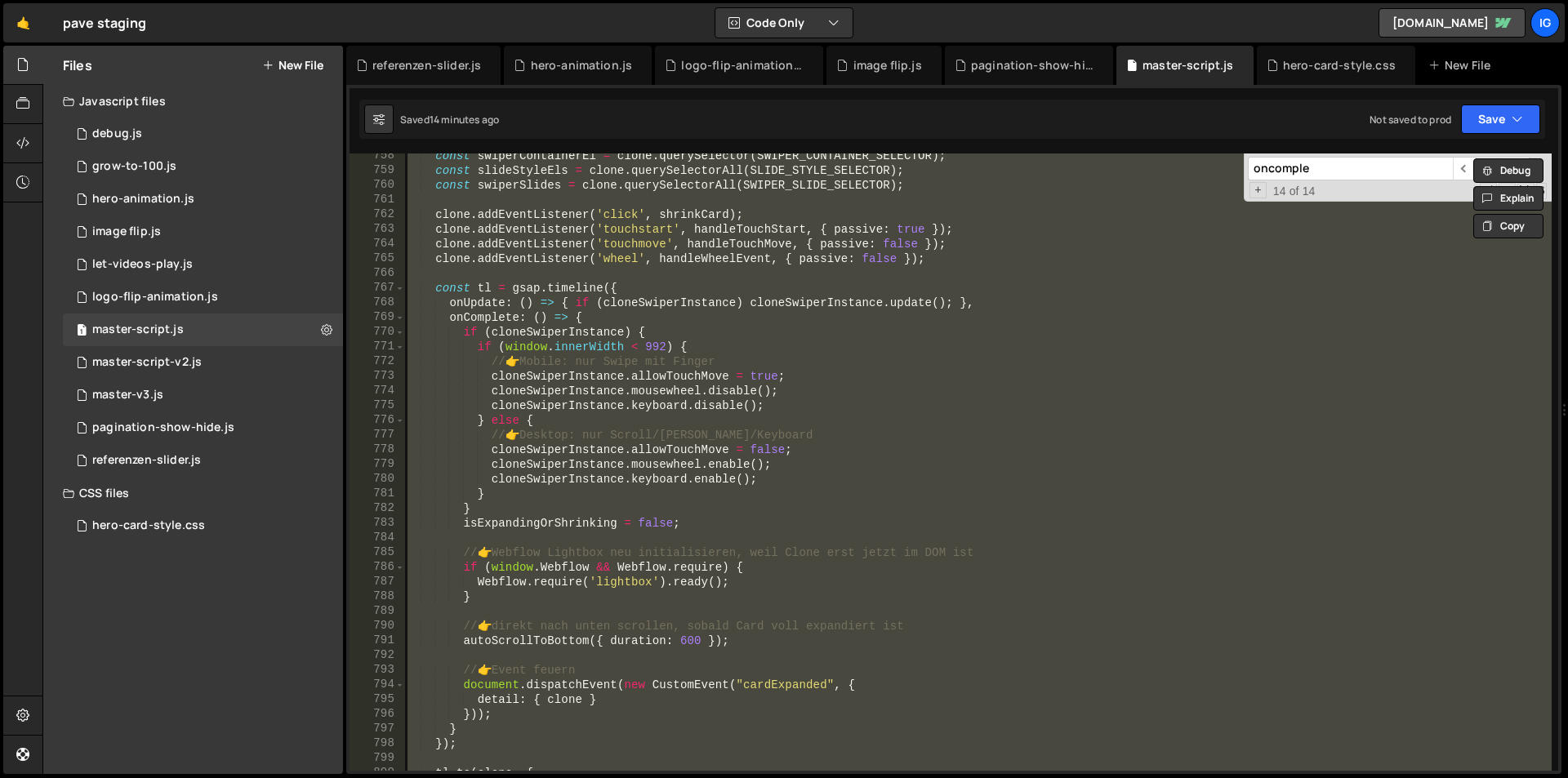
click at [630, 289] on div "const swiperContainerEl = clone . querySelector ( SWIPER_CONTAINER_SELECTOR ) ;…" at bounding box center [978, 462] width 1147 height 617
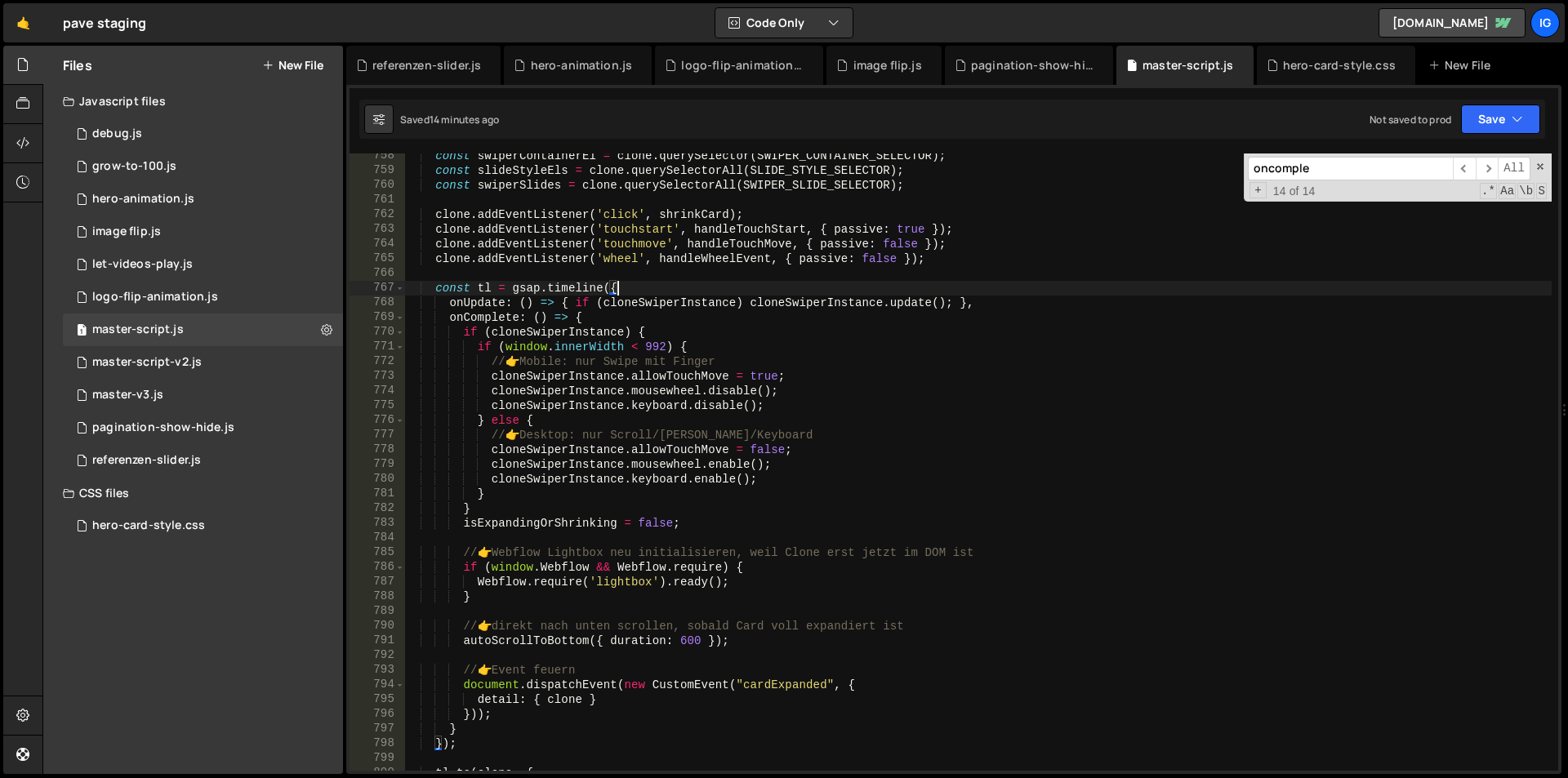
scroll to position [10838, 0]
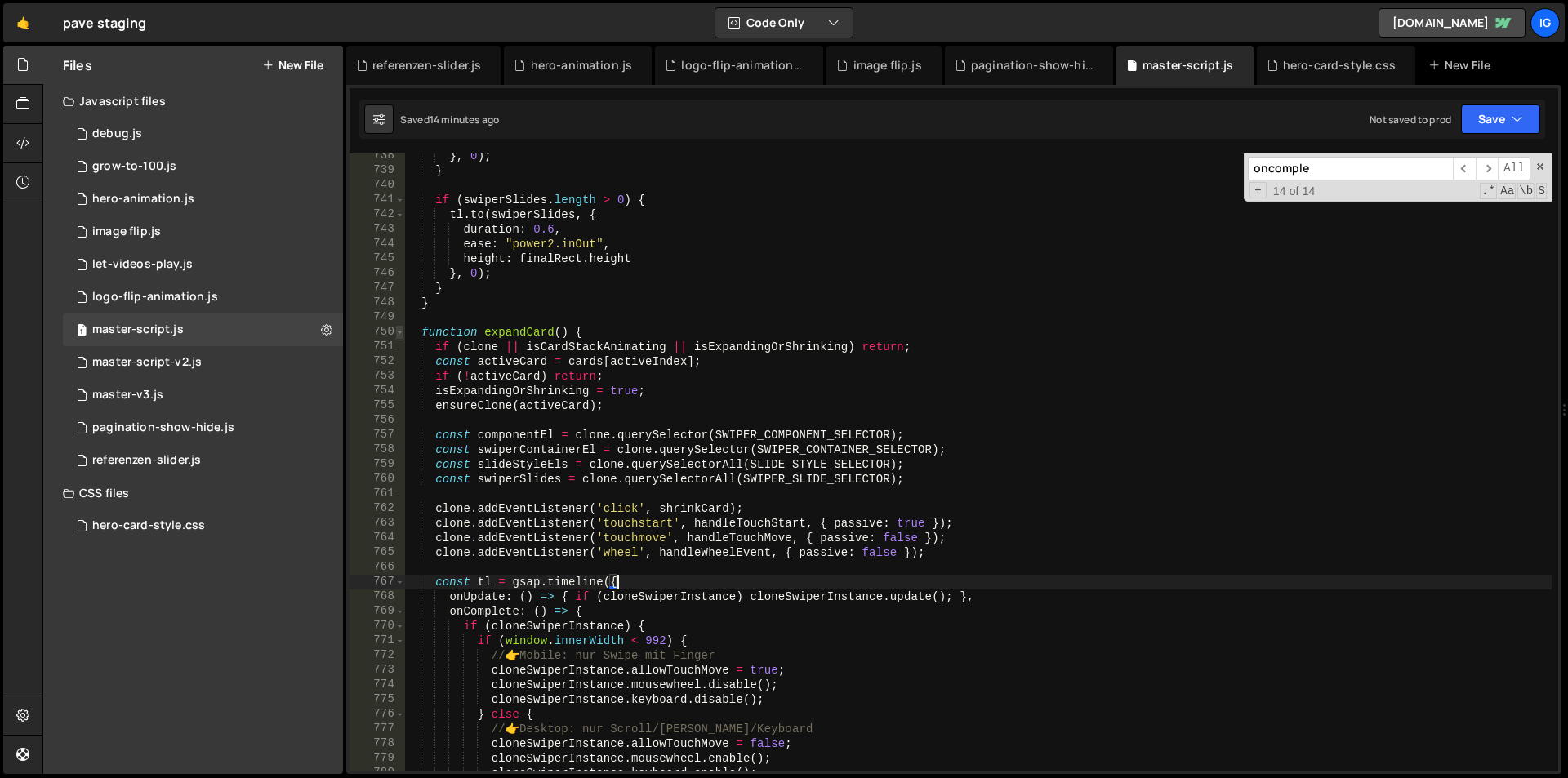
click at [402, 332] on span at bounding box center [399, 332] width 9 height 15
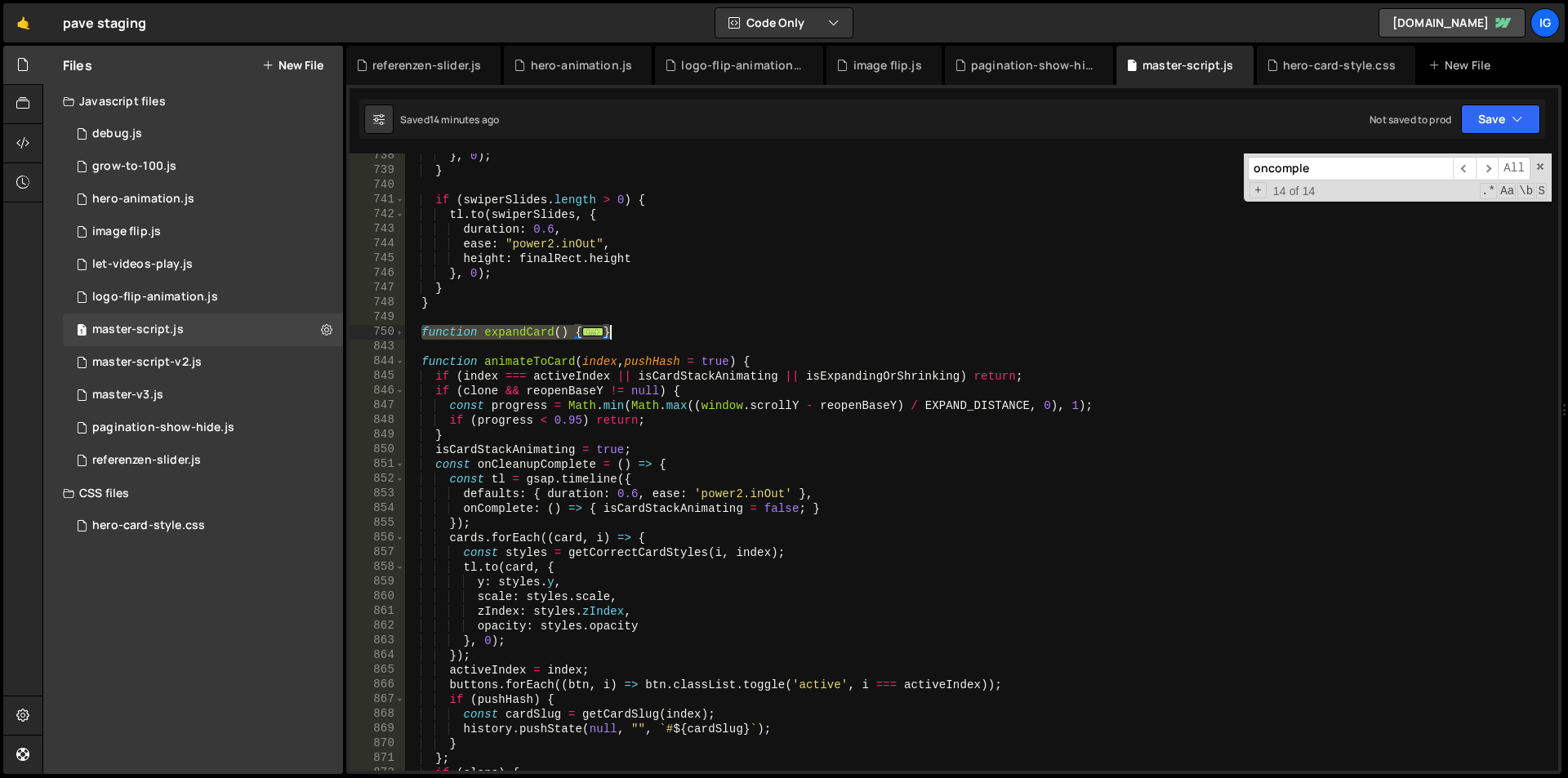
drag, startPoint x: 421, startPoint y: 334, endPoint x: 662, endPoint y: 330, distance: 241.0
click at [662, 330] on div "} , 0 ) ; } if ( swiperSlides . length > 0 ) { tl . to ( swiperSlides , { durat…" at bounding box center [978, 472] width 1147 height 647
type textarea "} }"
click at [1329, 169] on input "oncomple" at bounding box center [1350, 169] width 205 height 24
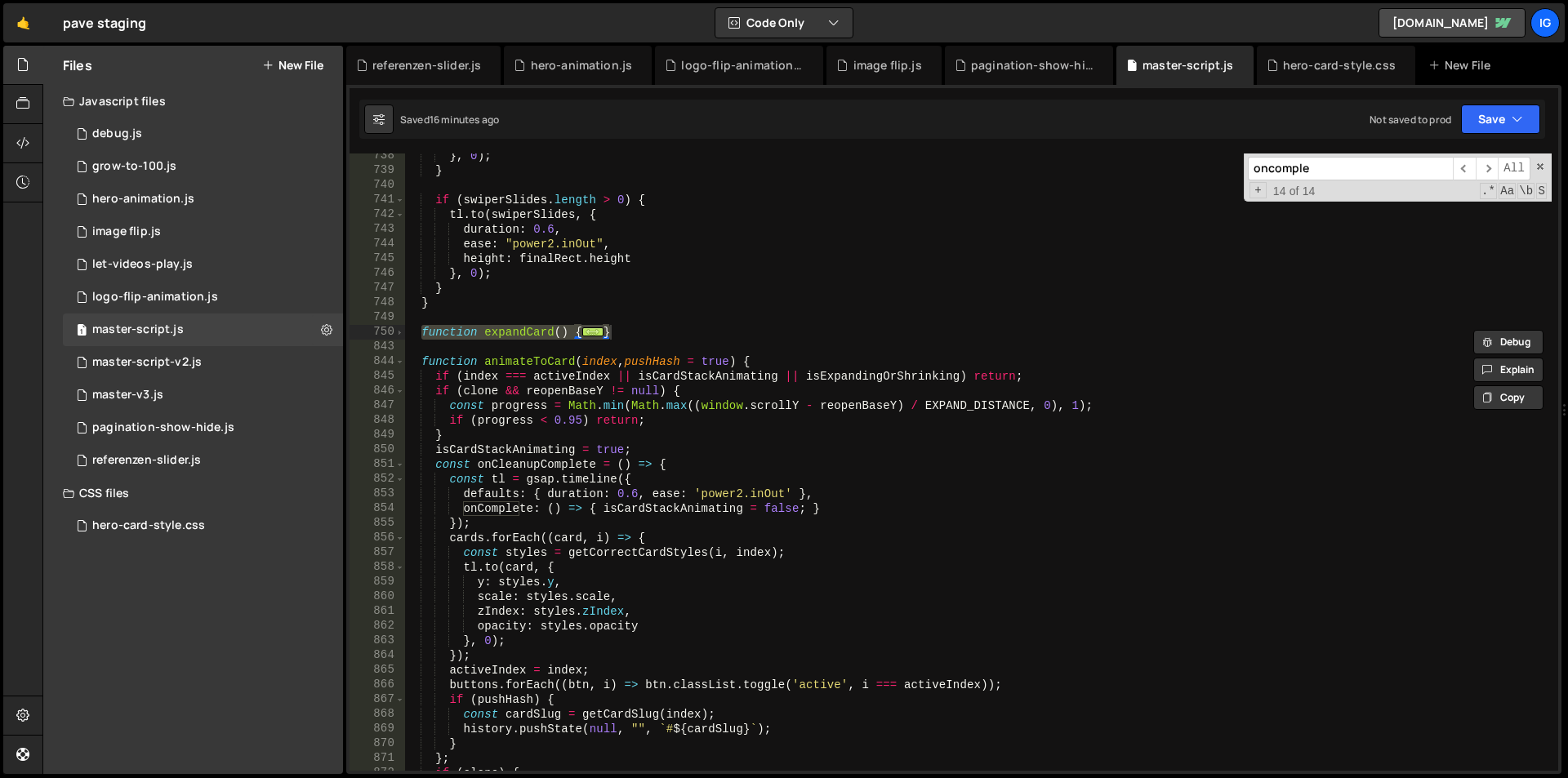
click at [1329, 169] on input "oncomple" at bounding box center [1350, 169] width 205 height 24
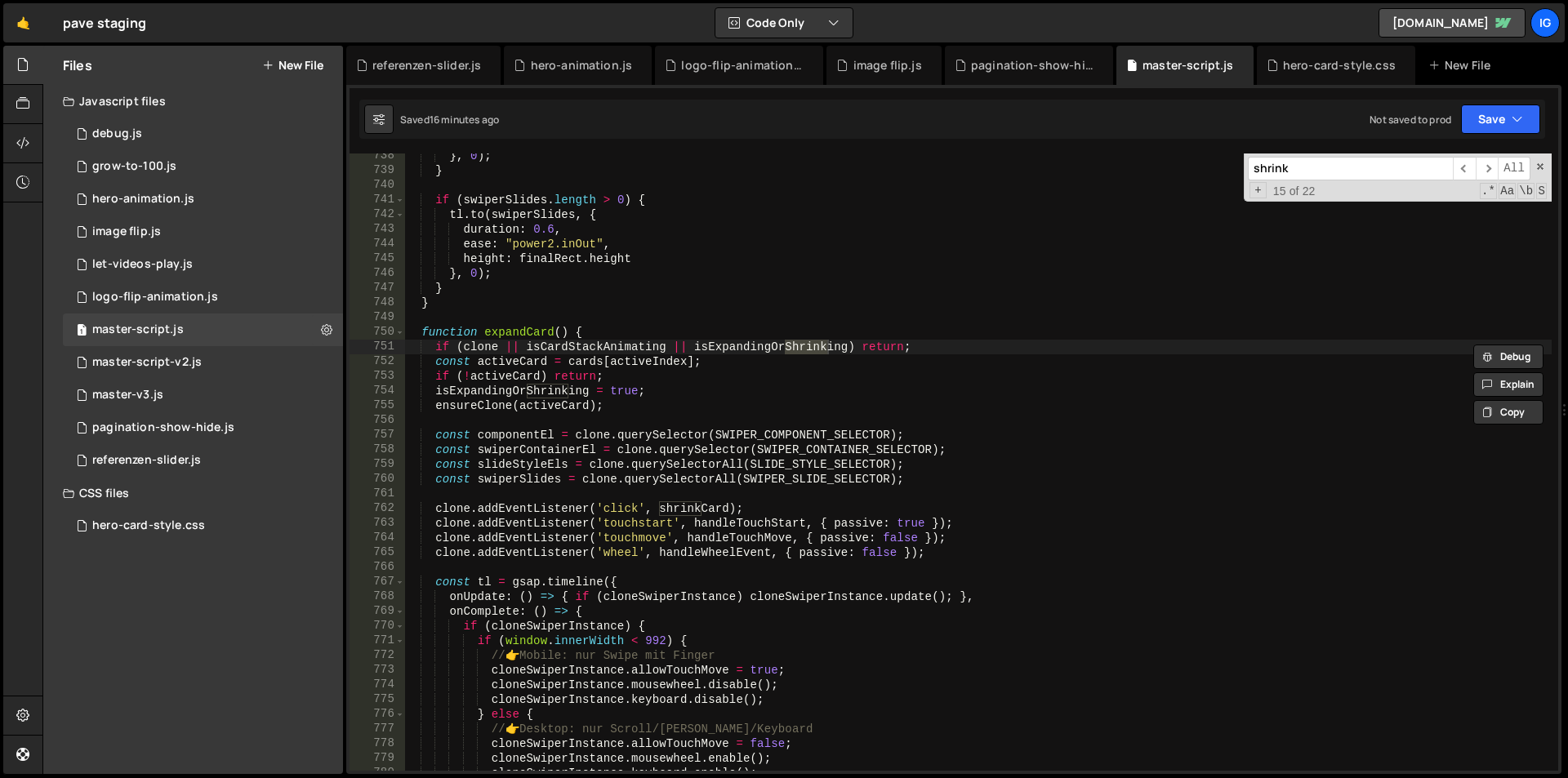
click at [1384, 161] on input "shrink" at bounding box center [1350, 169] width 205 height 24
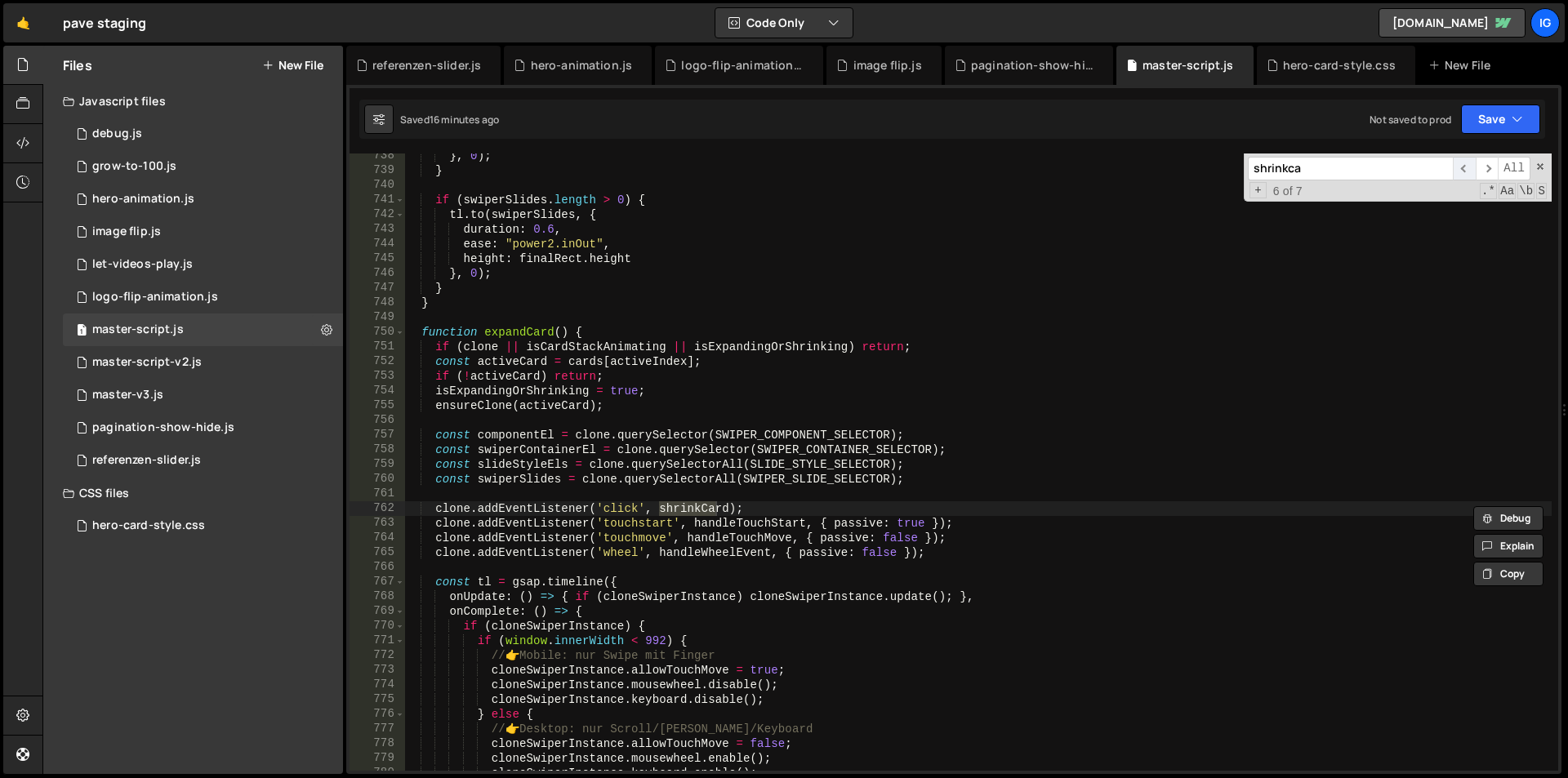
type input "shrinkca"
click at [1464, 170] on span "​" at bounding box center [1464, 169] width 23 height 24
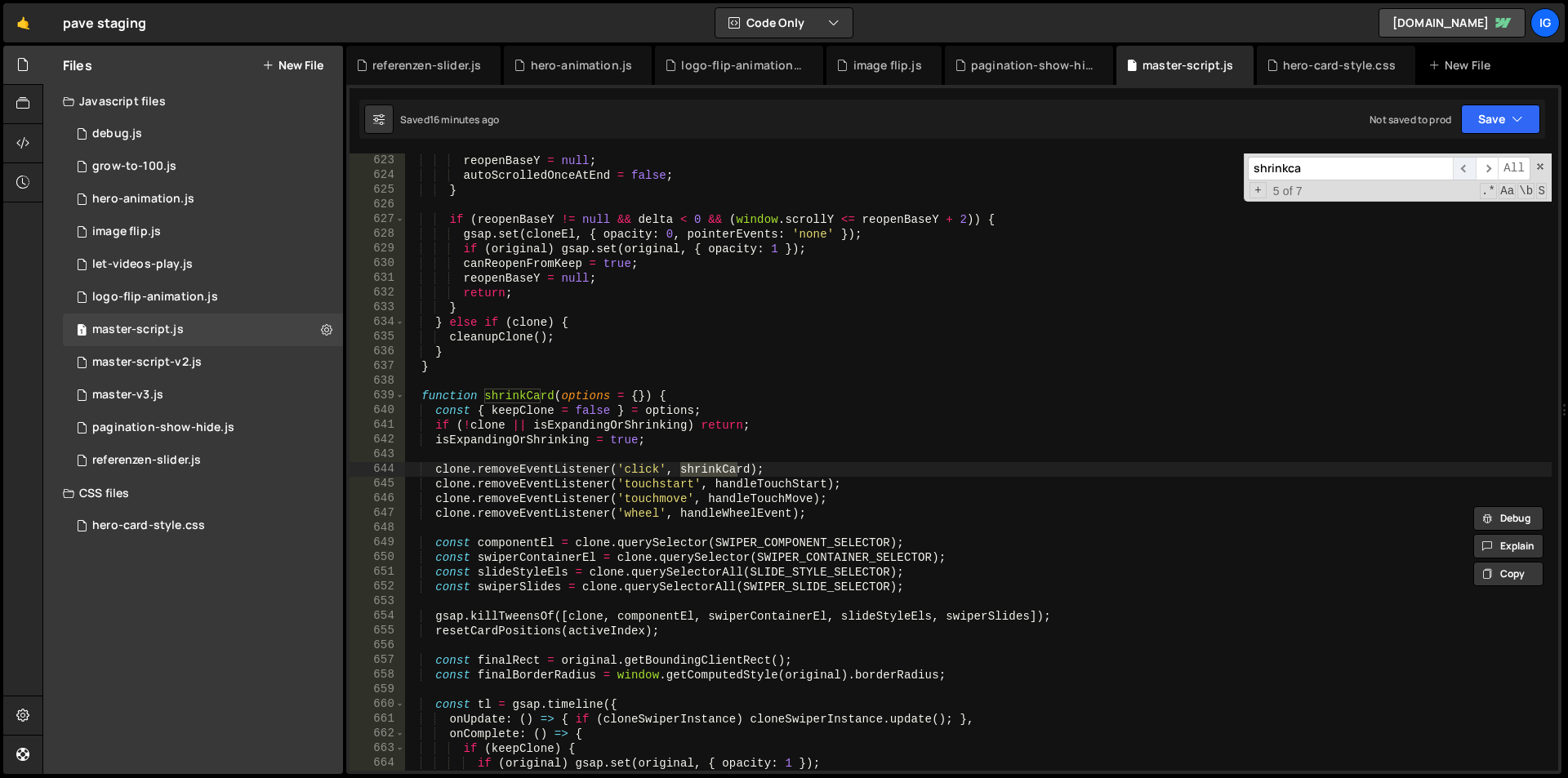
scroll to position [9143, 0]
click at [1464, 170] on span "​" at bounding box center [1464, 169] width 23 height 24
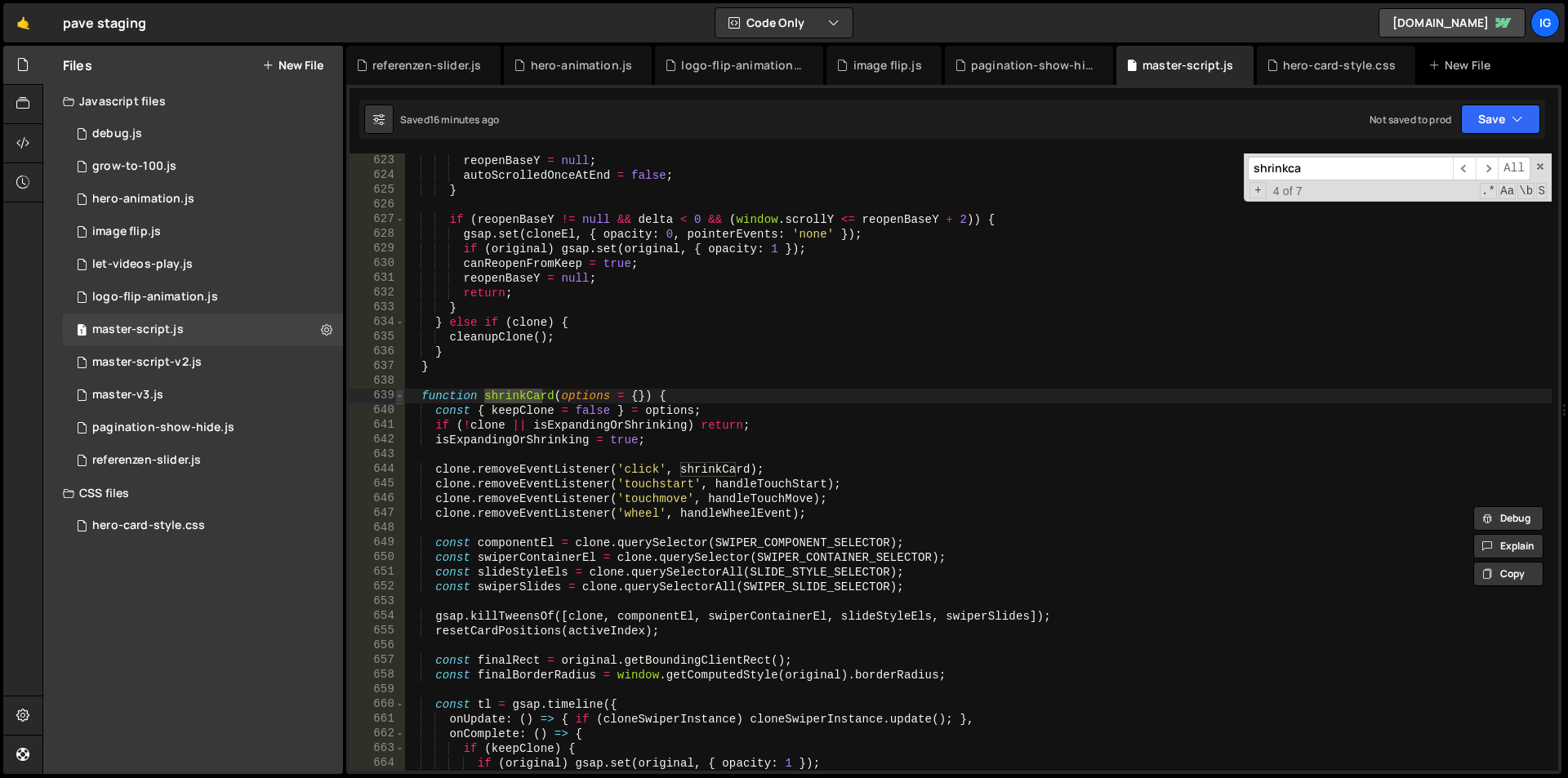
click at [402, 397] on span at bounding box center [399, 396] width 9 height 15
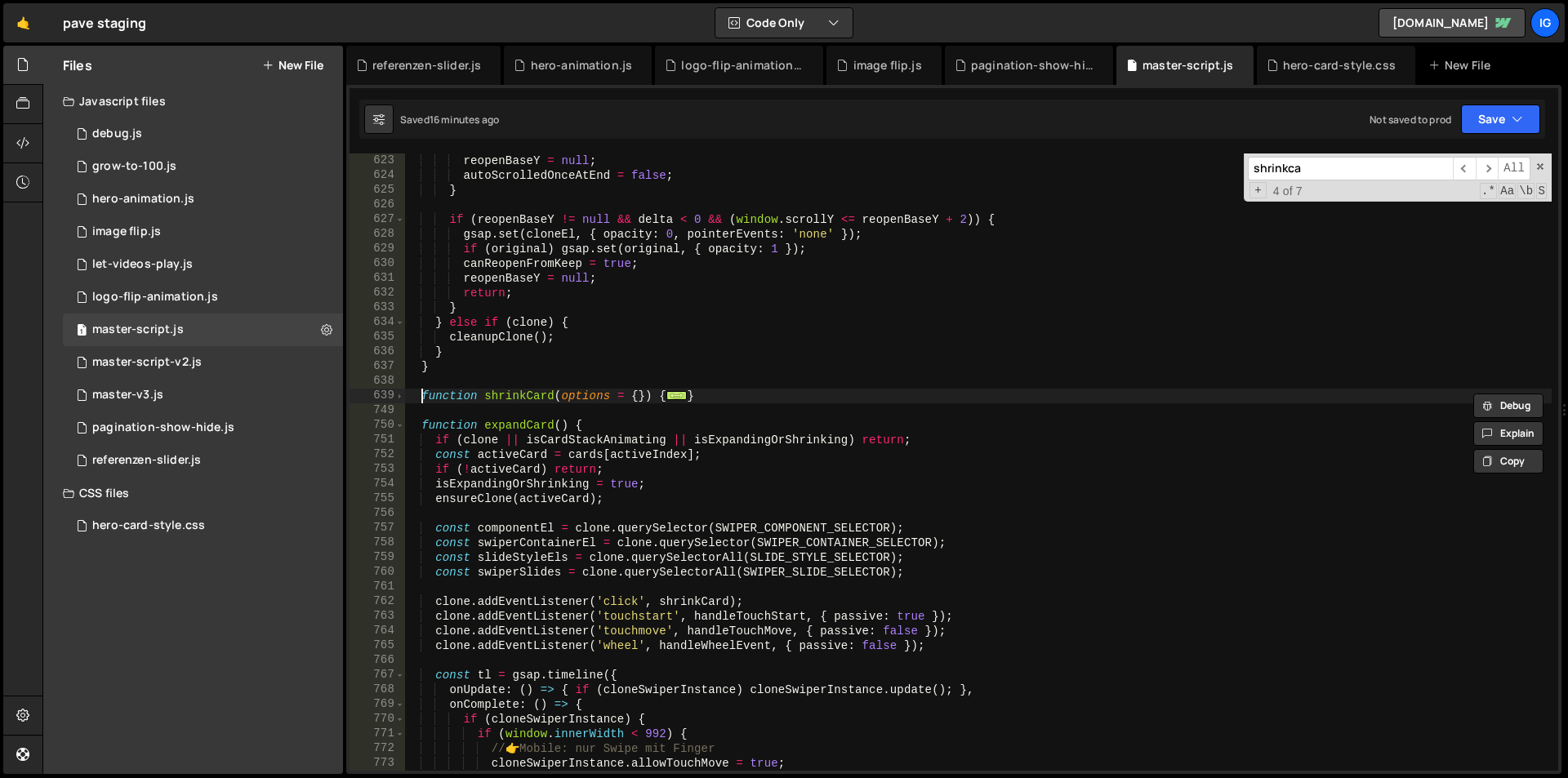
click at [419, 397] on div "reopenBaseY = null ; autoScrolledOnceAtEnd = false ; } if ( reopenBaseY != null…" at bounding box center [978, 477] width 1147 height 647
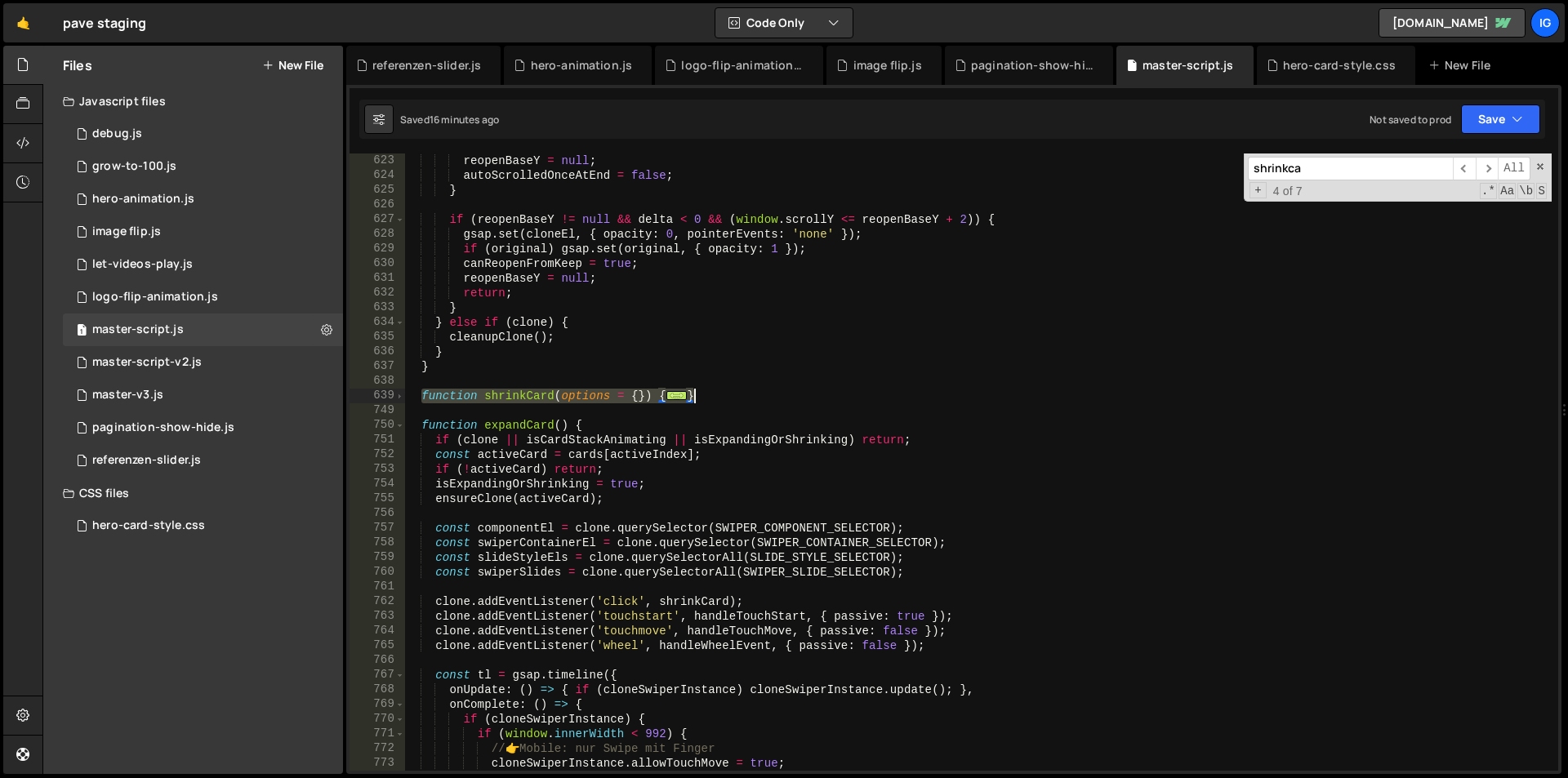
drag, startPoint x: 453, startPoint y: 403, endPoint x: 704, endPoint y: 390, distance: 251.3
click at [700, 394] on div "reopenBaseY = null ; autoScrolledOnceAtEnd = false ; } if ( reopenBaseY != null…" at bounding box center [978, 477] width 1147 height 647
type textarea "} }"
click at [733, 406] on div "reopenBaseY = null ; autoScrolledOnceAtEnd = false ; } if ( reopenBaseY != null…" at bounding box center [978, 477] width 1147 height 647
drag, startPoint x: 688, startPoint y: 397, endPoint x: 399, endPoint y: 402, distance: 289.0
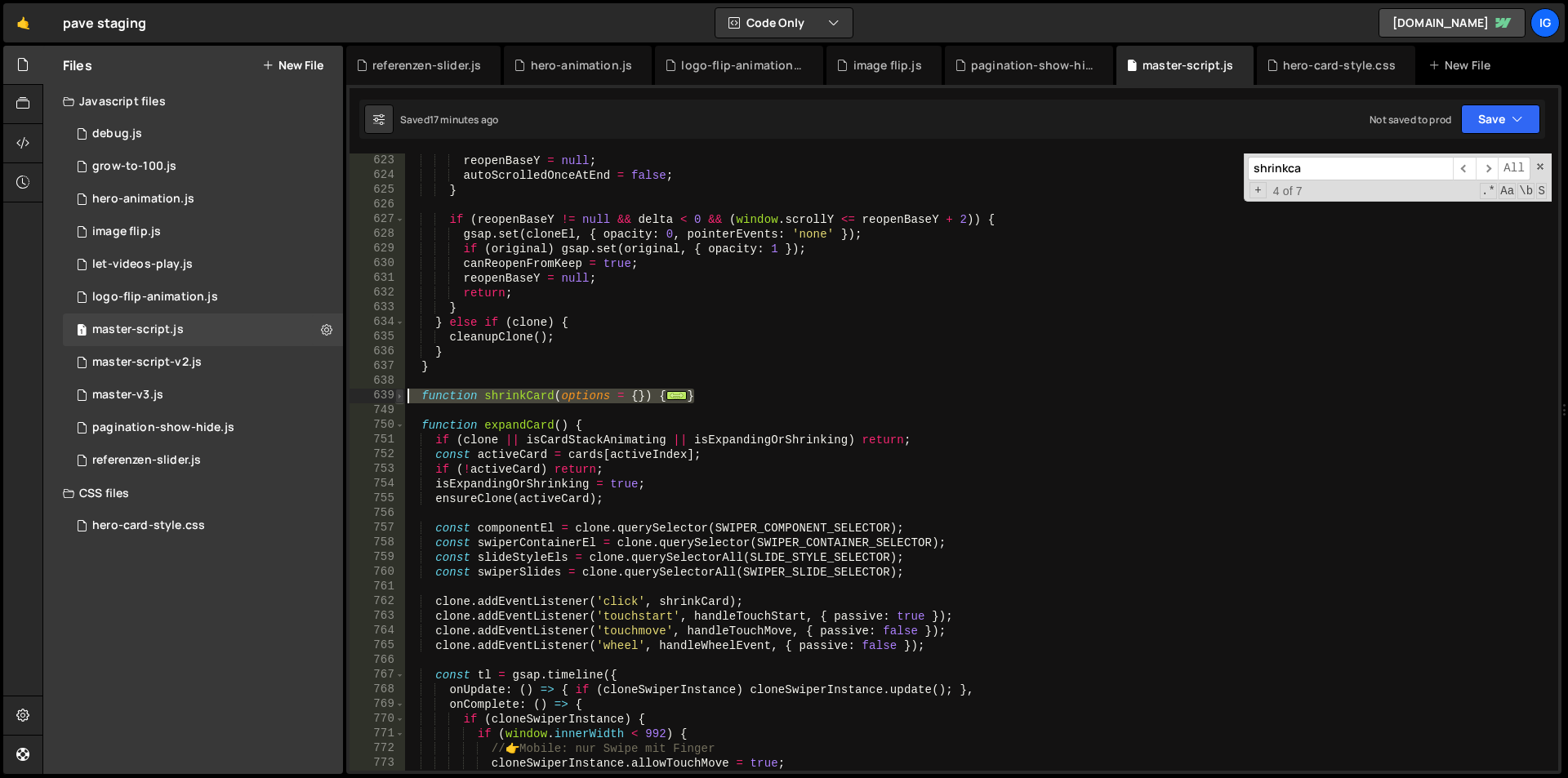
click at [399, 402] on div "623 624 625 626 627 628 629 630 631 632 633 634 635 636 637 638 639 749 750 751…" at bounding box center [954, 462] width 1209 height 617
type textarea "function shrinkCard(options = {}) { const { keepClone = false } = options;"
paste textarea
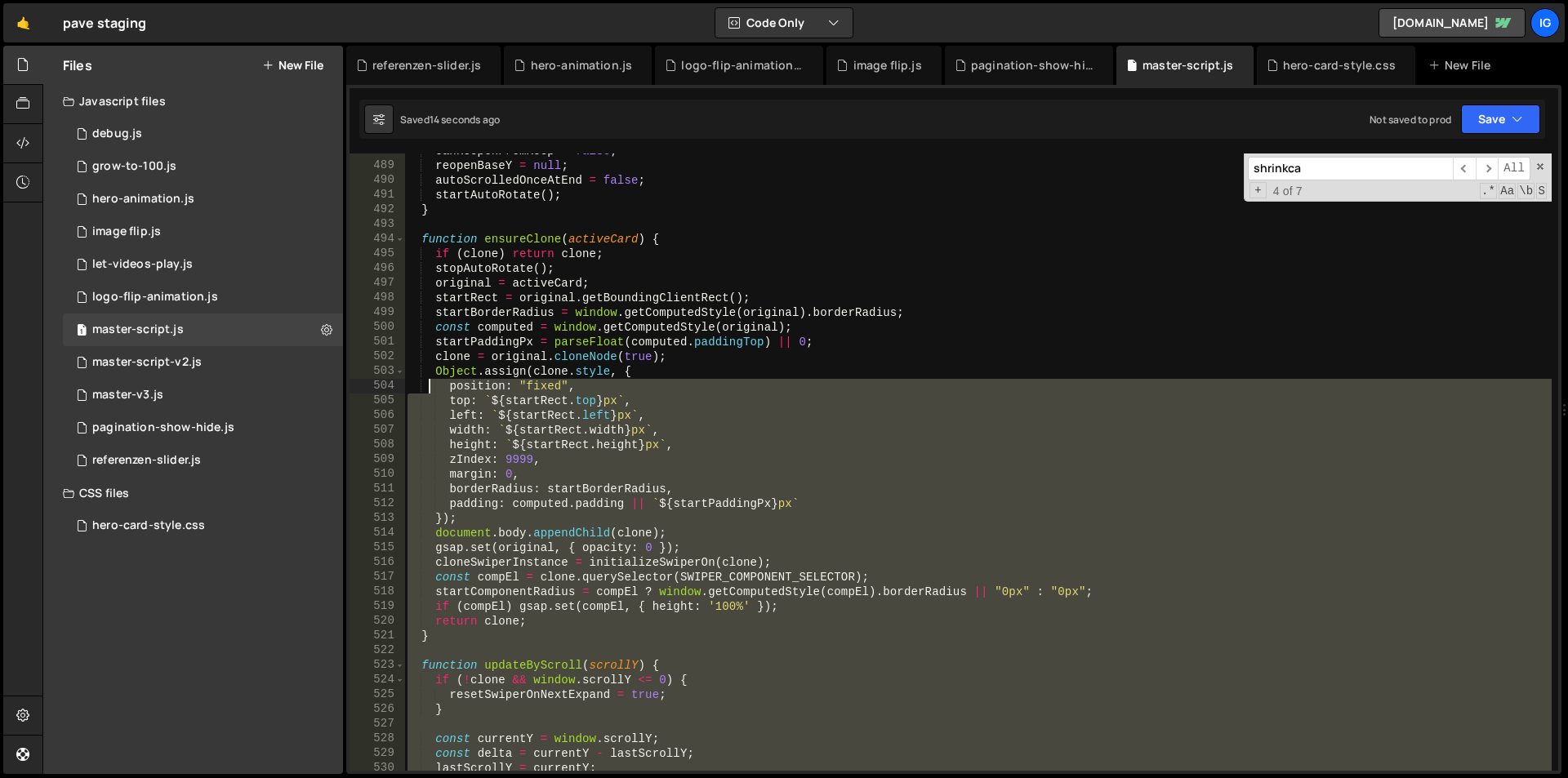
scroll to position [7120, 0]
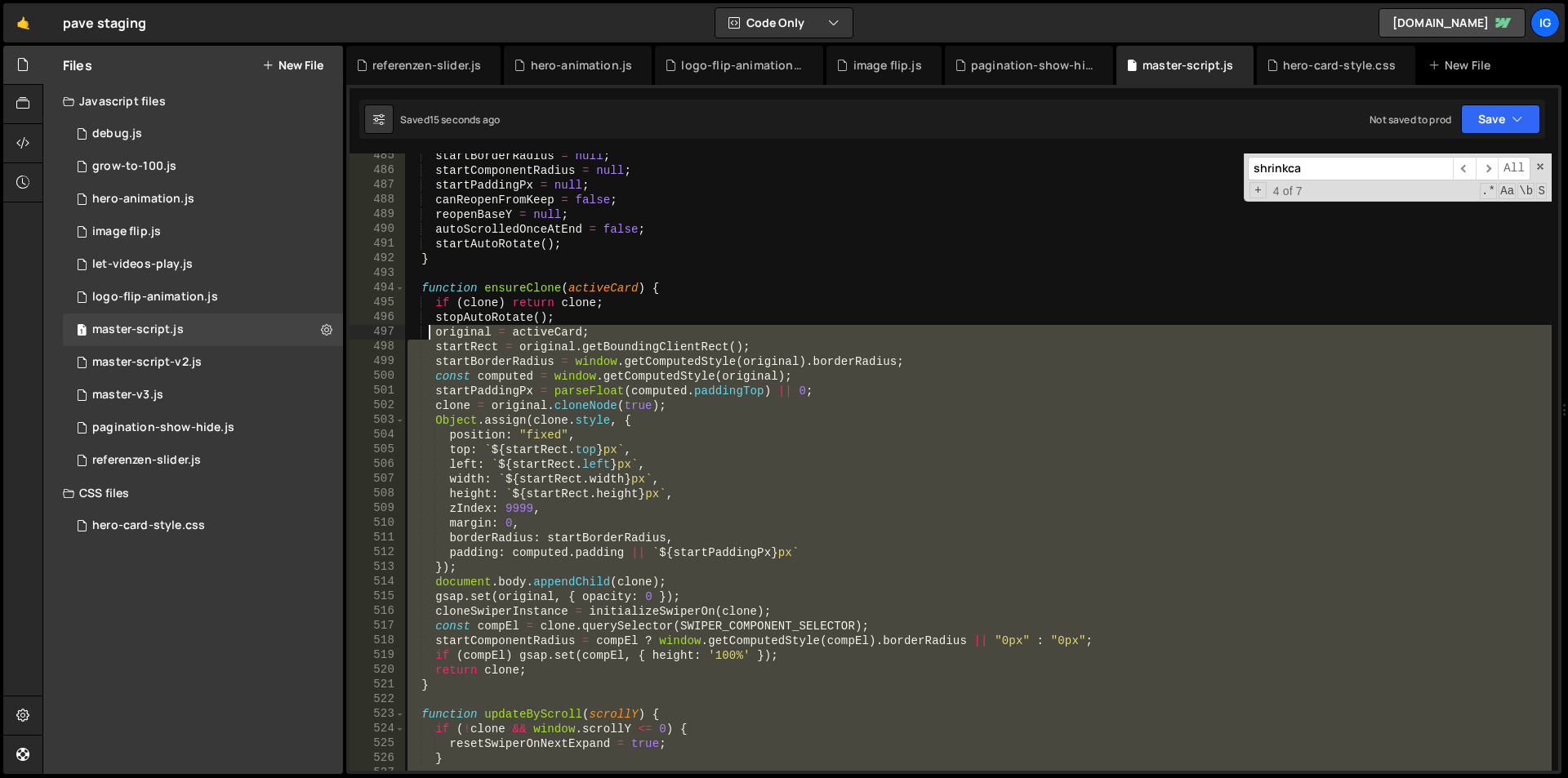
drag, startPoint x: 427, startPoint y: 581, endPoint x: 428, endPoint y: 332, distance: 249.0
click at [428, 332] on div "startBorderRadius = null ; startComponentRadius = null ; startPaddingPx = null …" at bounding box center [978, 472] width 1147 height 647
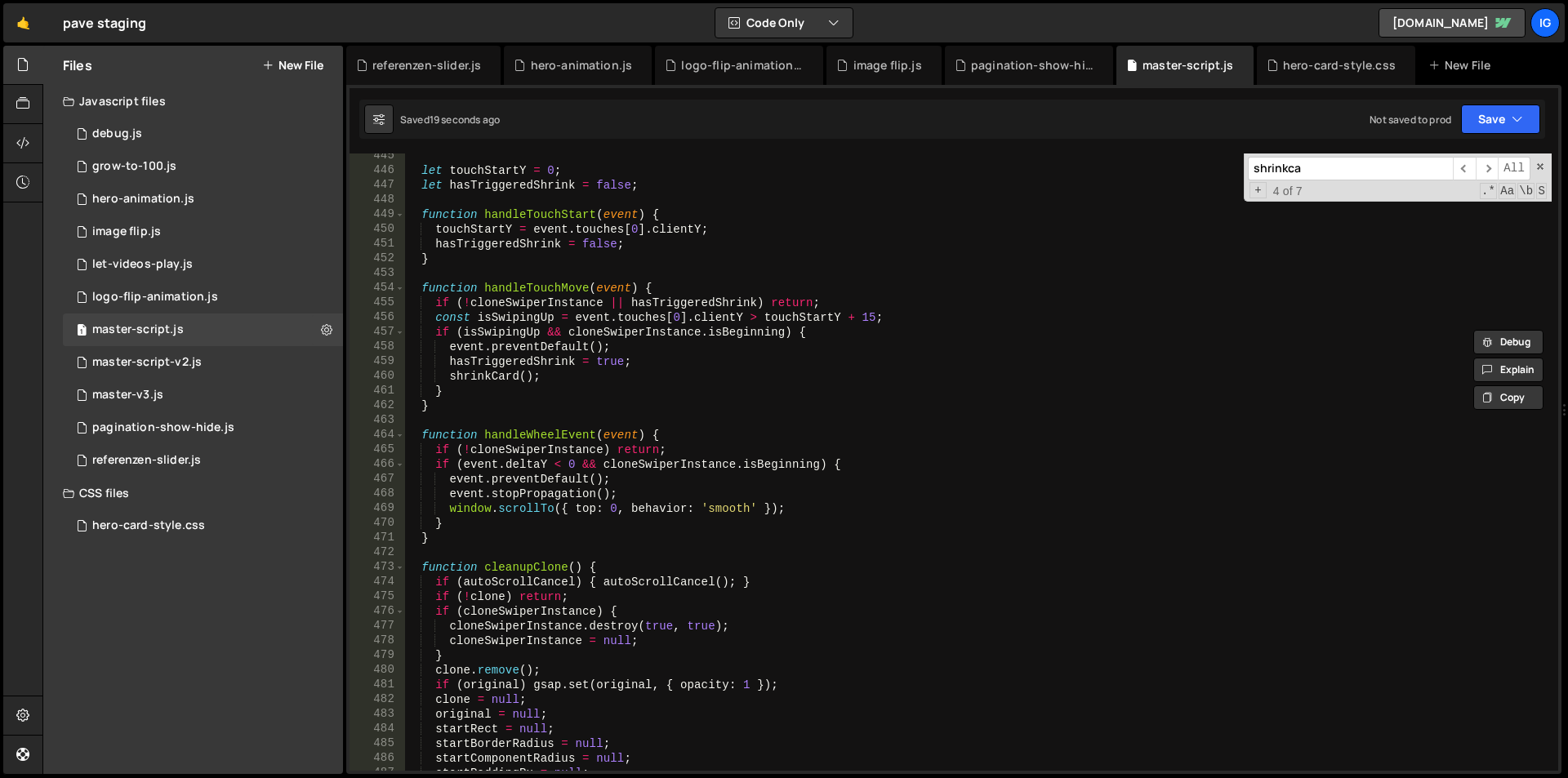
scroll to position [6532, 0]
click at [1372, 169] on input "shrinkca" at bounding box center [1350, 169] width 205 height 24
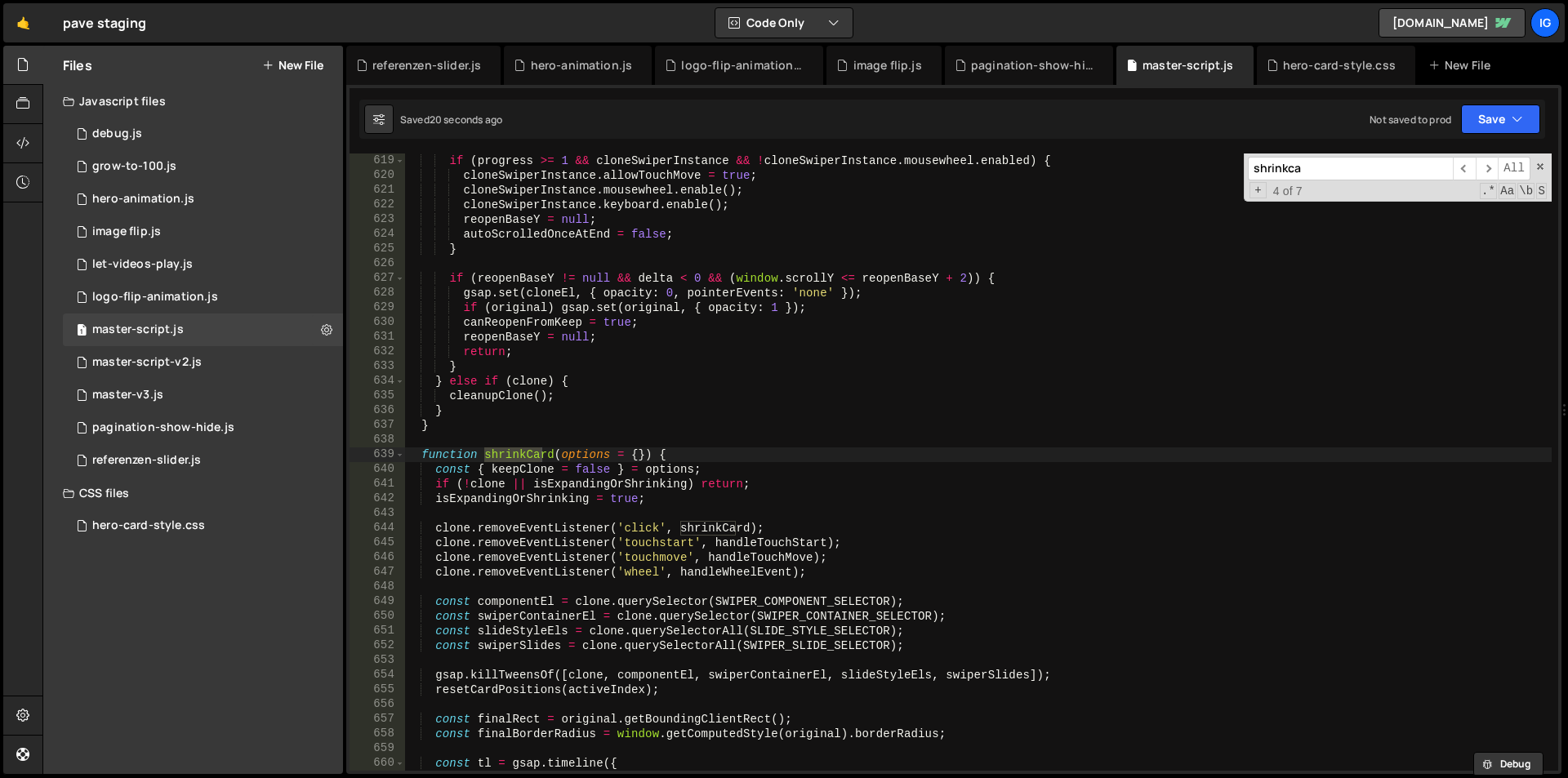
scroll to position [9085, 0]
click at [399, 454] on span at bounding box center [399, 454] width 9 height 15
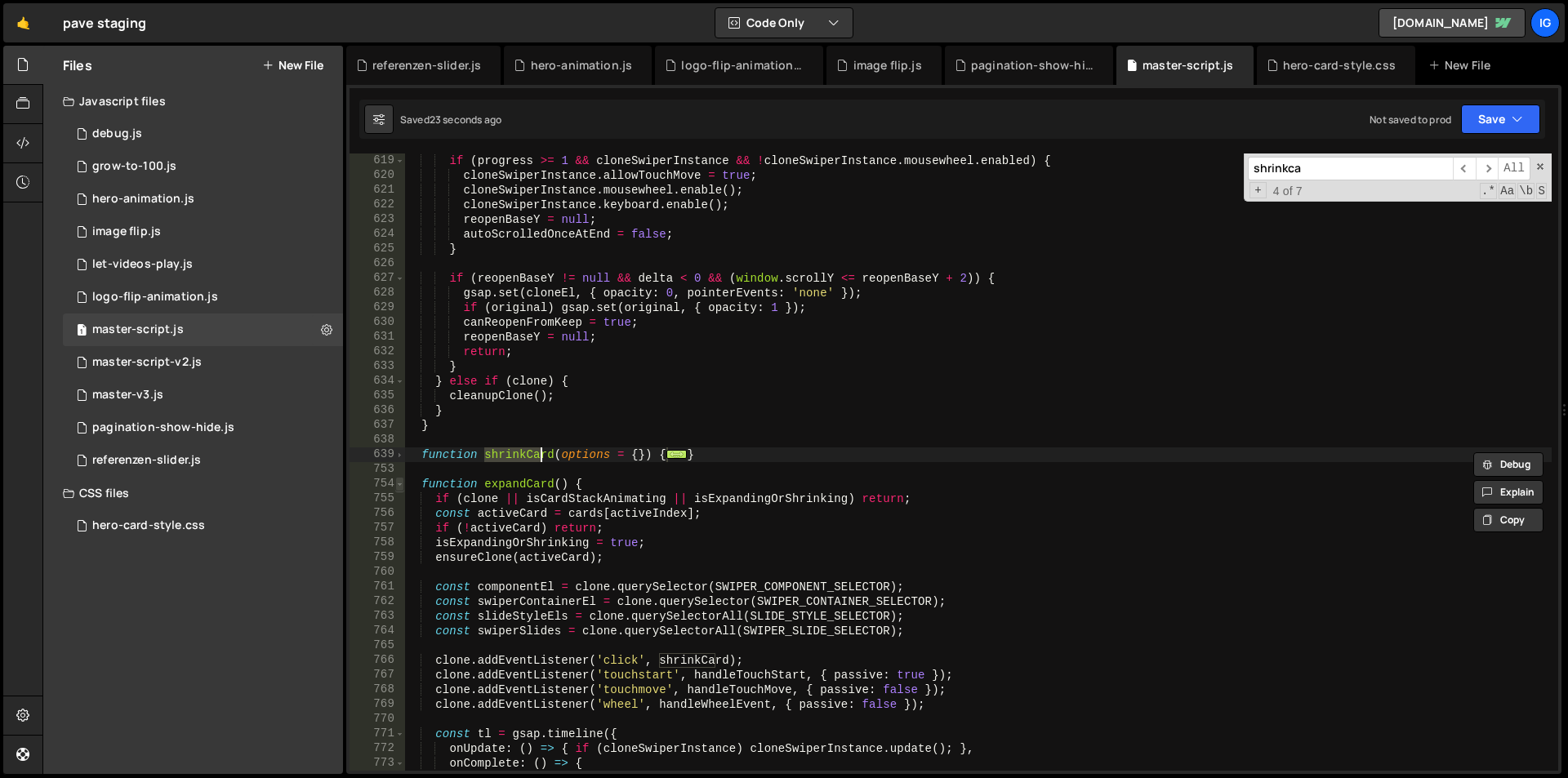
click at [401, 485] on span at bounding box center [399, 484] width 9 height 15
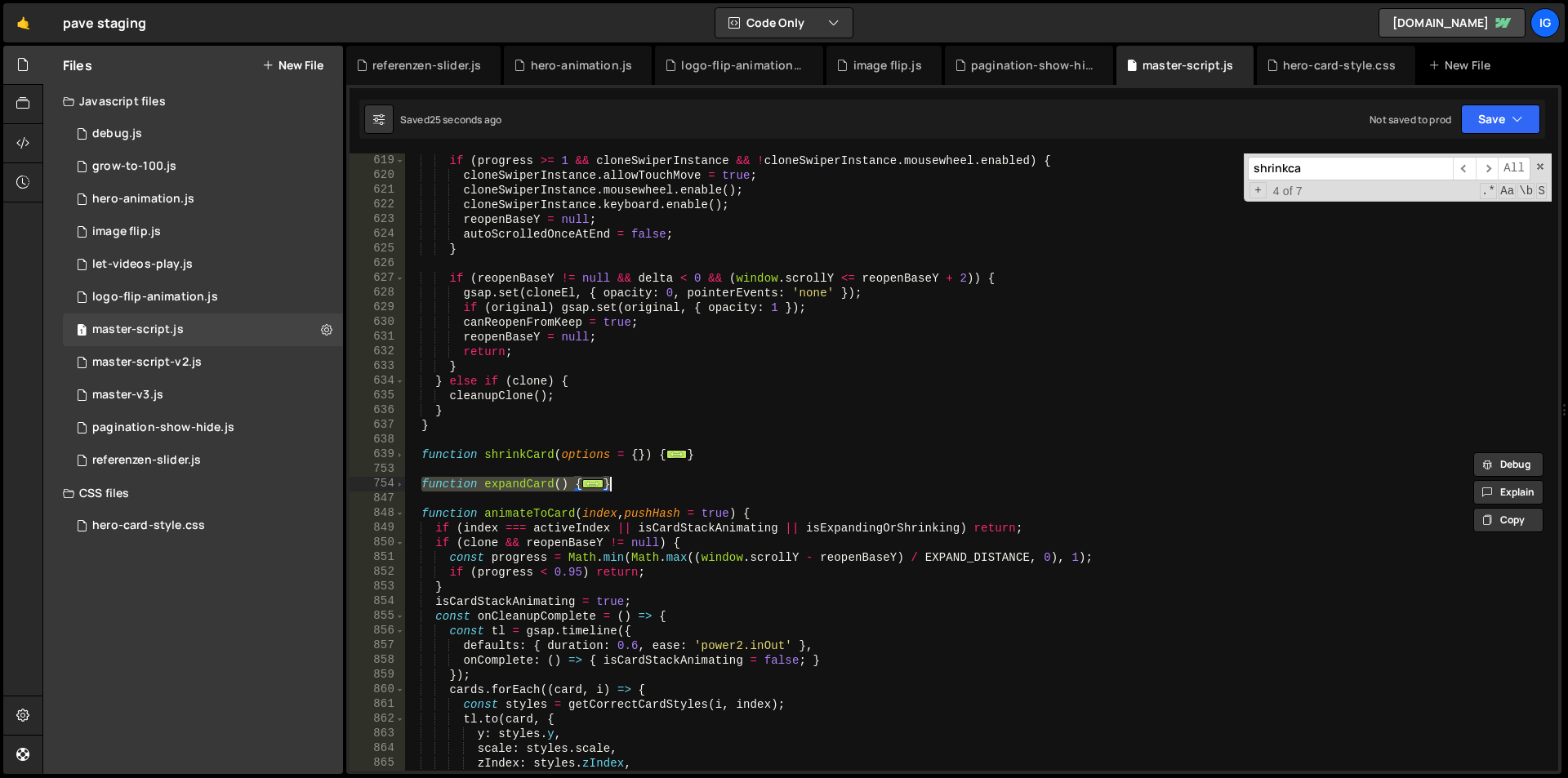
drag, startPoint x: 423, startPoint y: 482, endPoint x: 632, endPoint y: 482, distance: 209.0
click at [632, 482] on div "if ( progress >= 1 && cloneSwiperInstance && ! cloneSwiperInstance . mousewheel…" at bounding box center [978, 477] width 1147 height 647
click at [637, 478] on div "if ( progress >= 1 && cloneSwiperInstance && ! cloneSwiperInstance . mousewheel…" at bounding box center [978, 462] width 1147 height 617
drag, startPoint x: 556, startPoint y: 486, endPoint x: 343, endPoint y: 482, distance: 213.0
click at [343, 482] on div "Files New File Javascript files 1 debug.js 0 1 grow-to-100.js 0 1 hero-animatio…" at bounding box center [805, 410] width 1525 height 729
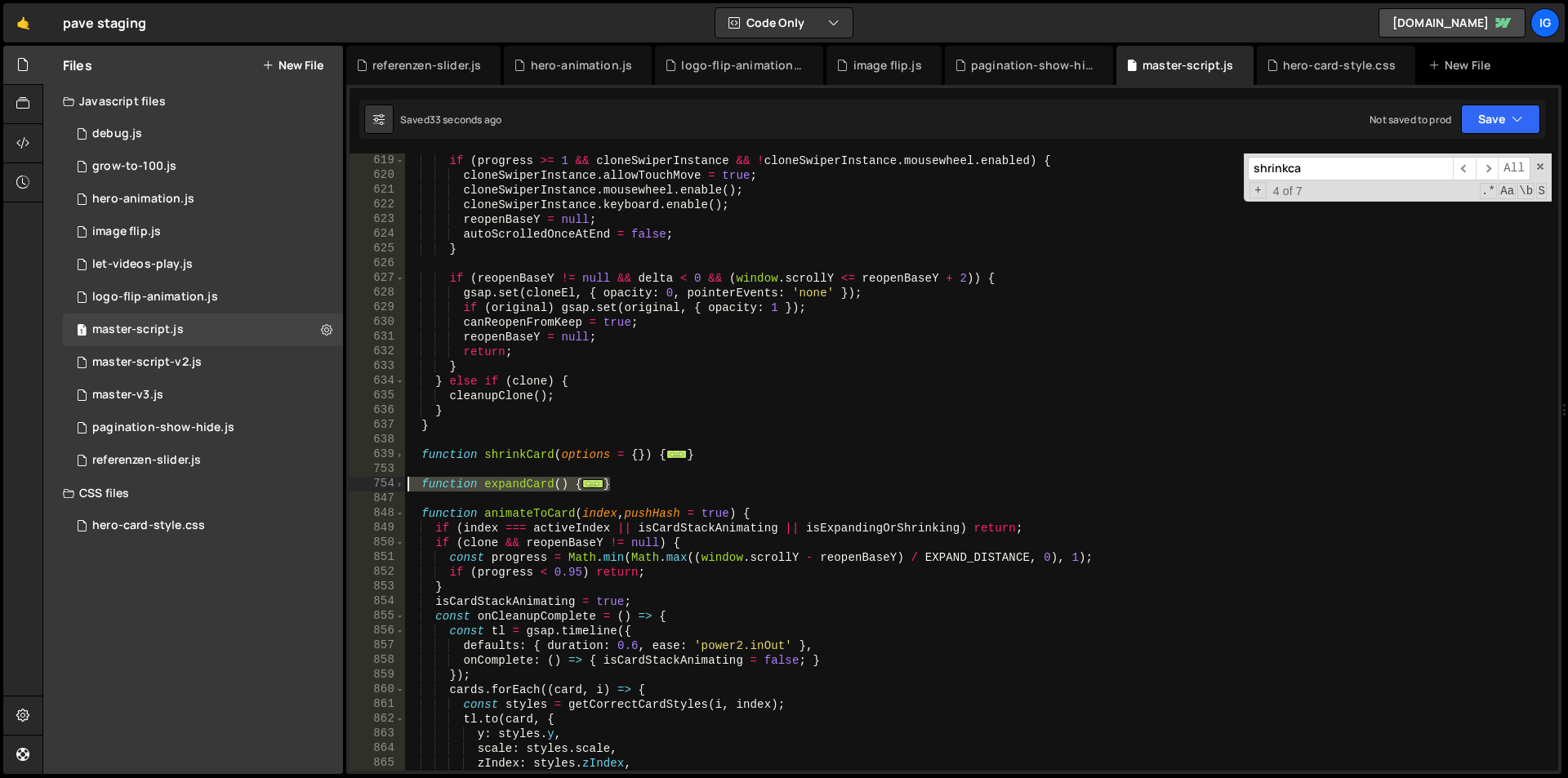
type textarea "function expandCard() { if (clone || isCardStackAnimating || isExpandingOrShrin…"
paste textarea
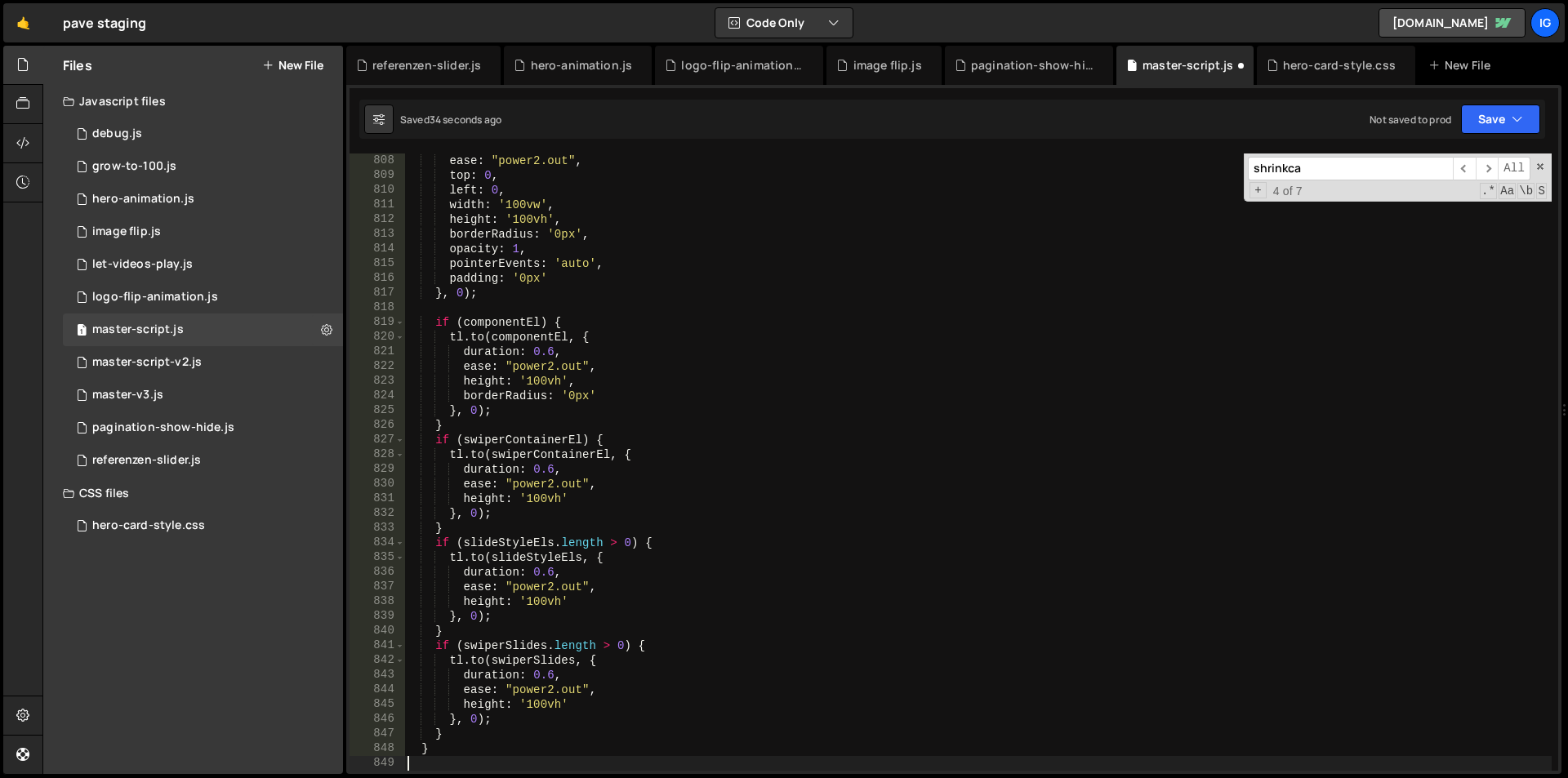
scroll to position [11863, 0]
click at [1309, 65] on div "hero-card-style.css" at bounding box center [1340, 65] width 113 height 16
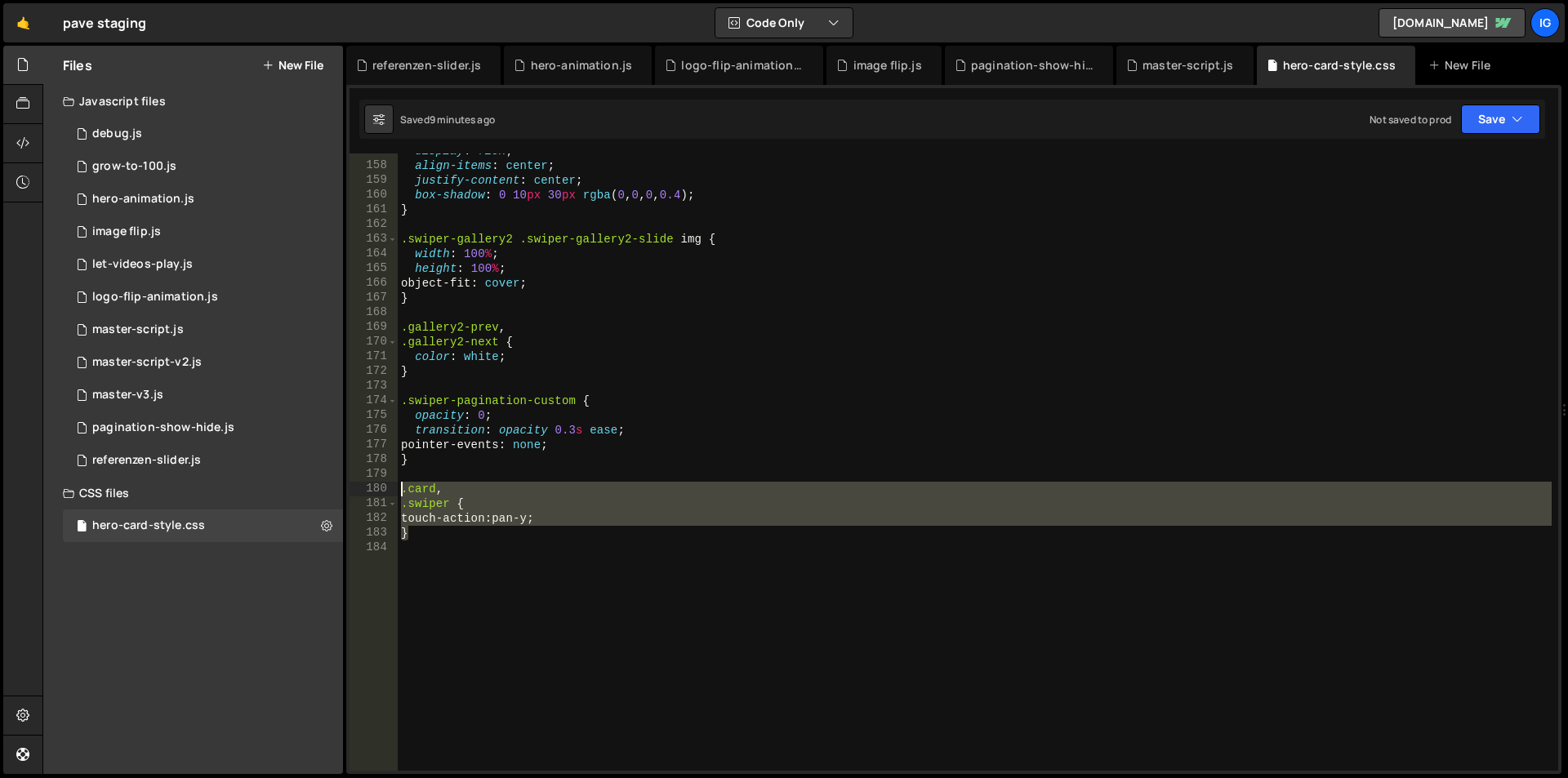
drag, startPoint x: 450, startPoint y: 540, endPoint x: 371, endPoint y: 480, distance: 99.2
click at [371, 480] on div "} 157 158 159 160 161 162 163 164 165 166 167 168 169 170 171 172 173 174 175 1…" at bounding box center [954, 462] width 1209 height 617
type textarea ".card,"
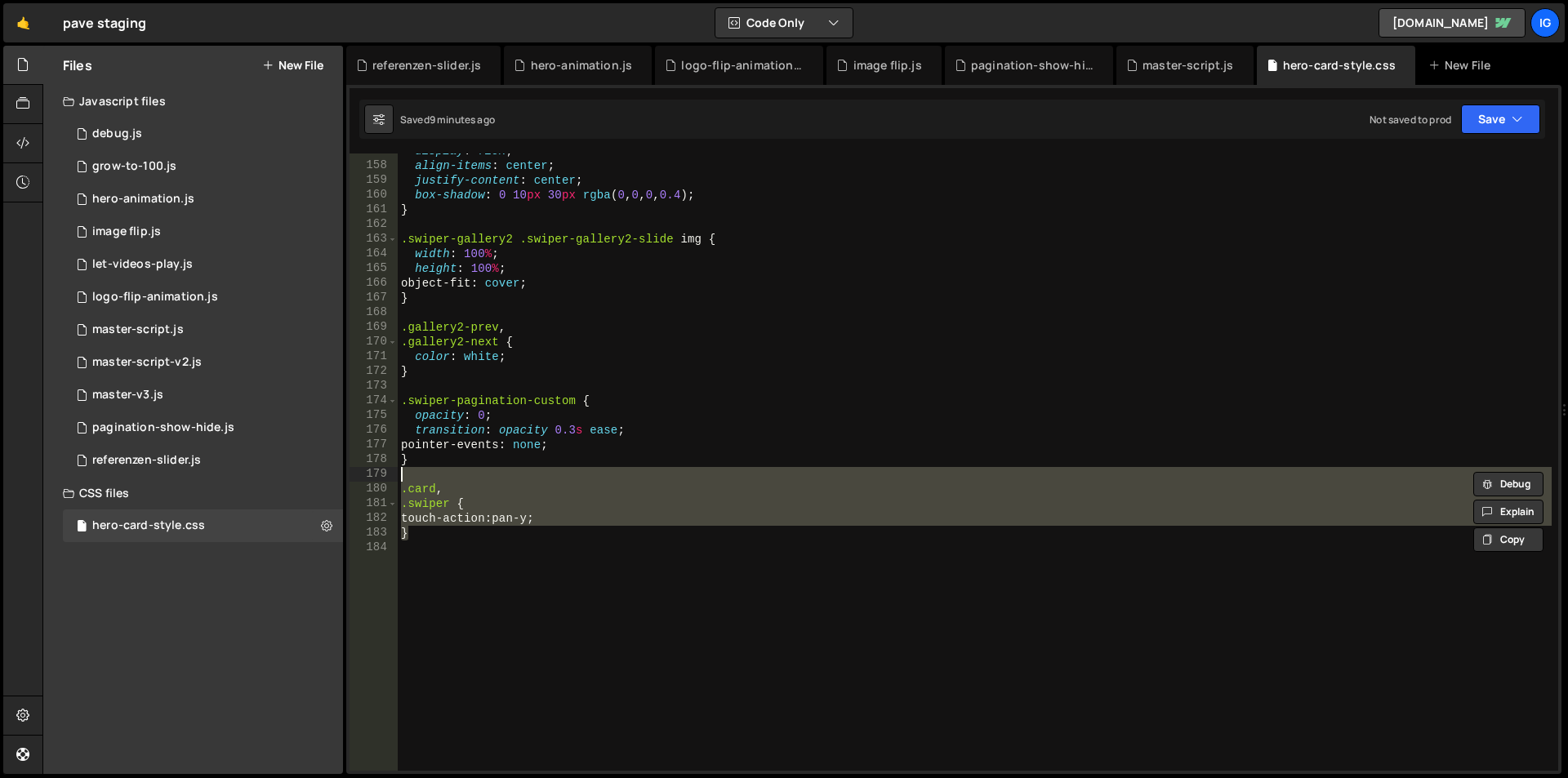
scroll to position [0, 0]
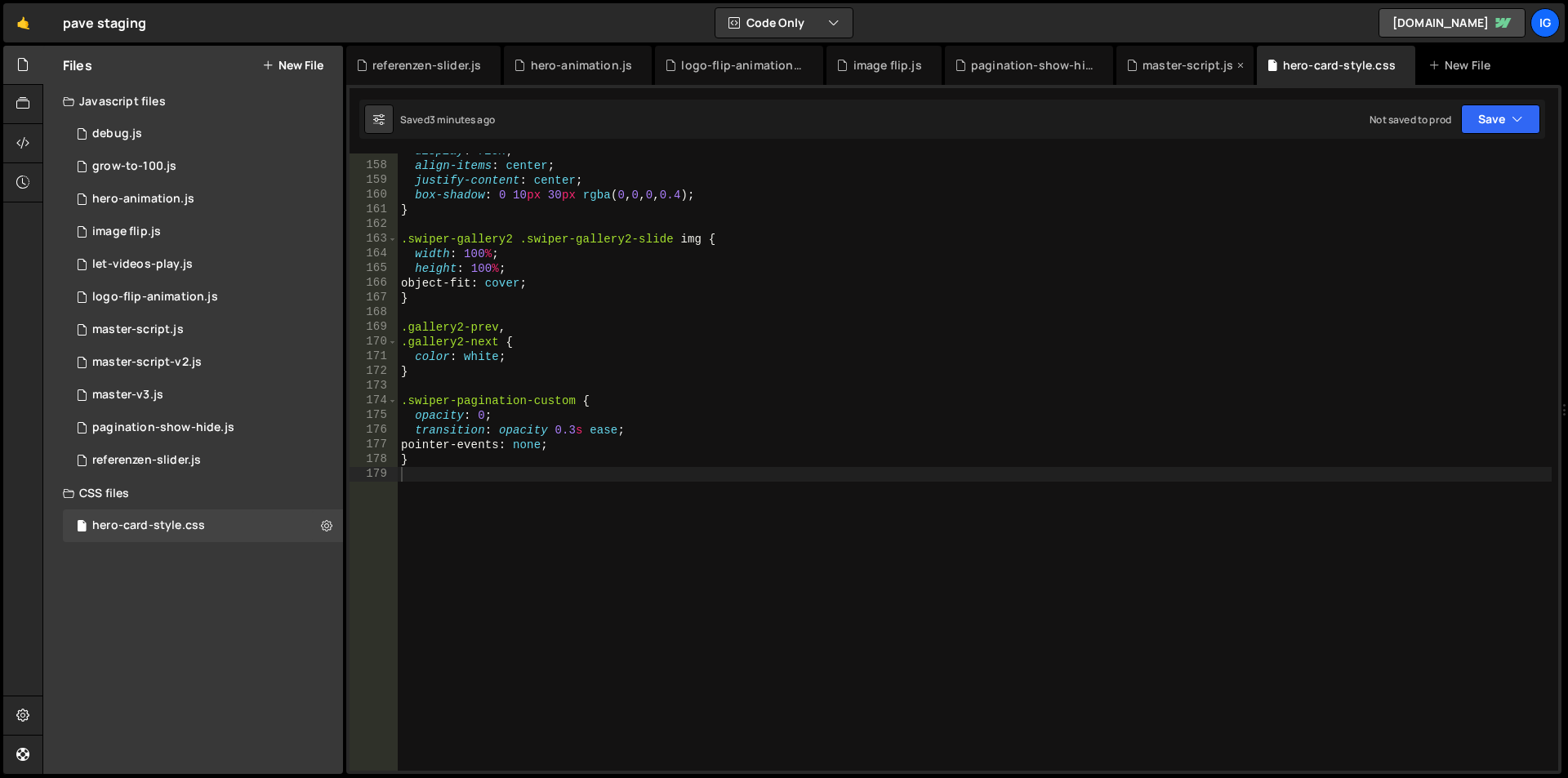
click at [1157, 70] on div "master-script.js" at bounding box center [1188, 65] width 91 height 16
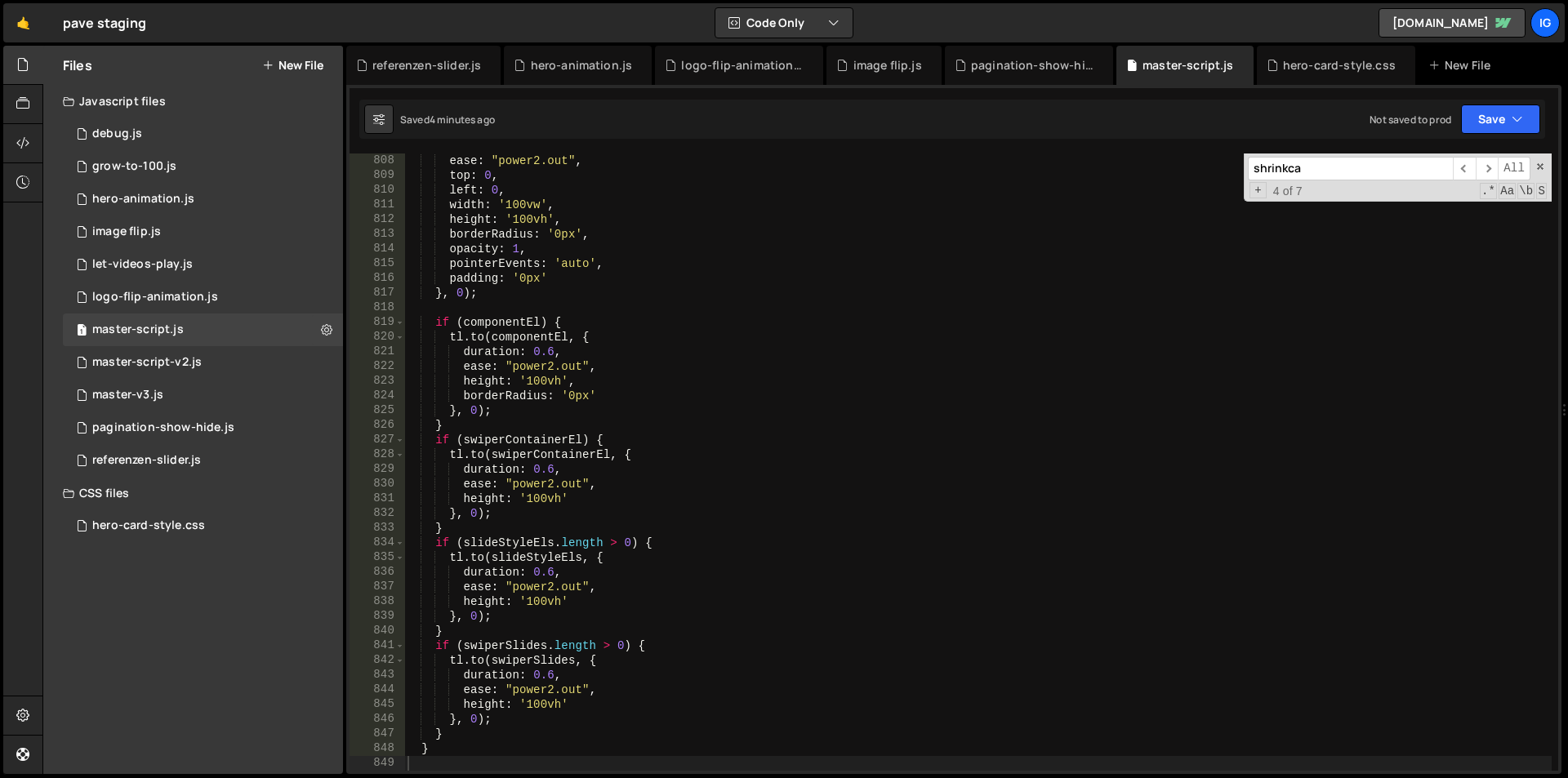
click at [966, 316] on div "ease : "power2.out" , top : 0 , left : 0 , width : '100vw' , height : '100vh' ,…" at bounding box center [978, 477] width 1147 height 647
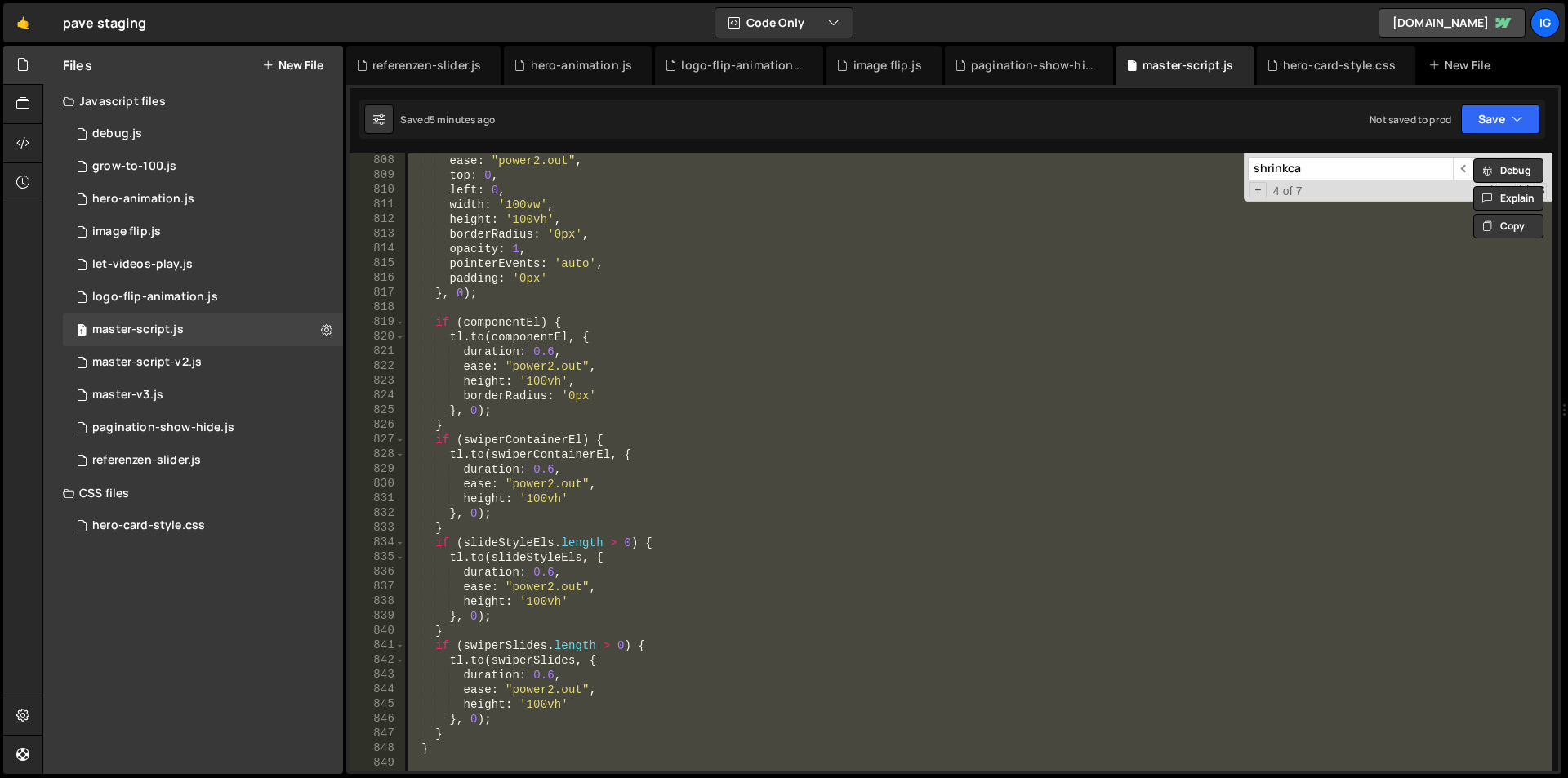
click at [505, 284] on div "ease : "power2.out" , top : 0 , left : 0 , width : '100vw' , height : '100vh' ,…" at bounding box center [978, 462] width 1147 height 617
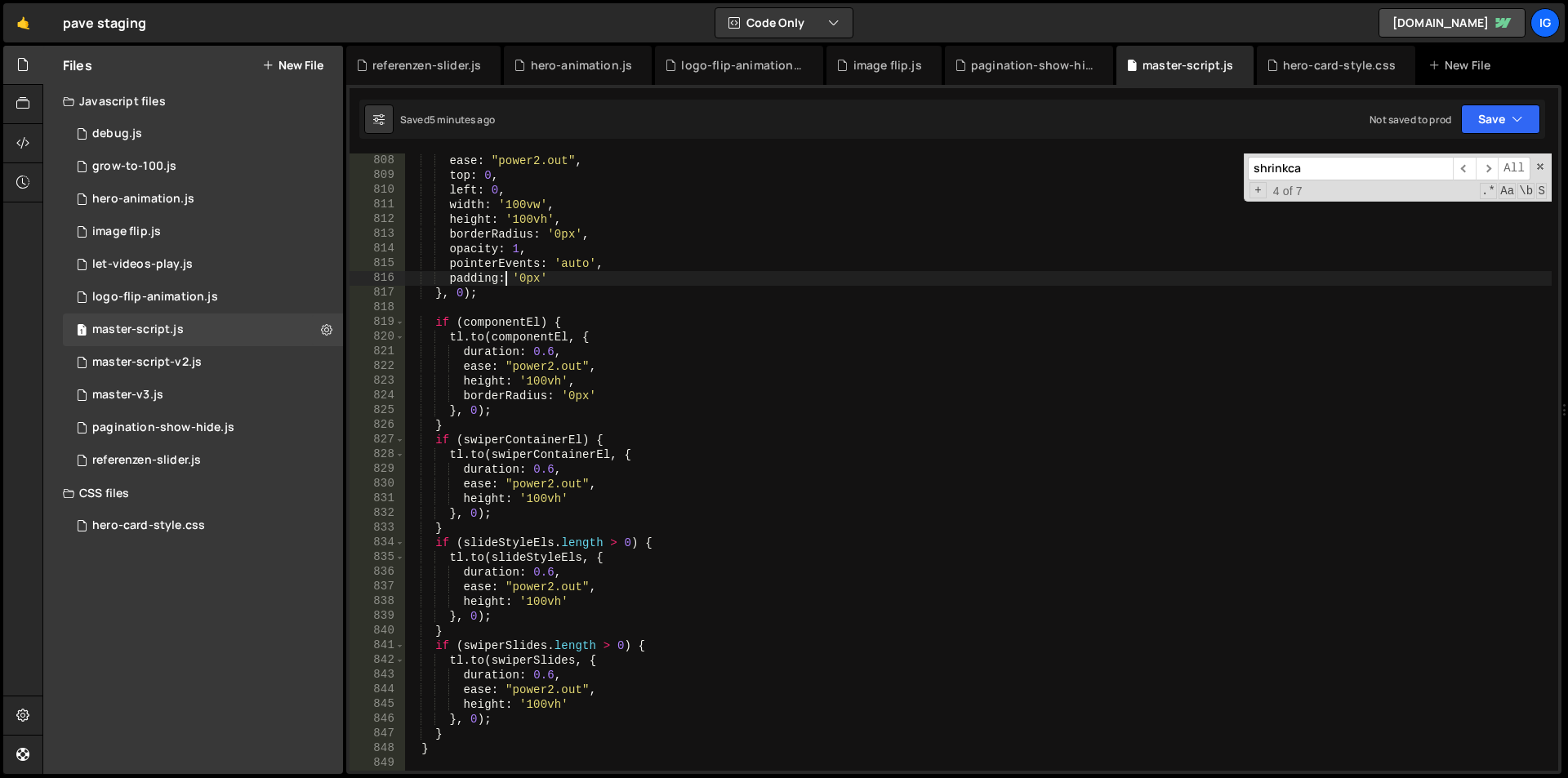
type textarea "})();"
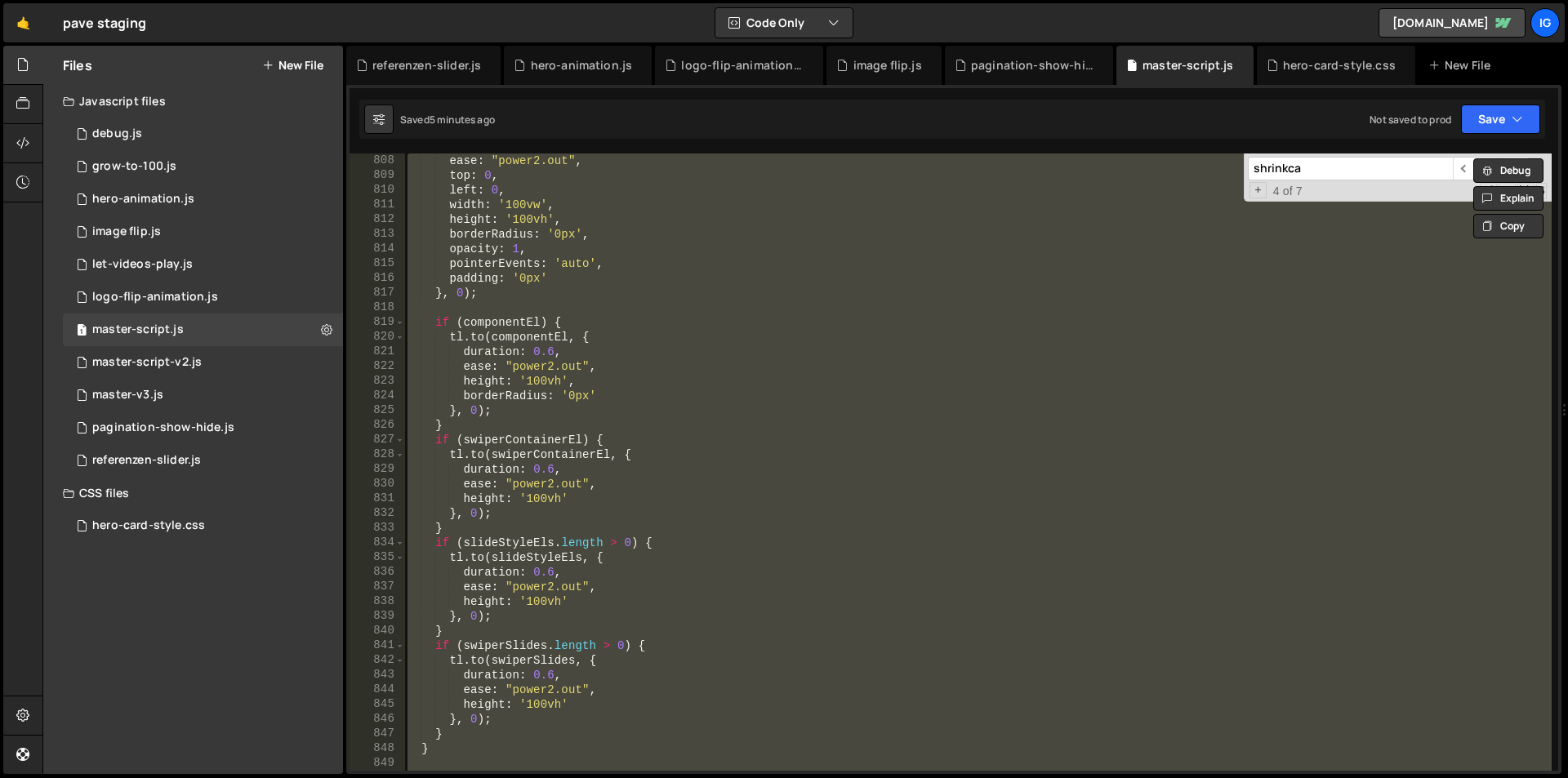
paste textarea
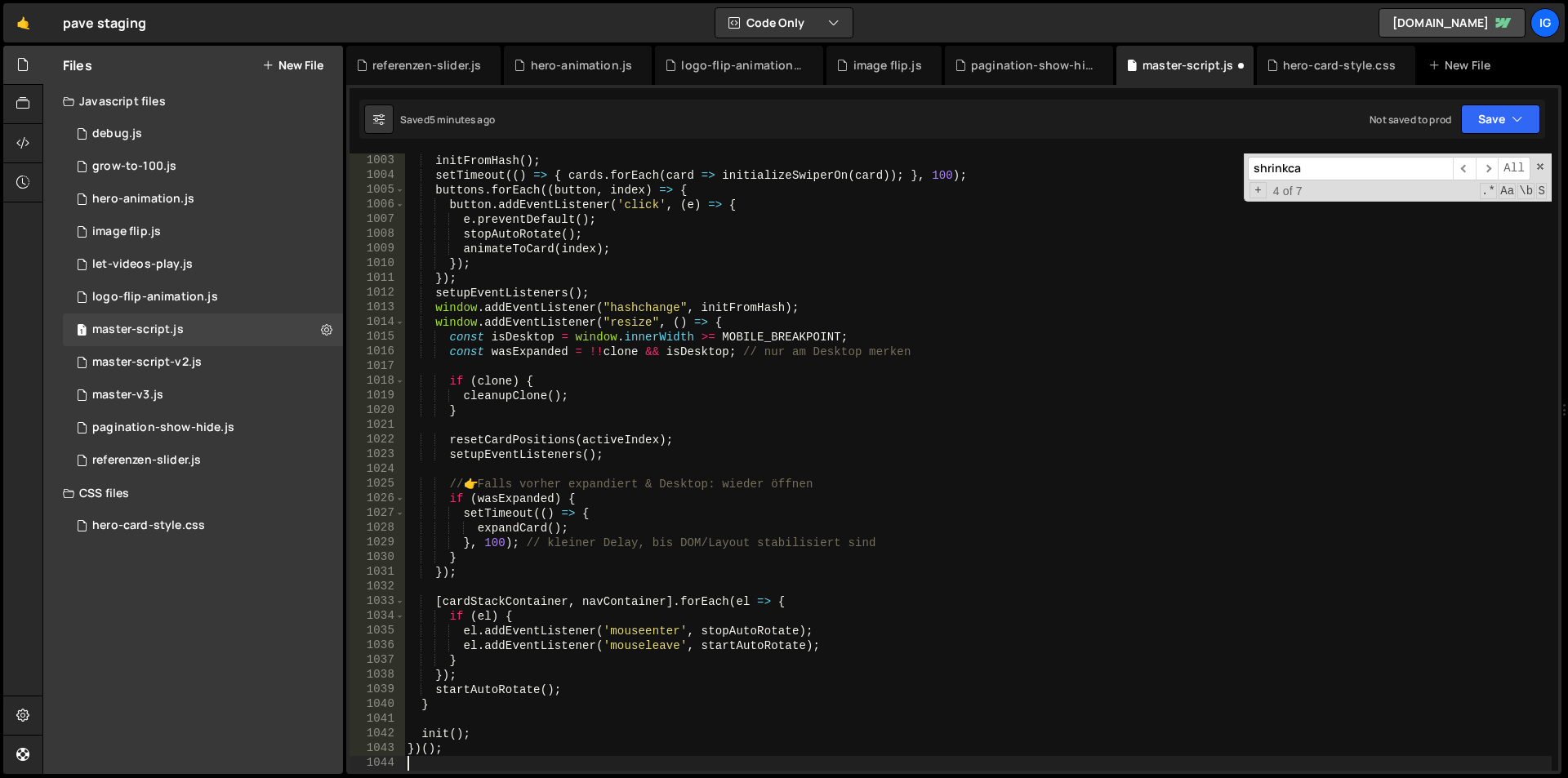
scroll to position [14729, 0]
click at [976, 293] on div "initFromHash ( ) ; setTimeout (( ) => { cards . forEach ( card => initializeSwi…" at bounding box center [978, 477] width 1147 height 647
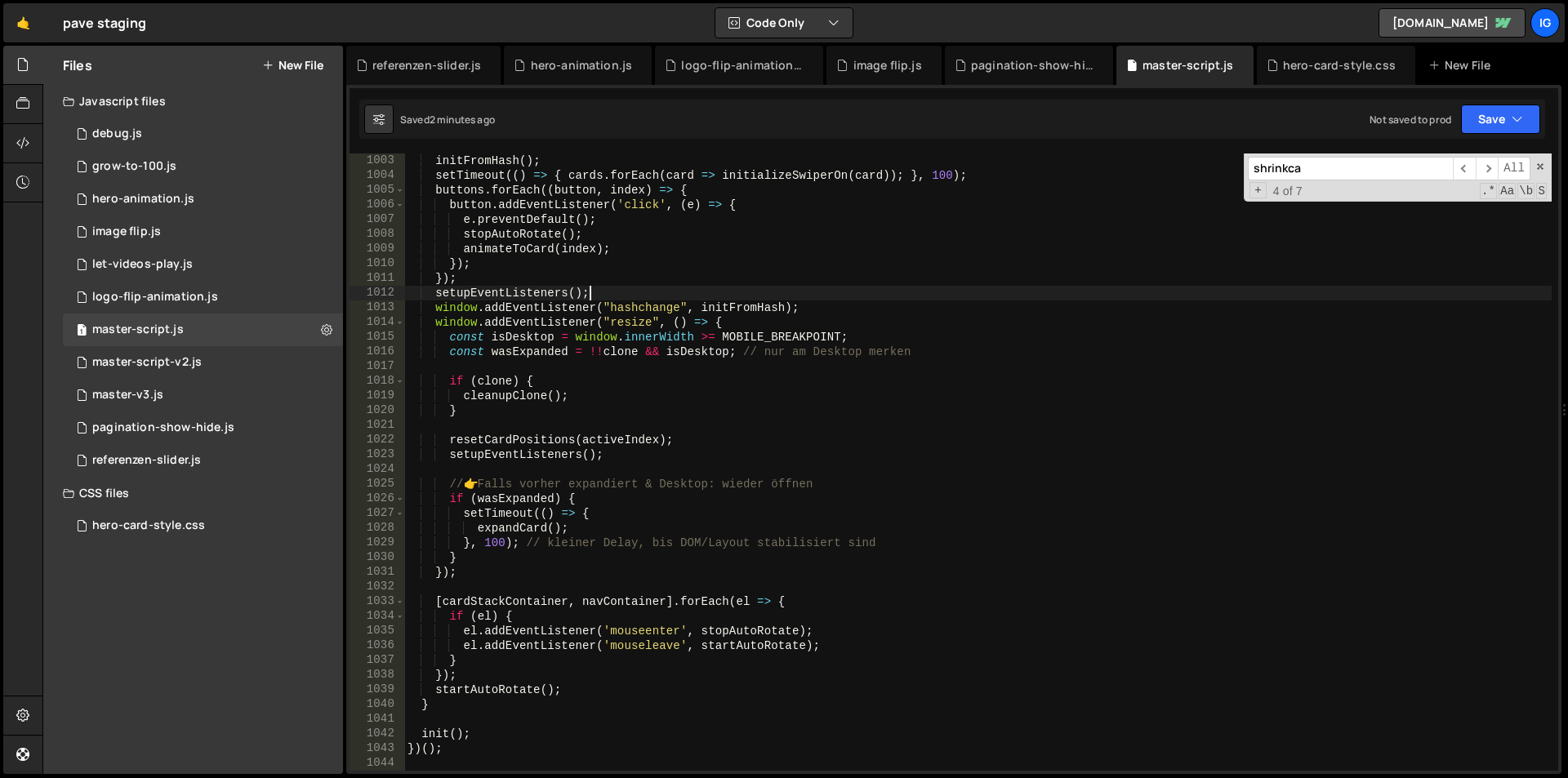
click at [636, 290] on div "initFromHash ( ) ; setTimeout (( ) => { cards . forEach ( card => initializeSwi…" at bounding box center [978, 477] width 1147 height 647
type textarea "})();"
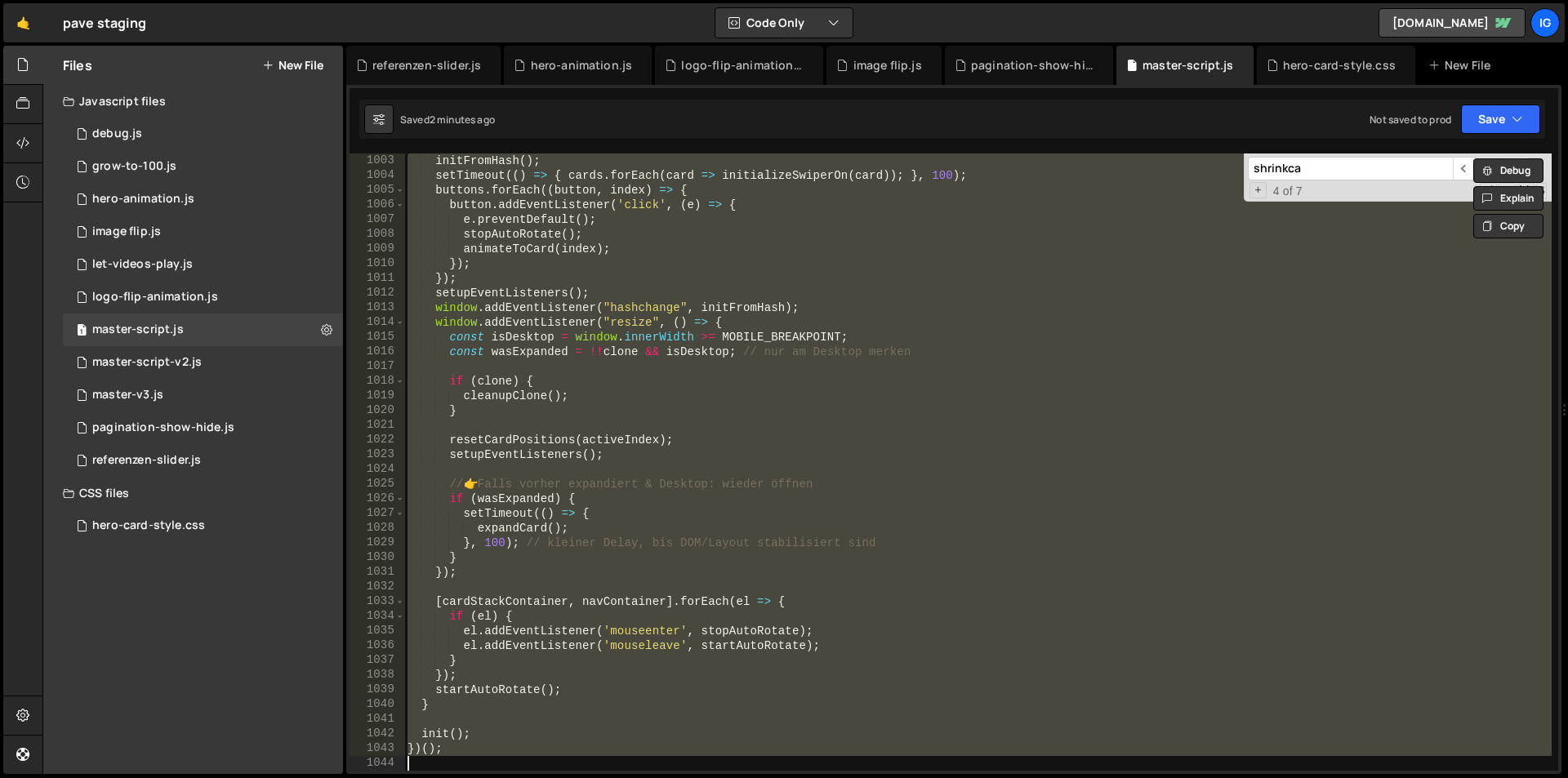
paste textarea
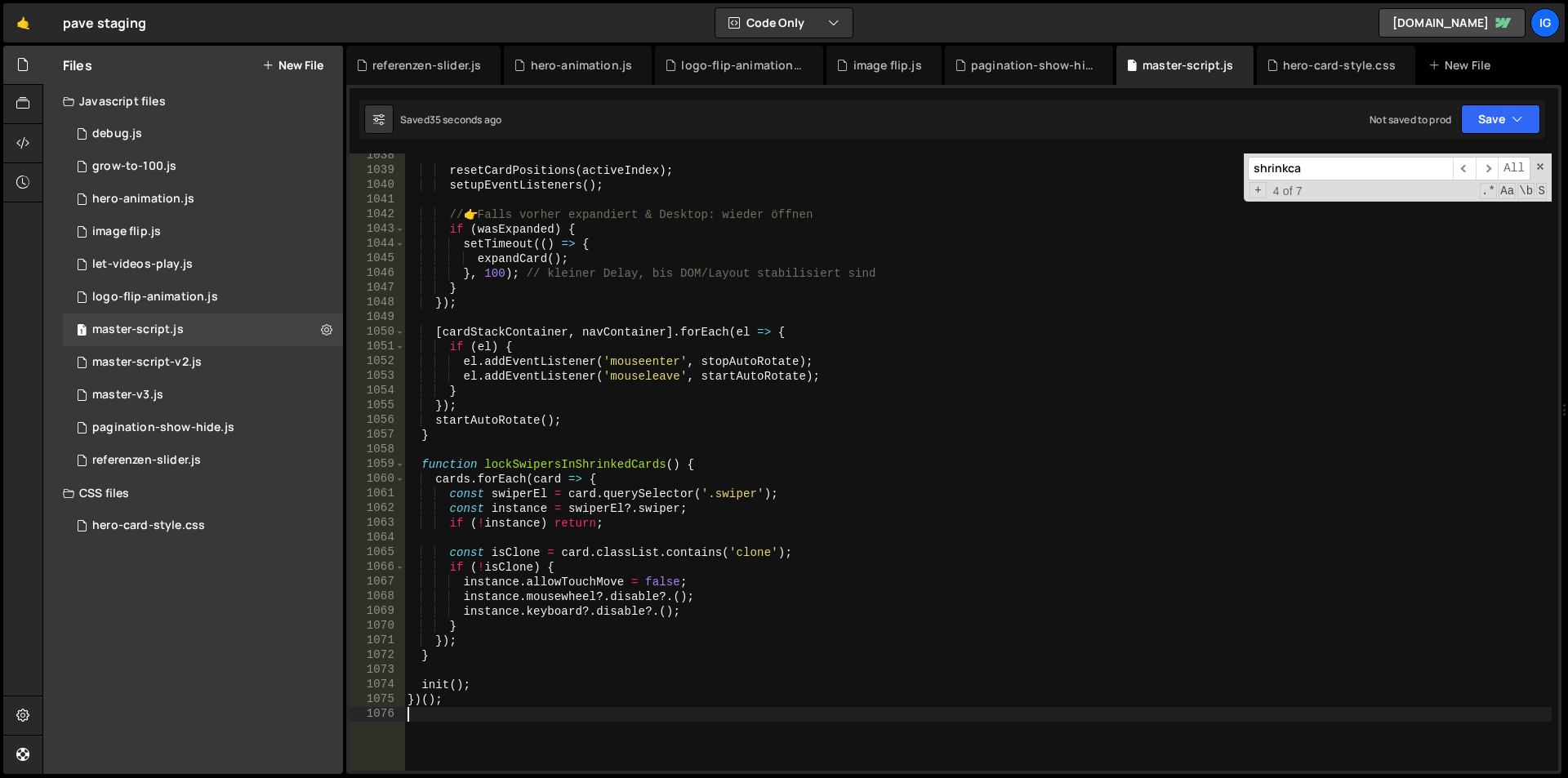
scroll to position [15501, 0]
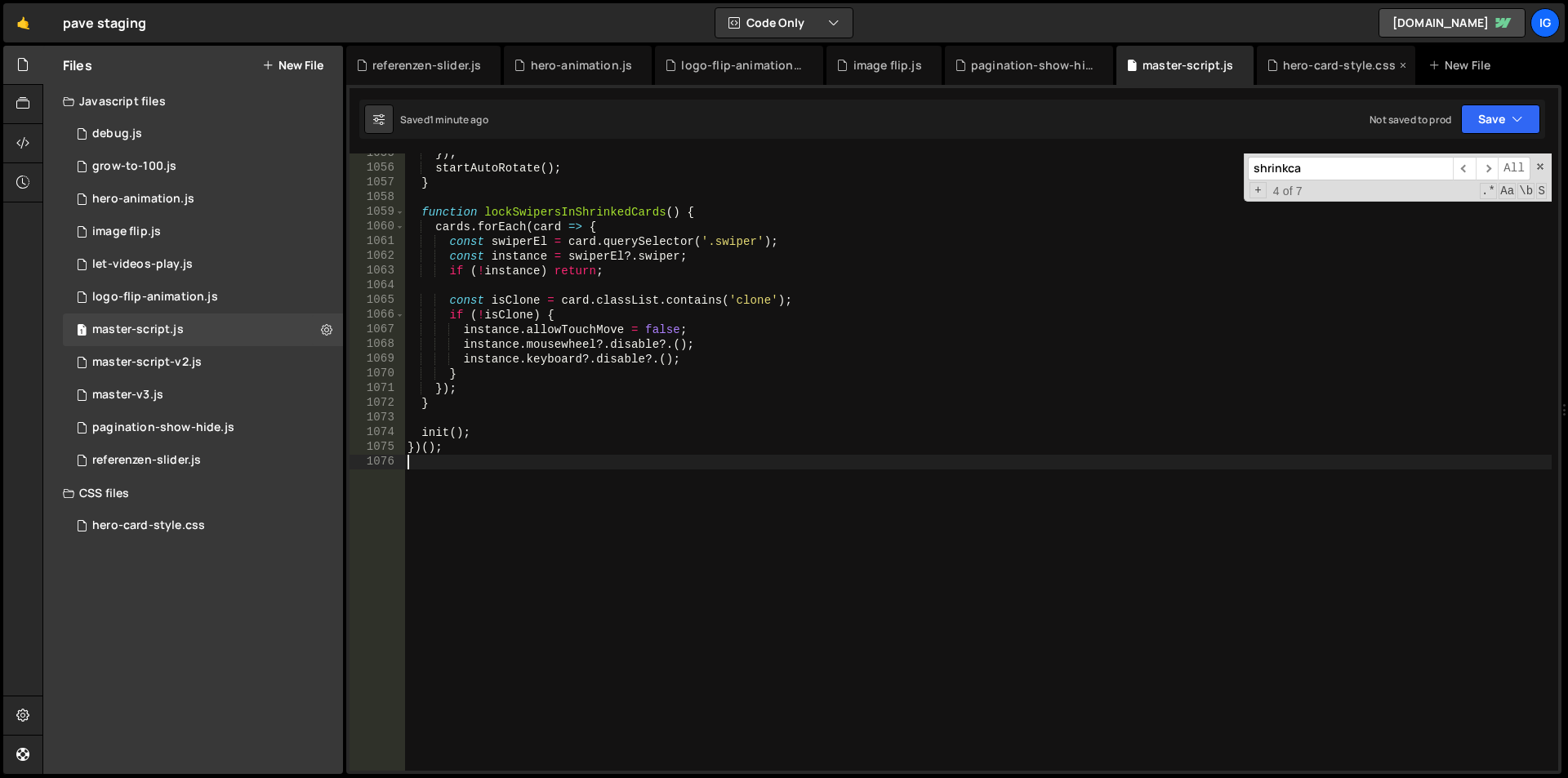
click at [1284, 69] on div "hero-card-style.css" at bounding box center [1340, 65] width 113 height 16
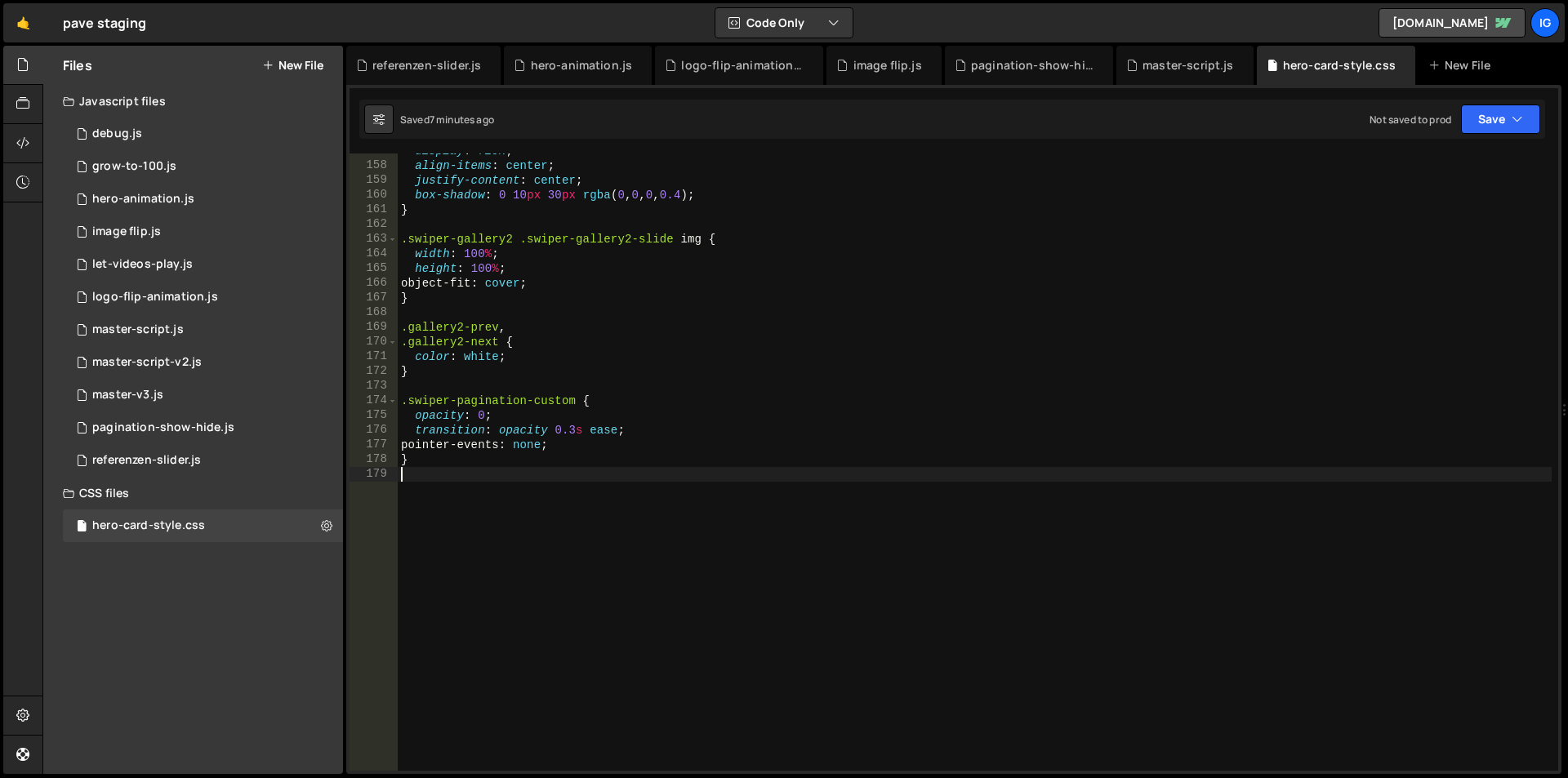
click at [566, 537] on div "display : flex ; align-items : center ; justify-content : center ; box-shadow :…" at bounding box center [975, 467] width 1154 height 647
paste textarea "}"
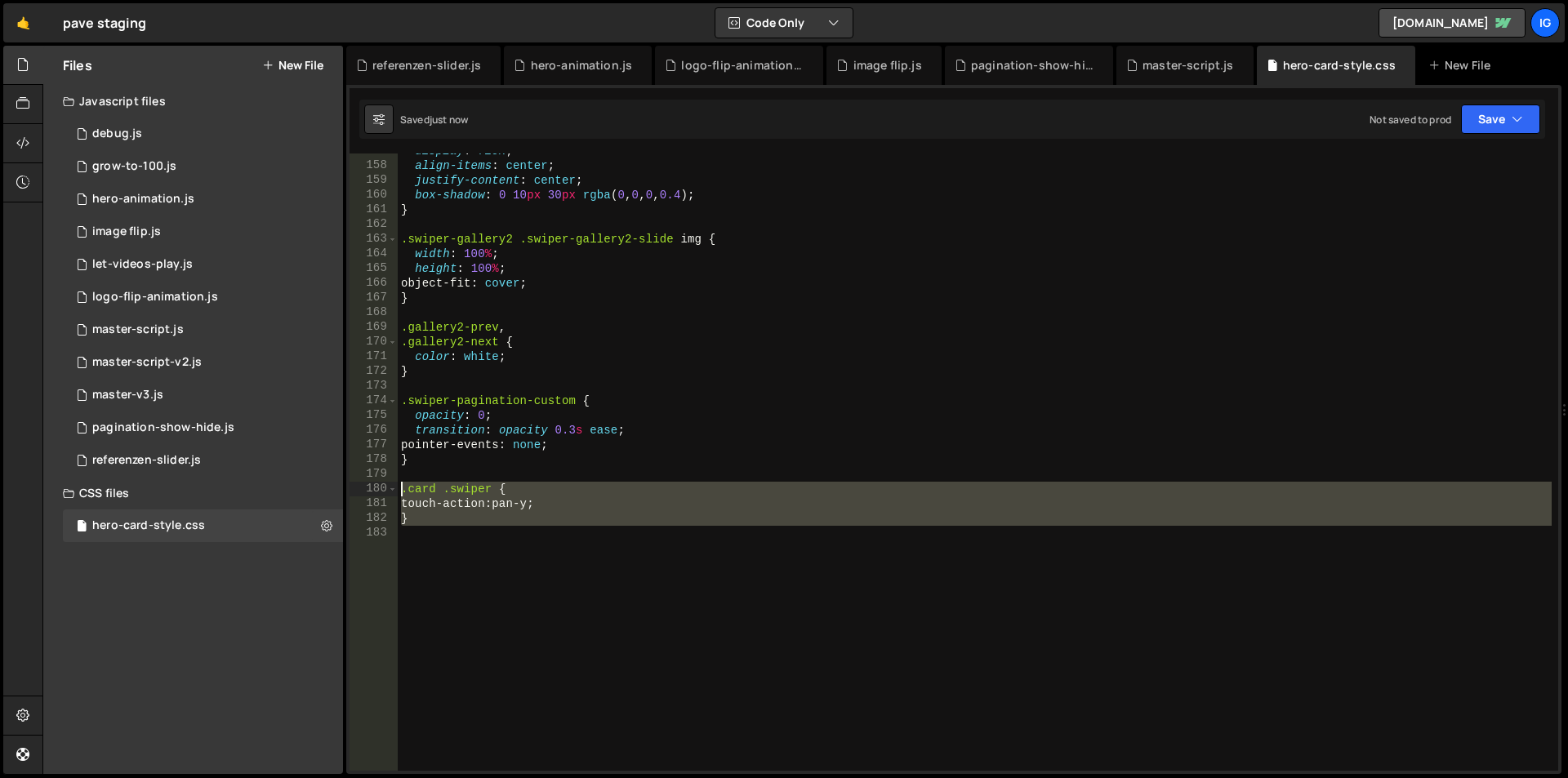
drag, startPoint x: 475, startPoint y: 528, endPoint x: 379, endPoint y: 494, distance: 101.8
click at [379, 494] on div "} 157 158 159 160 161 162 163 164 165 166 167 168 169 170 171 172 173 174 175 1…" at bounding box center [954, 462] width 1209 height 617
click at [498, 521] on div "display : flex ; align-items : center ; justify-content : center ; box-shadow :…" at bounding box center [975, 462] width 1154 height 617
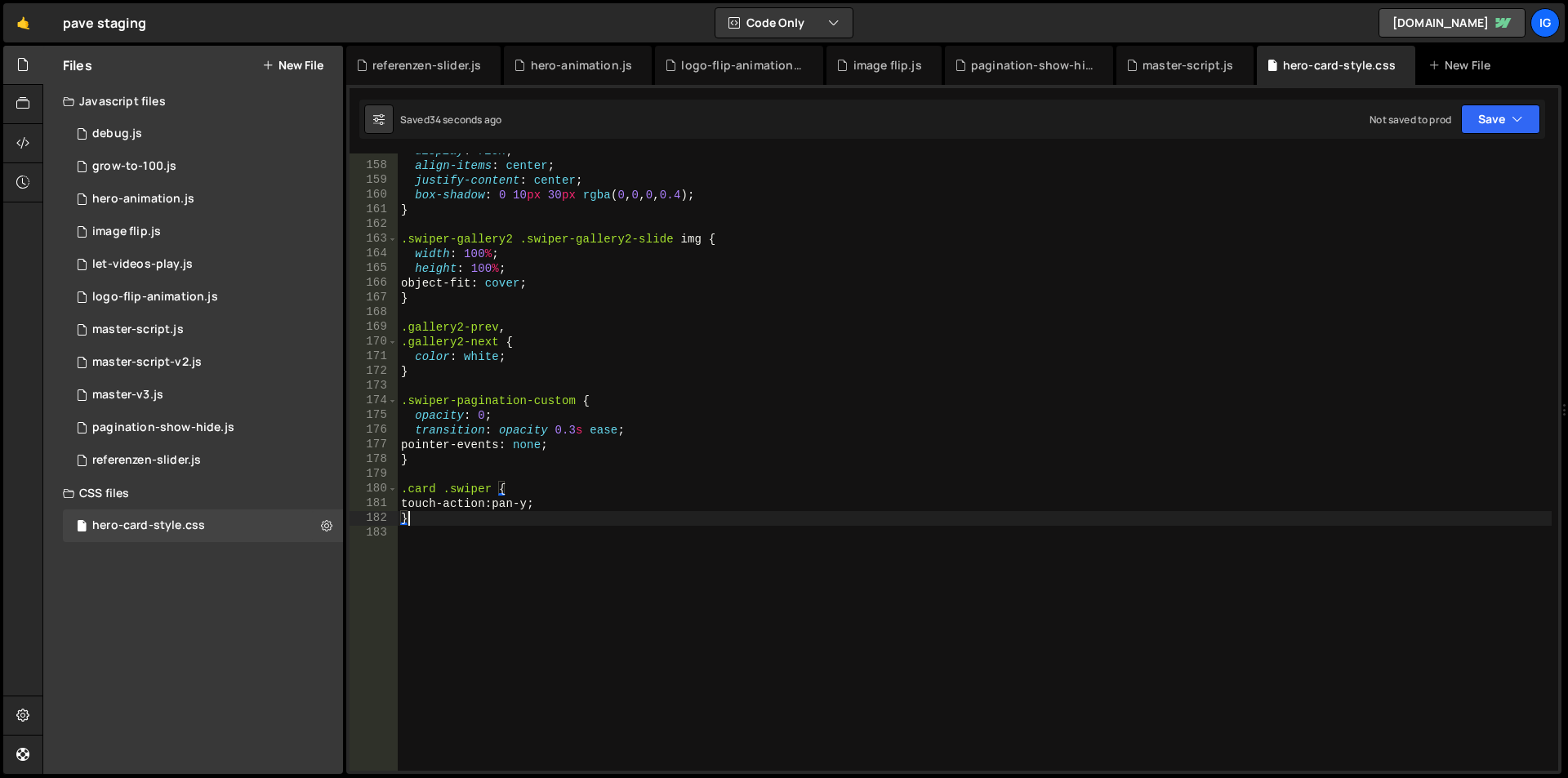
click at [490, 492] on div "display : flex ; align-items : center ; justify-content : center ; box-shadow :…" at bounding box center [975, 467] width 1154 height 647
drag, startPoint x: 490, startPoint y: 492, endPoint x: 444, endPoint y: 493, distance: 46.0
click at [444, 493] on div "display : flex ; align-items : center ; justify-content : center ; box-shadow :…" at bounding box center [975, 467] width 1154 height 647
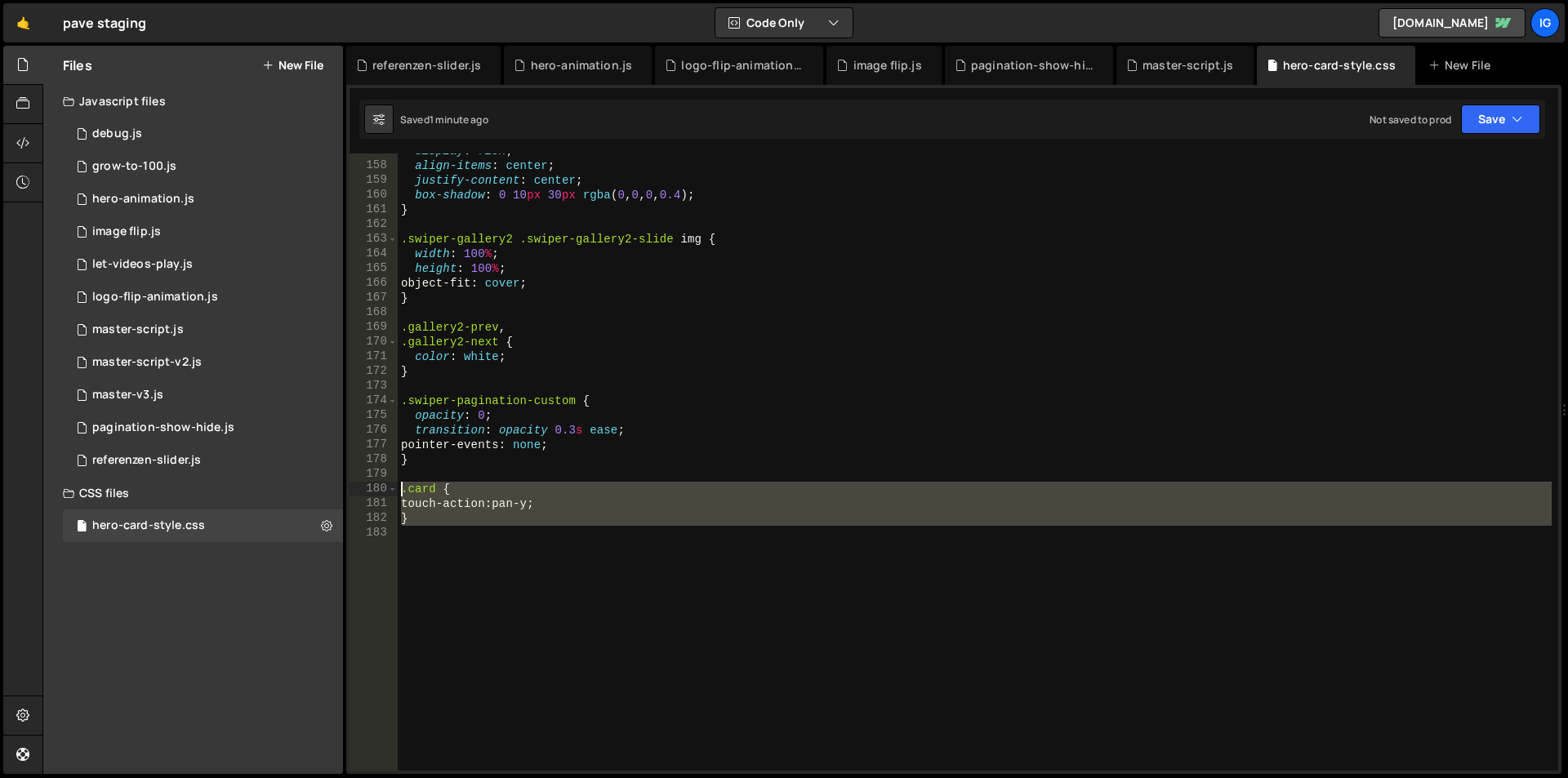
drag, startPoint x: 429, startPoint y: 526, endPoint x: 398, endPoint y: 495, distance: 43.8
click at [398, 495] on div "display : flex ; align-items : center ; justify-content : center ; box-shadow :…" at bounding box center [975, 467] width 1154 height 647
type textarea ".card { touch-action: pan-y;"
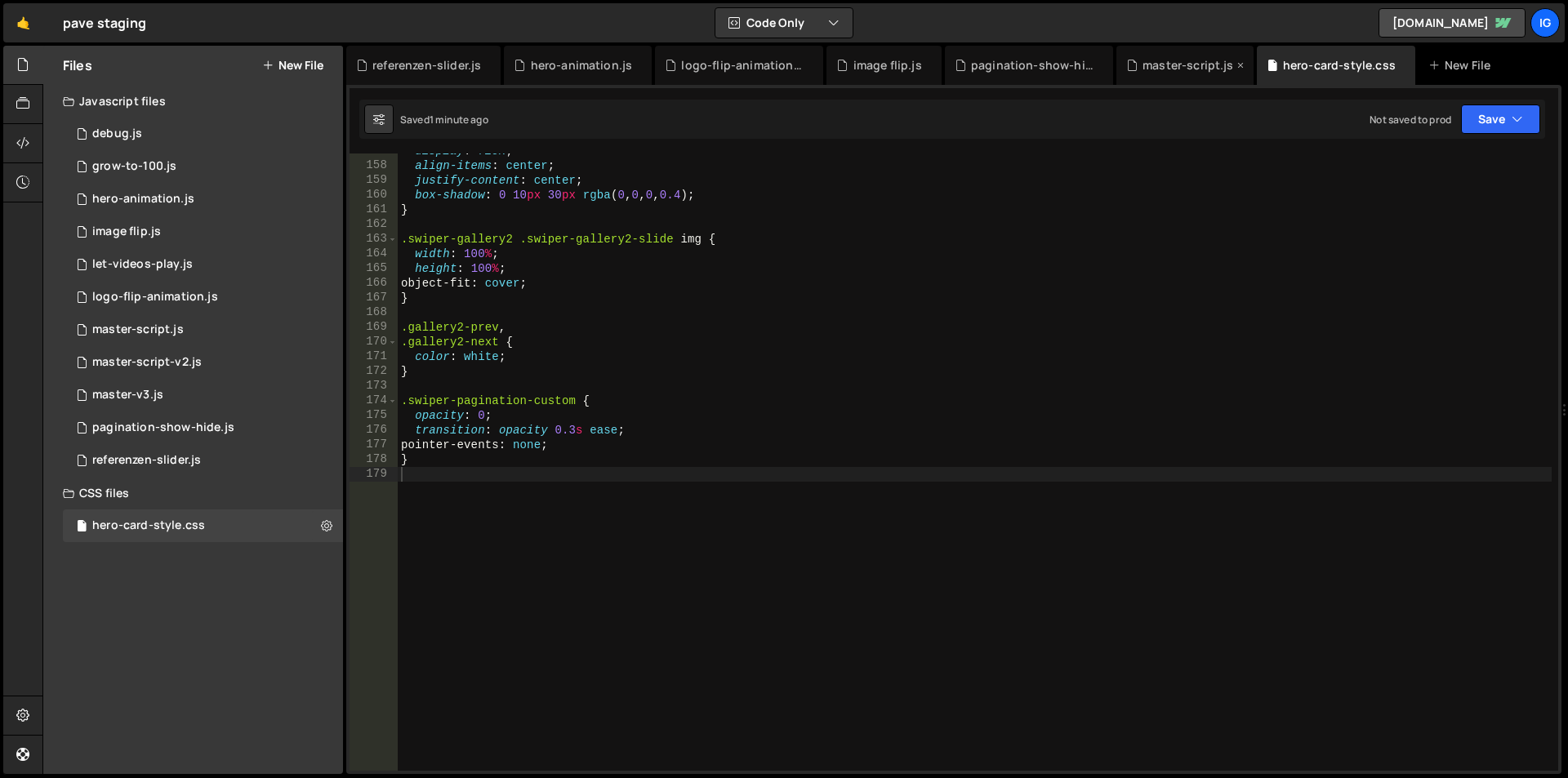
click at [1197, 62] on div "master-script.js" at bounding box center [1188, 65] width 91 height 16
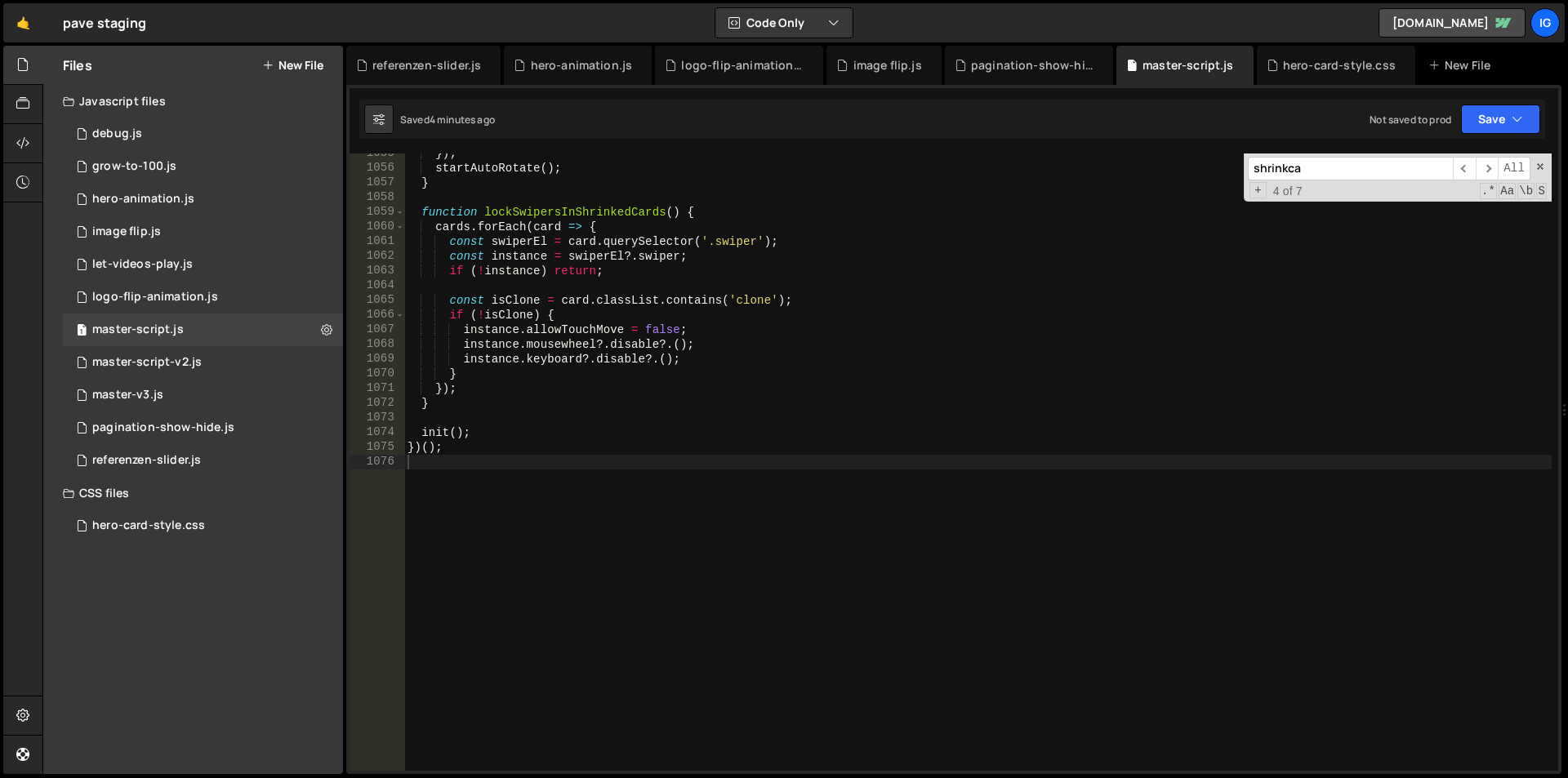
click at [538, 422] on div "}) ; startAutoRotate ( ) ; } function lockSwipersInShrinkedCards ( ) { cards . …" at bounding box center [978, 469] width 1147 height 647
click at [524, 472] on div "}) ; startAutoRotate ( ) ; } function lockSwipersInShrinkedCards ( ) { cards . …" at bounding box center [978, 469] width 1147 height 647
click at [585, 404] on div "}) ; startAutoRotate ( ) ; } function lockSwipersInShrinkedCards ( ) { cards . …" at bounding box center [978, 469] width 1147 height 647
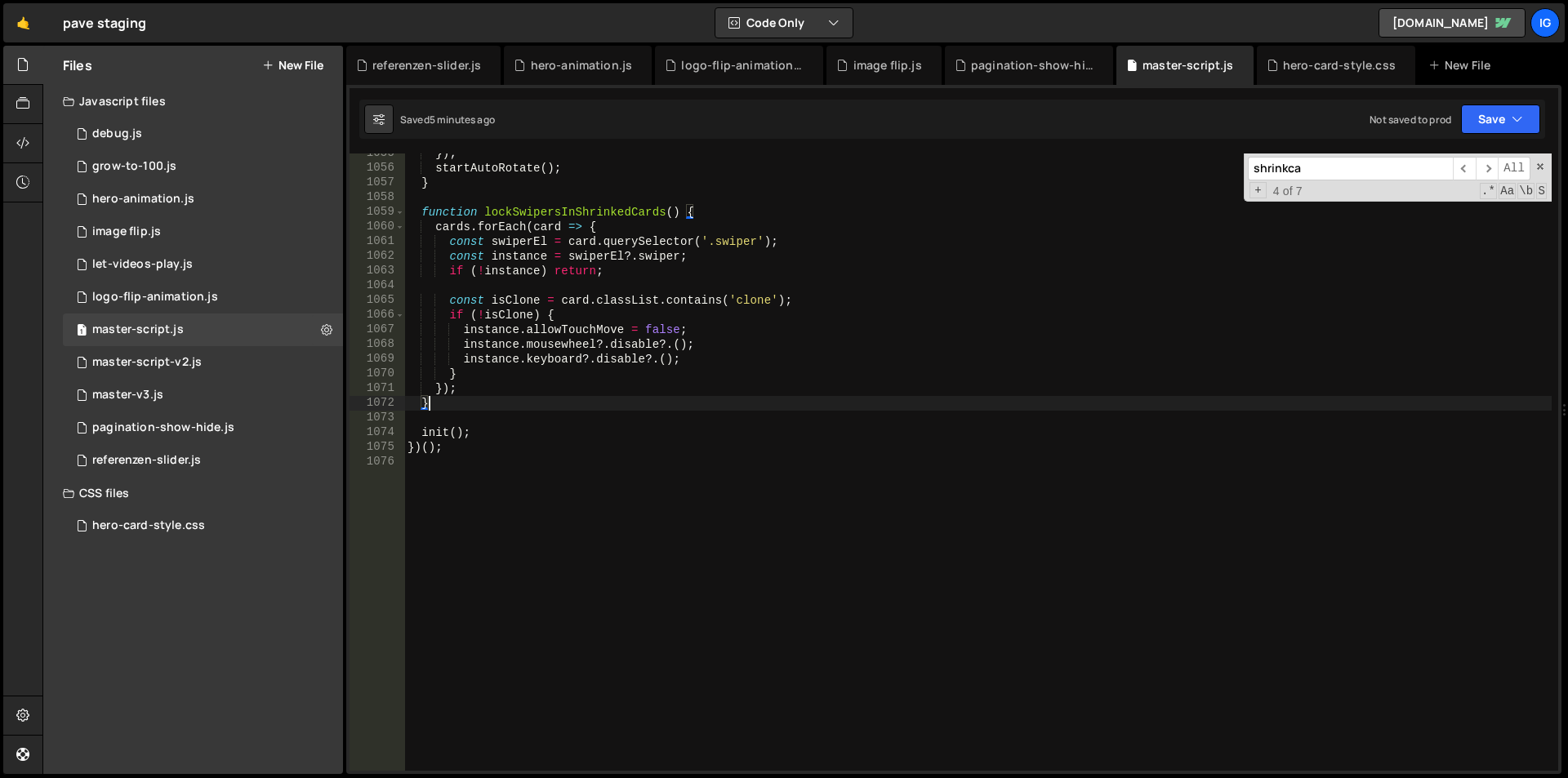
type textarea "})();"
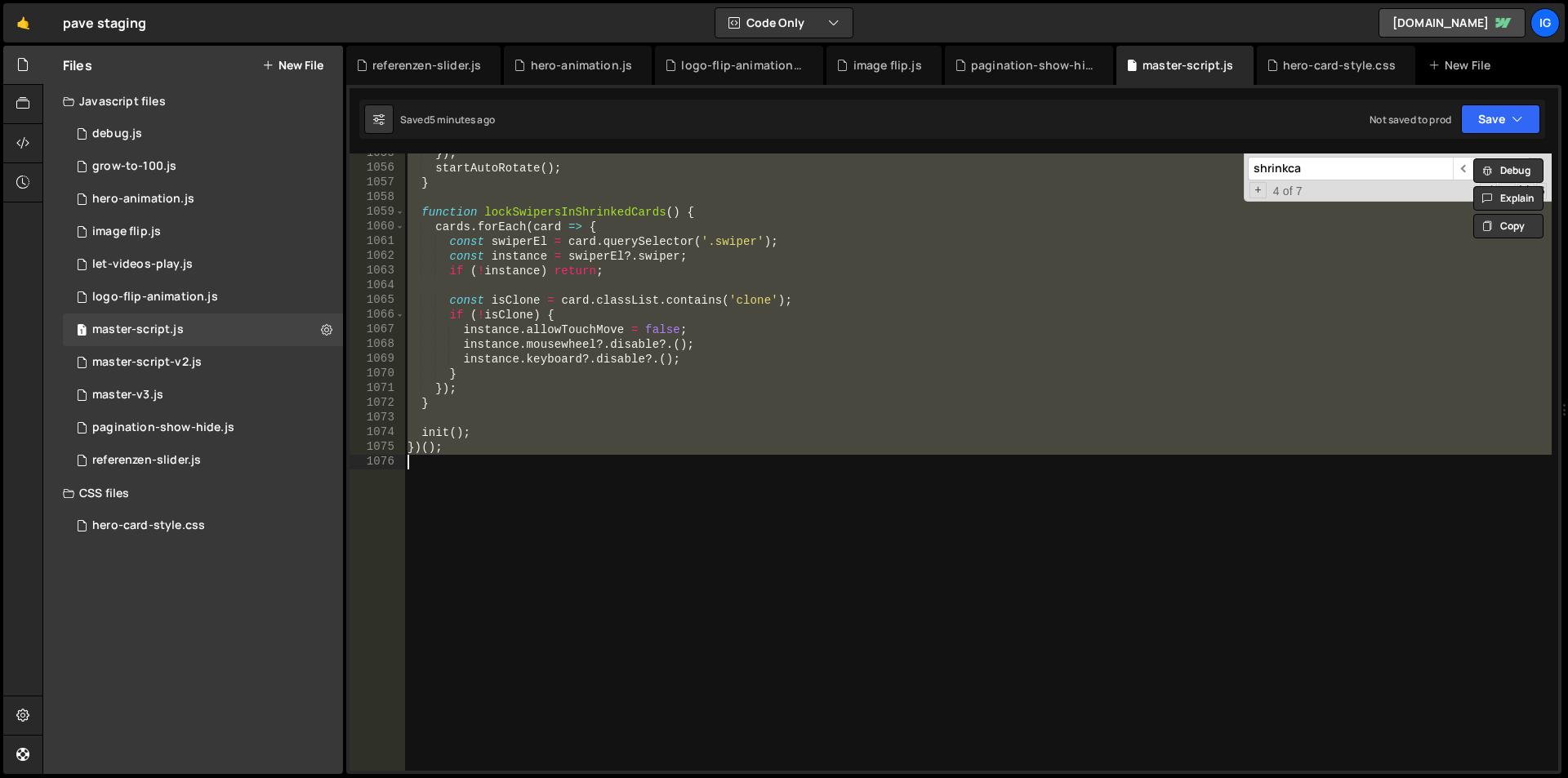
paste textarea
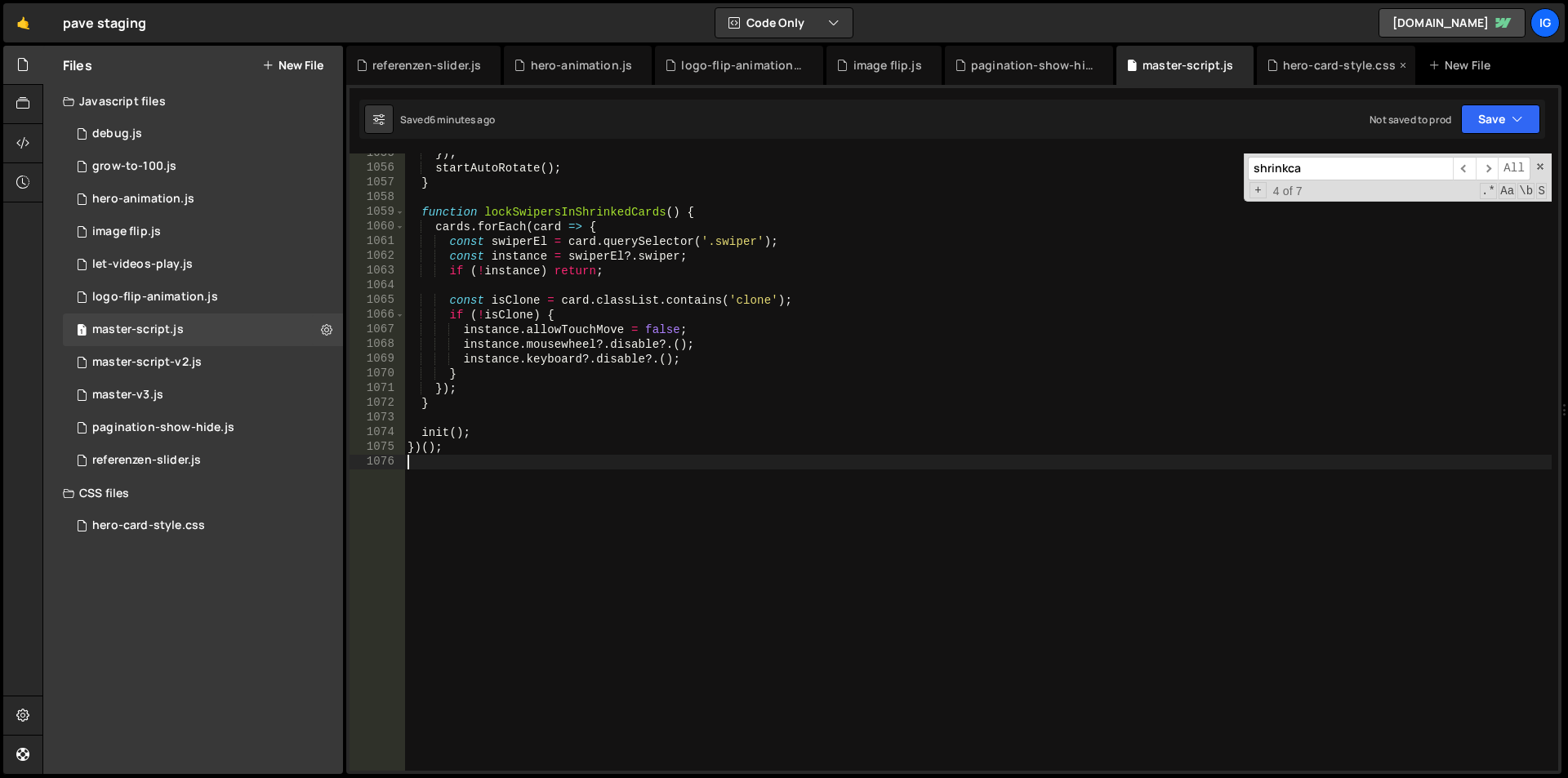
click at [1339, 68] on div "hero-card-style.css" at bounding box center [1340, 65] width 113 height 16
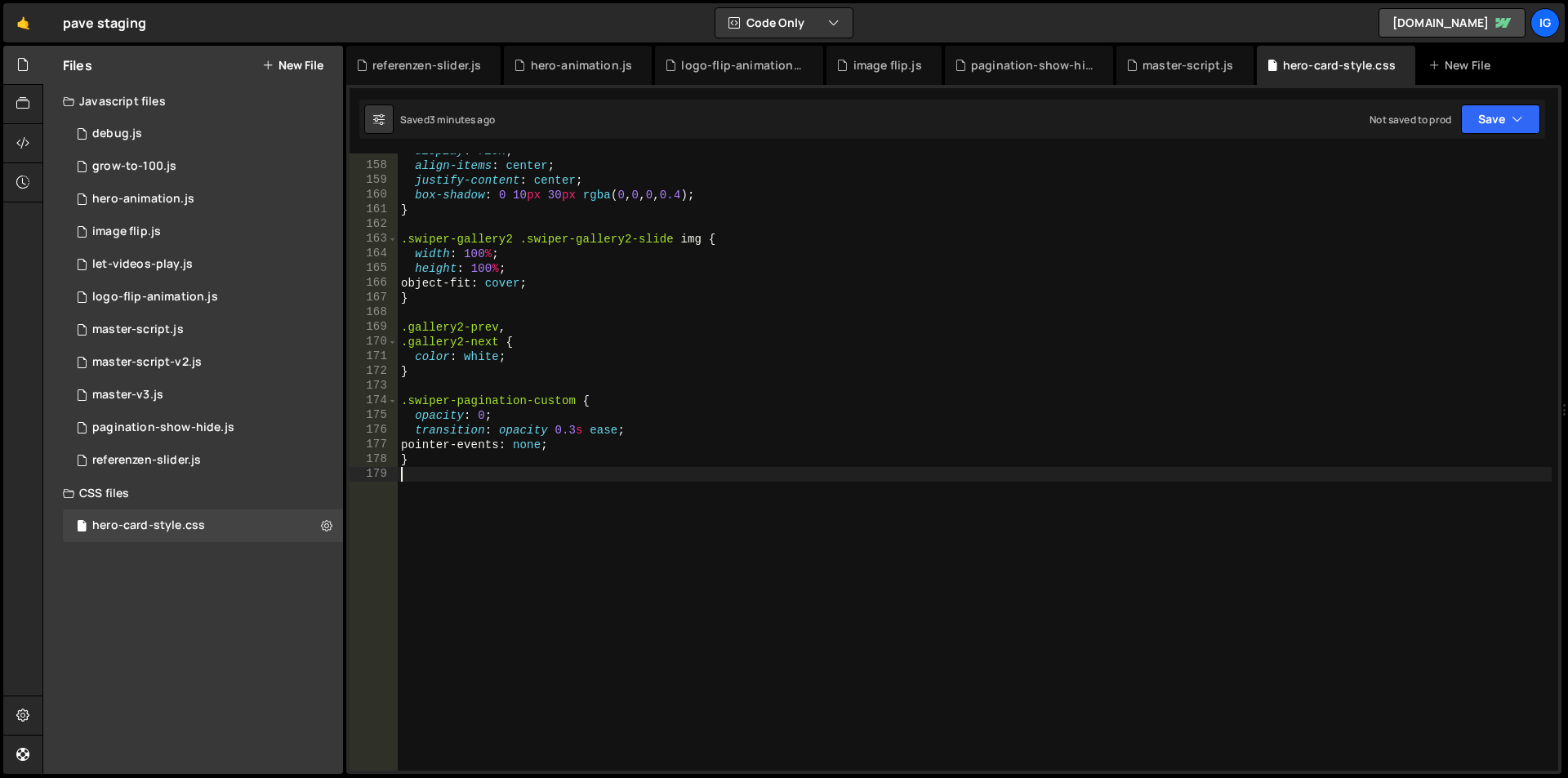
click at [450, 467] on div "display : flex ; align-items : center ; justify-content : center ; box-shadow :…" at bounding box center [975, 467] width 1154 height 647
click at [1163, 68] on div "master-script.js" at bounding box center [1188, 65] width 91 height 16
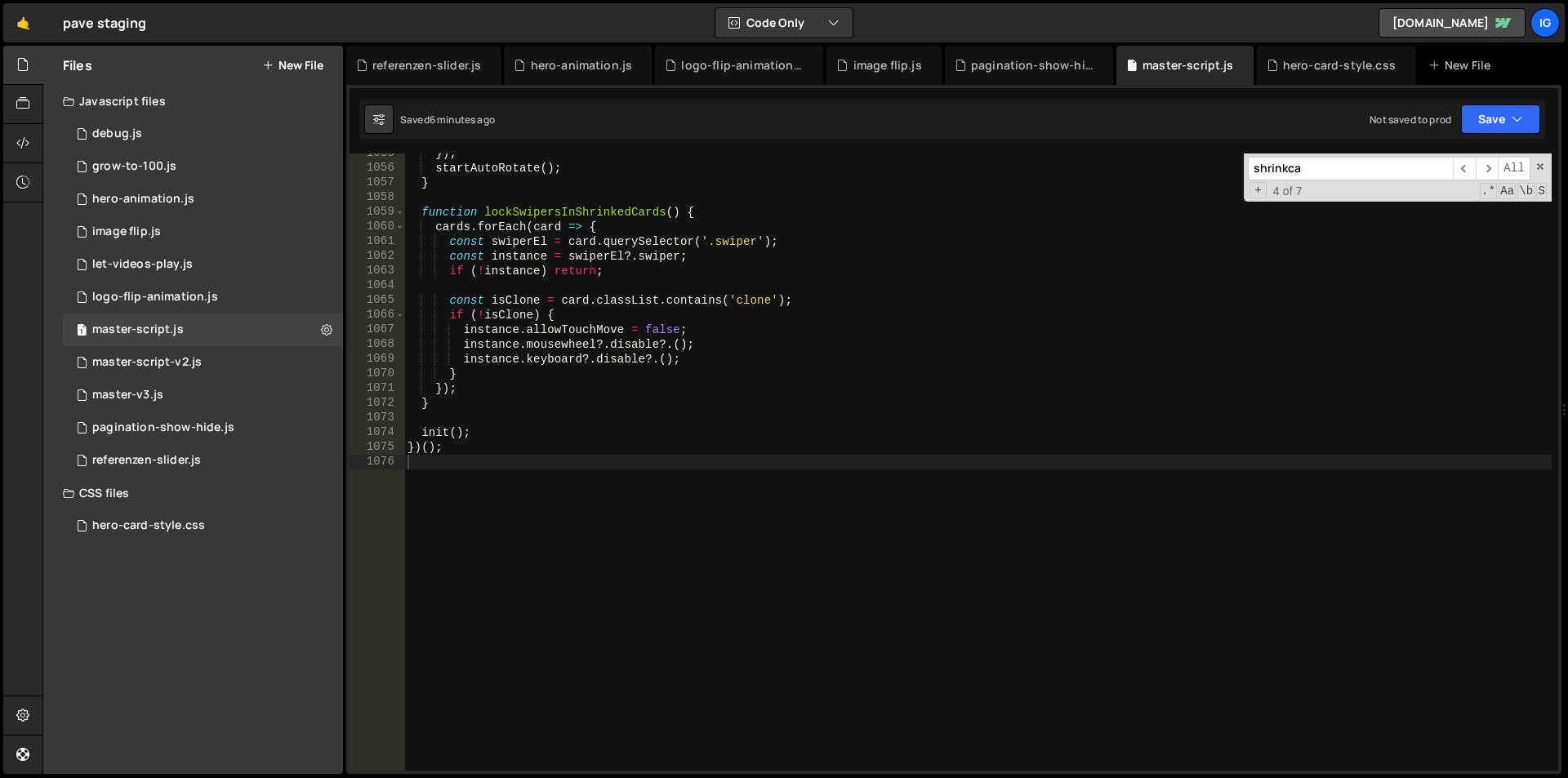
click at [516, 459] on div "}) ; startAutoRotate ( ) ; } function lockSwipersInShrinkedCards ( ) { cards . …" at bounding box center [978, 469] width 1147 height 647
type textarea "})();"
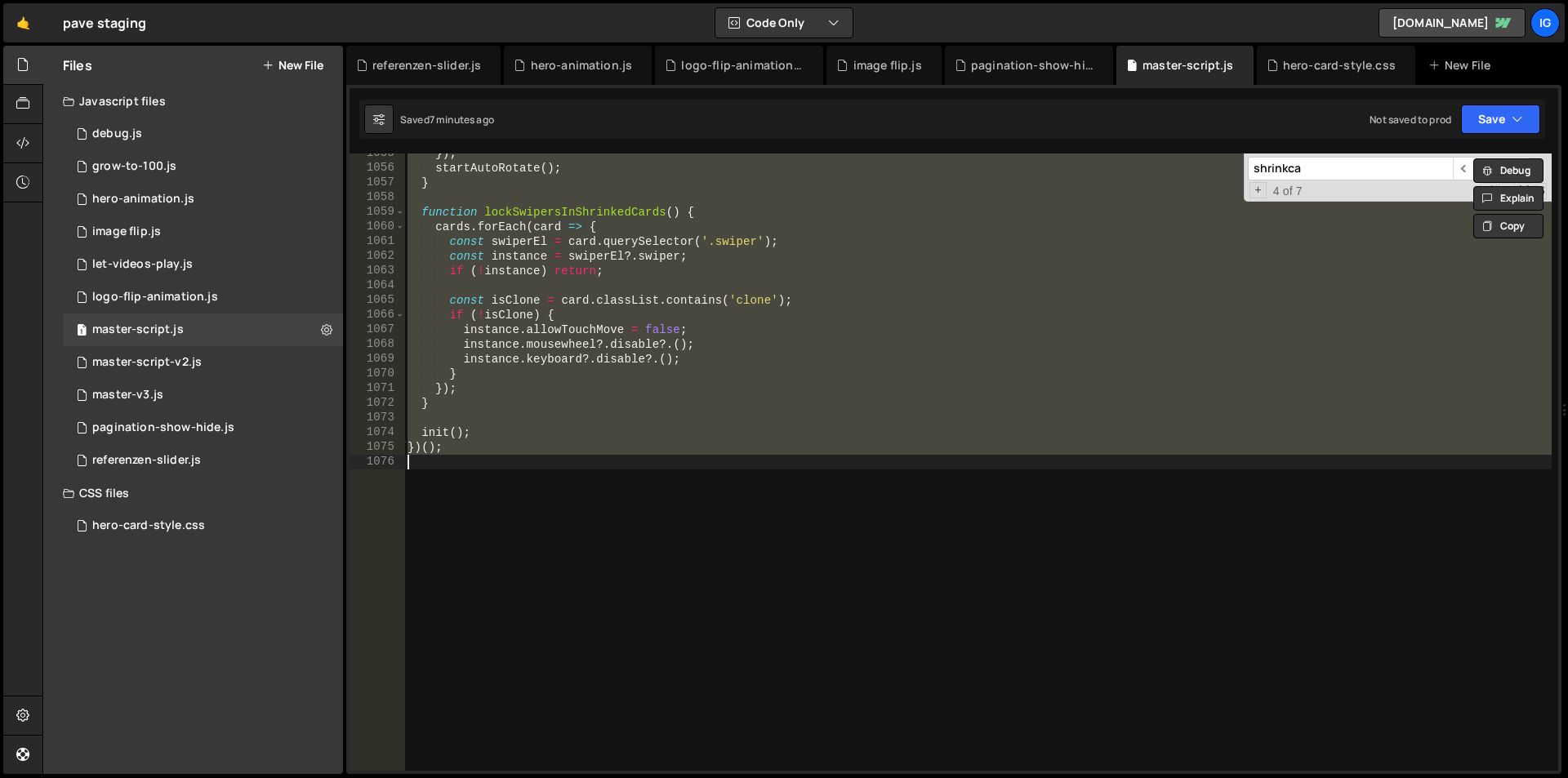
paste textarea
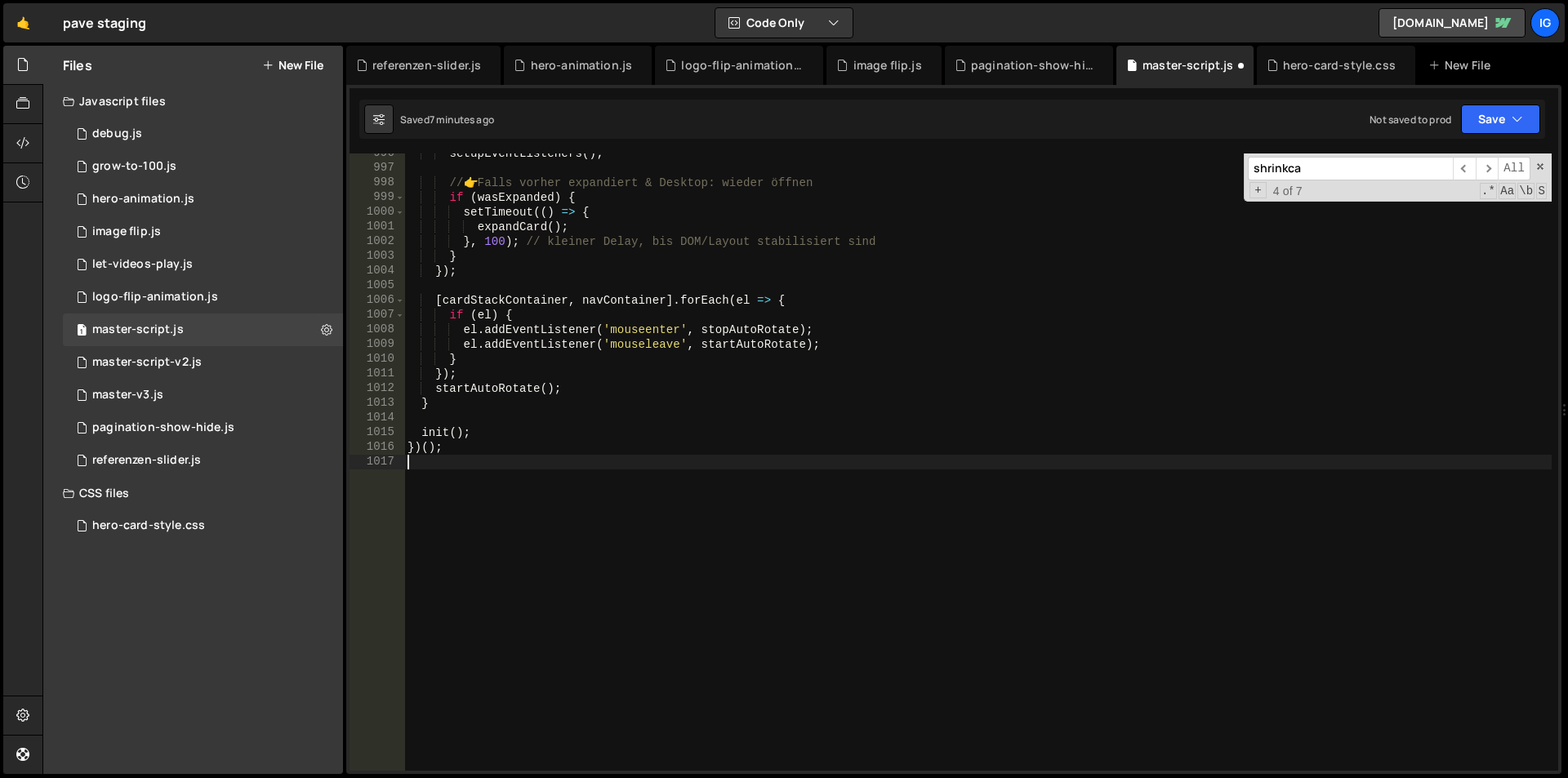
scroll to position [14634, 0]
type textarea "})();"
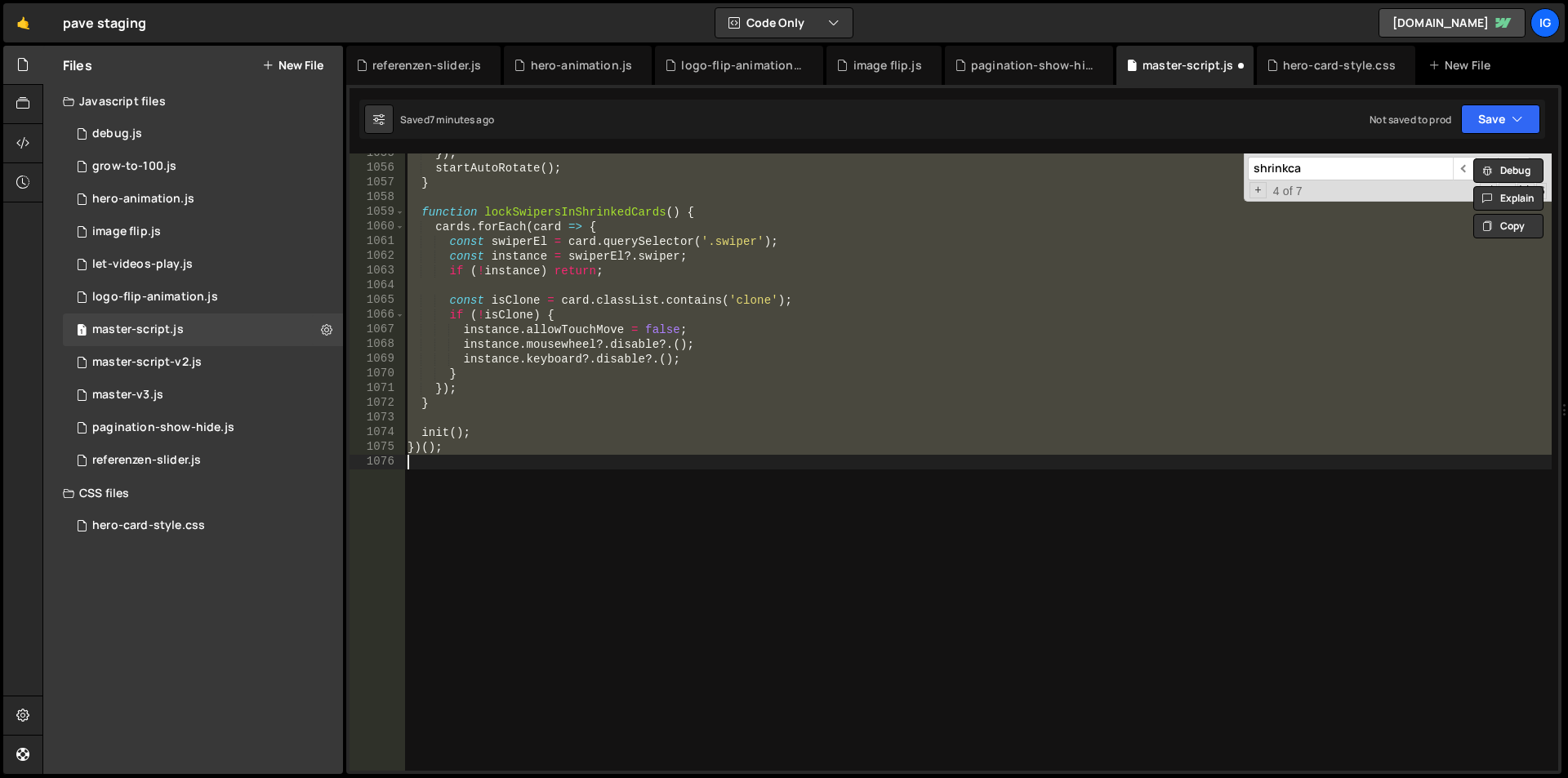
scroll to position [15501, 0]
paste textarea
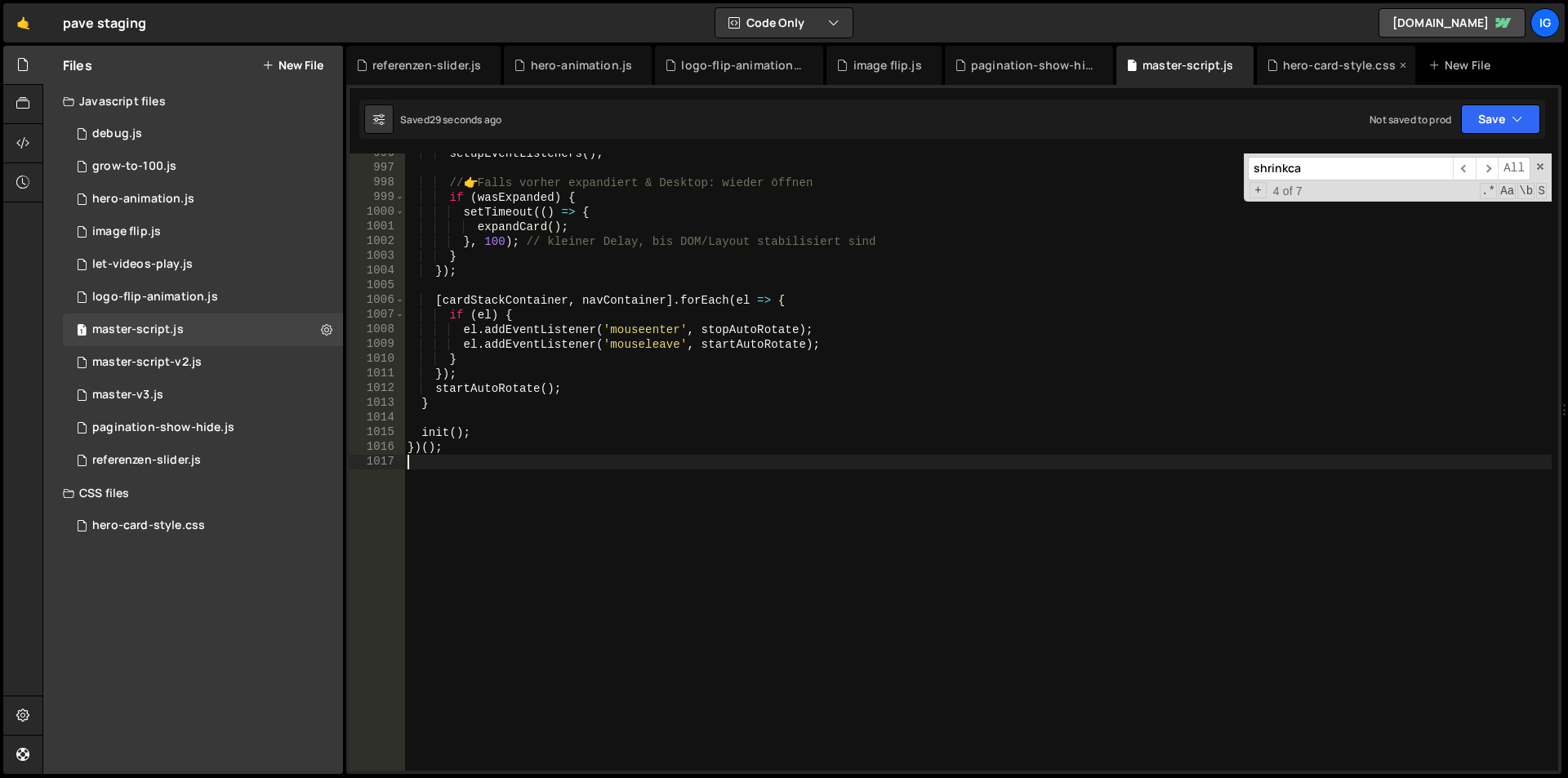
click at [1331, 71] on div "hero-card-style.css" at bounding box center [1340, 65] width 113 height 16
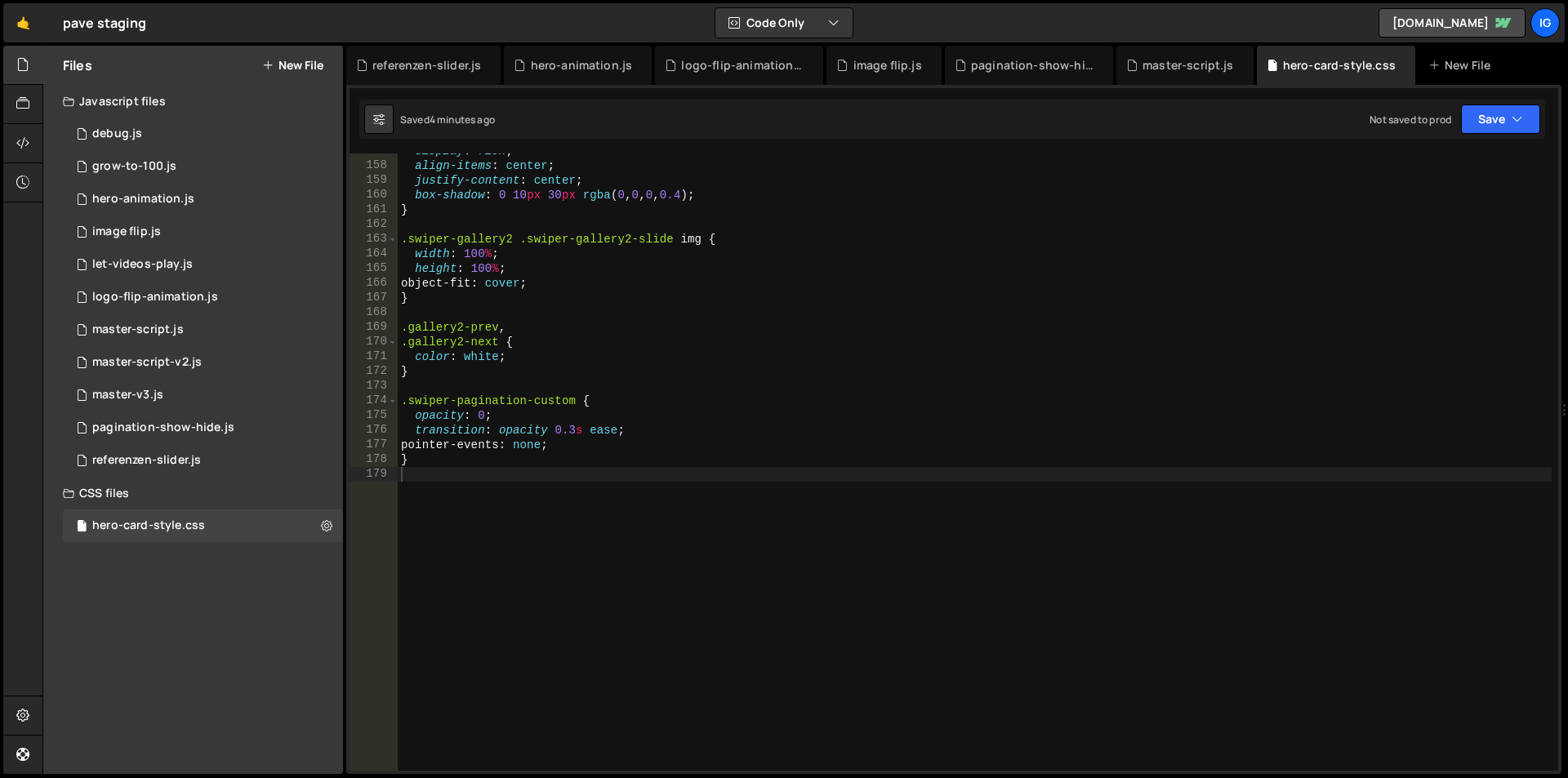
click at [504, 506] on div "display : flex ; align-items : center ; justify-content : center ; box-shadow :…" at bounding box center [975, 467] width 1154 height 647
click at [1190, 60] on div "master-script.js" at bounding box center [1188, 65] width 91 height 16
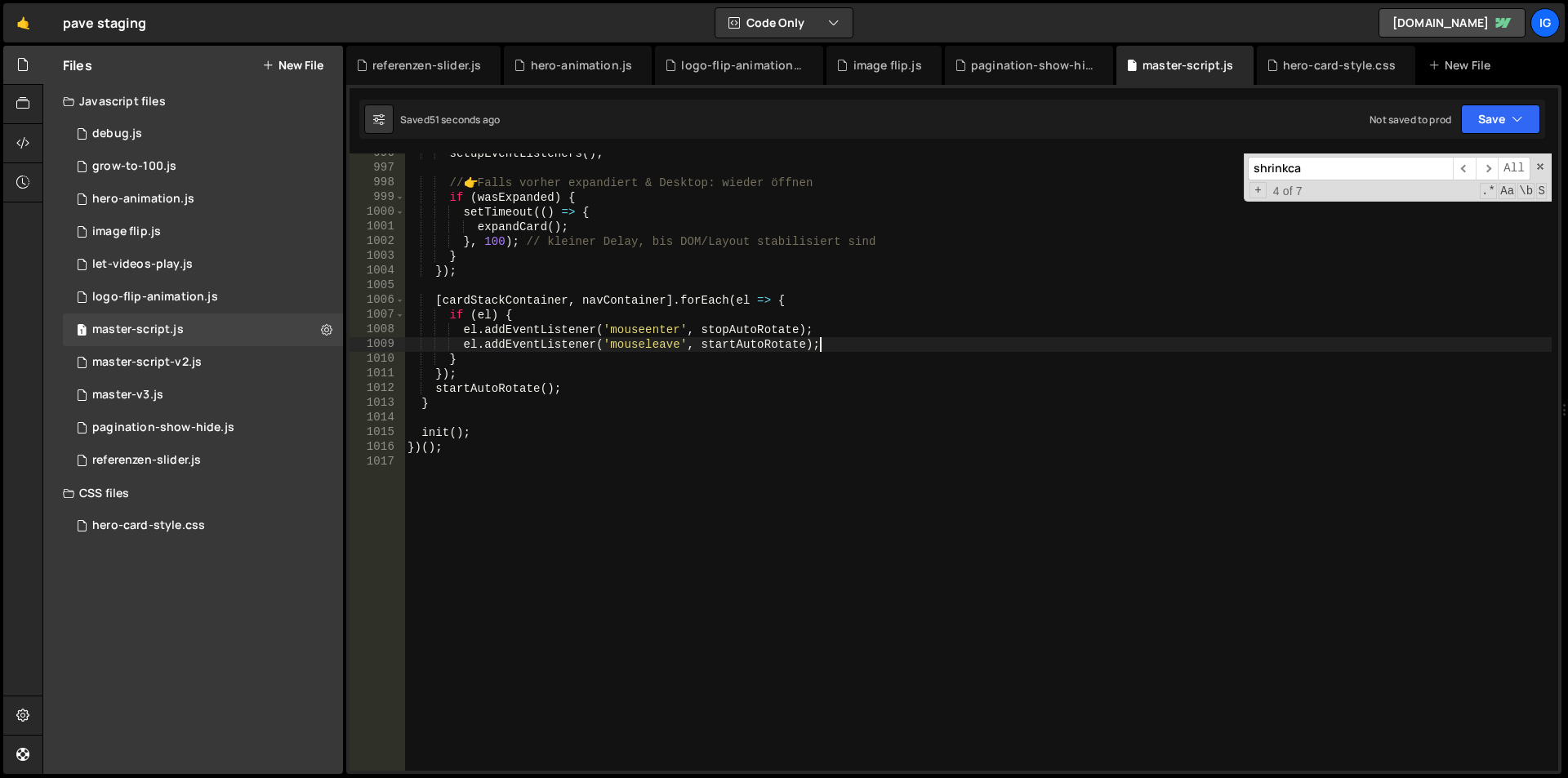
click at [943, 341] on div "setupEventListeners ( ) ; // 👉 Falls vorher expandiert & Desktop: wieder öffnen…" at bounding box center [978, 469] width 1147 height 647
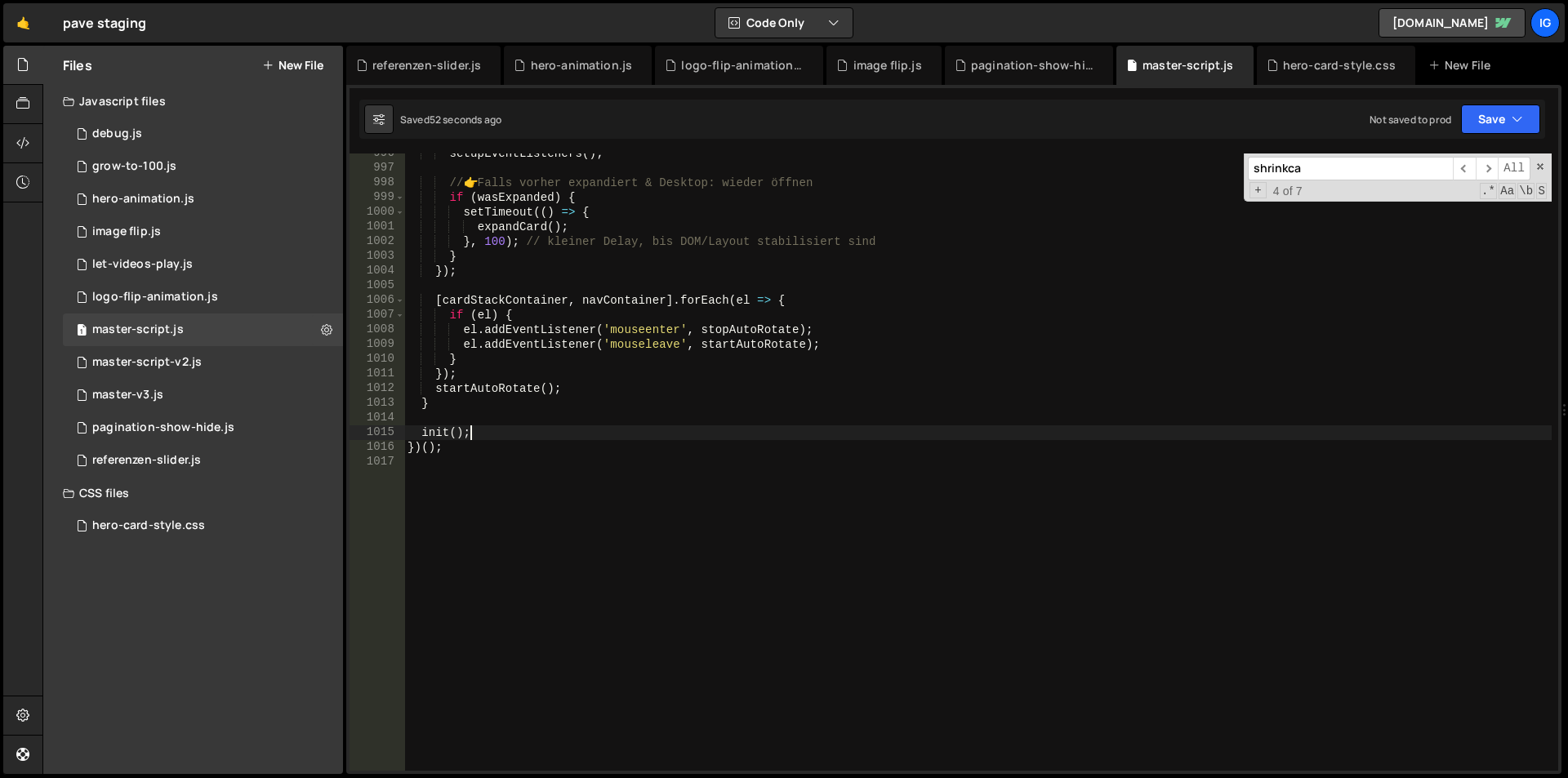
click at [919, 426] on div "setupEventListeners ( ) ; // 👉 Falls vorher expandiert & Desktop: wieder öffnen…" at bounding box center [978, 469] width 1147 height 647
type textarea "})();"
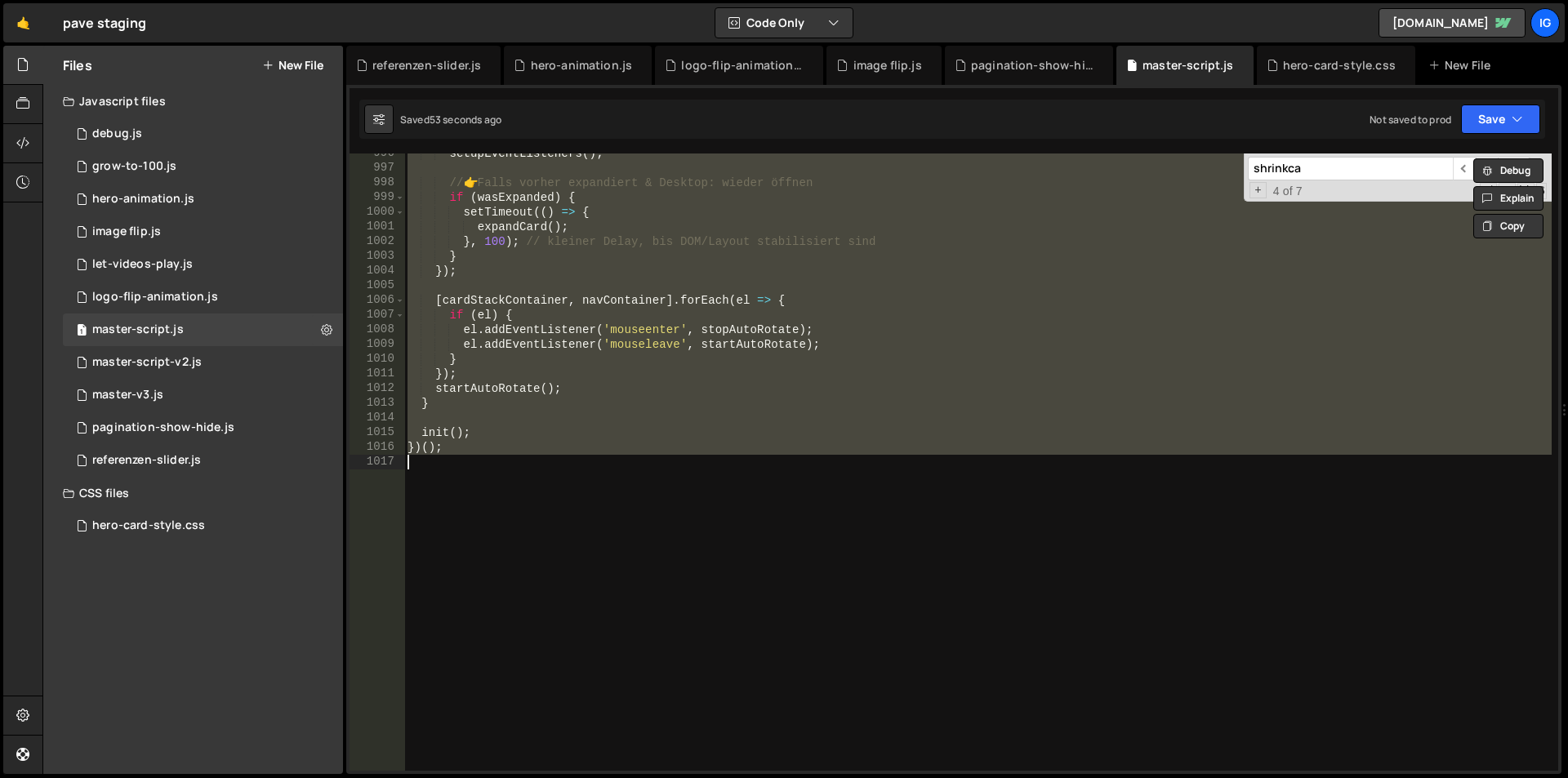
paste textarea
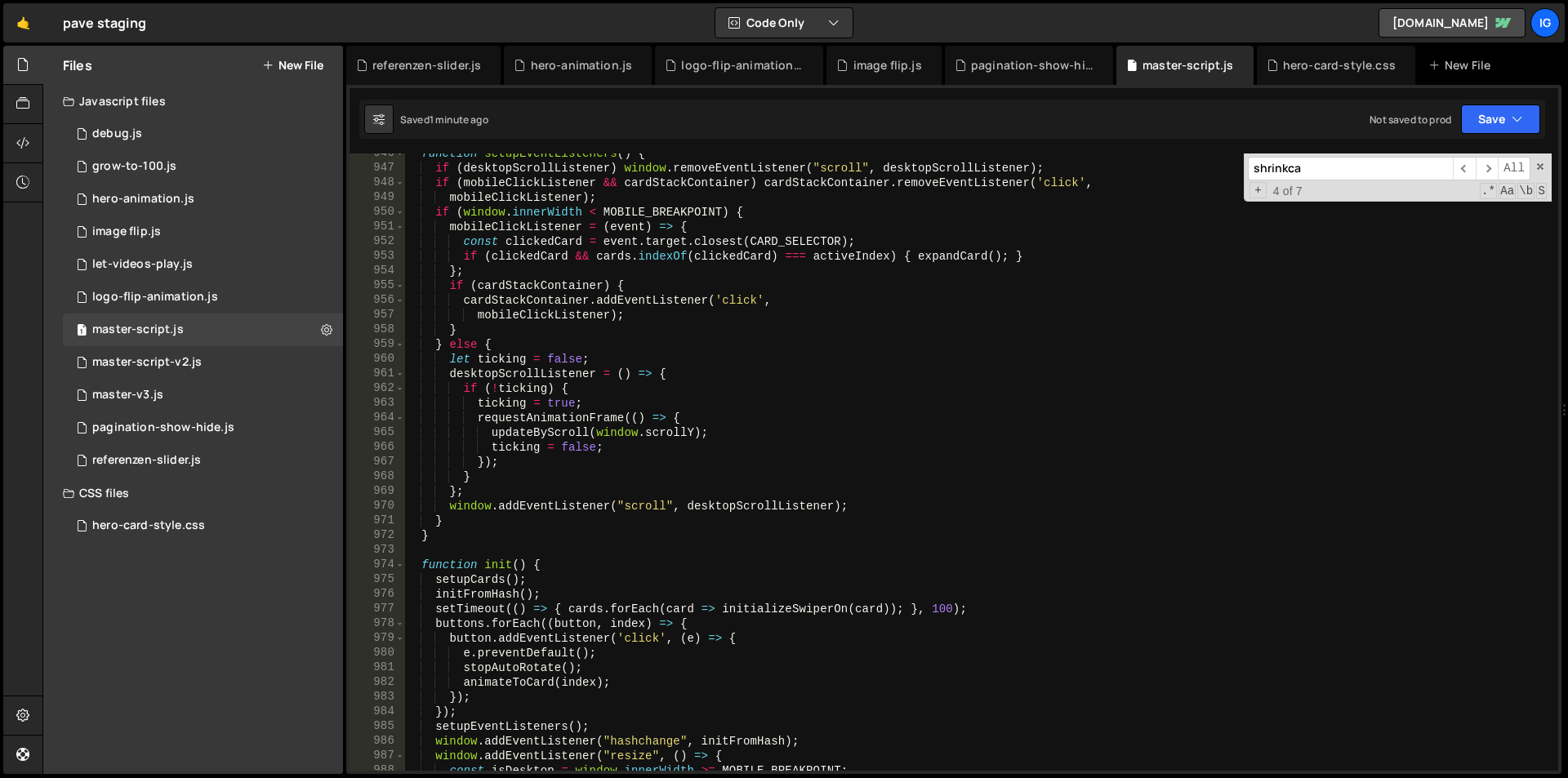
scroll to position [13899, 0]
drag, startPoint x: 1558, startPoint y: 735, endPoint x: 1530, endPoint y: 599, distance: 138.9
click at [1530, 599] on div "157 158 159 160 161 162 163 164 165 166 167 168 169 170 171 172 173 174 175 176…" at bounding box center [954, 430] width 1216 height 690
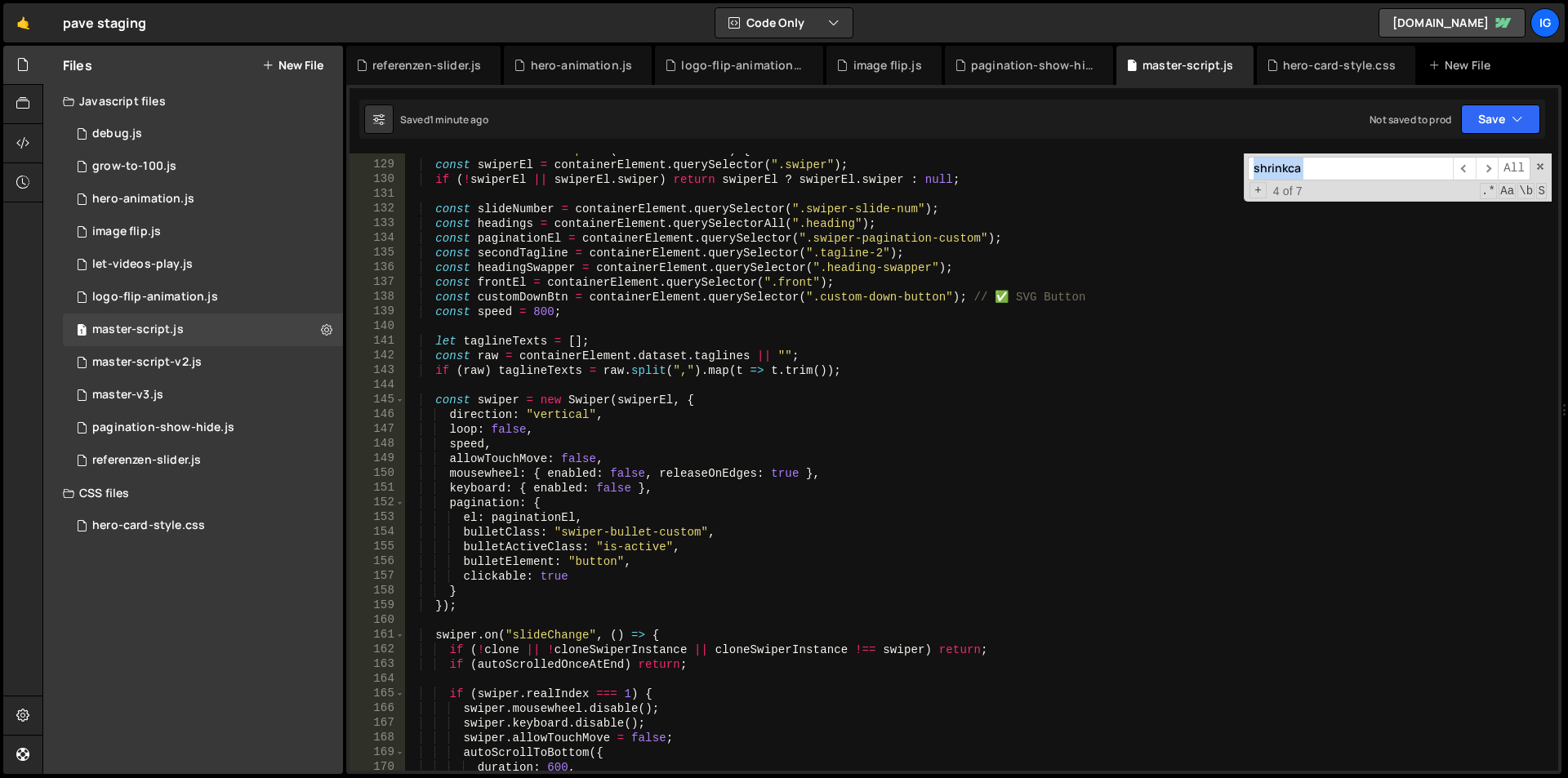
scroll to position [0, 0]
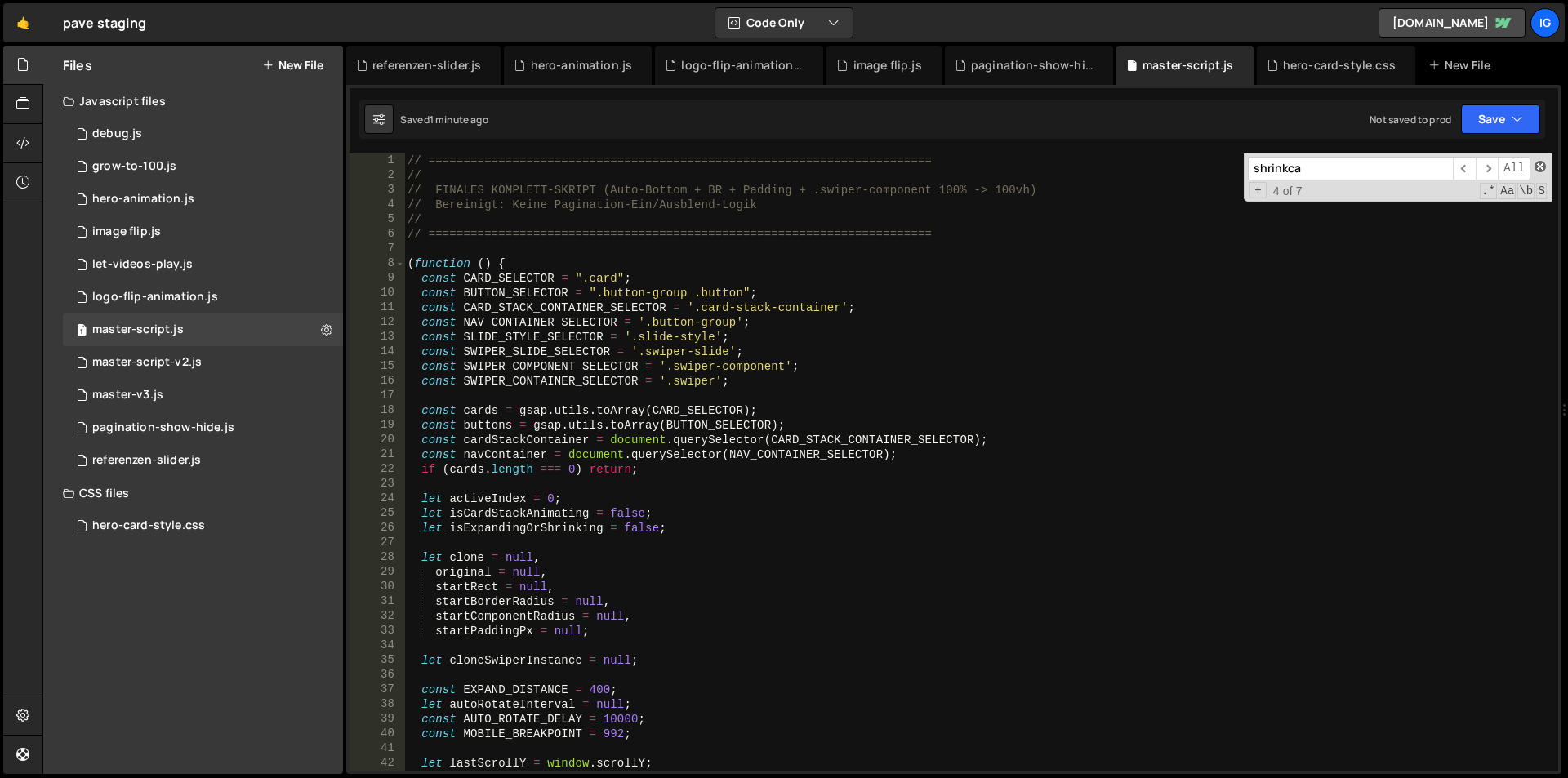
click at [1543, 170] on span at bounding box center [1540, 167] width 12 height 12
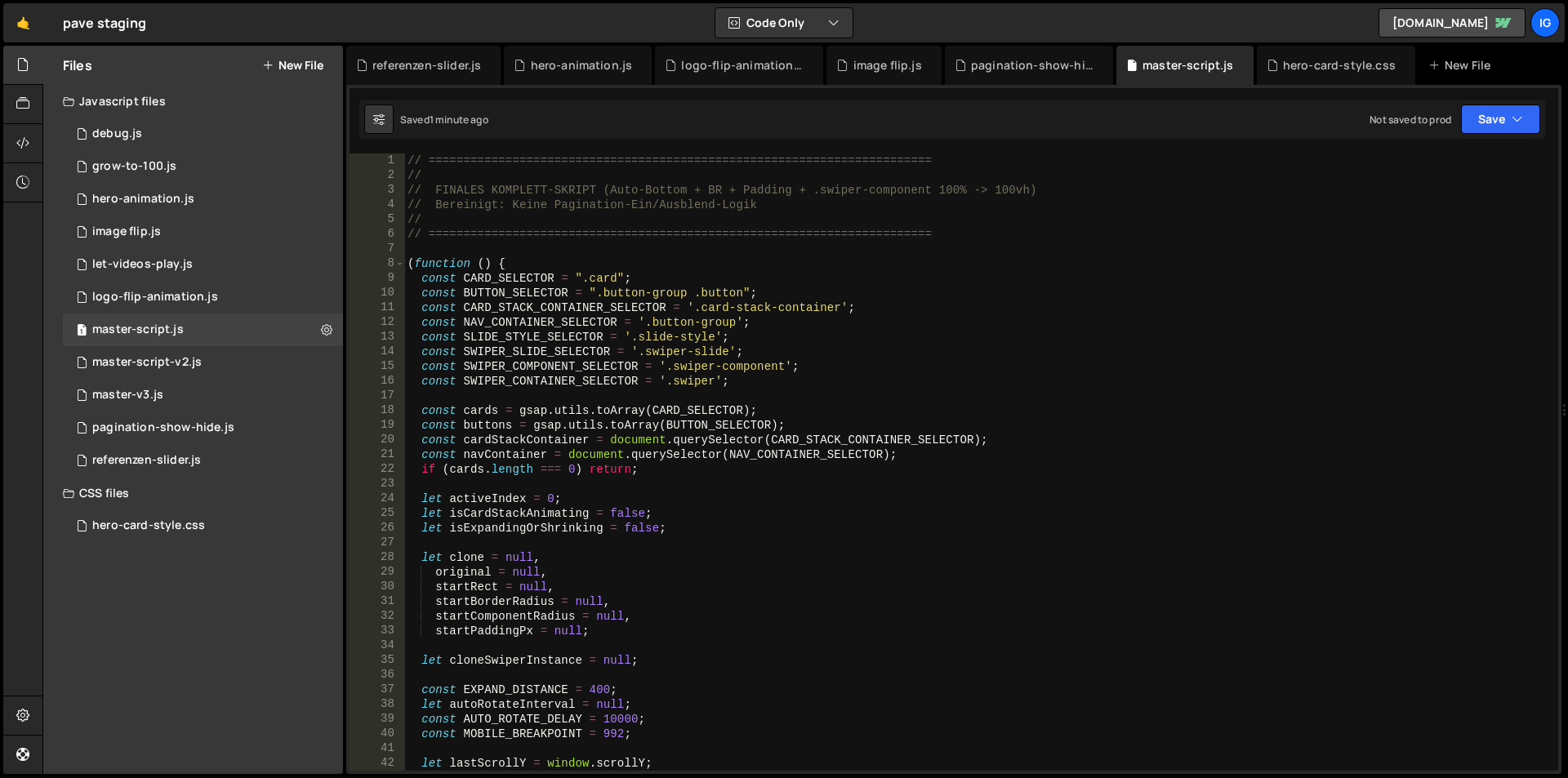
click at [1225, 123] on div "Saved 1 minute ago Not saved to prod Upgrade to Edit Save Save to Staging S Sav…" at bounding box center [952, 119] width 1186 height 40
click at [611, 191] on div "// ======================================================================== // …" at bounding box center [978, 477] width 1147 height 647
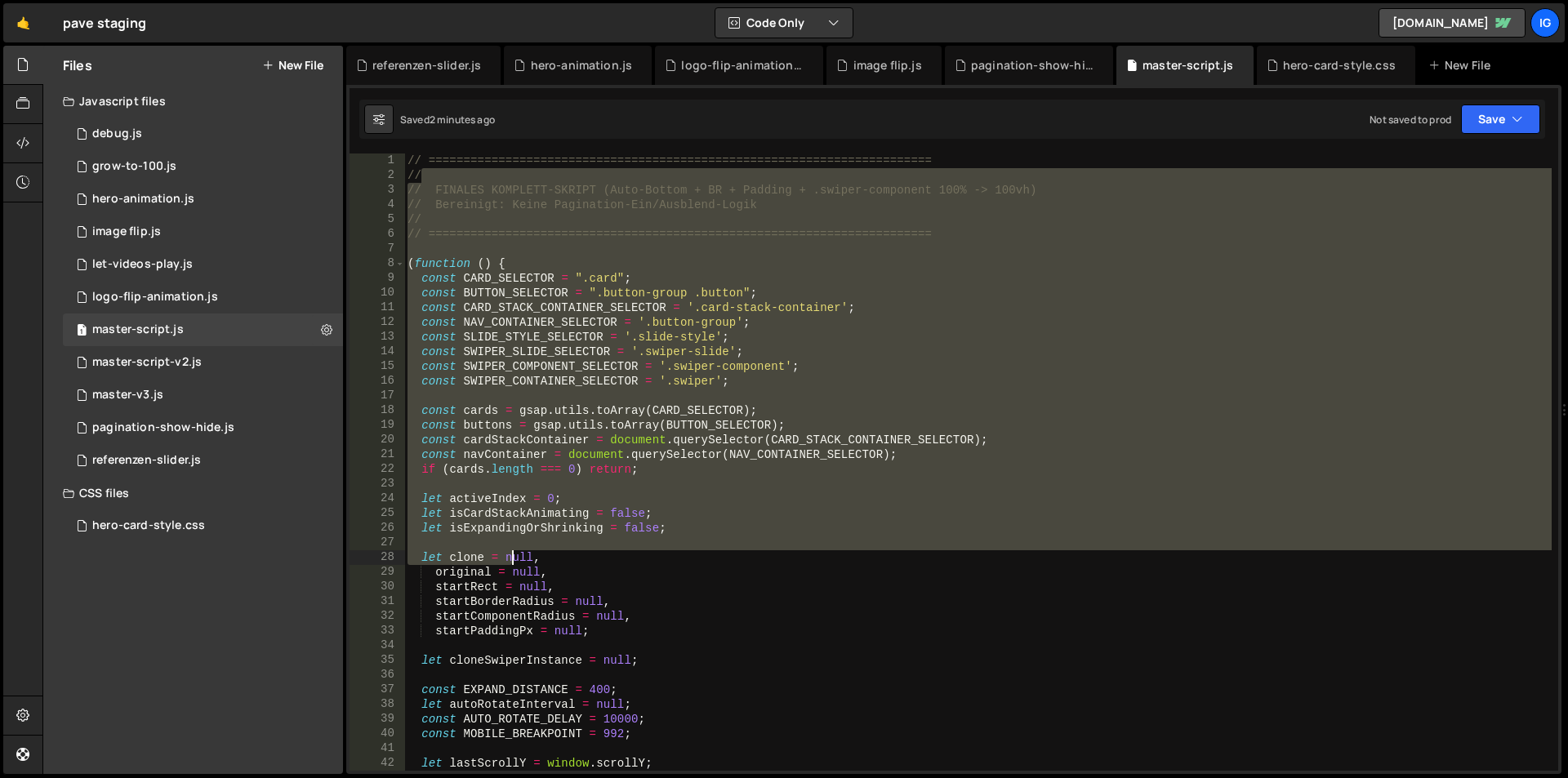
drag, startPoint x: 431, startPoint y: 175, endPoint x: 514, endPoint y: 558, distance: 391.9
click at [514, 558] on div "// ======================================================================== // …" at bounding box center [978, 477] width 1147 height 647
drag, startPoint x: 1202, startPoint y: 173, endPoint x: 1189, endPoint y: 171, distance: 13.2
click at [1202, 173] on div "// ======================================================================== // …" at bounding box center [978, 462] width 1147 height 617
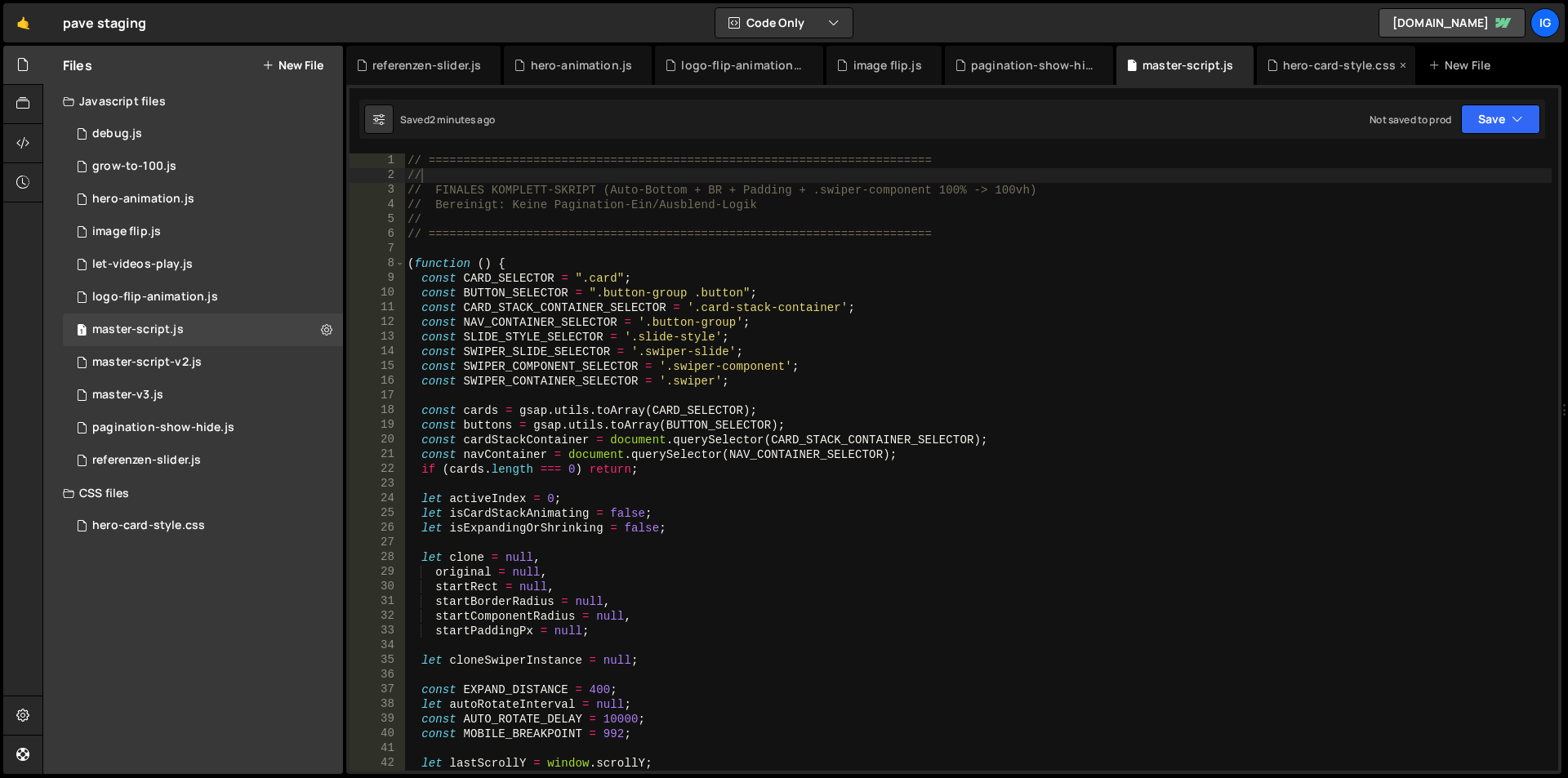
click at [1295, 62] on div "hero-card-style.css" at bounding box center [1340, 65] width 113 height 16
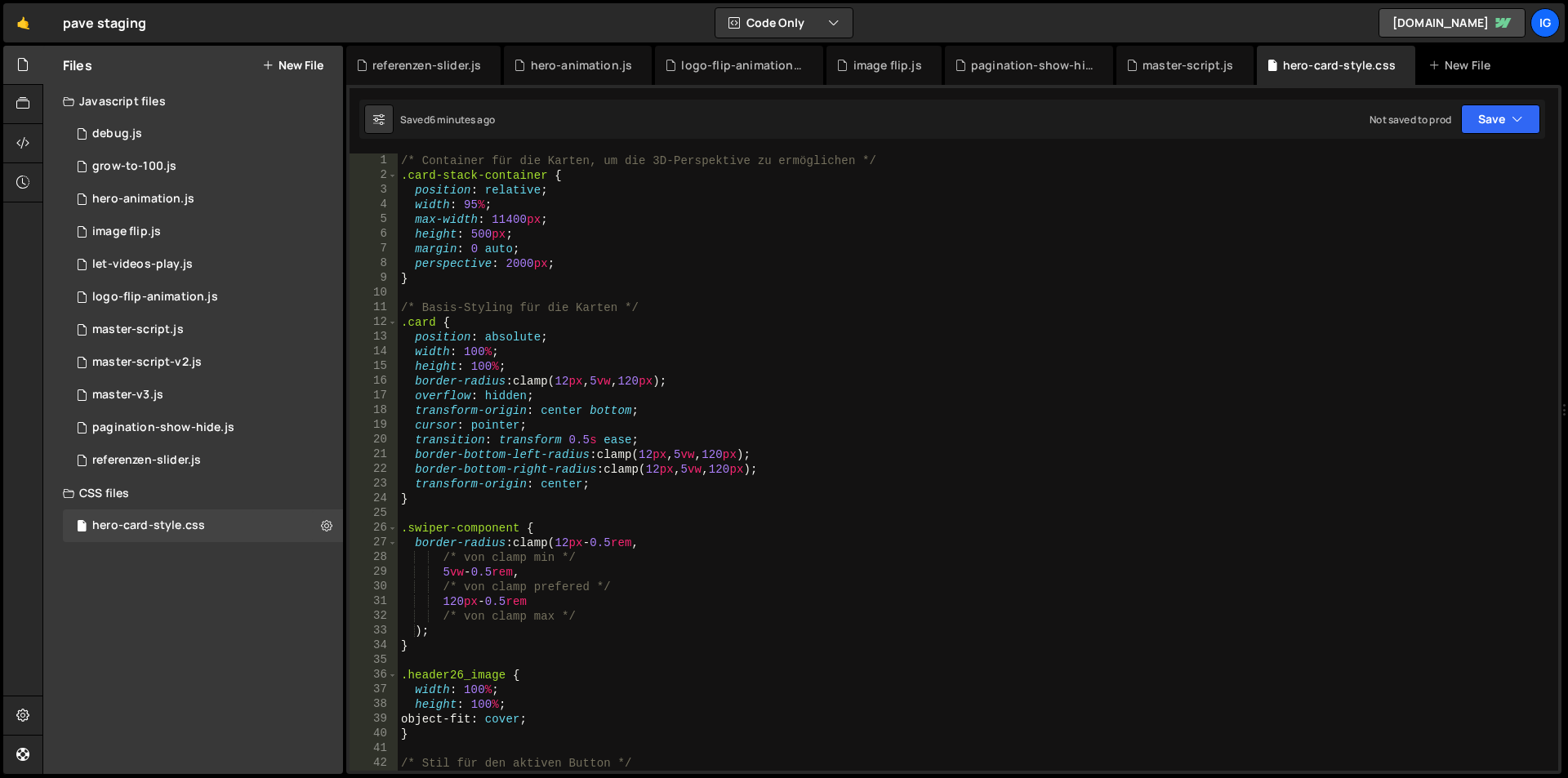
click at [682, 116] on div "Saved 6 minutes ago Not saved to prod Upgrade to Edit Save Save to Staging S Sa…" at bounding box center [952, 119] width 1186 height 40
drag, startPoint x: 519, startPoint y: 121, endPoint x: 391, endPoint y: 115, distance: 128.1
click at [391, 115] on div "Saved 6 minutes ago Not saved to prod Upgrade to Edit Save Save to Staging S Sa…" at bounding box center [952, 119] width 1186 height 40
click at [523, 121] on div "Saved 6 minutes ago Not saved to prod Upgrade to Edit Save Save to Staging S Sa…" at bounding box center [952, 119] width 1186 height 40
click at [1160, 63] on div "master-script.js" at bounding box center [1188, 65] width 91 height 16
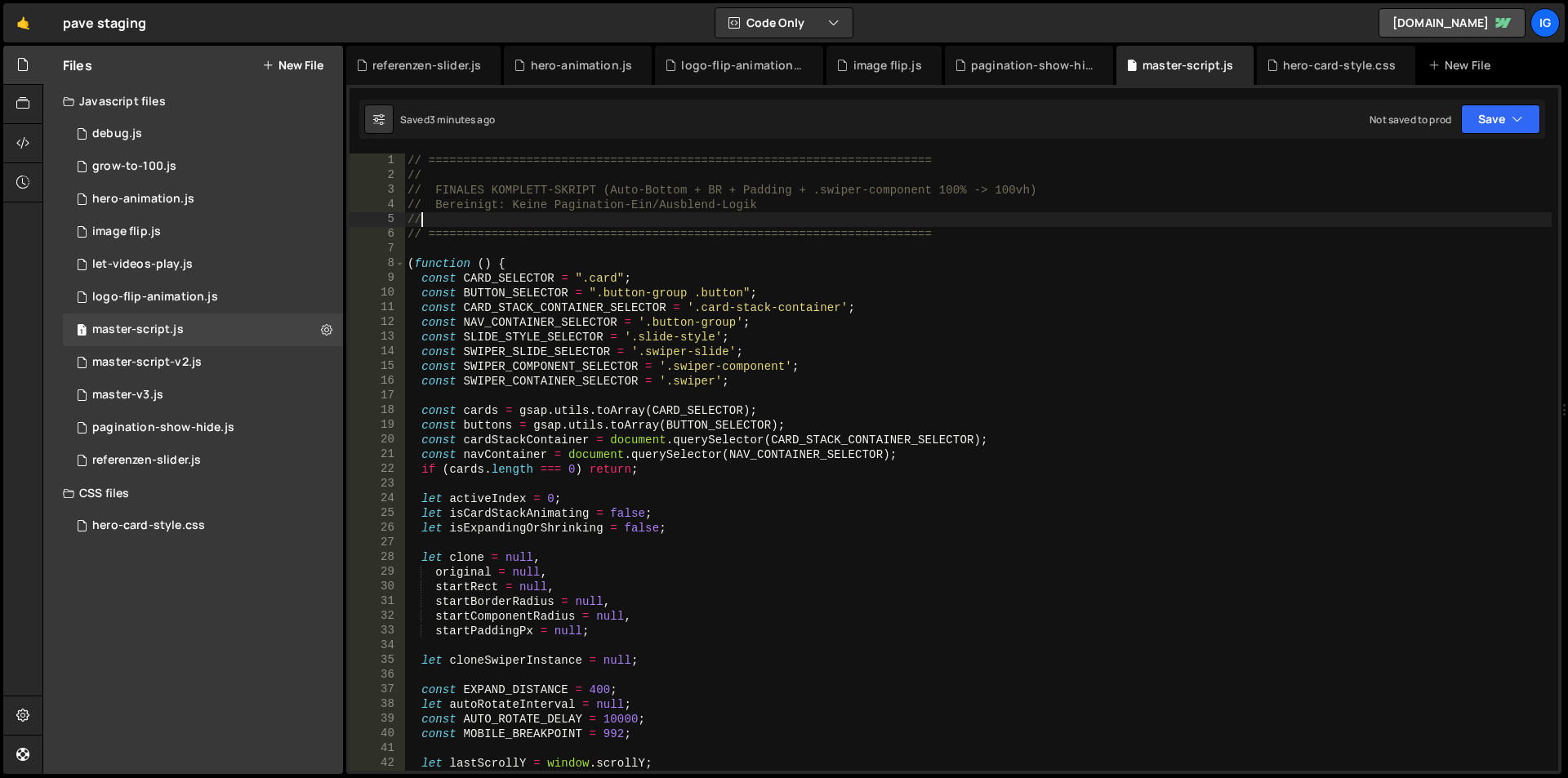
click at [510, 225] on div "// ======================================================================== // …" at bounding box center [978, 477] width 1147 height 647
drag, startPoint x: 477, startPoint y: 227, endPoint x: 408, endPoint y: 226, distance: 69.0
click at [408, 226] on div "// ======================================================================== // …" at bounding box center [978, 477] width 1147 height 647
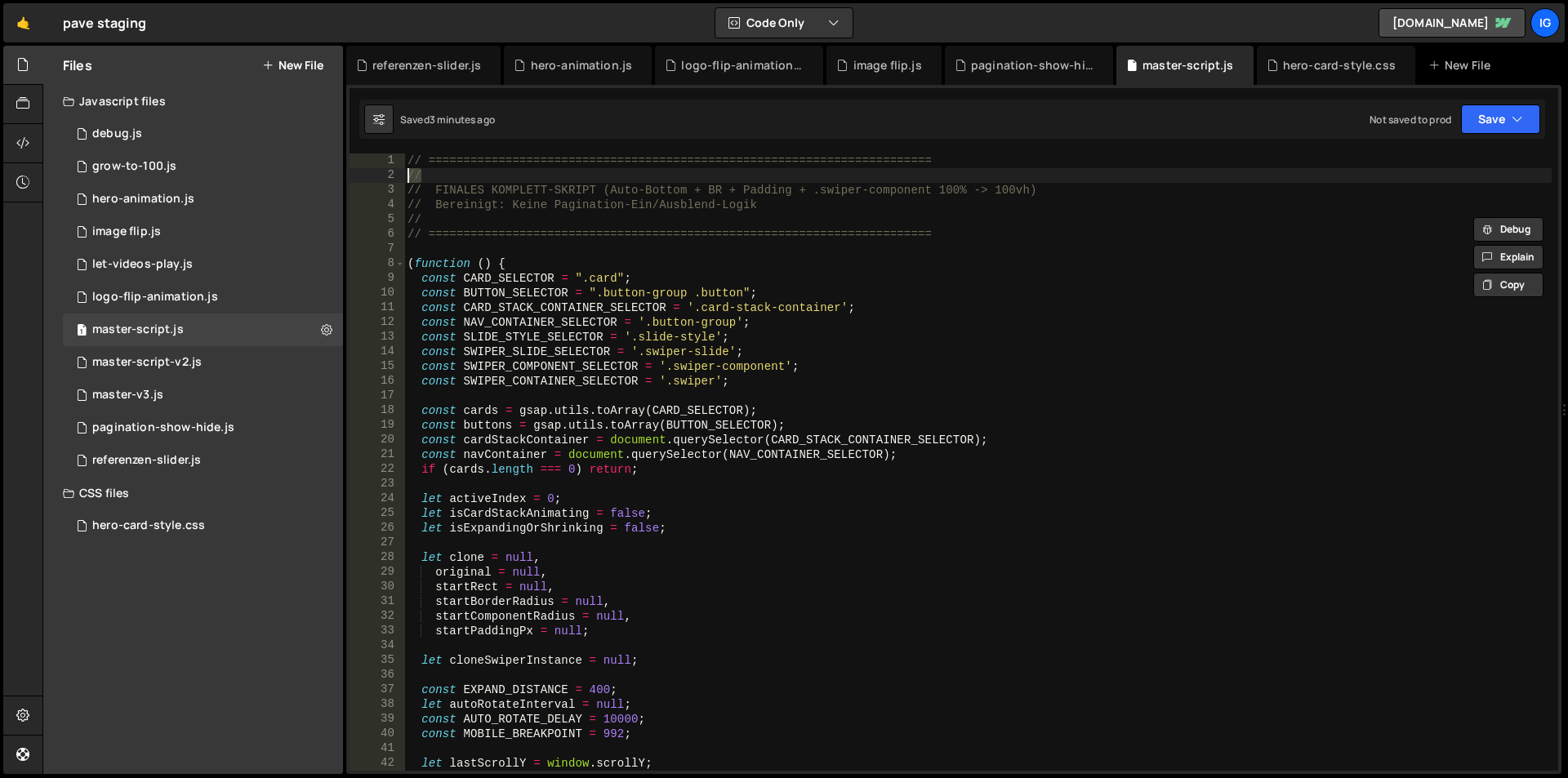
drag, startPoint x: 436, startPoint y: 179, endPoint x: 373, endPoint y: 181, distance: 63.0
click at [373, 181] on div "// 1 2 3 4 5 6 7 8 9 10 11 12 13 14 15 16 17 18 19 20 21 22 23 24 25 26 27 28 2…" at bounding box center [954, 462] width 1209 height 617
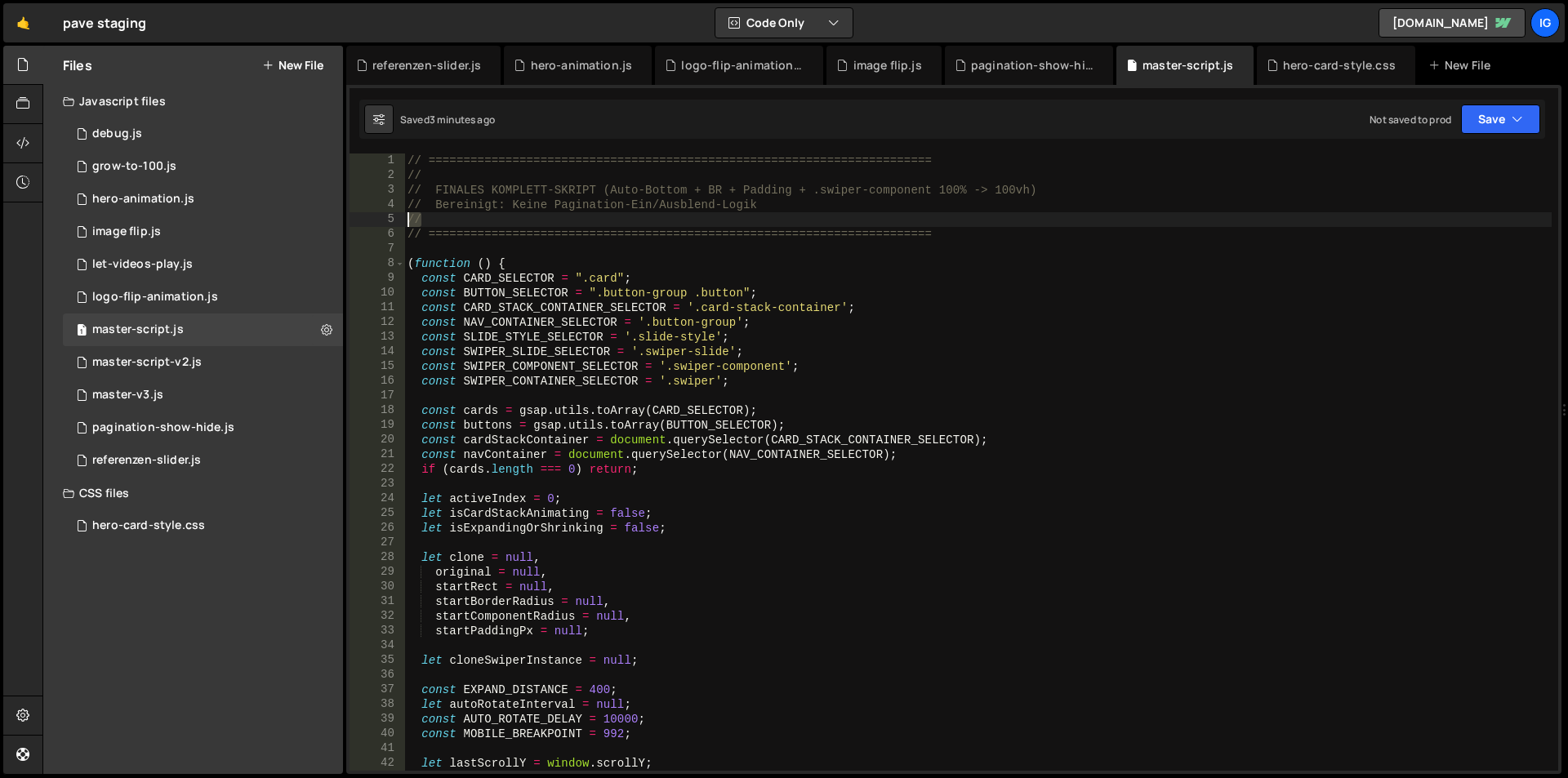
drag, startPoint x: 634, startPoint y: 223, endPoint x: 399, endPoint y: 220, distance: 235.0
click at [399, 220] on div "// 1 2 3 4 5 6 7 8 9 10 11 12 13 14 15 16 17 18 19 20 21 22 23 24 25 26 27 28 2…" at bounding box center [954, 462] width 1209 height 617
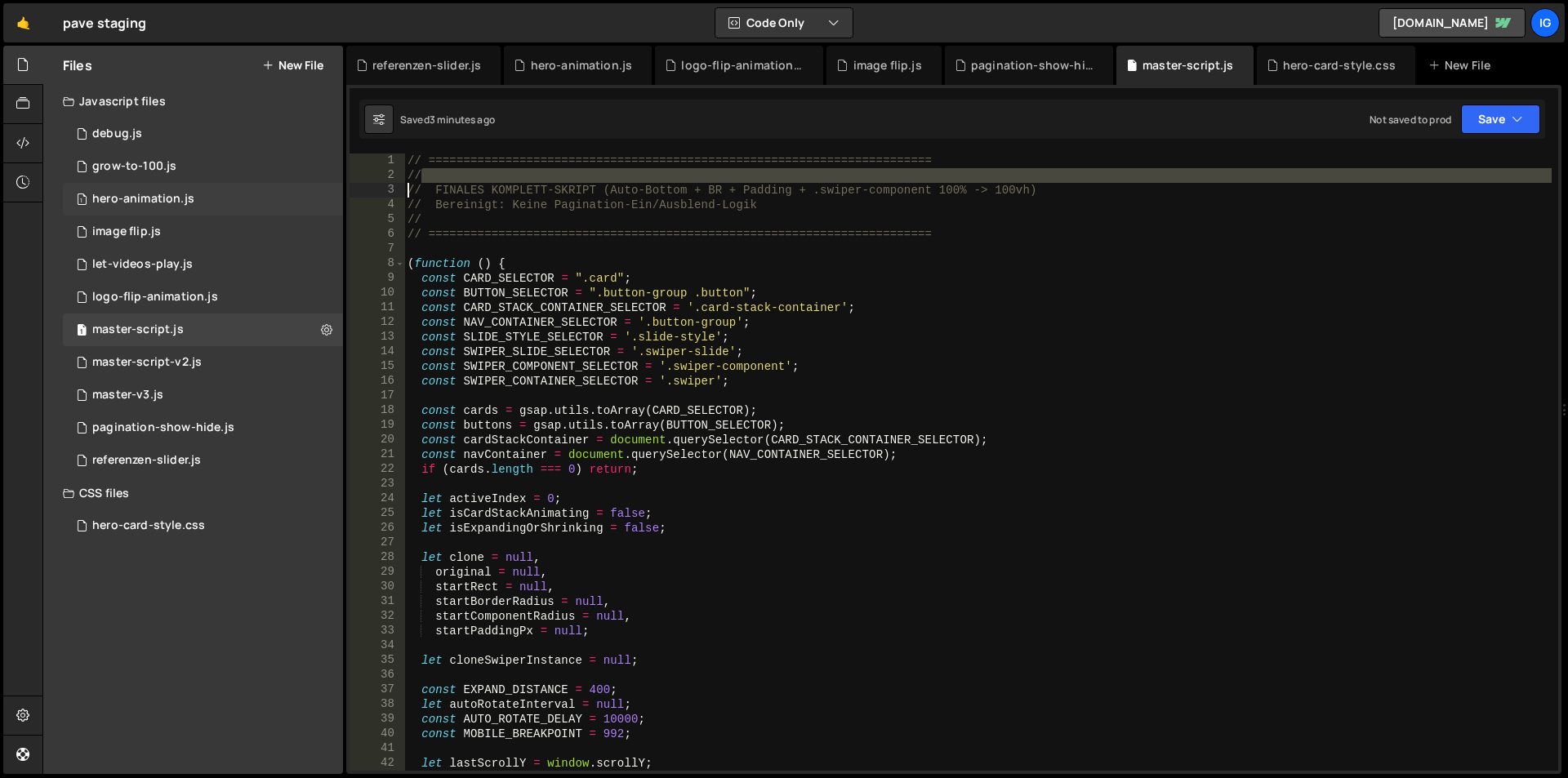
drag, startPoint x: 450, startPoint y: 176, endPoint x: 332, endPoint y: 185, distance: 118.3
click at [332, 185] on div "Files New File Javascript files 1 debug.js 0 1 grow-to-100.js 0 1 hero-animatio…" at bounding box center [805, 410] width 1525 height 729
click at [413, 165] on div "// ======================================================================== // …" at bounding box center [978, 477] width 1147 height 647
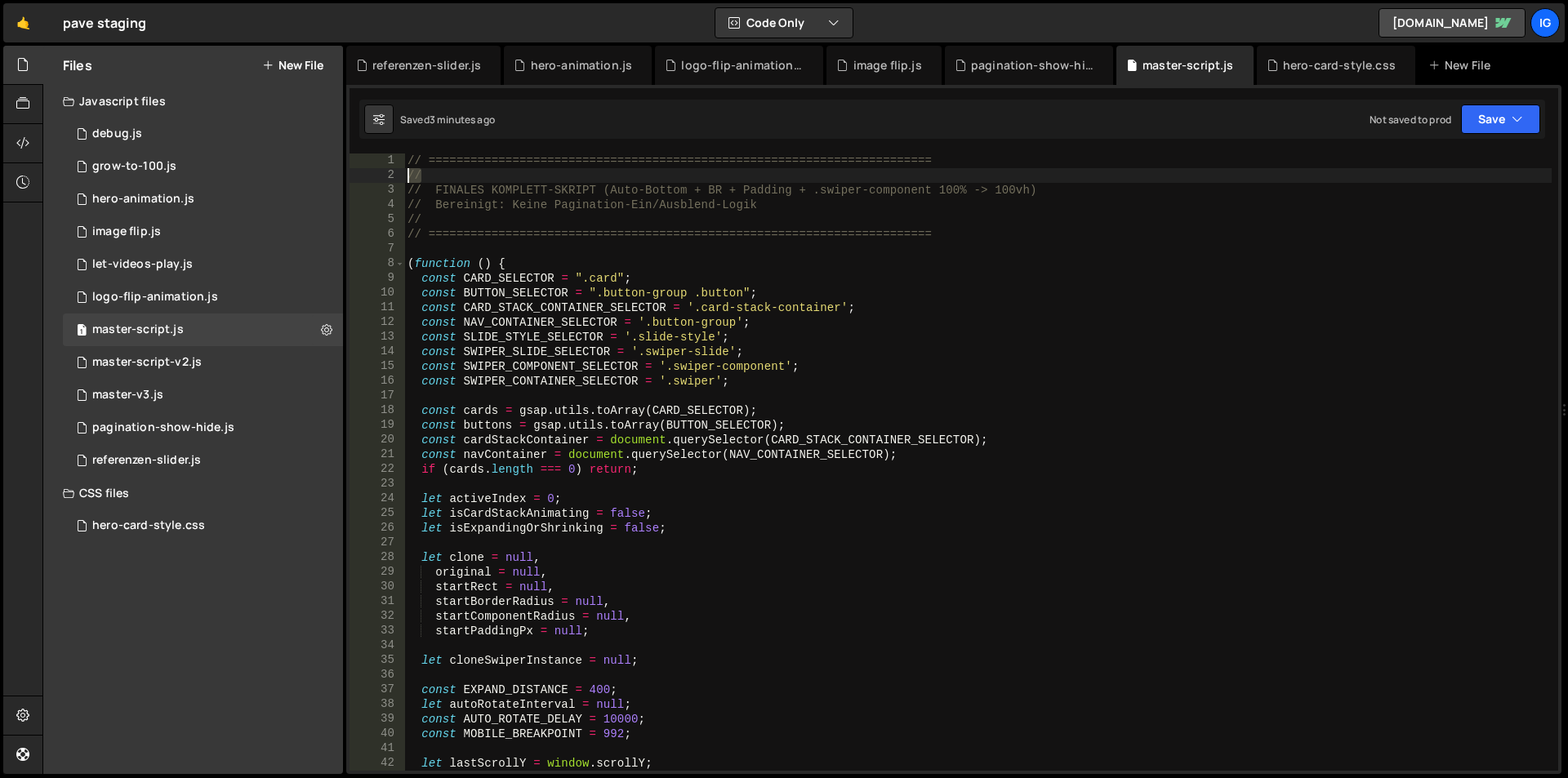
drag, startPoint x: 428, startPoint y: 174, endPoint x: 377, endPoint y: 177, distance: 51.1
click at [377, 177] on div "// ======================================================================== 1 2…" at bounding box center [954, 462] width 1209 height 617
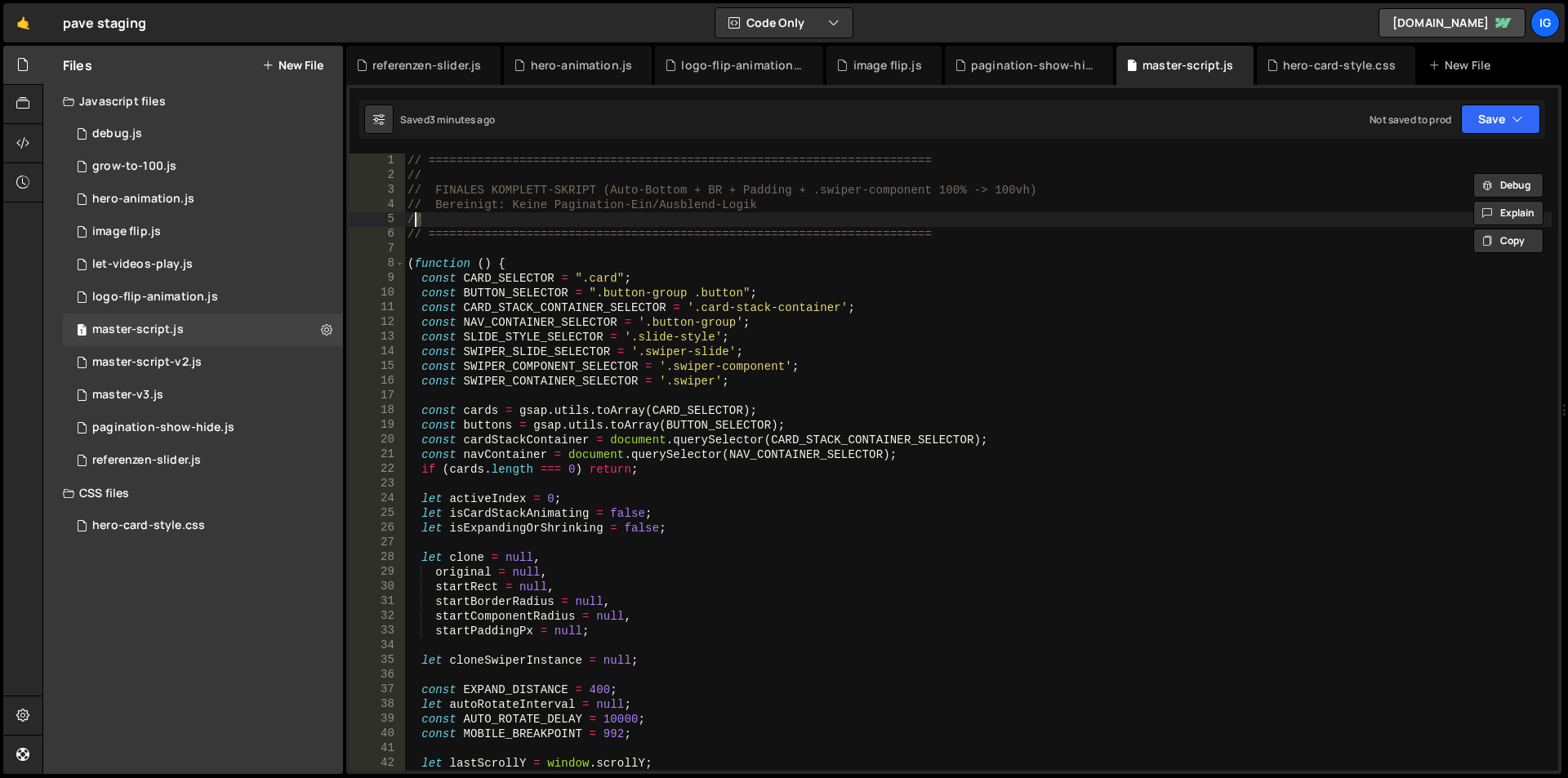
drag, startPoint x: 405, startPoint y: 214, endPoint x: 385, endPoint y: 214, distance: 20.0
click at [385, 214] on div "// 1 2 3 4 5 6 7 8 9 10 11 12 13 14 15 16 17 18 19 20 21 22 23 24 25 26 27 28 2…" at bounding box center [954, 462] width 1209 height 617
click at [451, 239] on div "// ======================================================================== // …" at bounding box center [978, 477] width 1147 height 647
click at [930, 228] on div "// ======================================================================== // …" at bounding box center [978, 477] width 1147 height 647
click at [689, 219] on div "// ======================================================================== // …" at bounding box center [978, 477] width 1147 height 647
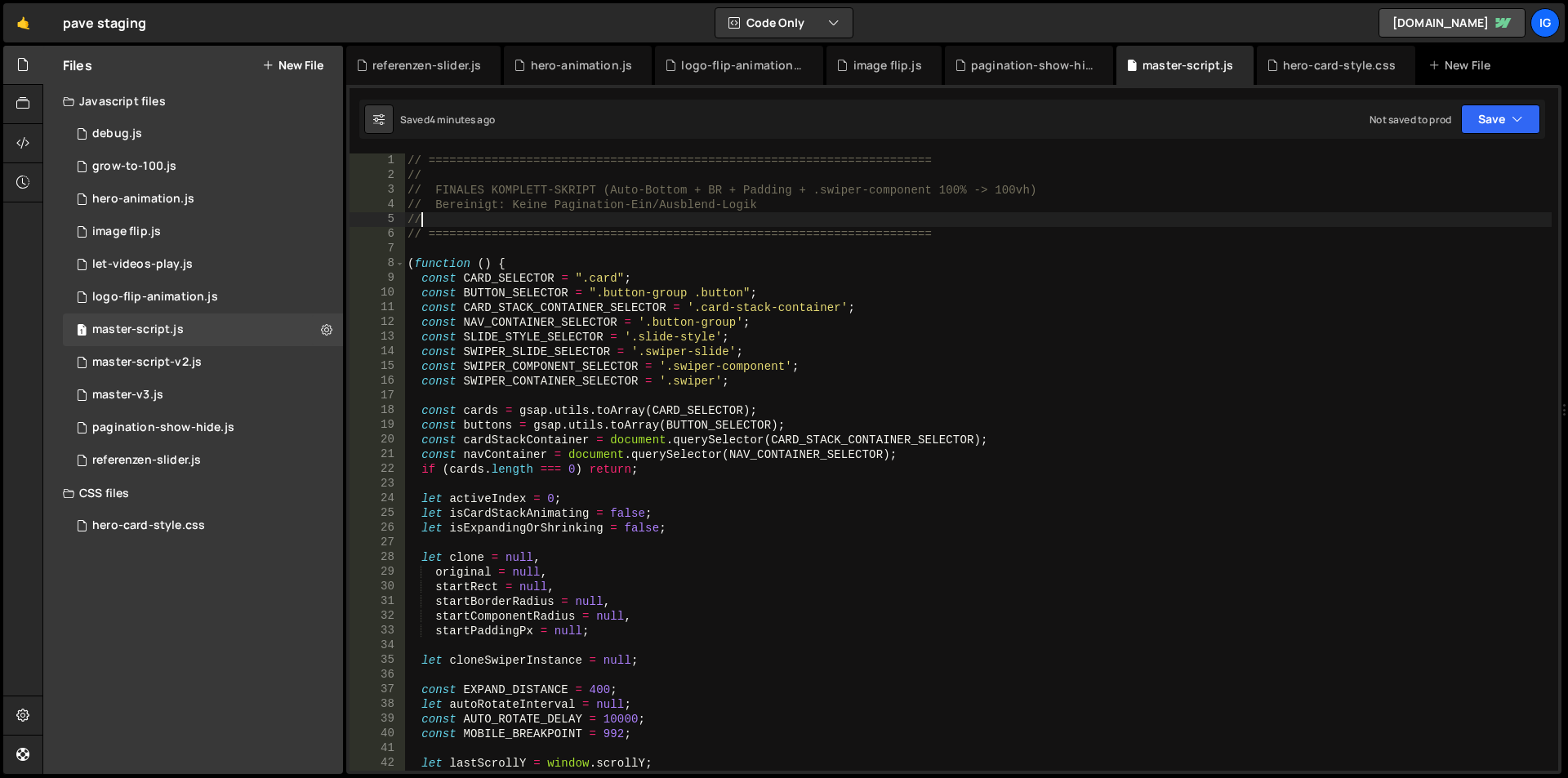
click at [407, 159] on div "// ======================================================================== // …" at bounding box center [978, 477] width 1147 height 647
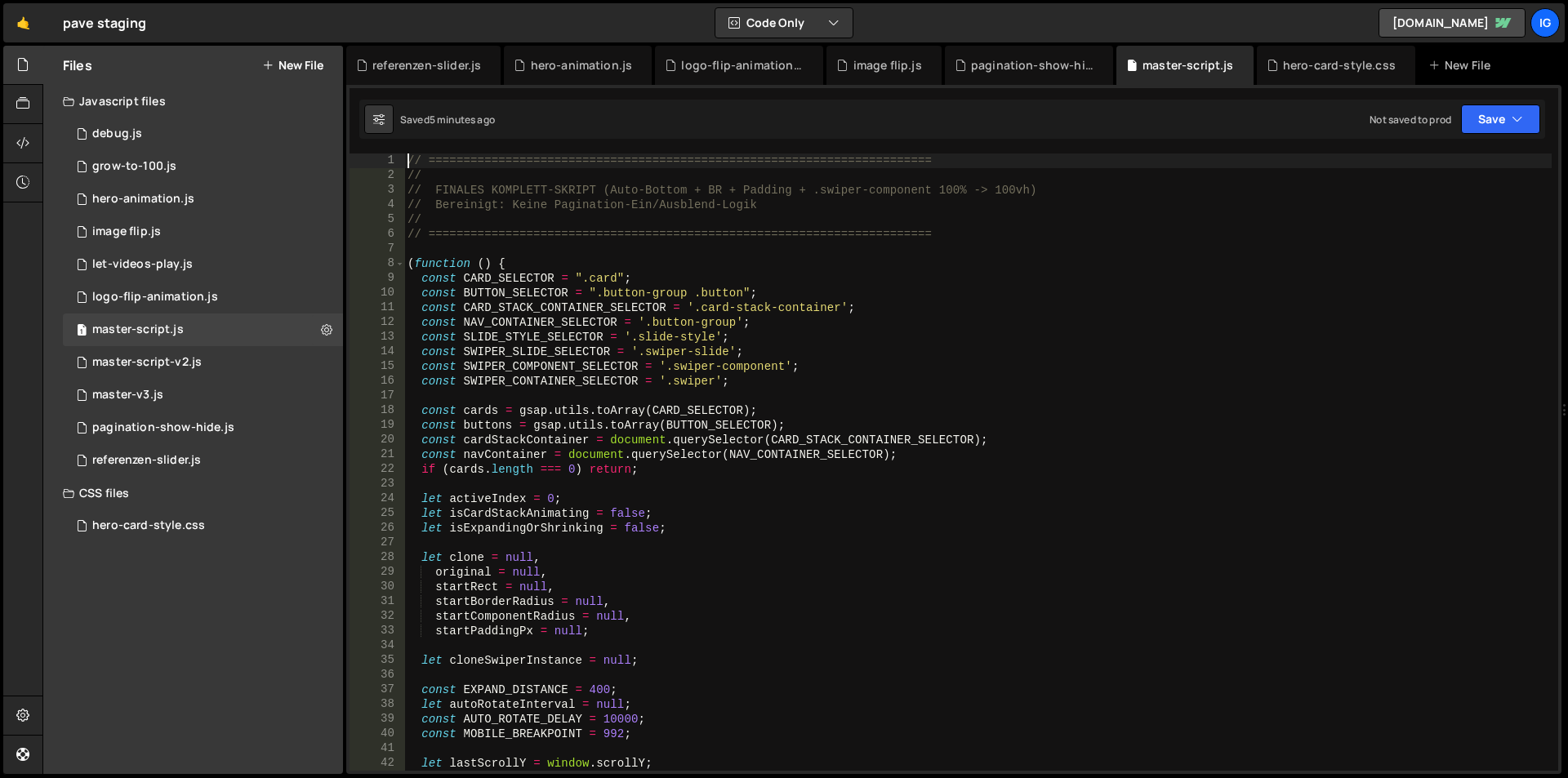
click at [489, 238] on div "// ======================================================================== // …" at bounding box center [978, 477] width 1147 height 647
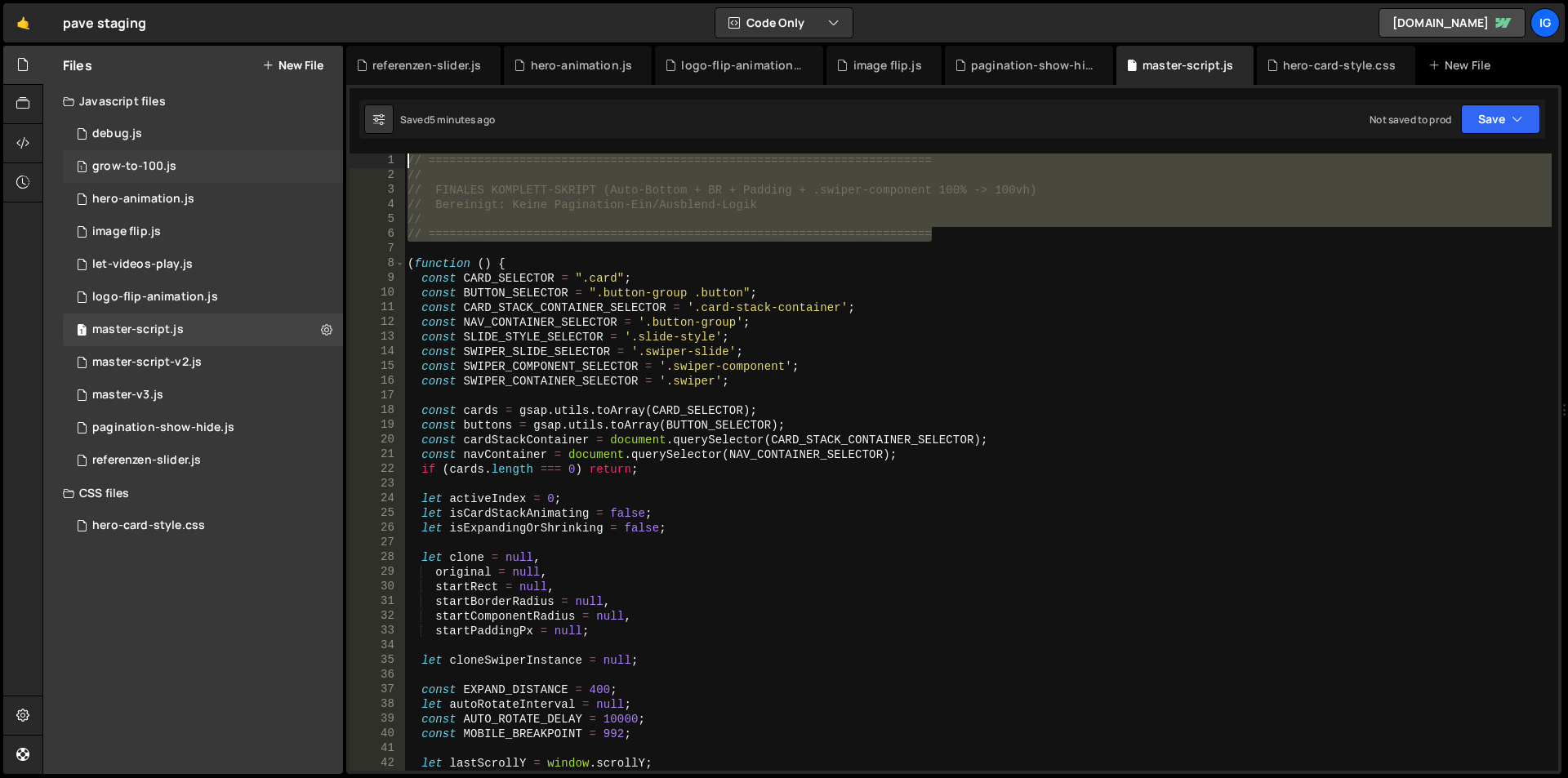
drag, startPoint x: 942, startPoint y: 234, endPoint x: 339, endPoint y: 166, distance: 606.8
click at [339, 166] on div "Files New File Javascript files 1 debug.js 0 1 grow-to-100.js 0 1 hero-animatio…" at bounding box center [805, 410] width 1525 height 729
click at [432, 168] on div "// ======================================================================== // …" at bounding box center [978, 462] width 1147 height 617
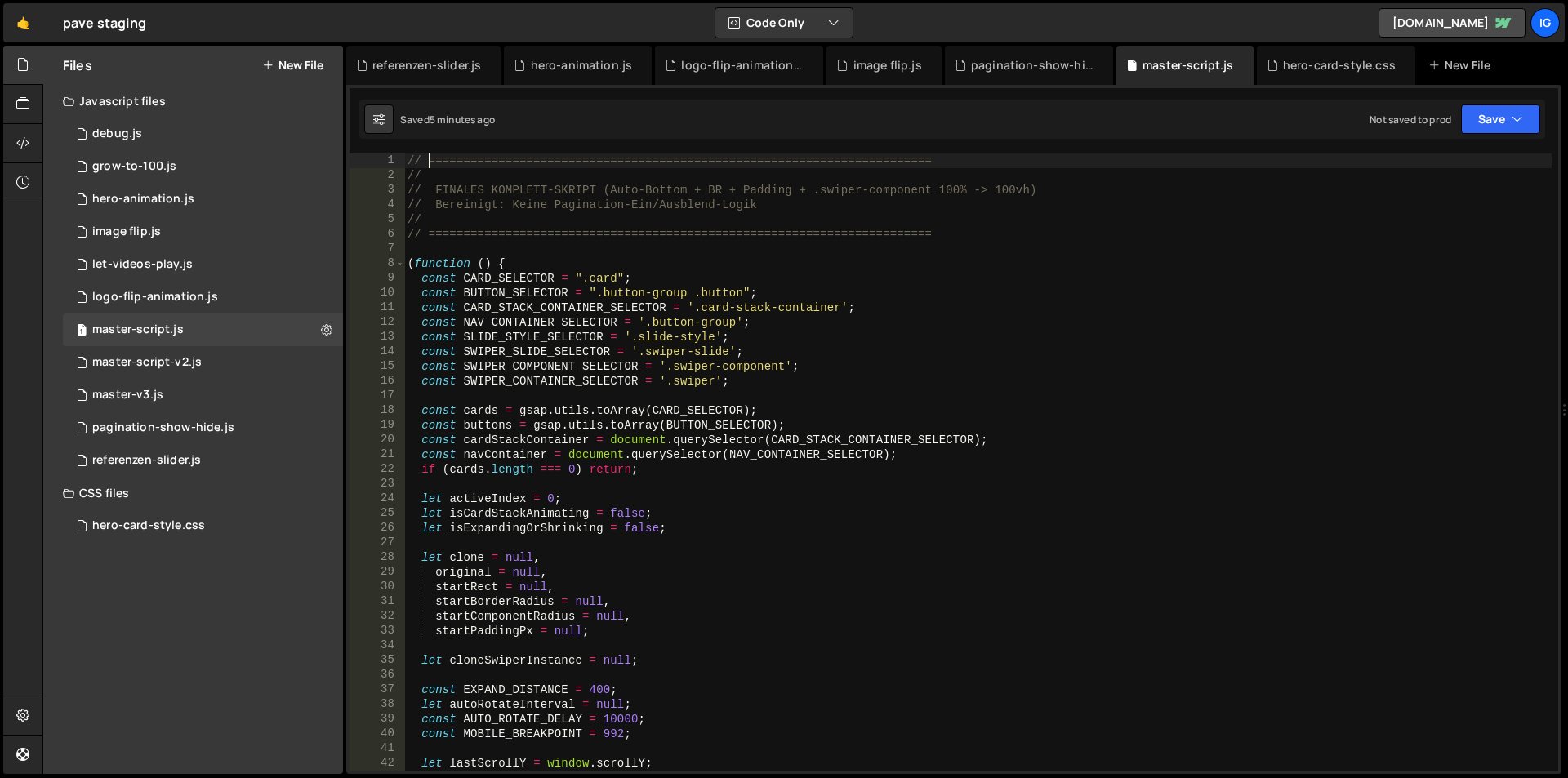
click at [412, 164] on div "// ======================================================================== // …" at bounding box center [978, 477] width 1147 height 647
click at [535, 237] on div "// ======================================================================== // …" at bounding box center [978, 477] width 1147 height 647
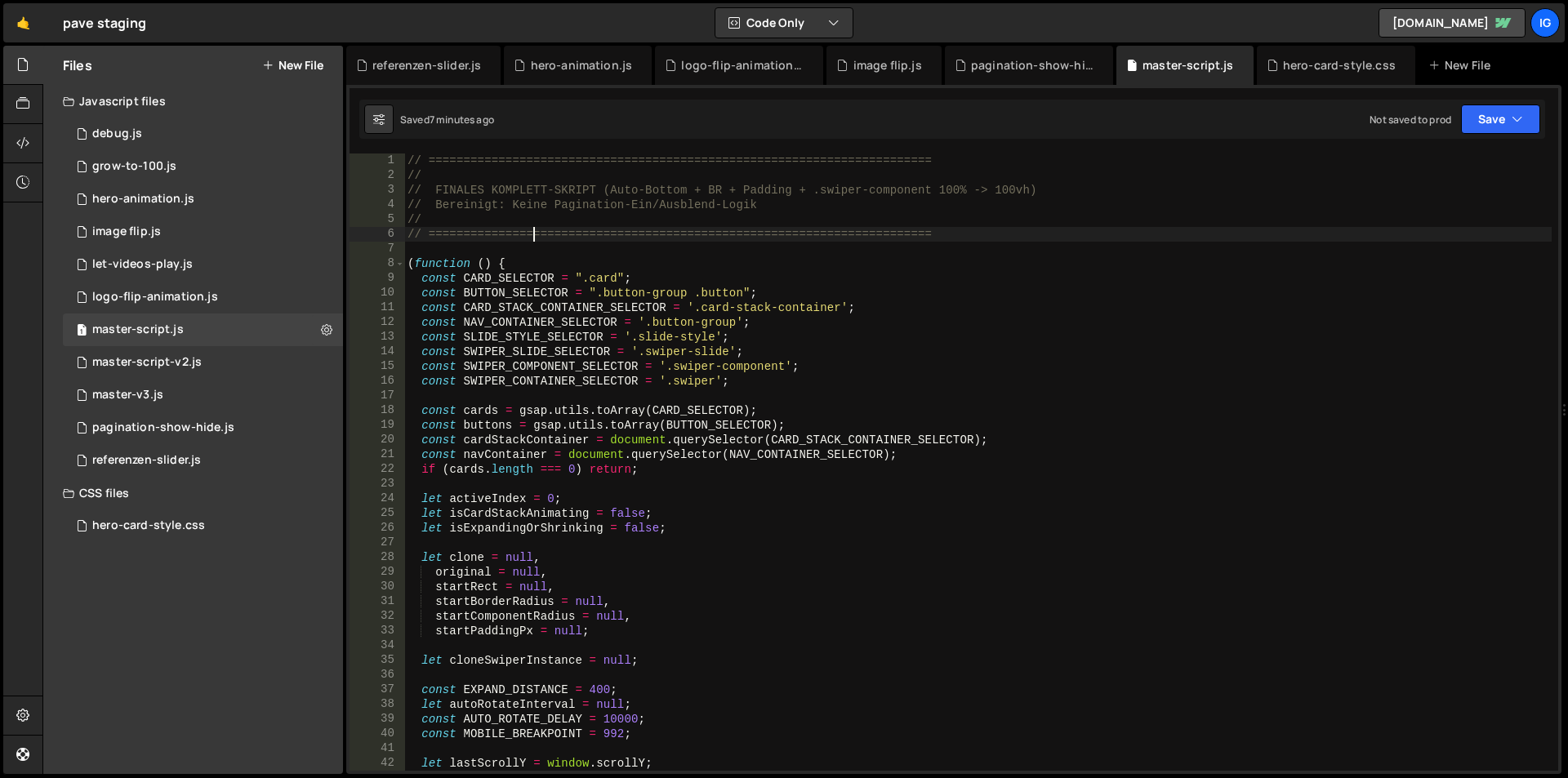
click at [535, 237] on div "// ======================================================================== // …" at bounding box center [978, 477] width 1147 height 647
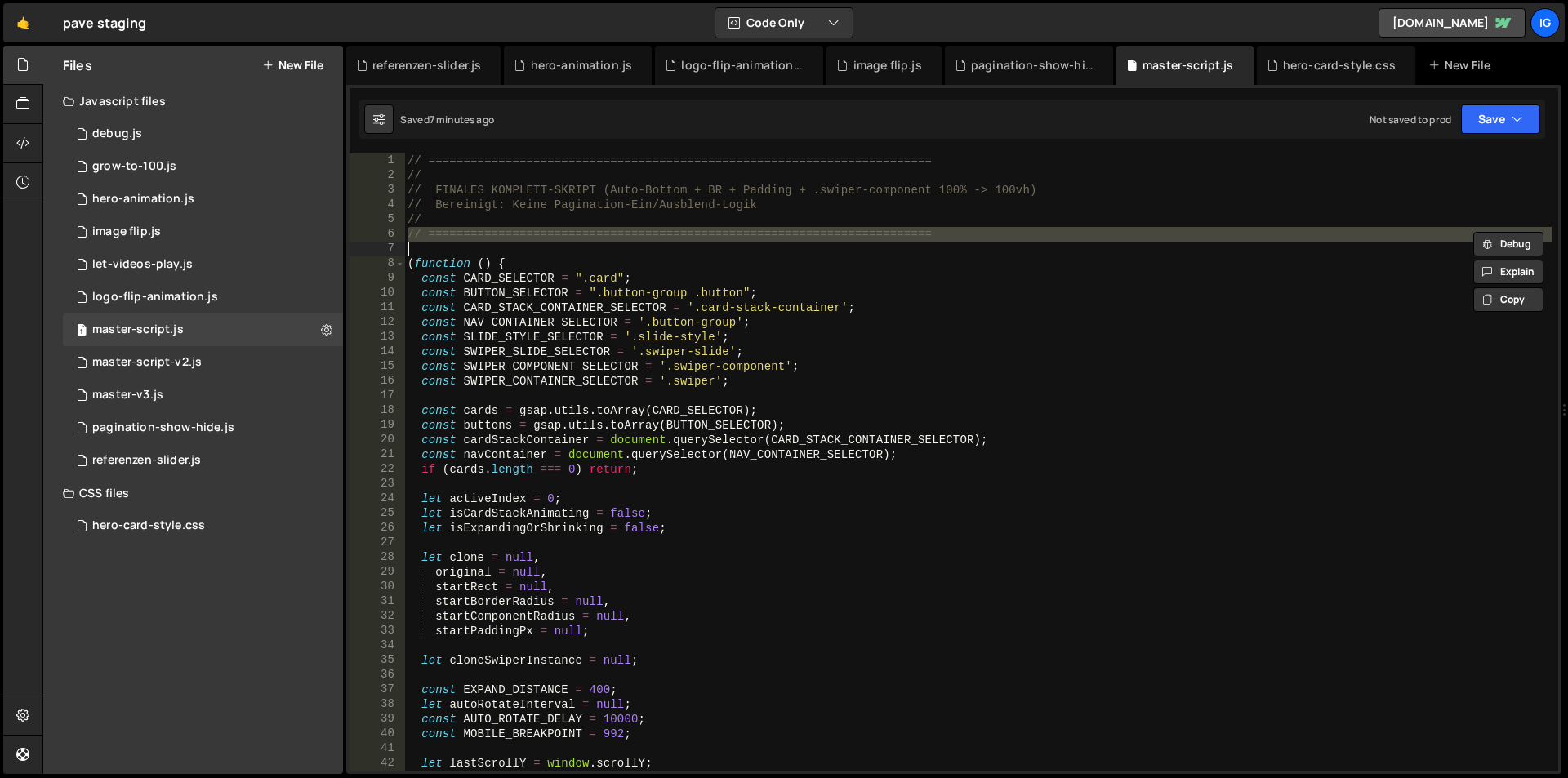
click at [535, 237] on div "// ======================================================================== // …" at bounding box center [978, 462] width 1147 height 617
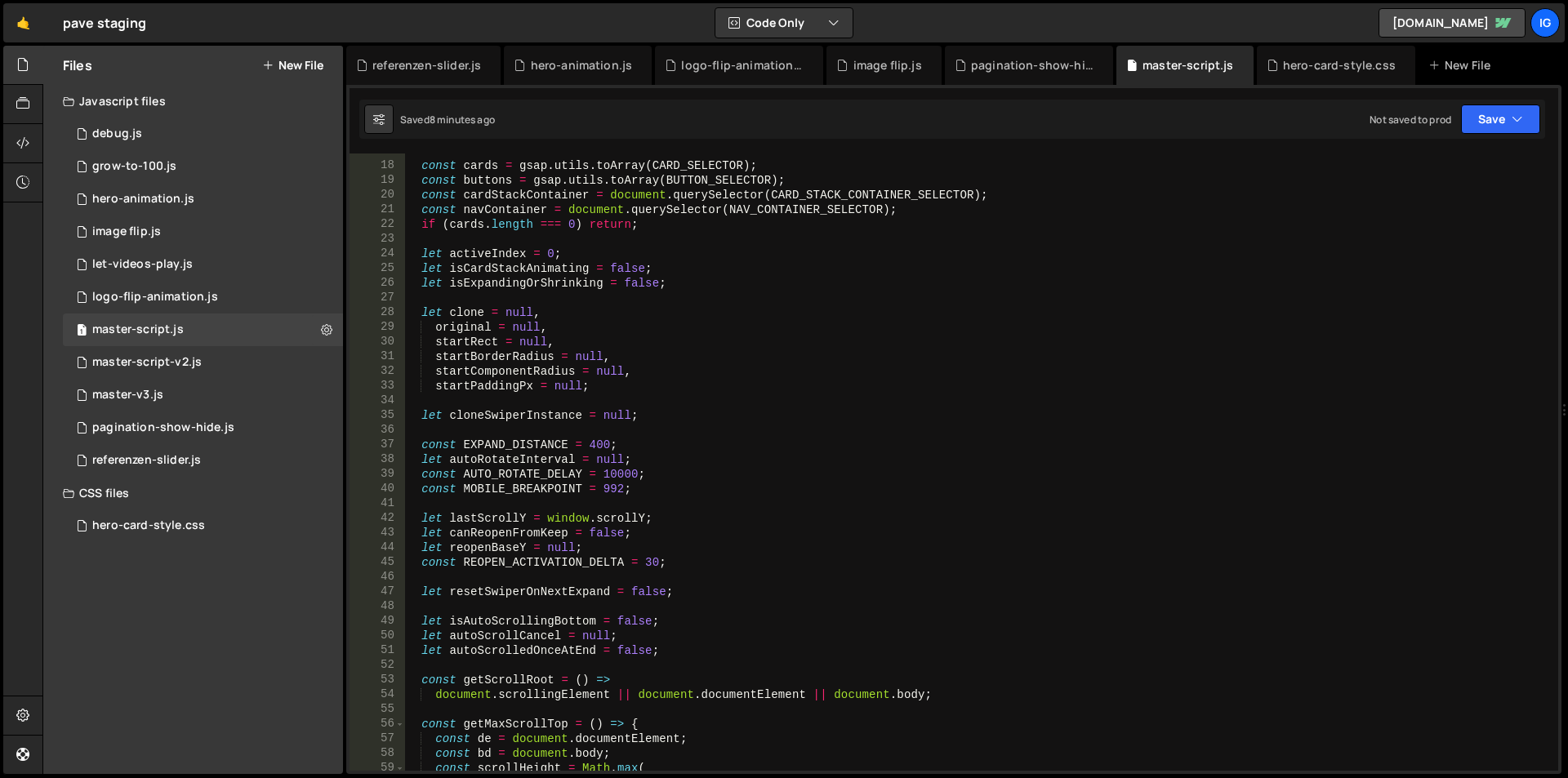
scroll to position [147, 0]
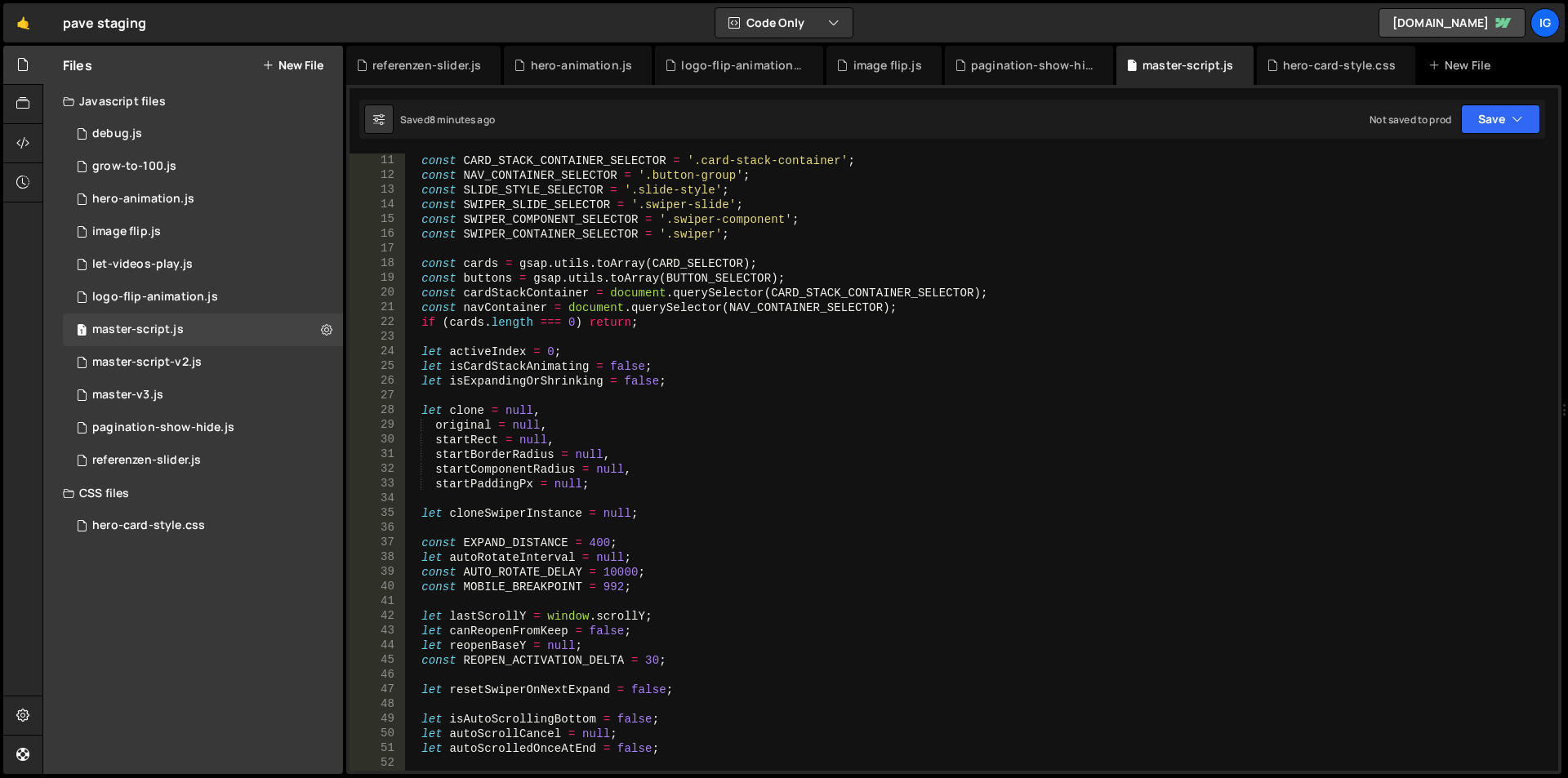
click at [710, 116] on div "Saved 8 minutes ago Not saved to prod Upgrade to Edit Save Save to Staging S Sa…" at bounding box center [952, 119] width 1186 height 40
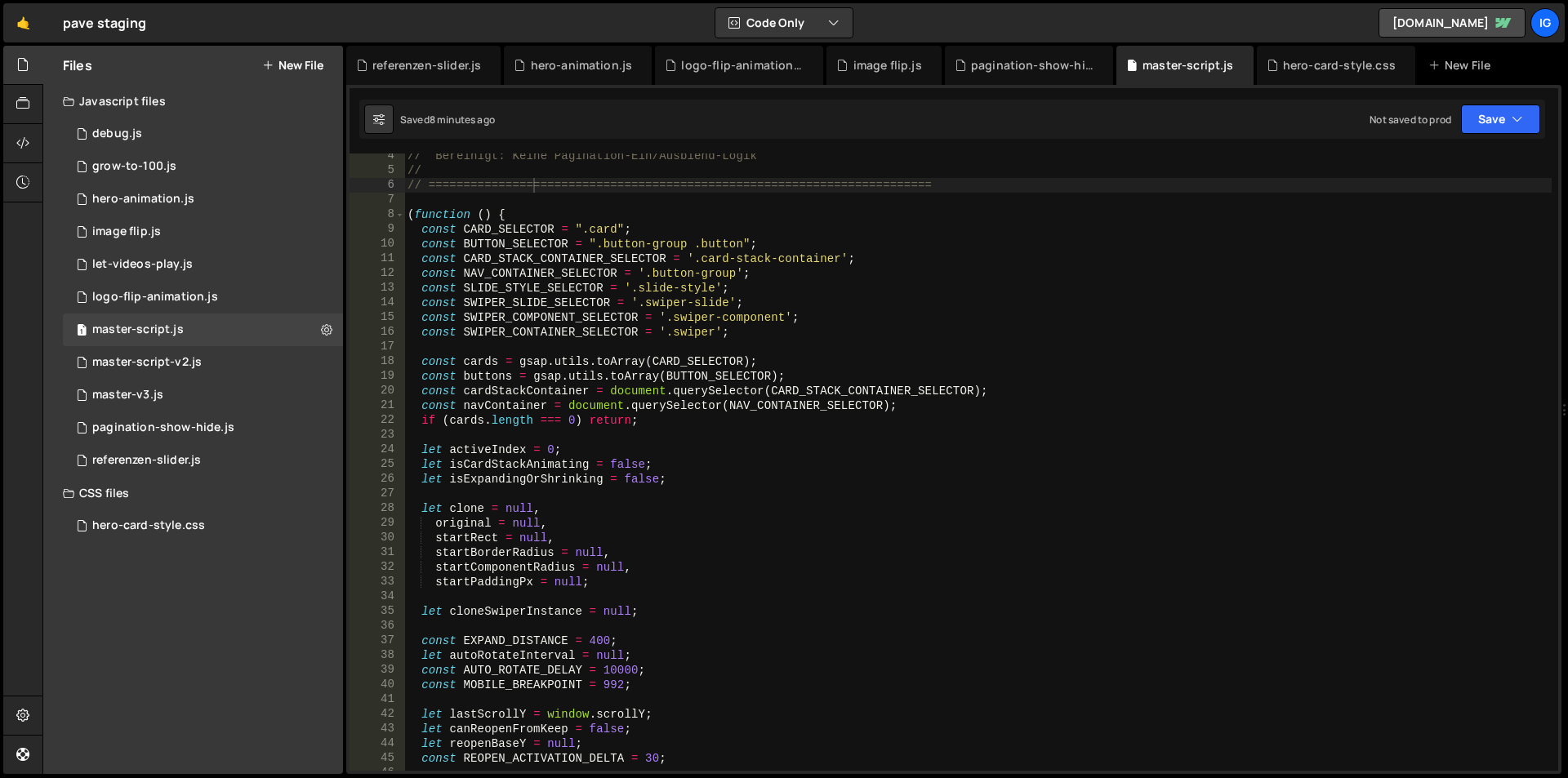
scroll to position [0, 0]
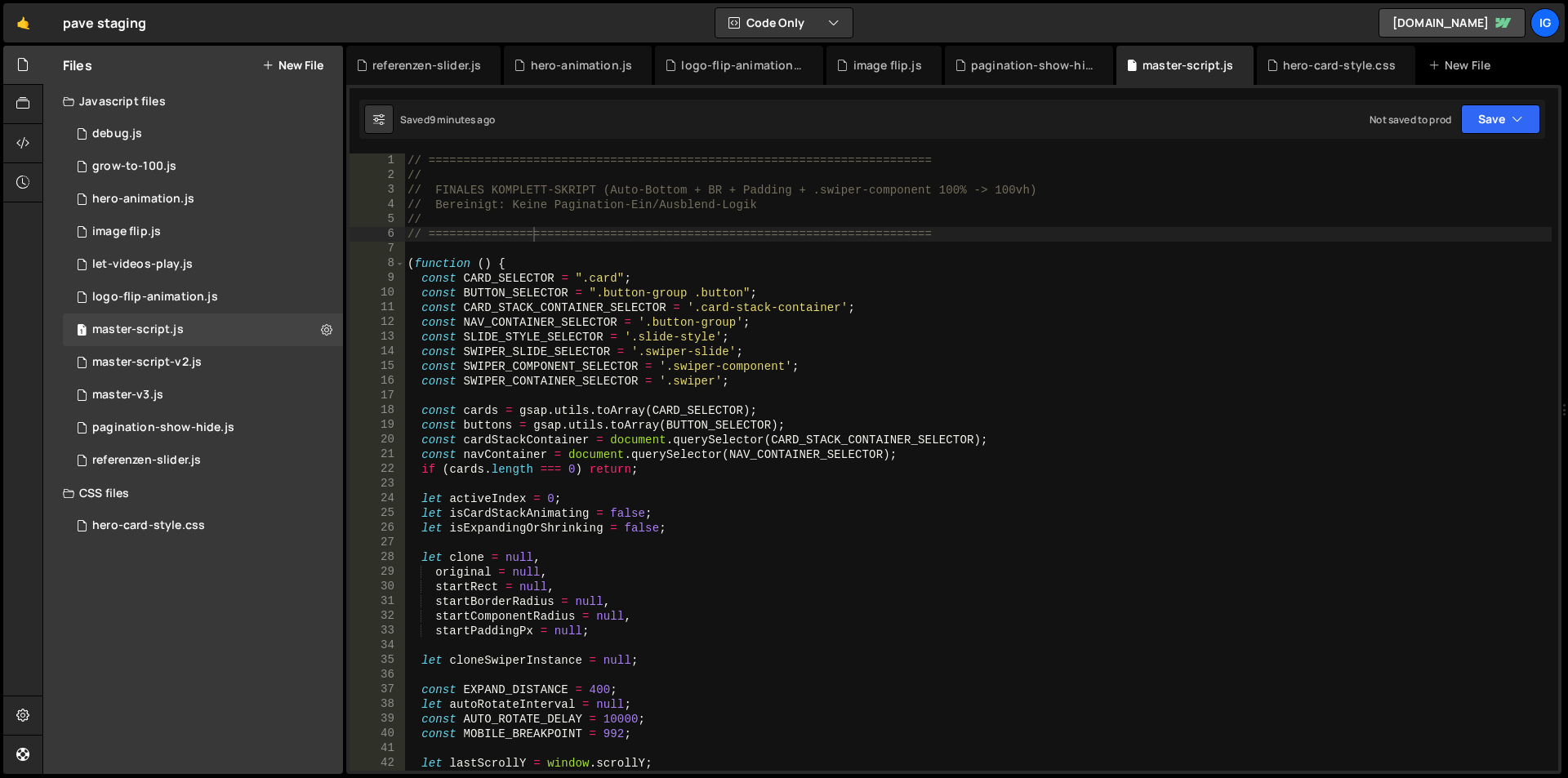
click at [1094, 289] on div "// ======================================================================== // …" at bounding box center [978, 477] width 1147 height 647
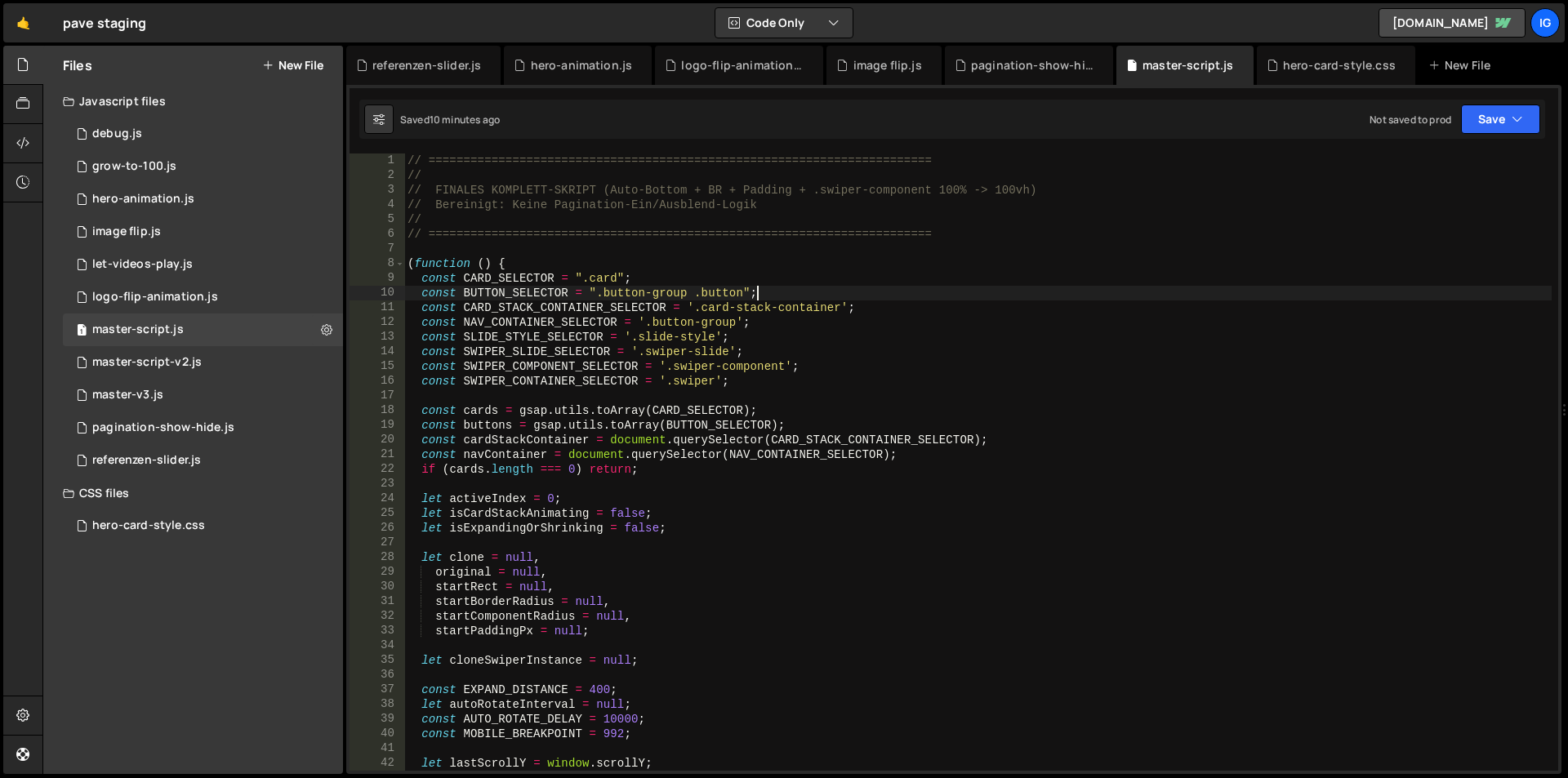
click at [425, 185] on div "// ======================================================================== // …" at bounding box center [978, 477] width 1147 height 647
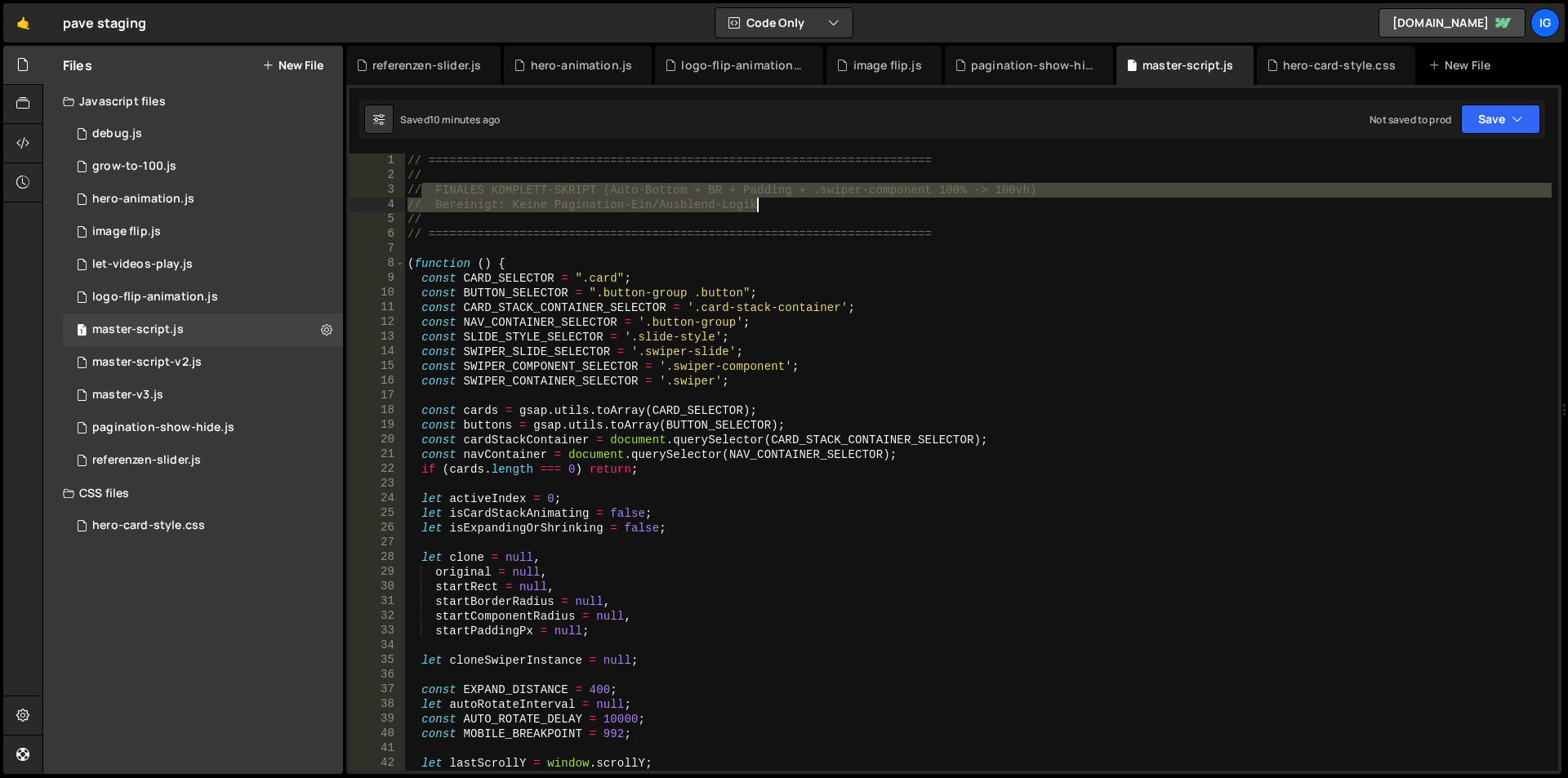
drag, startPoint x: 425, startPoint y: 185, endPoint x: 858, endPoint y: 202, distance: 433.3
click at [858, 202] on div "// ======================================================================== // …" at bounding box center [978, 477] width 1147 height 647
click at [858, 202] on div "// ======================================================================== // …" at bounding box center [978, 462] width 1147 height 617
type textarea "// Bereinigt: Keine Pagination-Ein/Ausblend-Logik"
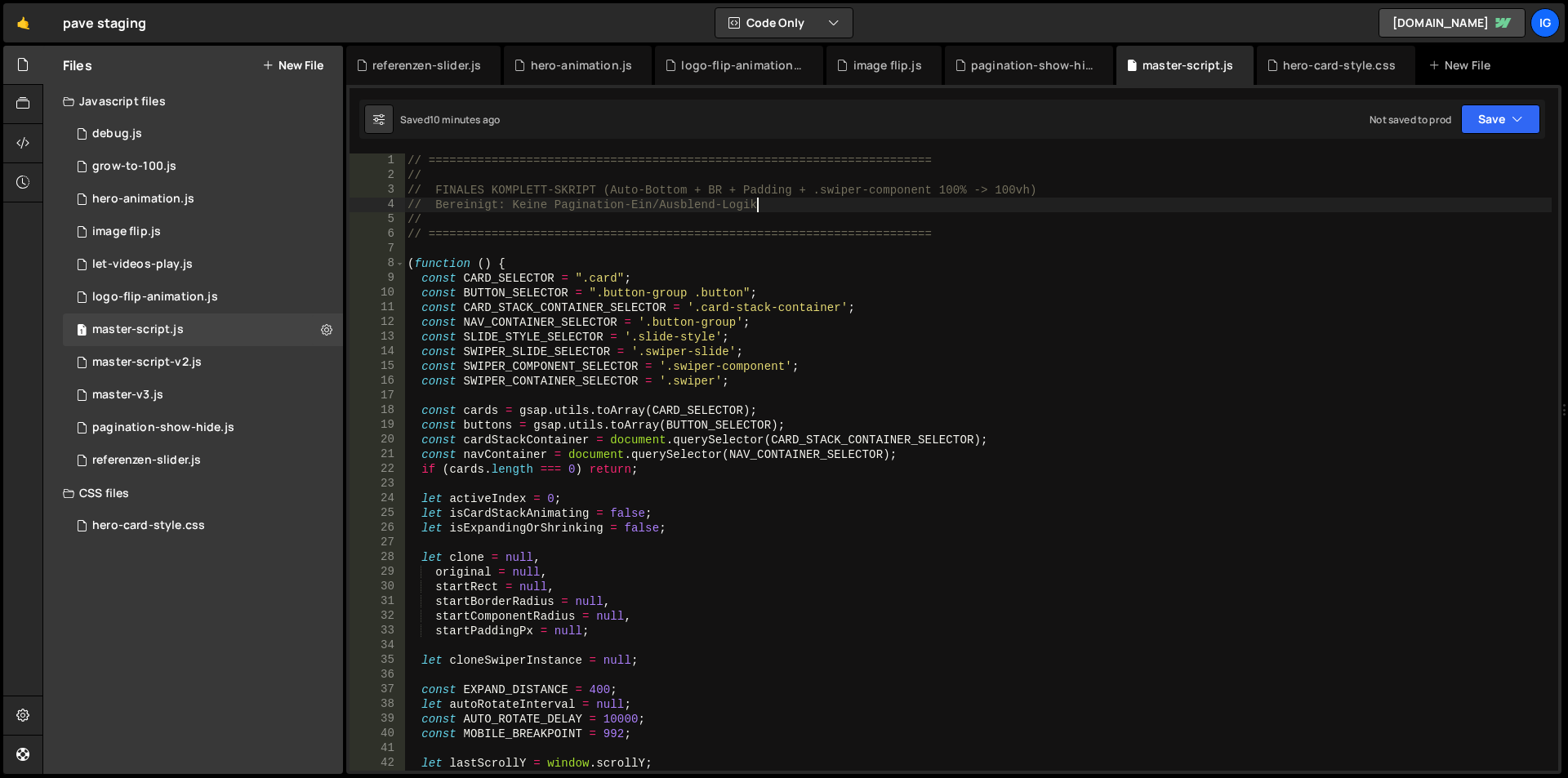
click at [494, 256] on div "// ======================================================================== // …" at bounding box center [978, 477] width 1147 height 647
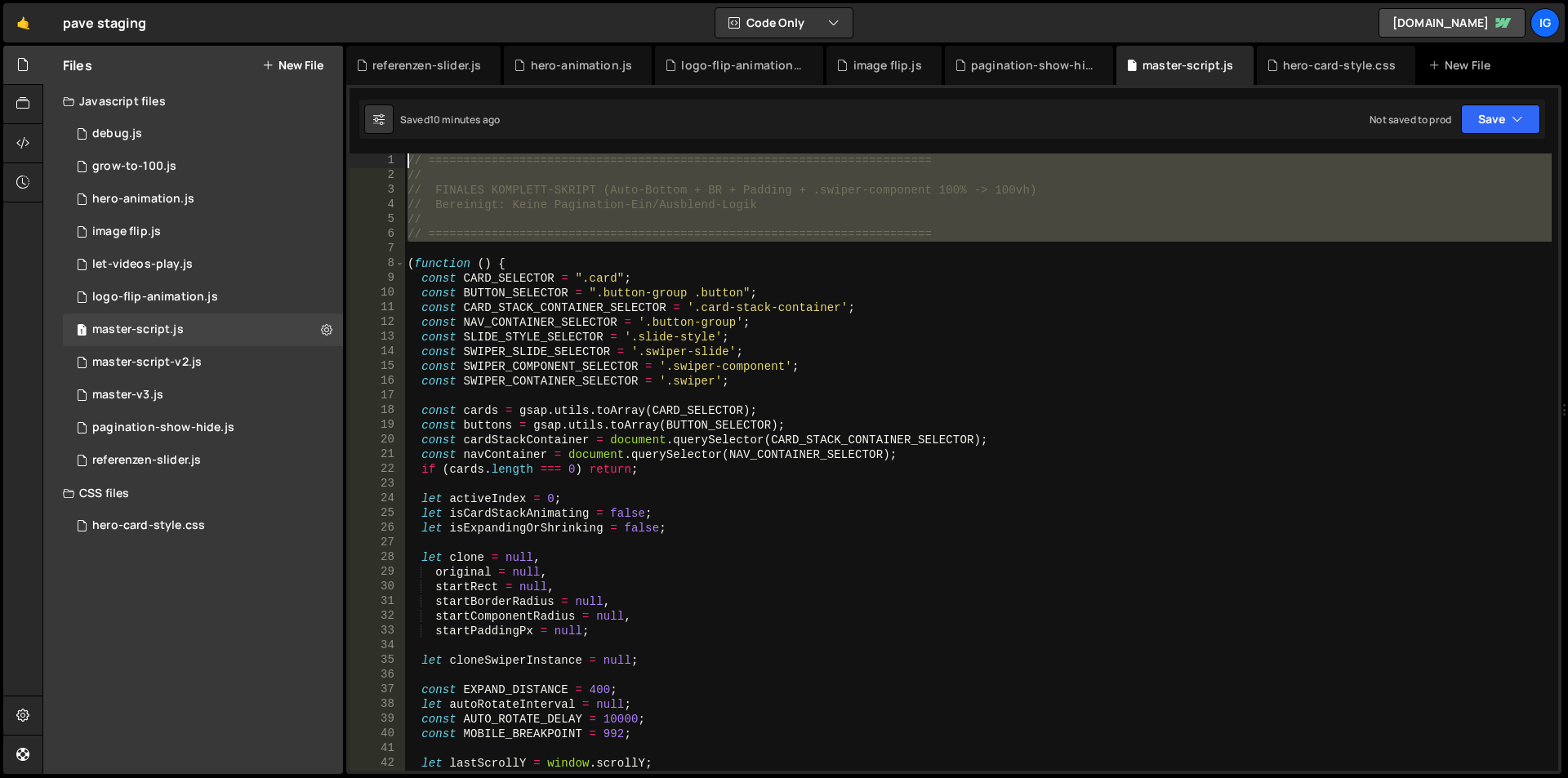
drag, startPoint x: 441, startPoint y: 247, endPoint x: 360, endPoint y: 148, distance: 127.9
click at [360, 148] on div "1 2 3 4 5 6 7 8 9 10 11 12 13 14 15 16 17 18 19 20 21 22 23 24 25 26 27 28 29 3…" at bounding box center [954, 430] width 1216 height 690
click at [944, 233] on div "// ======================================================================== // …" at bounding box center [978, 462] width 1147 height 617
drag, startPoint x: 944, startPoint y: 233, endPoint x: 341, endPoint y: 164, distance: 606.9
click at [341, 164] on div "Files New File Javascript files 1 debug.js 0 1 grow-to-100.js 0 1 hero-animatio…" at bounding box center [805, 410] width 1525 height 729
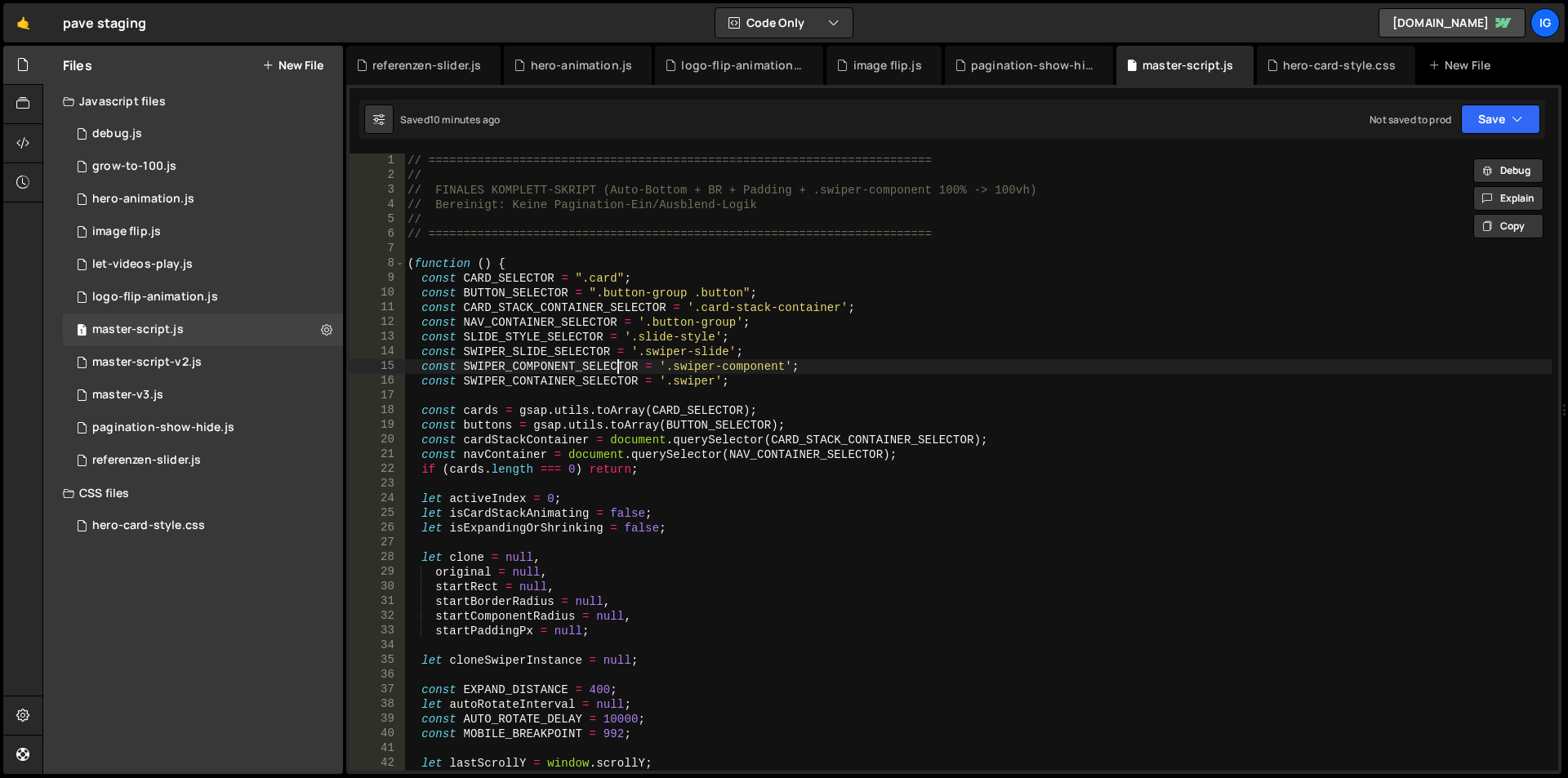
click at [617, 366] on div "// ======================================================================== // …" at bounding box center [978, 477] width 1147 height 647
type textarea "const SWIPER_COMPONENT_SELECTOR = '.swiper-component';"
click at [1551, 21] on div "ig" at bounding box center [1545, 23] width 30 height 30
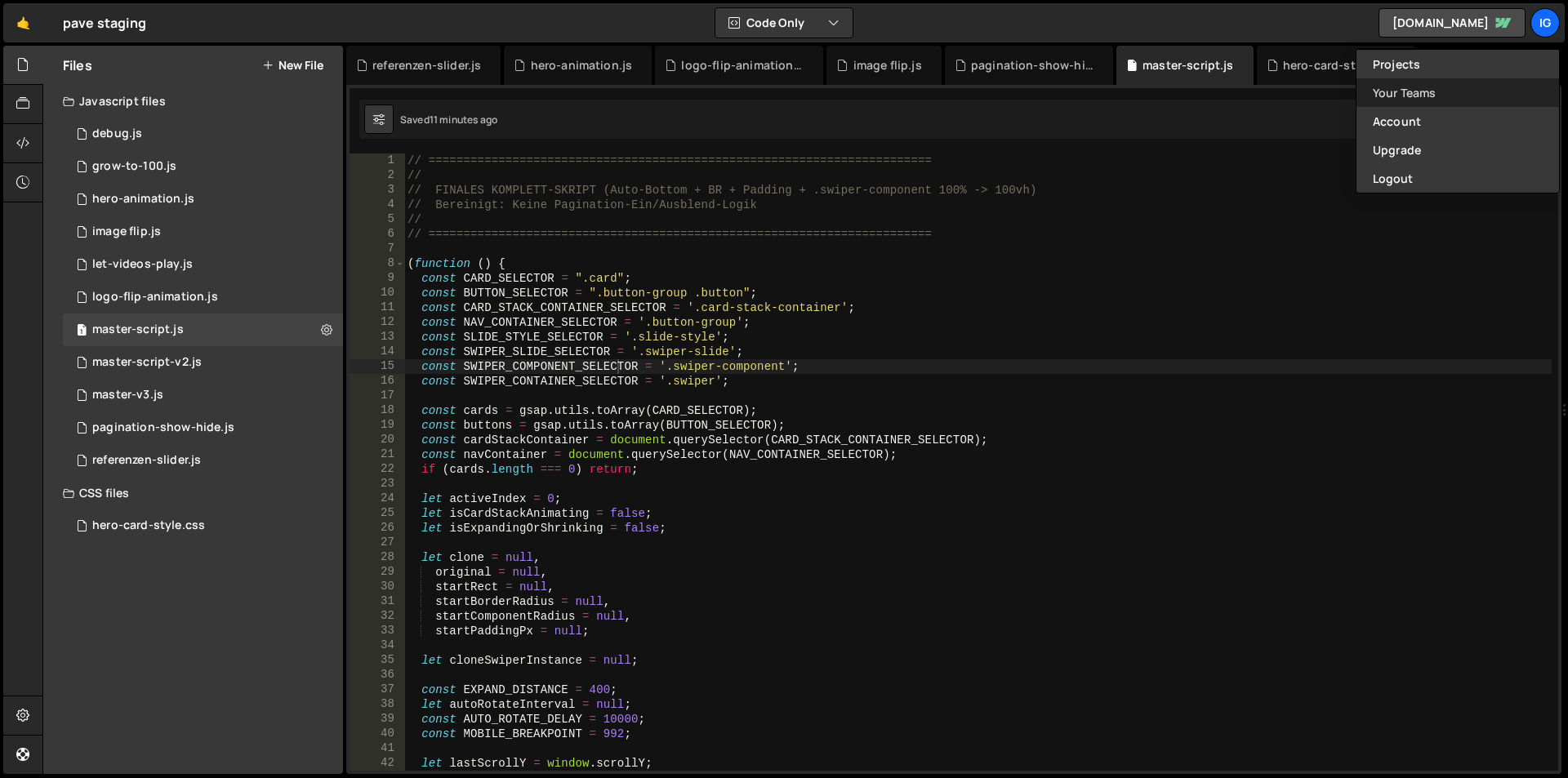
click at [1452, 86] on link "Your Teams" at bounding box center [1458, 92] width 202 height 29
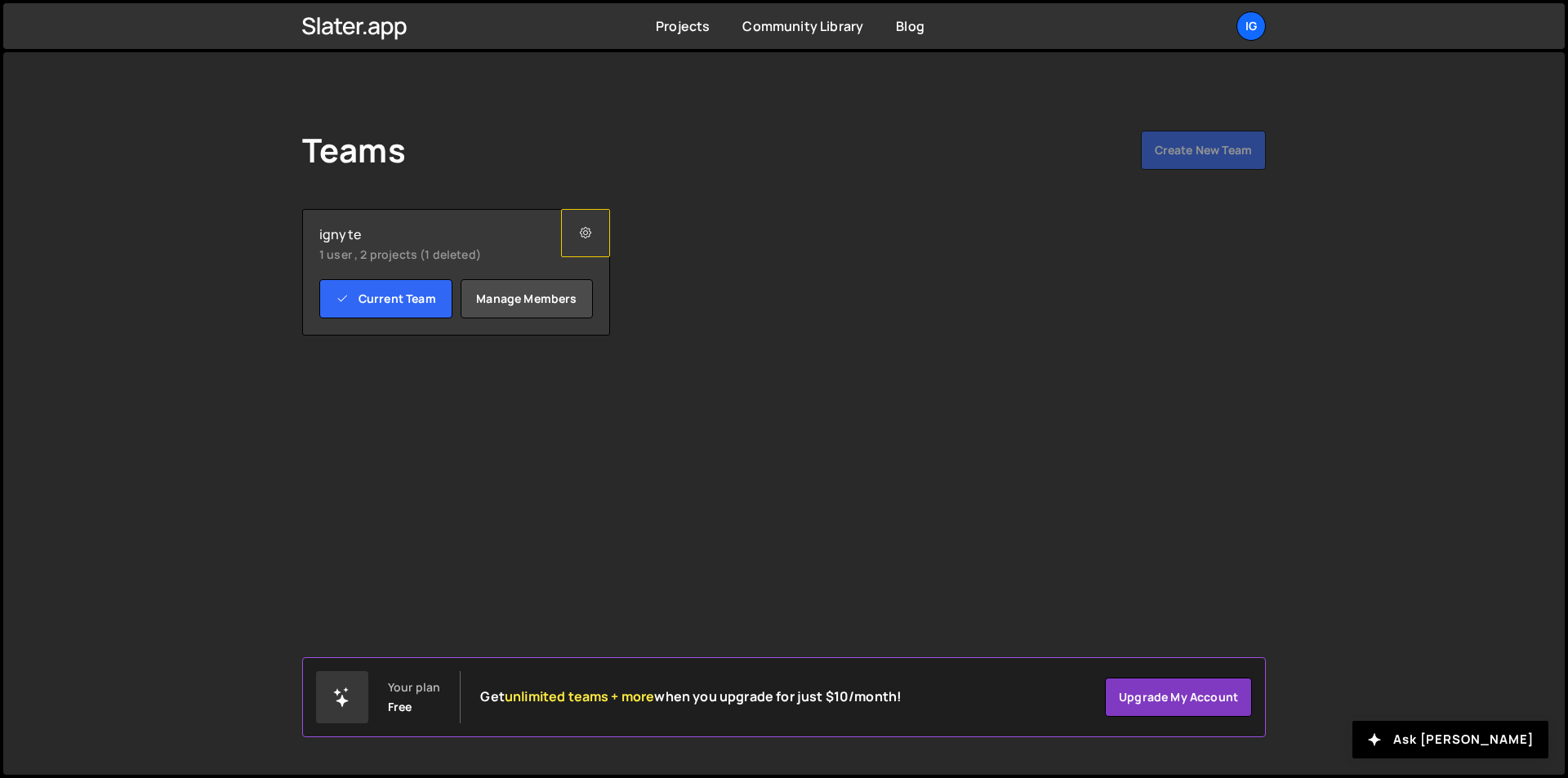
click at [583, 226] on icon at bounding box center [586, 233] width 12 height 16
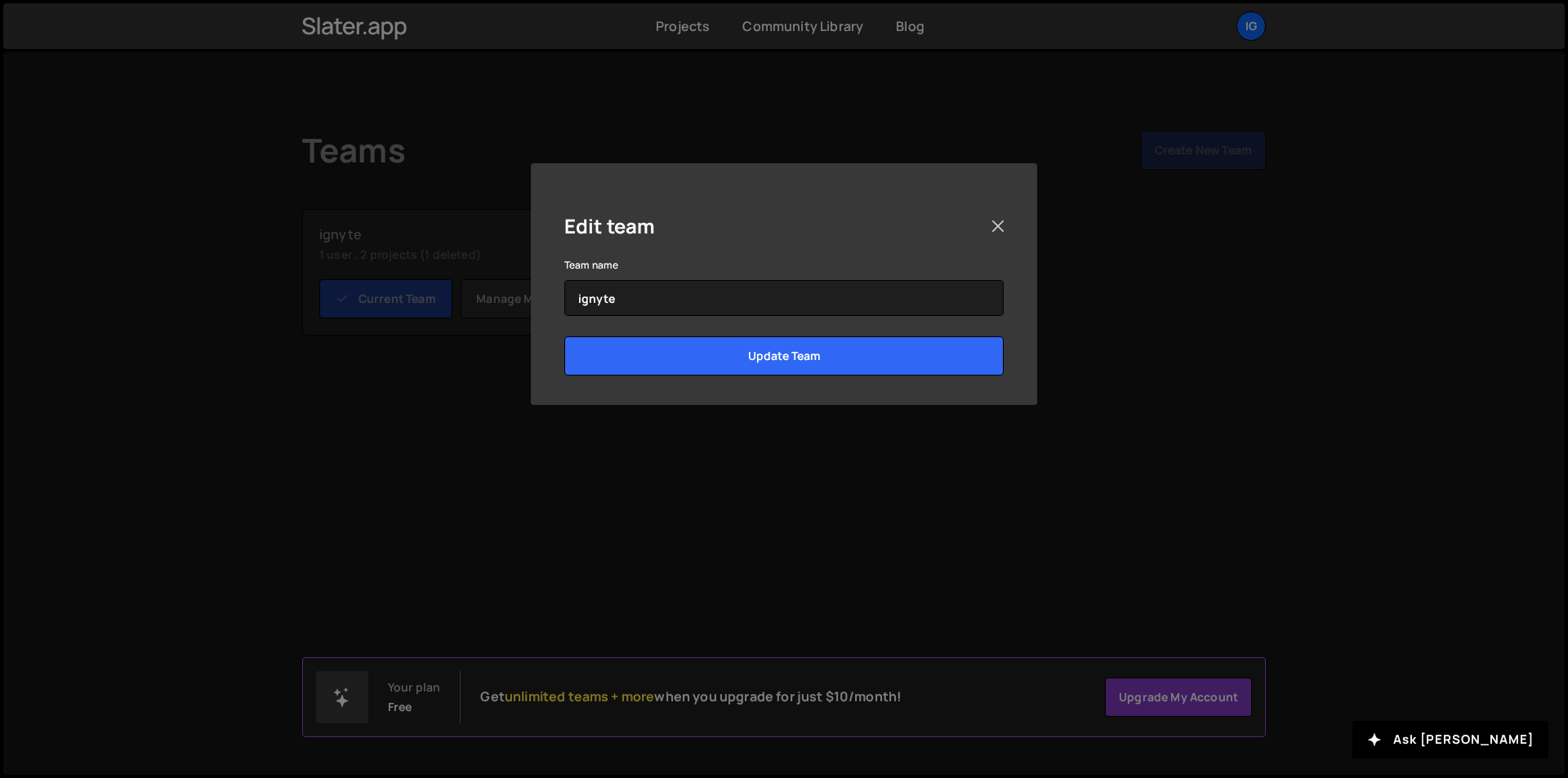
drag, startPoint x: 976, startPoint y: 214, endPoint x: 1008, endPoint y: 223, distance: 33.2
click at [976, 214] on div "Edit team" at bounding box center [784, 225] width 440 height 58
click at [1005, 223] on button "Close" at bounding box center [997, 226] width 25 height 25
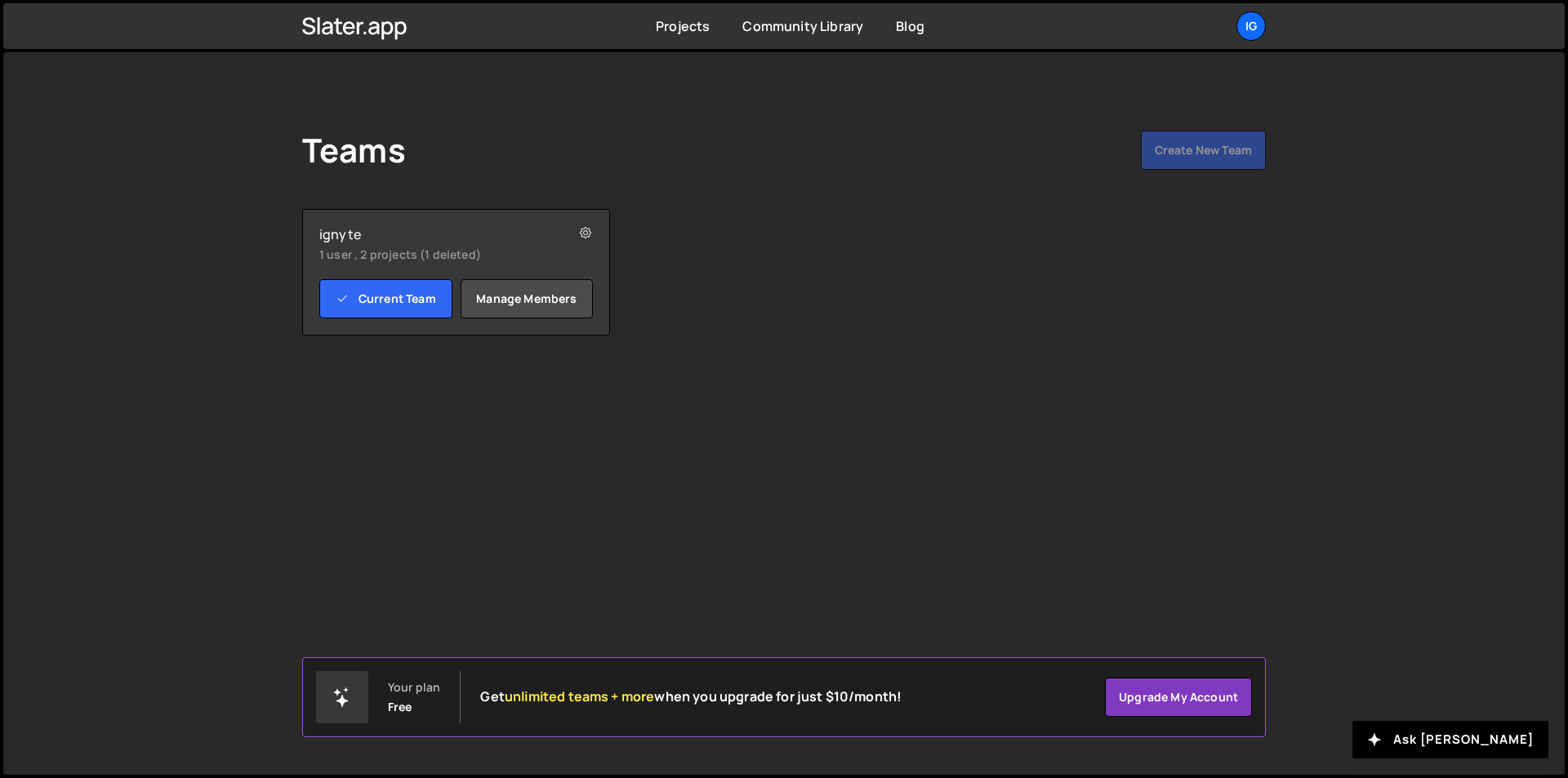
click at [1261, 14] on link "ig" at bounding box center [1251, 27] width 30 height 30
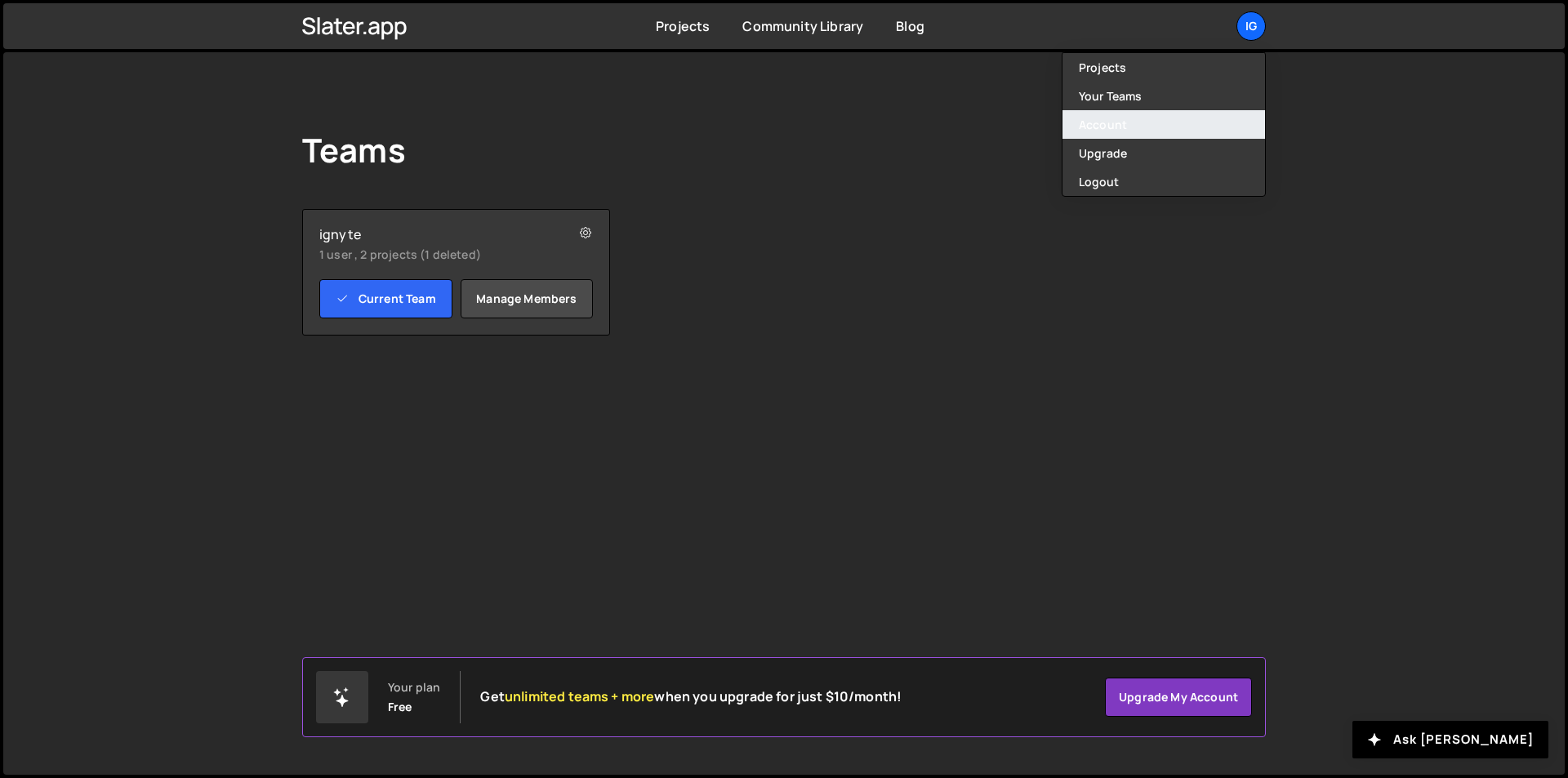
click at [1137, 125] on link "Account" at bounding box center [1164, 124] width 202 height 29
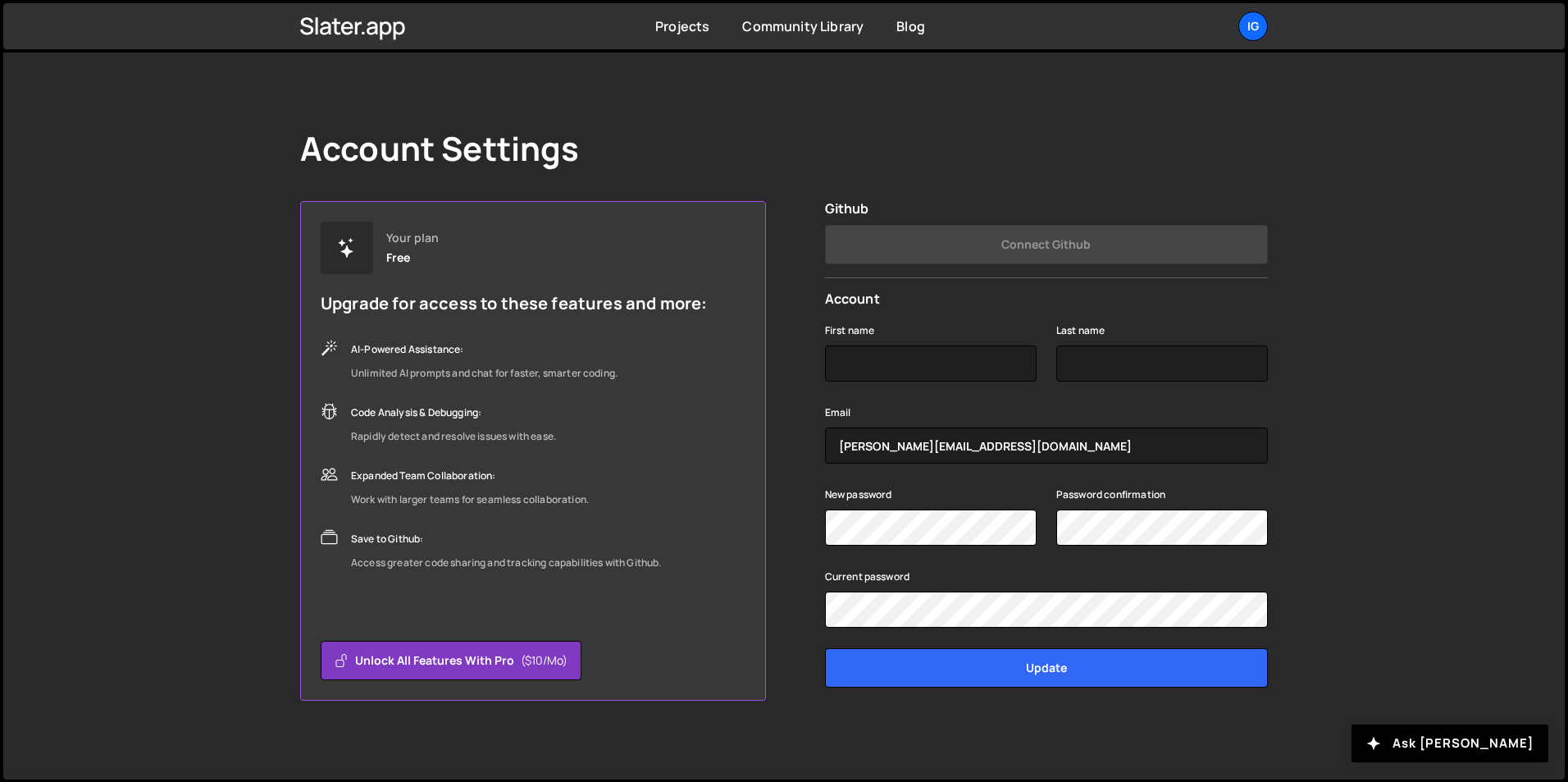
scroll to position [3, 0]
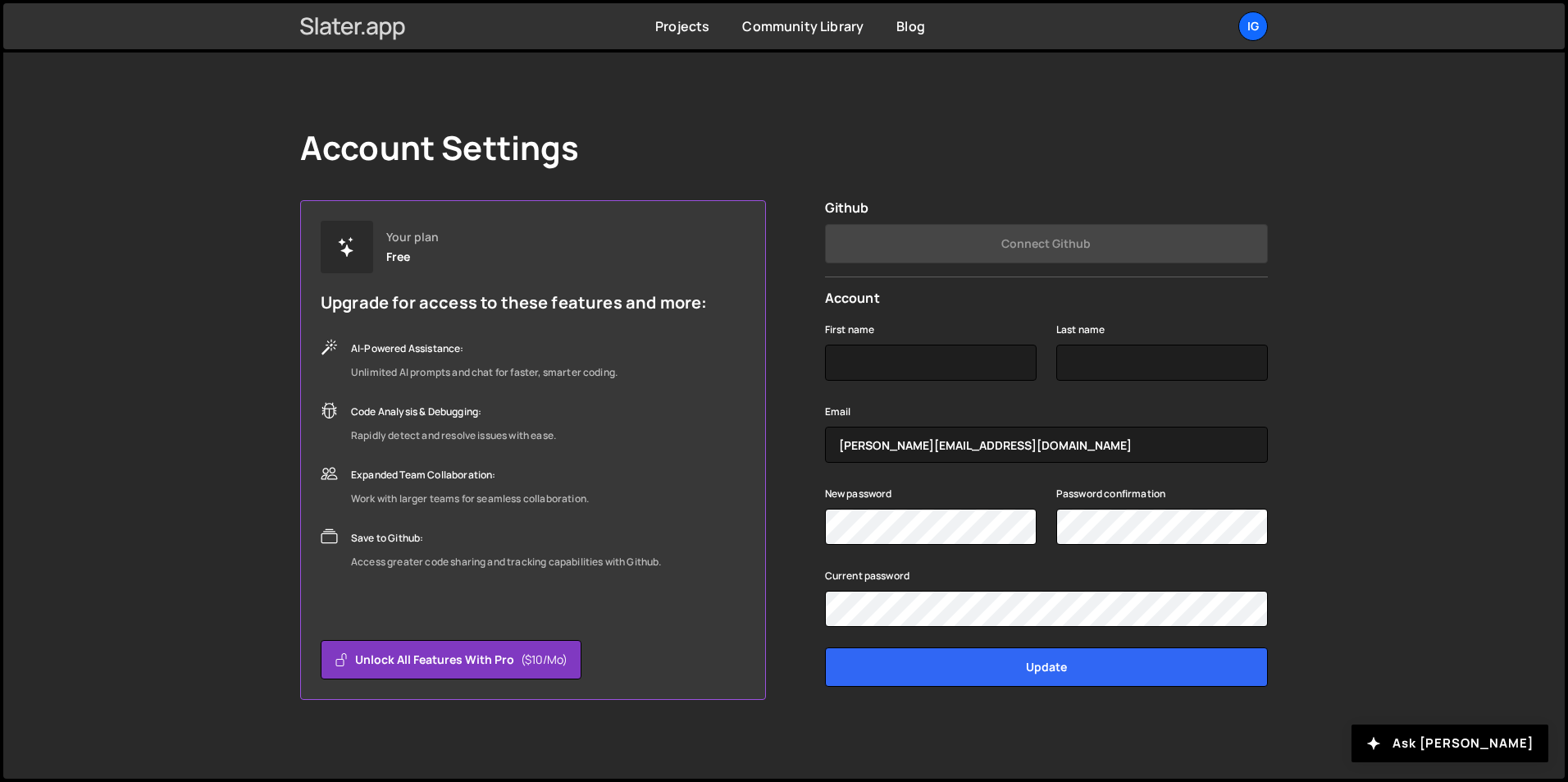
click at [348, 28] on icon at bounding box center [347, 27] width 12 height 13
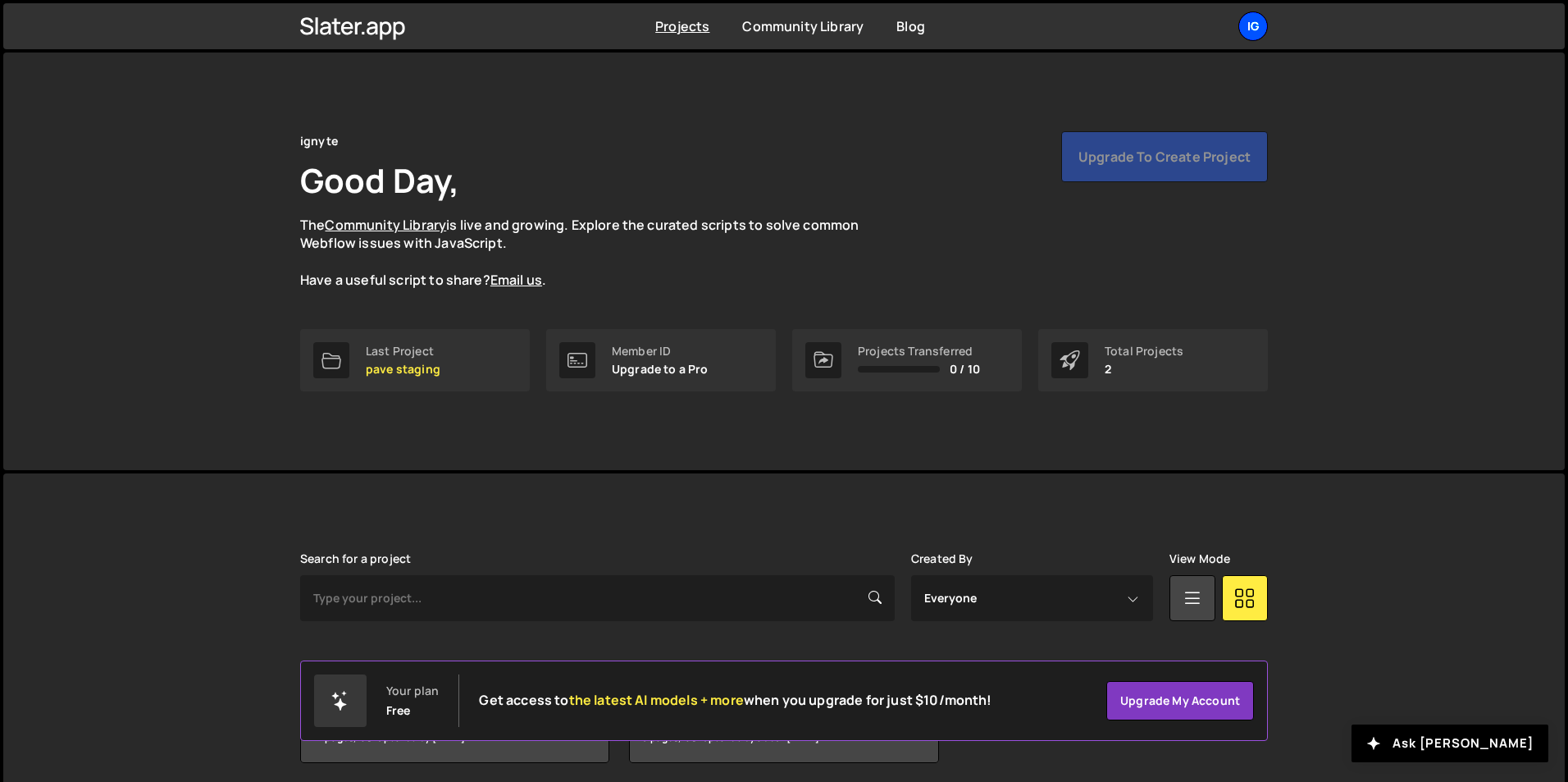
click at [1251, 30] on div "ig" at bounding box center [1254, 27] width 30 height 30
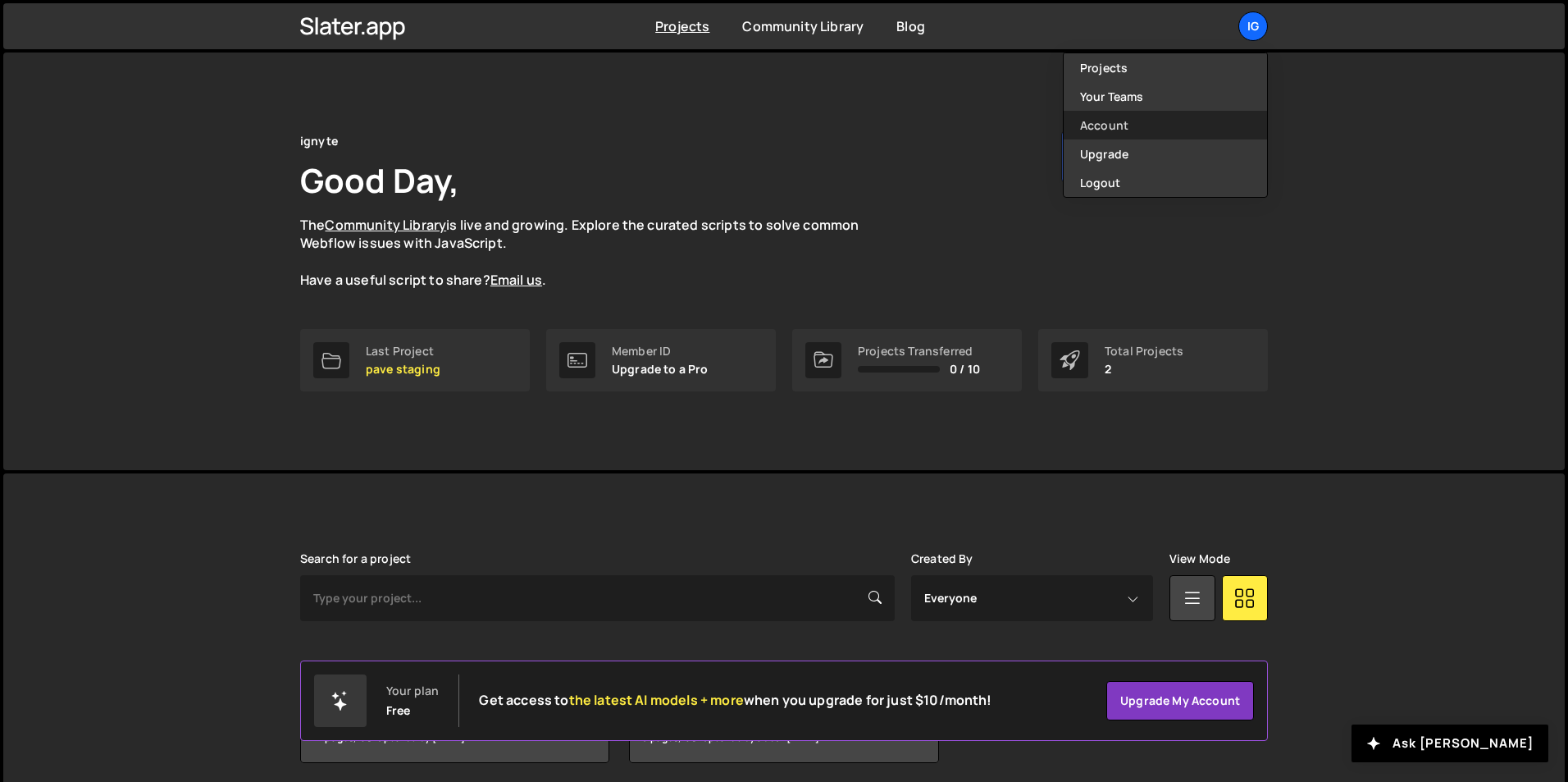
click at [1129, 124] on link "Account" at bounding box center [1165, 125] width 203 height 29
